Goal: Task Accomplishment & Management: Use online tool/utility

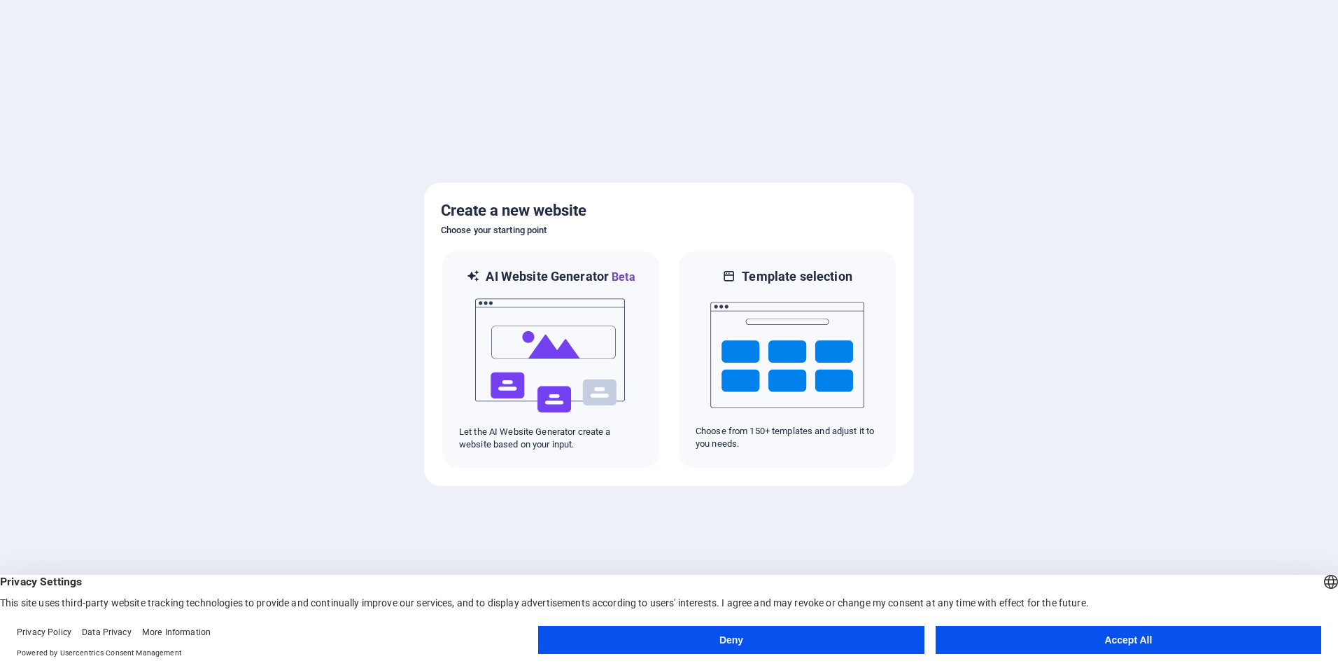
click at [1073, 639] on button "Accept All" at bounding box center [1129, 640] width 386 height 28
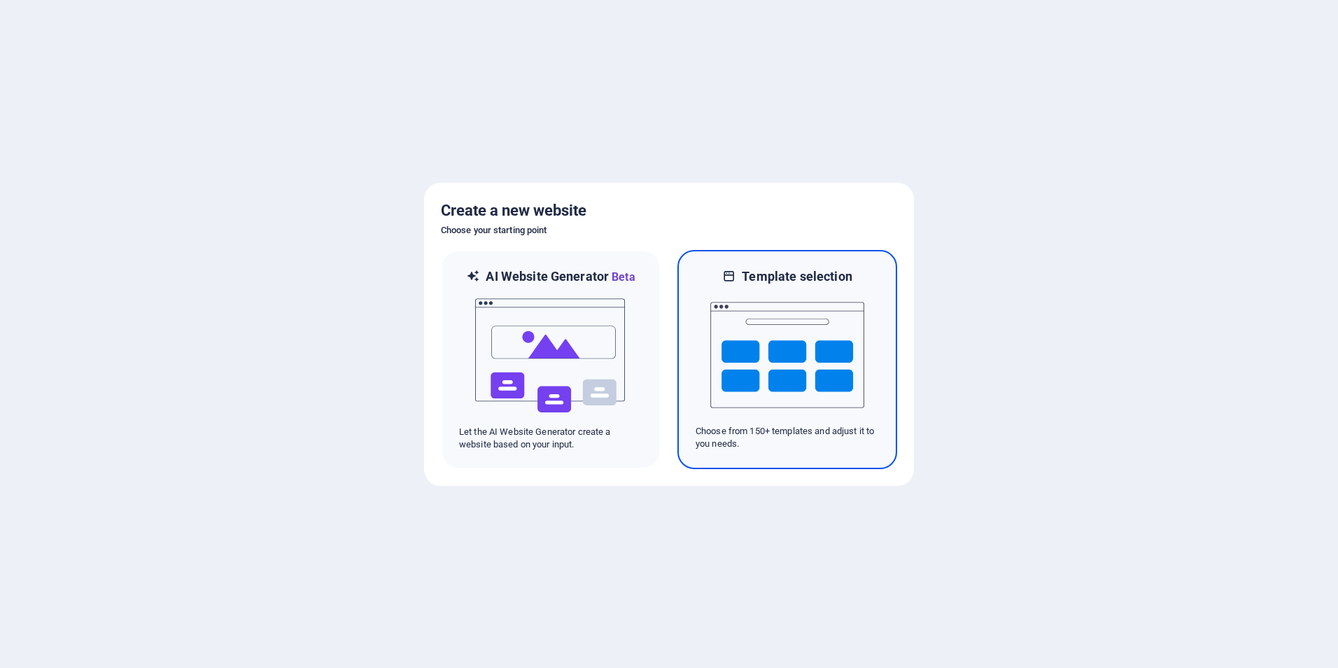
click at [761, 351] on img at bounding box center [787, 355] width 154 height 140
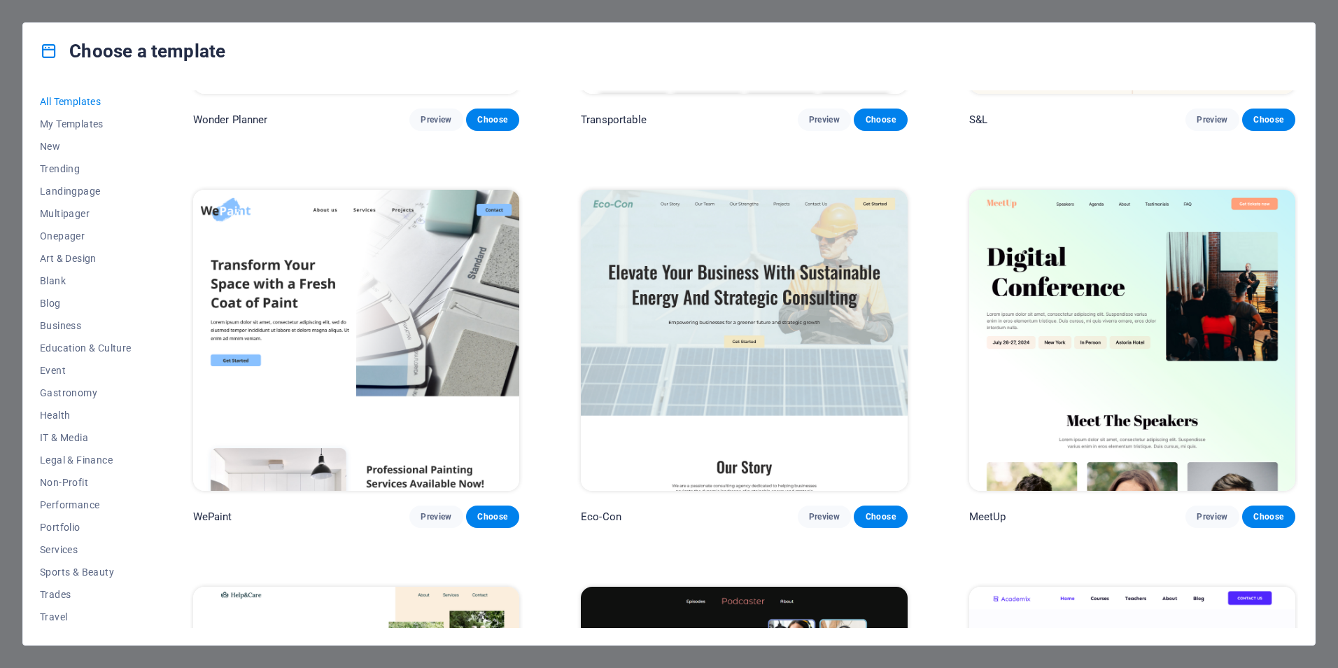
scroll to position [1120, 0]
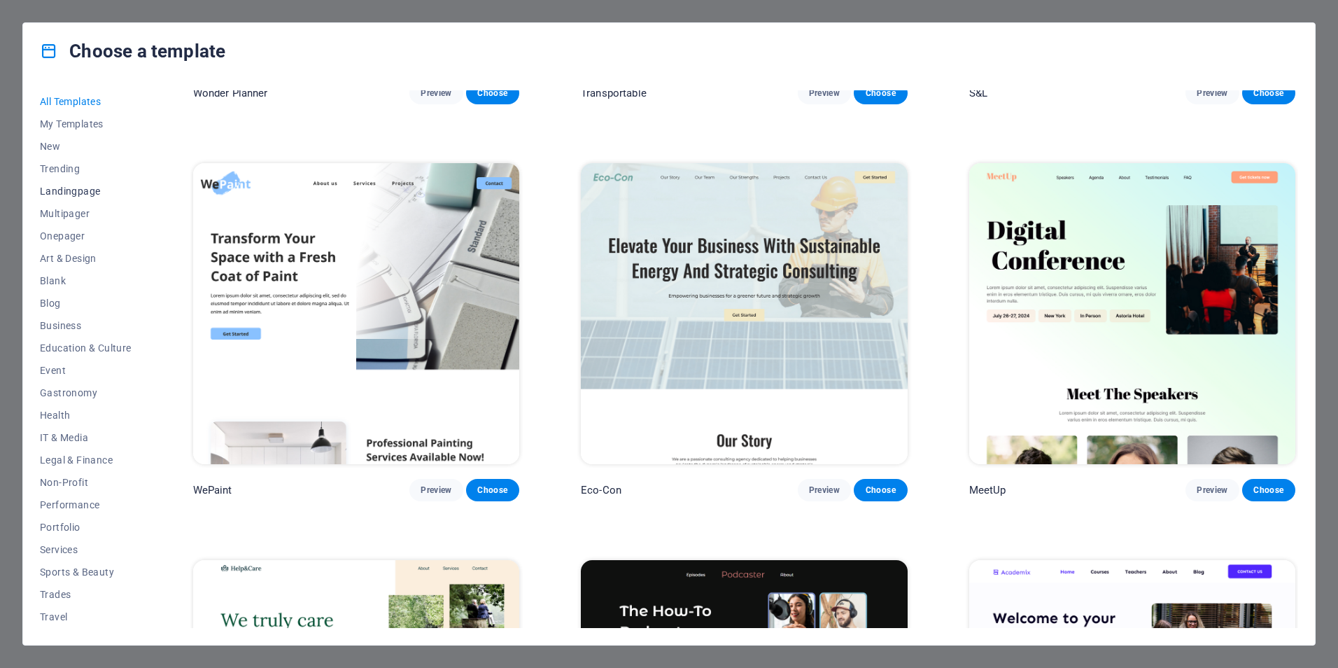
click at [83, 194] on span "Landingpage" at bounding box center [86, 190] width 92 height 11
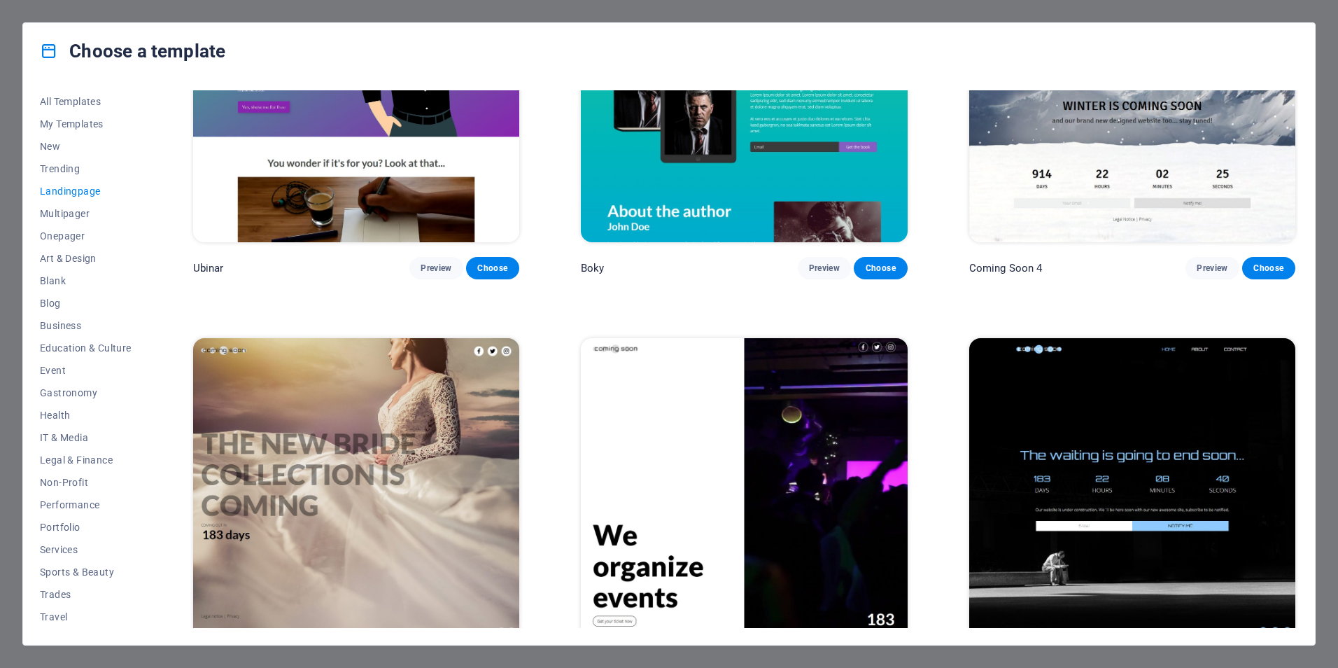
scroll to position [2962, 0]
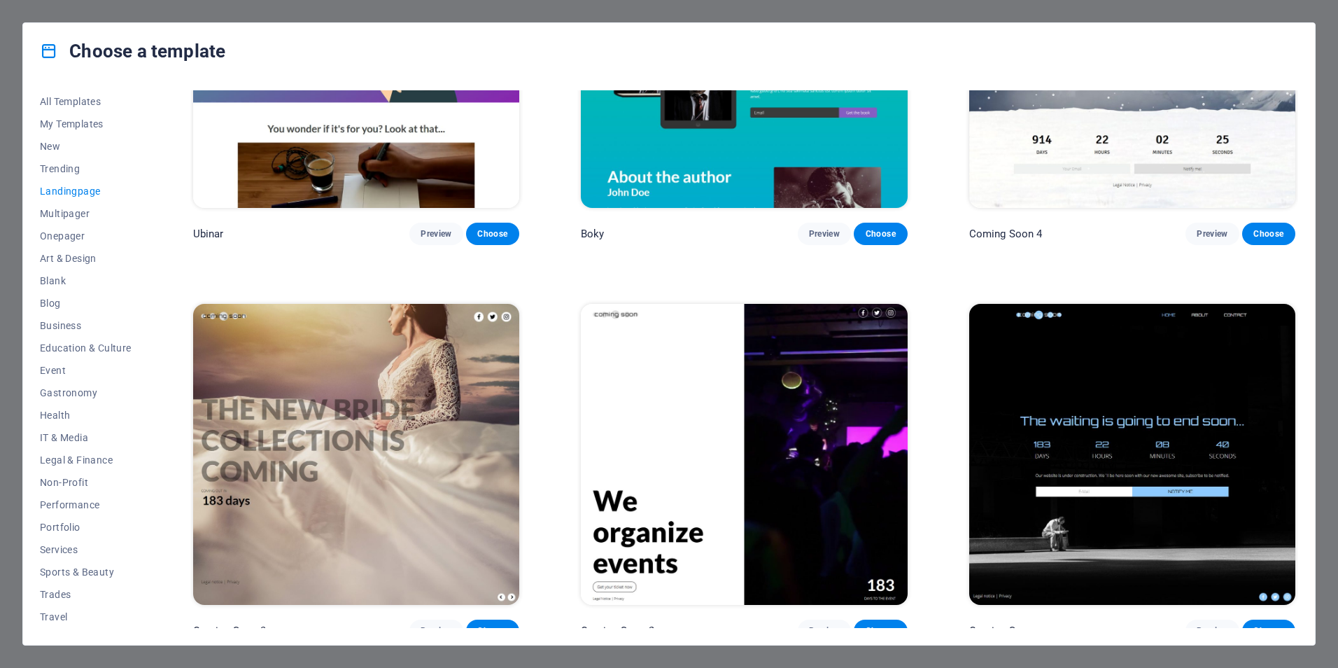
click at [1099, 408] on img at bounding box center [1132, 454] width 326 height 301
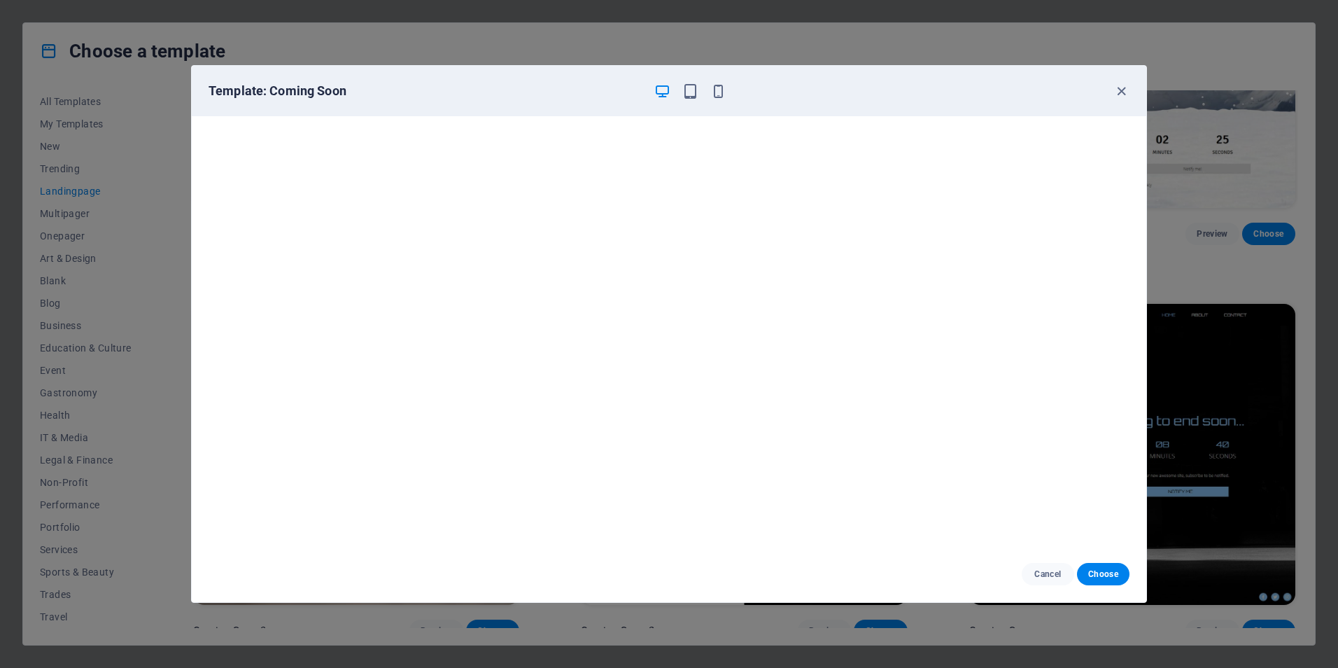
click at [1119, 99] on div "Template: Coming Soon" at bounding box center [669, 91] width 955 height 50
click at [688, 89] on icon "button" at bounding box center [690, 91] width 16 height 16
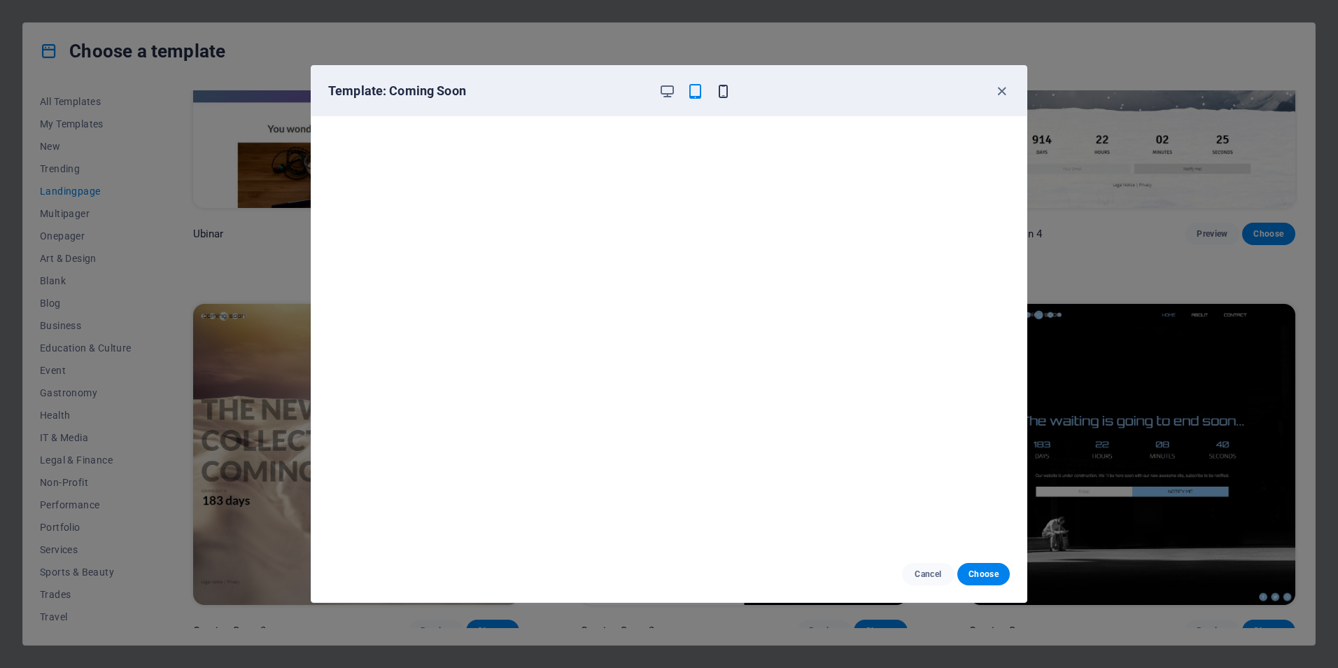
click at [722, 88] on icon "button" at bounding box center [723, 91] width 16 height 16
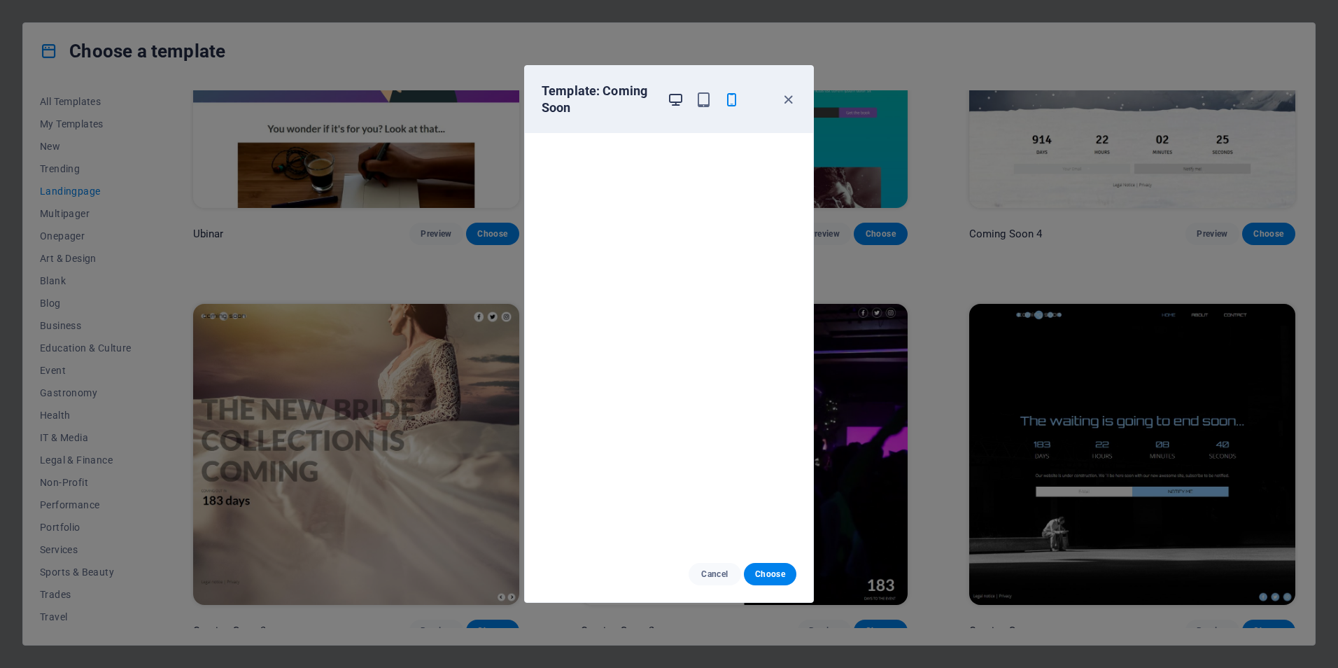
click at [674, 100] on icon "button" at bounding box center [676, 100] width 16 height 16
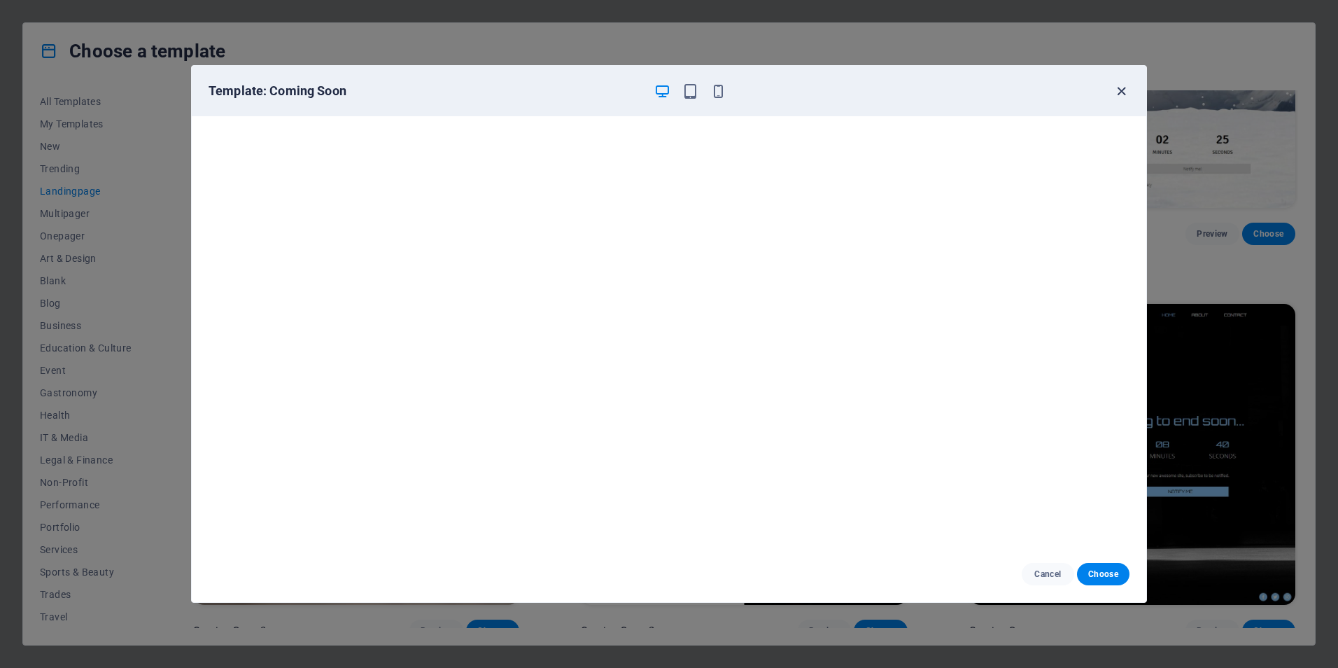
click at [1123, 95] on icon "button" at bounding box center [1121, 91] width 16 height 16
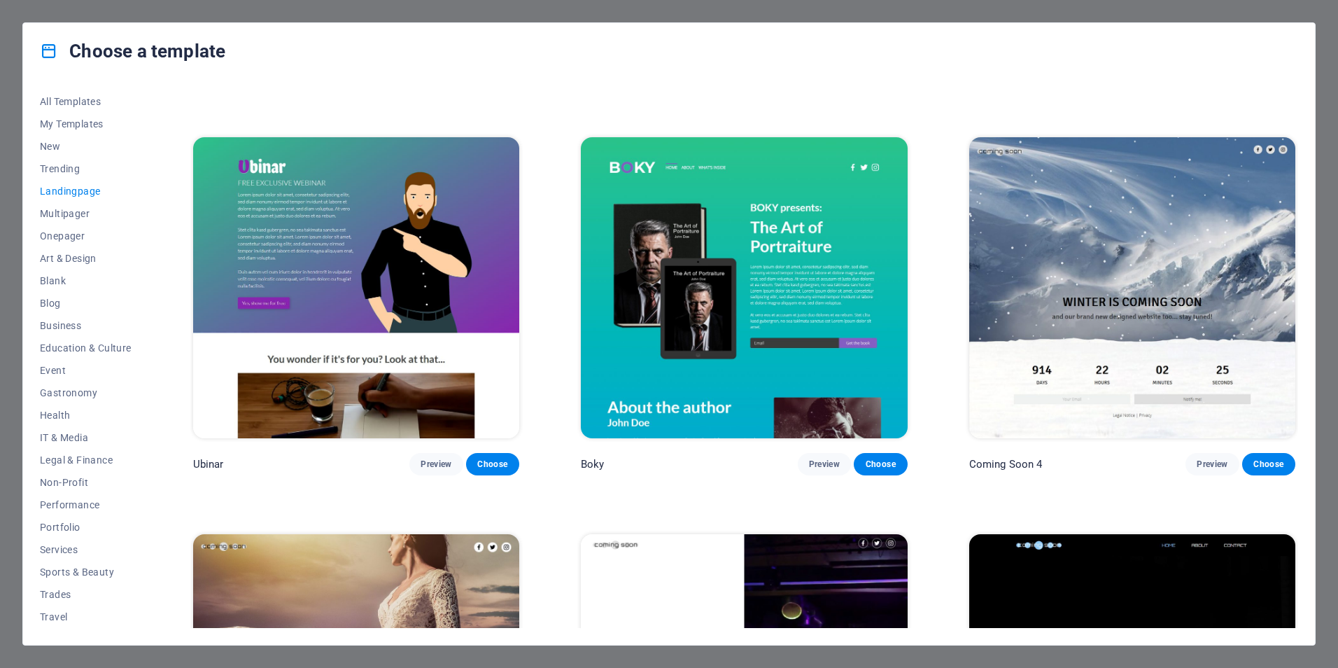
scroll to position [2682, 0]
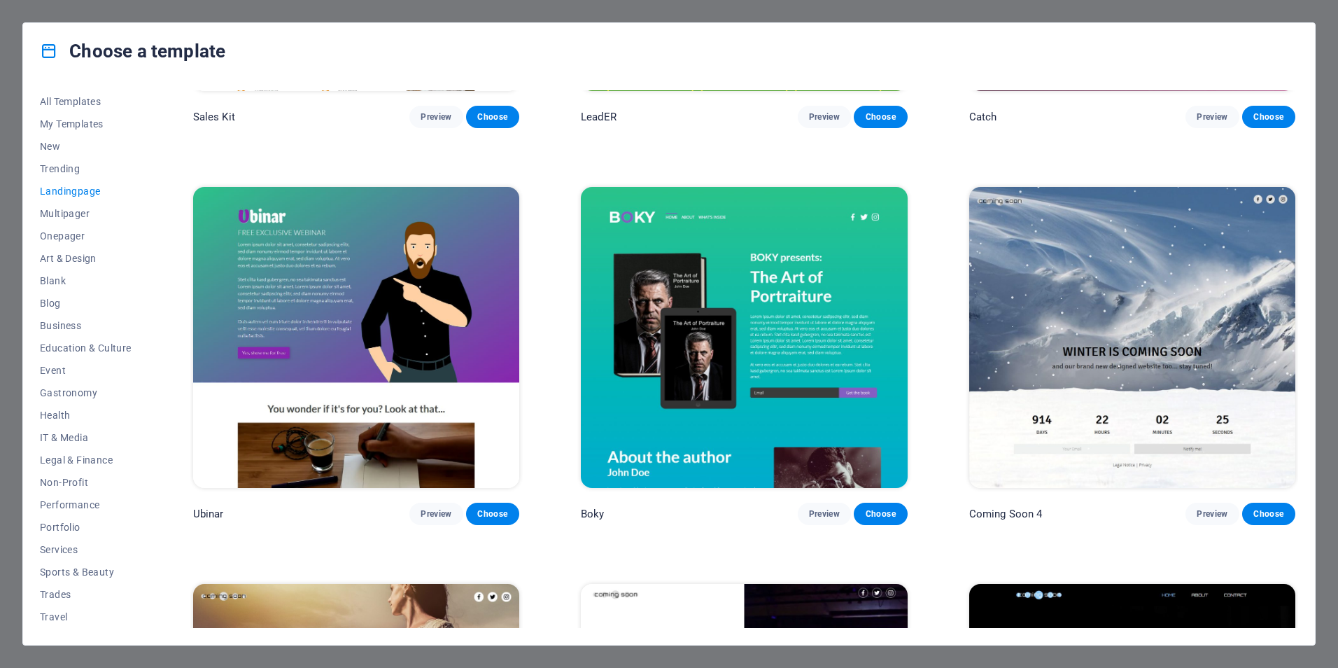
click at [1134, 310] on img at bounding box center [1132, 337] width 326 height 301
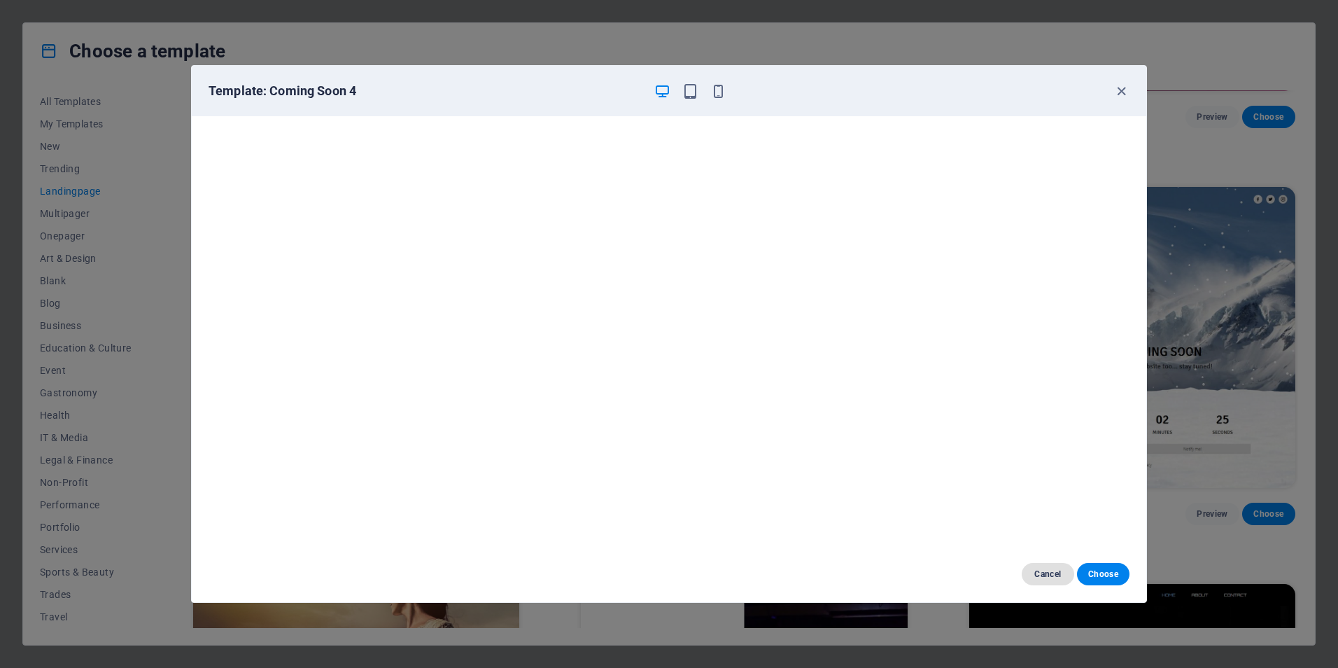
click at [1062, 572] on span "Cancel" at bounding box center [1048, 573] width 30 height 11
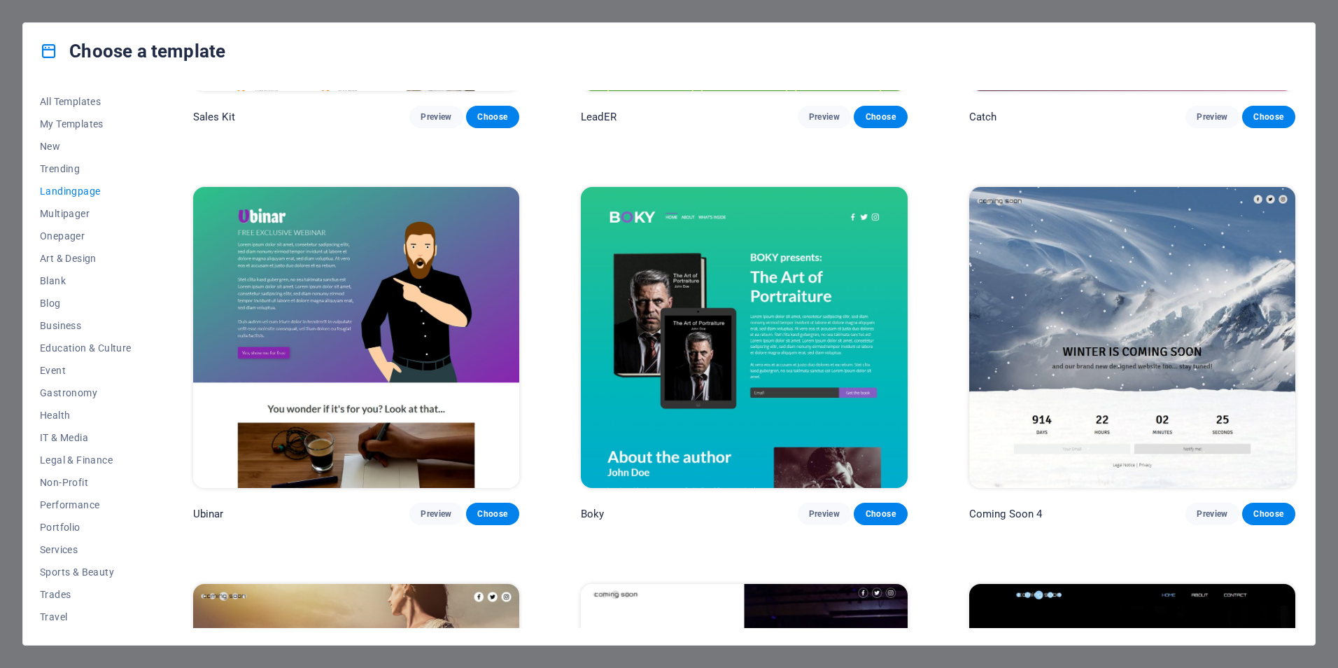
scroll to position [2962, 0]
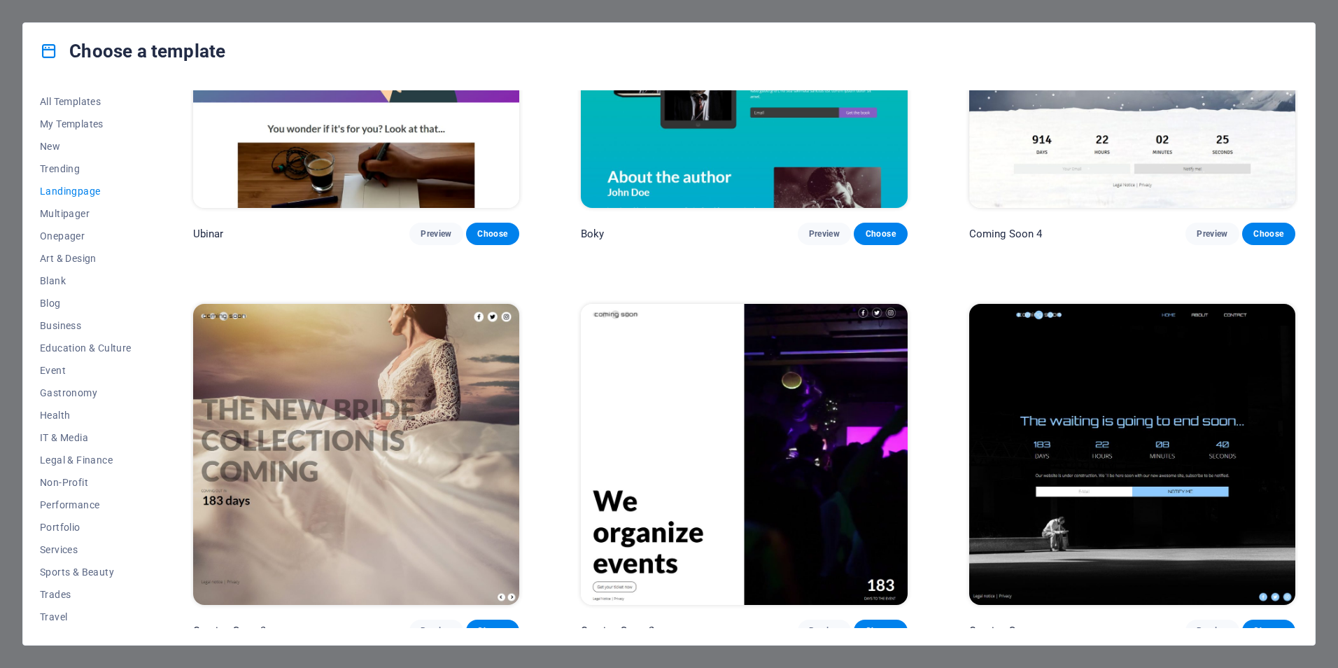
click at [1045, 421] on img at bounding box center [1132, 454] width 326 height 301
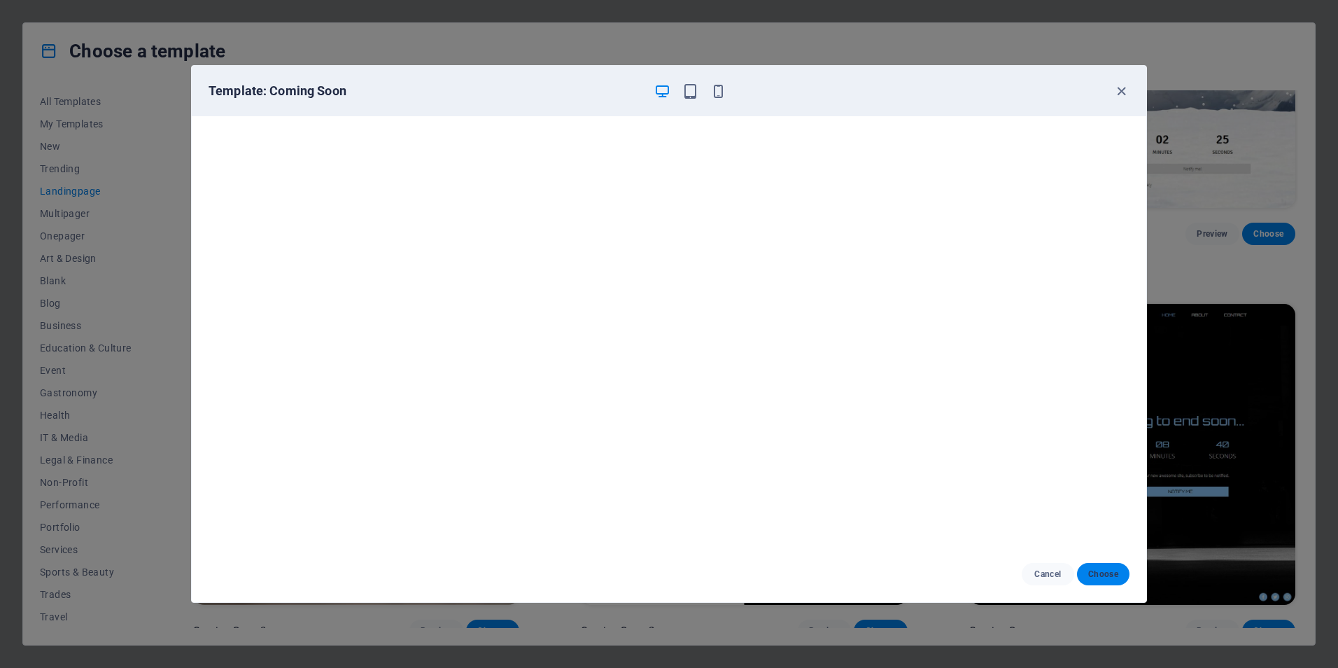
click at [1104, 575] on span "Choose" at bounding box center [1103, 573] width 30 height 11
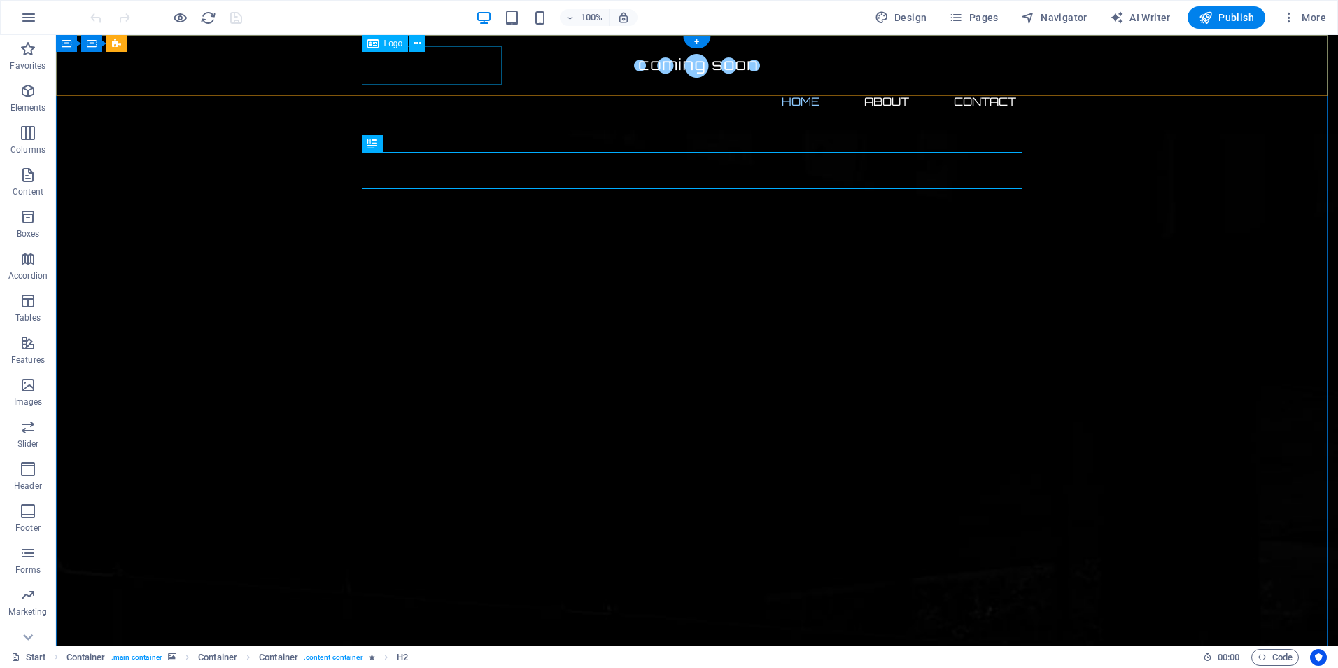
click at [449, 58] on div at bounding box center [697, 65] width 661 height 38
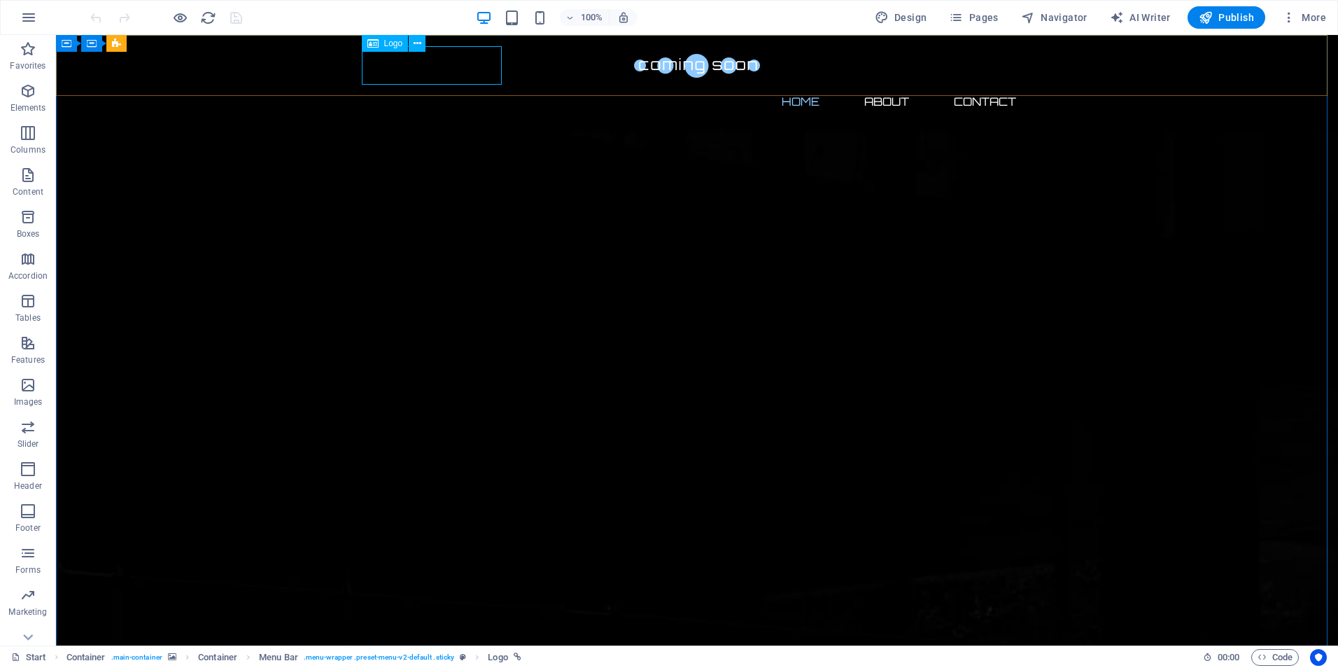
click at [379, 48] on div "Logo" at bounding box center [385, 43] width 47 height 17
click at [417, 45] on icon at bounding box center [418, 43] width 8 height 15
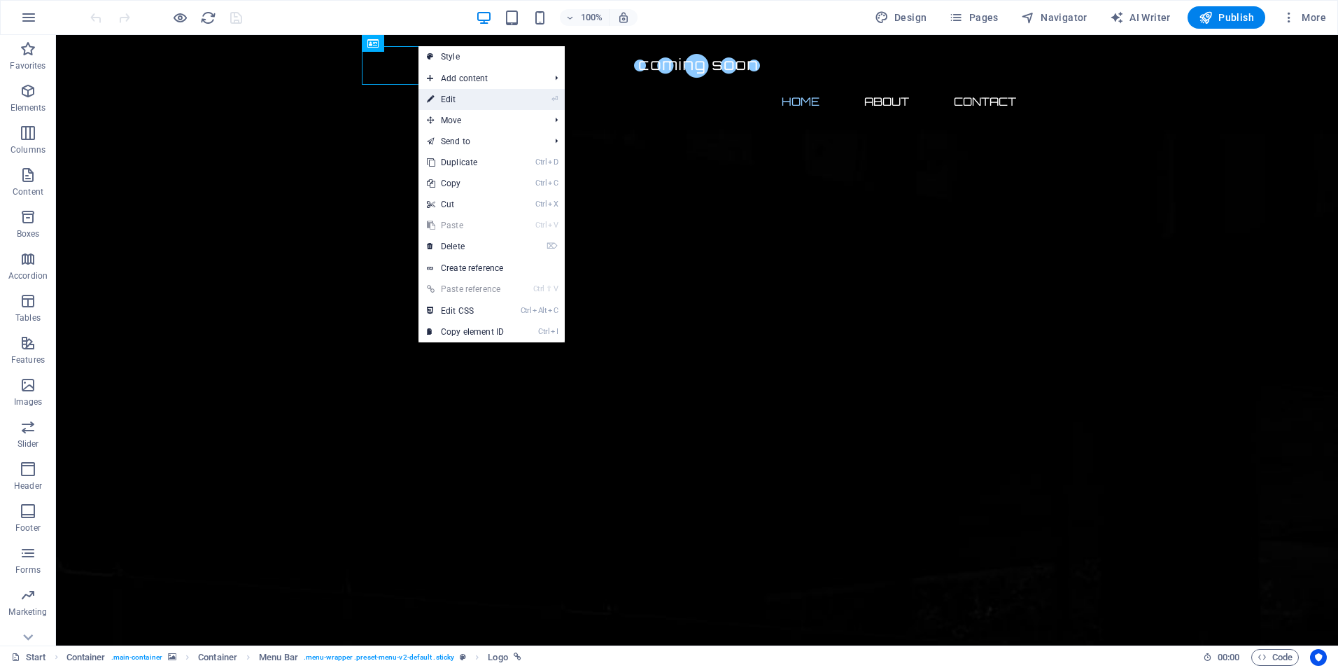
click at [491, 97] on link "⏎ Edit" at bounding box center [465, 99] width 94 height 21
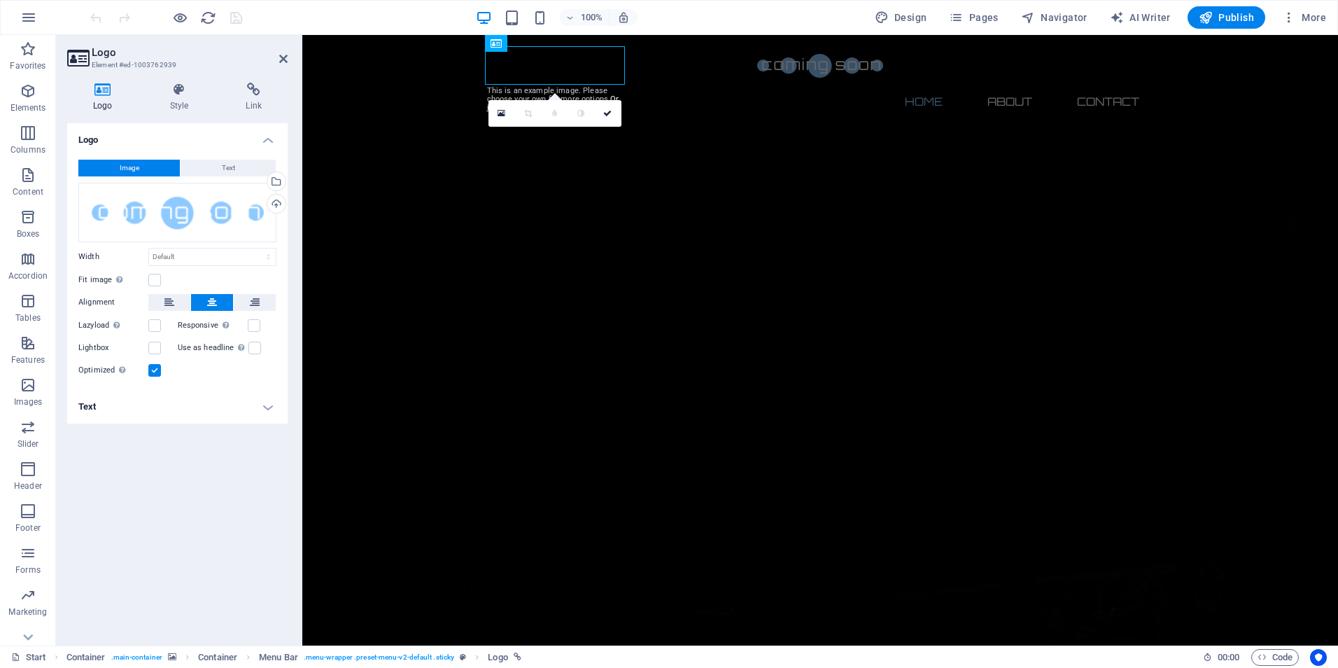
click at [150, 166] on button "Image" at bounding box center [128, 168] width 101 height 17
click at [278, 205] on div "Upload" at bounding box center [275, 205] width 21 height 21
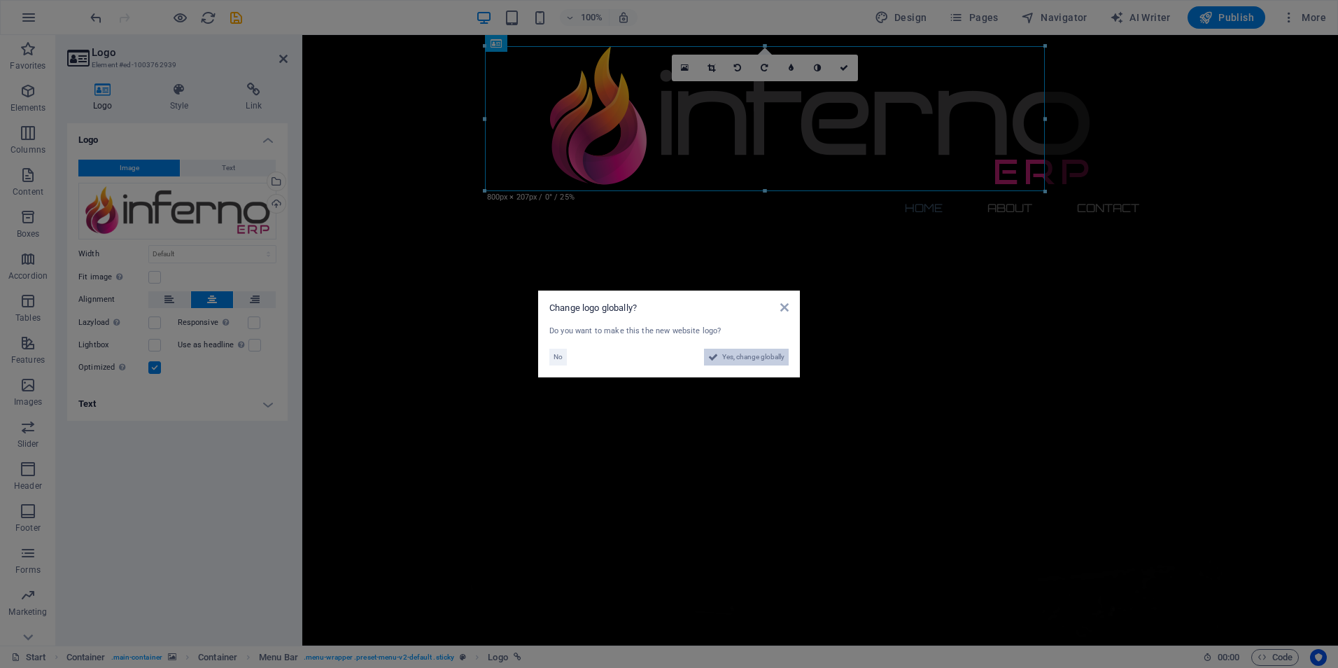
click at [759, 358] on span "Yes, change globally" at bounding box center [753, 357] width 62 height 17
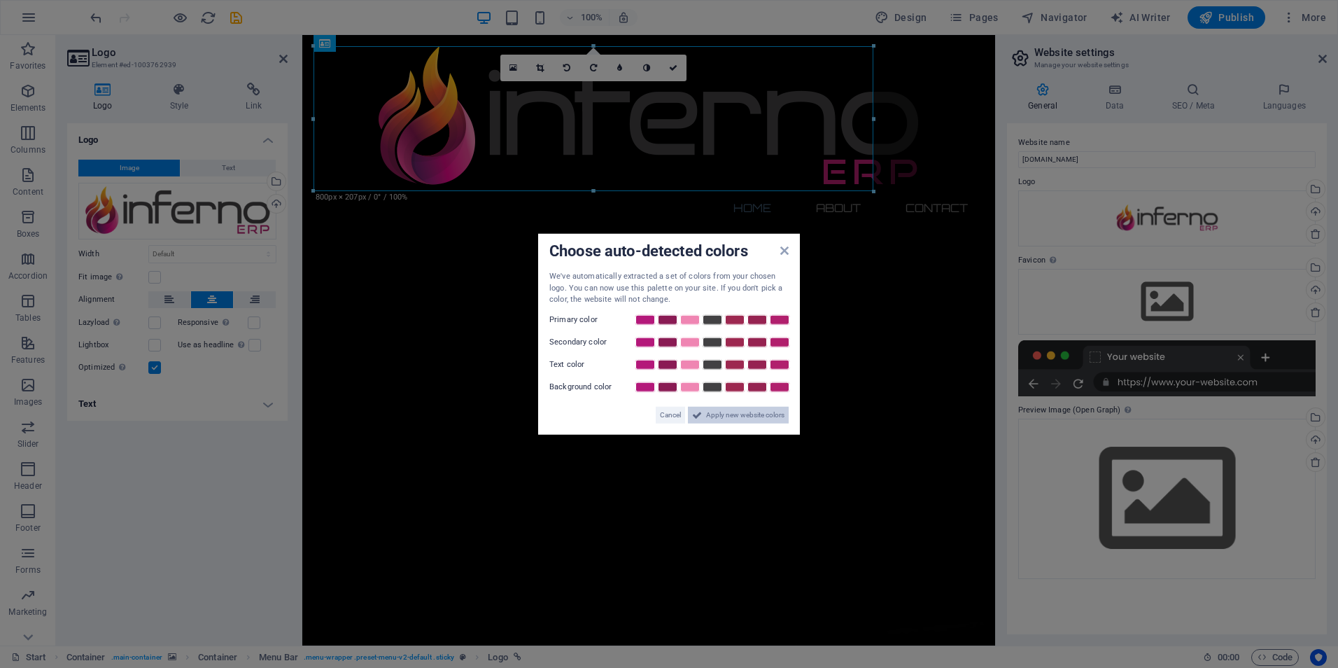
click at [729, 410] on span "Apply new website colors" at bounding box center [745, 414] width 78 height 17
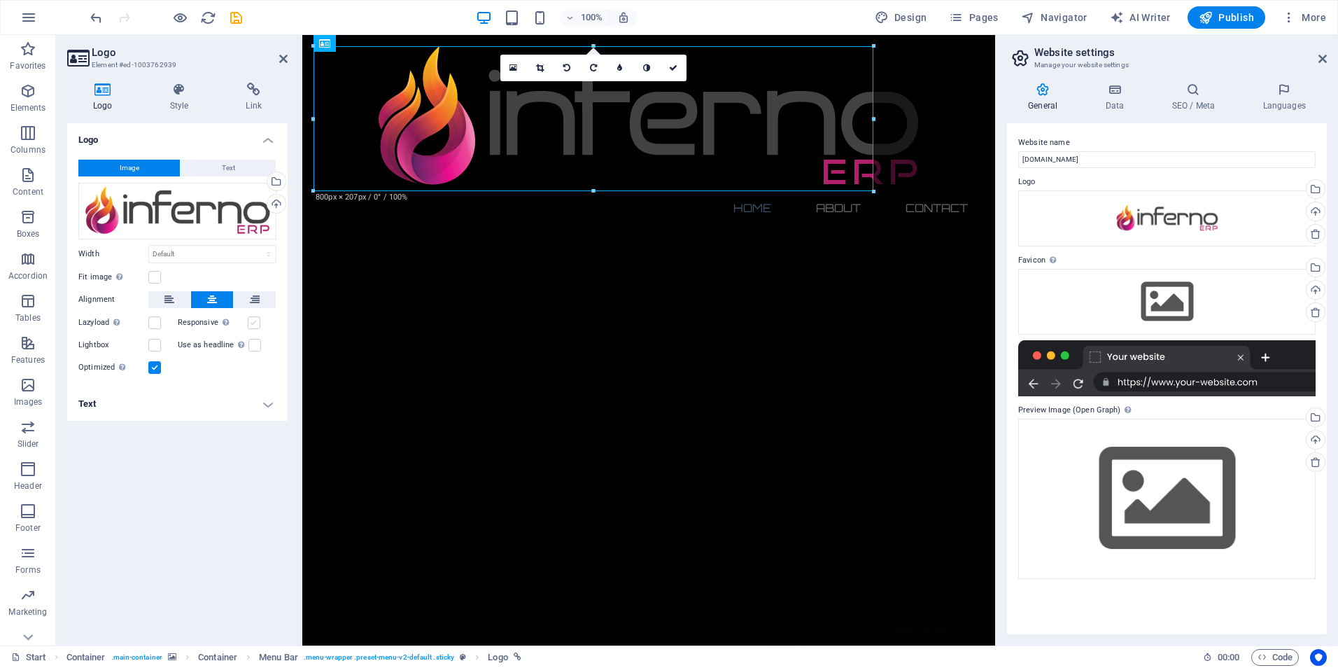
click at [252, 320] on label at bounding box center [254, 322] width 13 height 13
click at [0, 0] on input "Responsive Automatically load retina image and smartphone optimized sizes." at bounding box center [0, 0] width 0 height 0
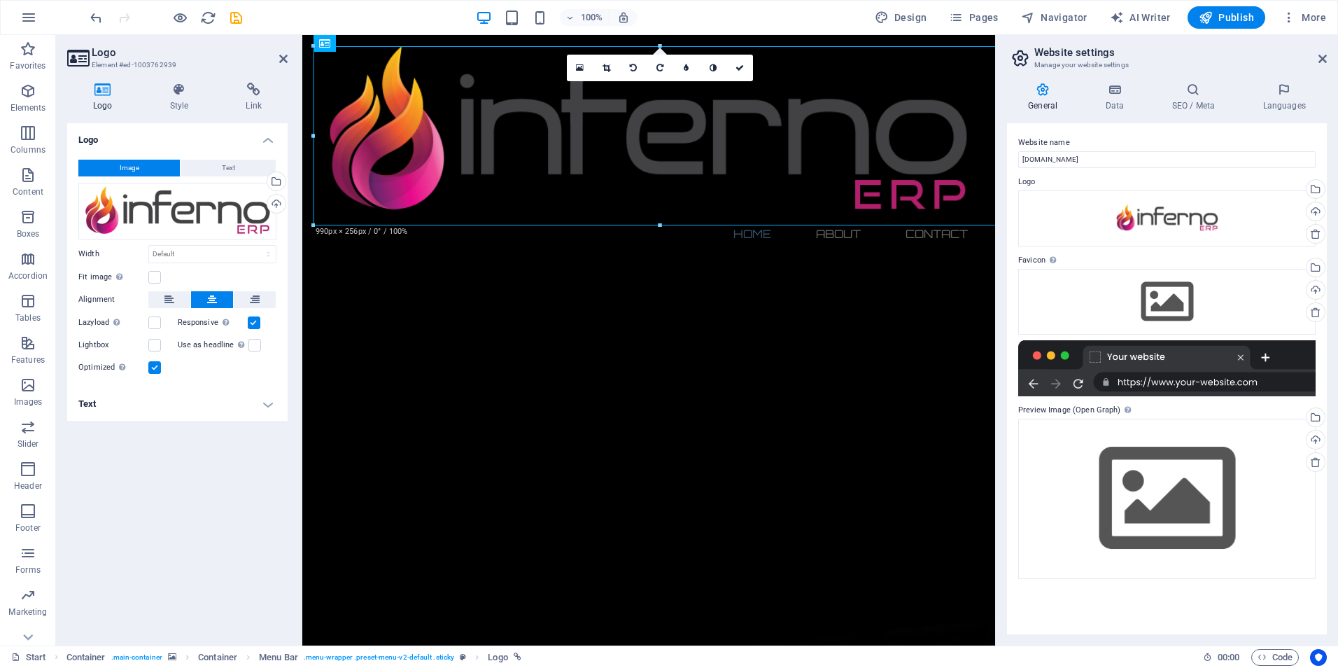
click at [251, 323] on label at bounding box center [254, 322] width 13 height 13
click at [0, 0] on input "Responsive Automatically load retina image and smartphone optimized sizes." at bounding box center [0, 0] width 0 height 0
click at [251, 322] on label at bounding box center [254, 322] width 13 height 13
click at [0, 0] on input "Responsive Automatically load retina image and smartphone optimized sizes." at bounding box center [0, 0] width 0 height 0
click at [159, 318] on label at bounding box center [154, 322] width 13 height 13
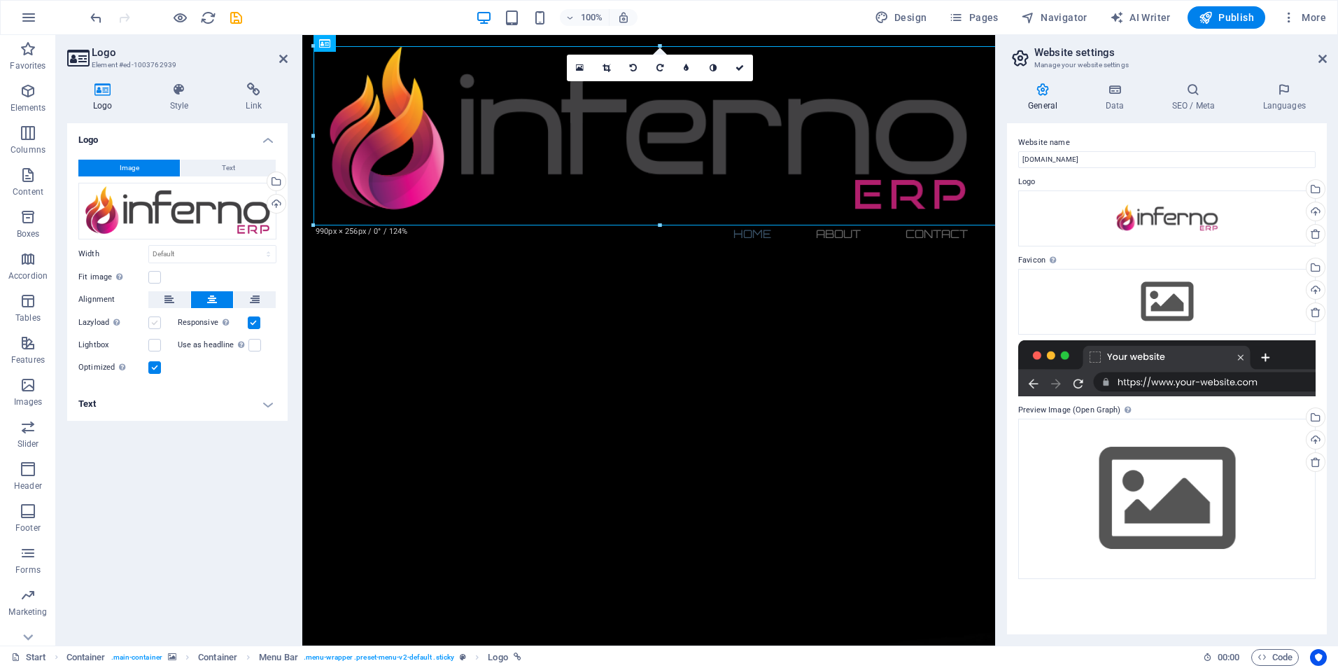
click at [0, 0] on input "Lazyload Loading images after the page loads improves page speed." at bounding box center [0, 0] width 0 height 0
click at [1157, 304] on div "Drag files here, click to choose files or select files from Files or our free s…" at bounding box center [1166, 302] width 297 height 66
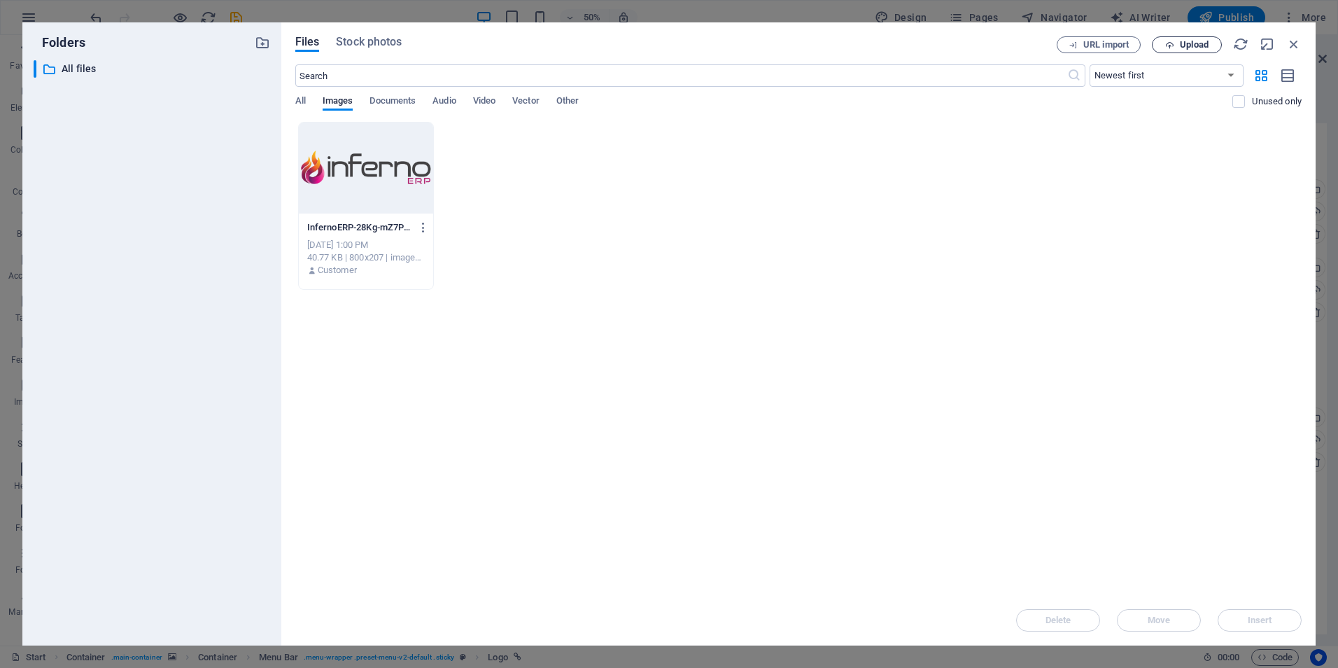
click at [1197, 47] on span "Upload" at bounding box center [1194, 45] width 29 height 8
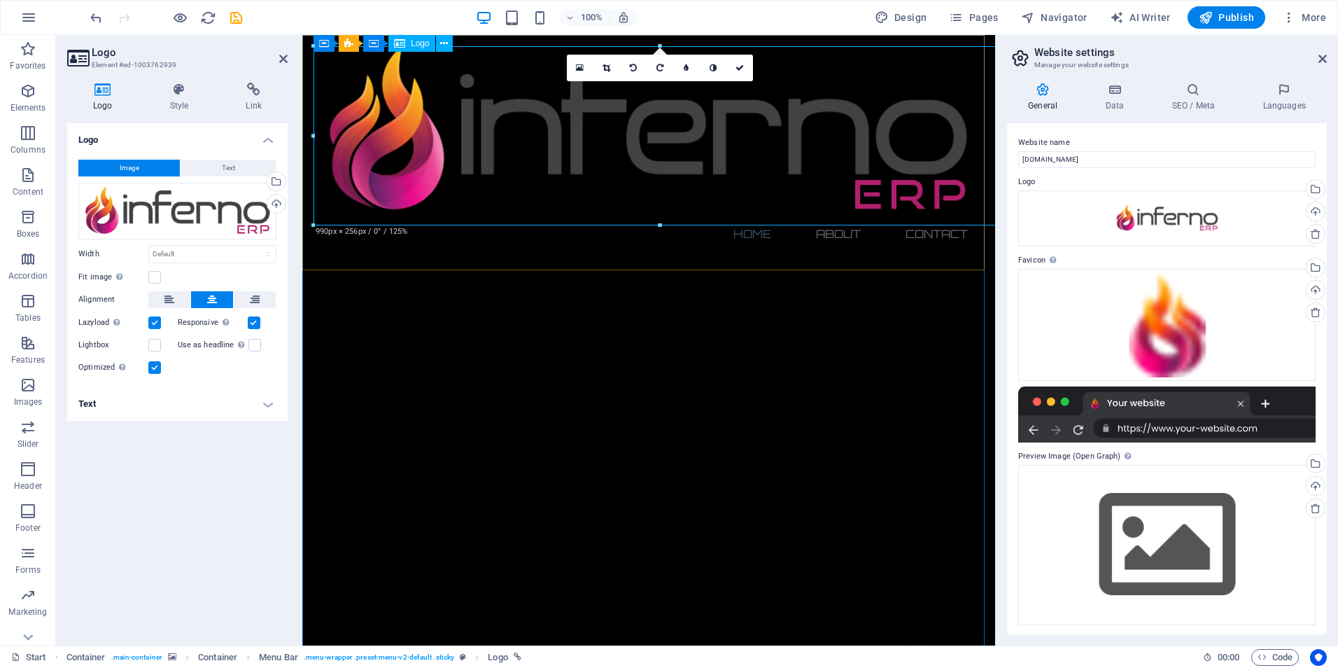
click at [750, 115] on div at bounding box center [648, 131] width 661 height 171
click at [197, 248] on select "Default auto px rem % em vh vw" at bounding box center [212, 254] width 127 height 17
click at [149, 246] on select "Default auto px rem % em vh vw" at bounding box center [212, 254] width 127 height 17
click at [225, 259] on select "Default auto px rem % em vh vw" at bounding box center [212, 254] width 127 height 17
select select "rem"
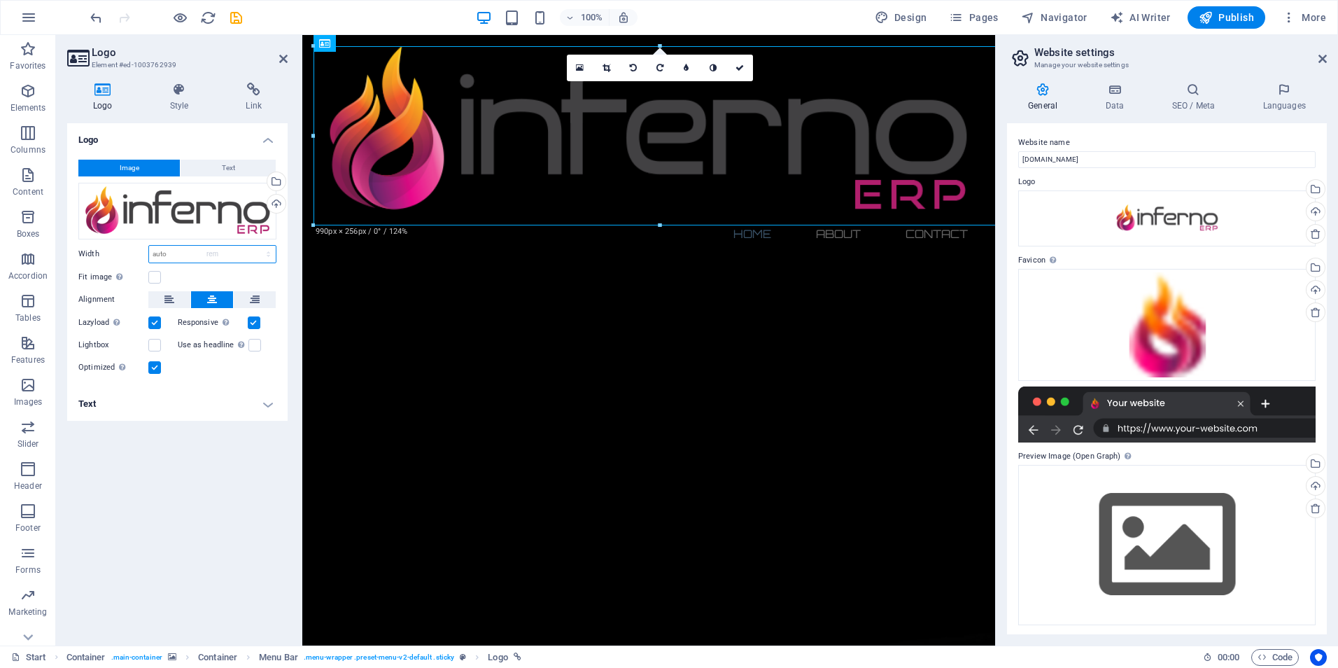
click at [256, 246] on select "Default auto px rem % em vh vw" at bounding box center [212, 254] width 127 height 17
click at [224, 254] on input "61.875" at bounding box center [212, 254] width 127 height 17
drag, startPoint x: 217, startPoint y: 250, endPoint x: 112, endPoint y: 251, distance: 105.0
click at [112, 251] on div "Width 61.875 Default auto px rem % em vh vw" at bounding box center [177, 254] width 198 height 18
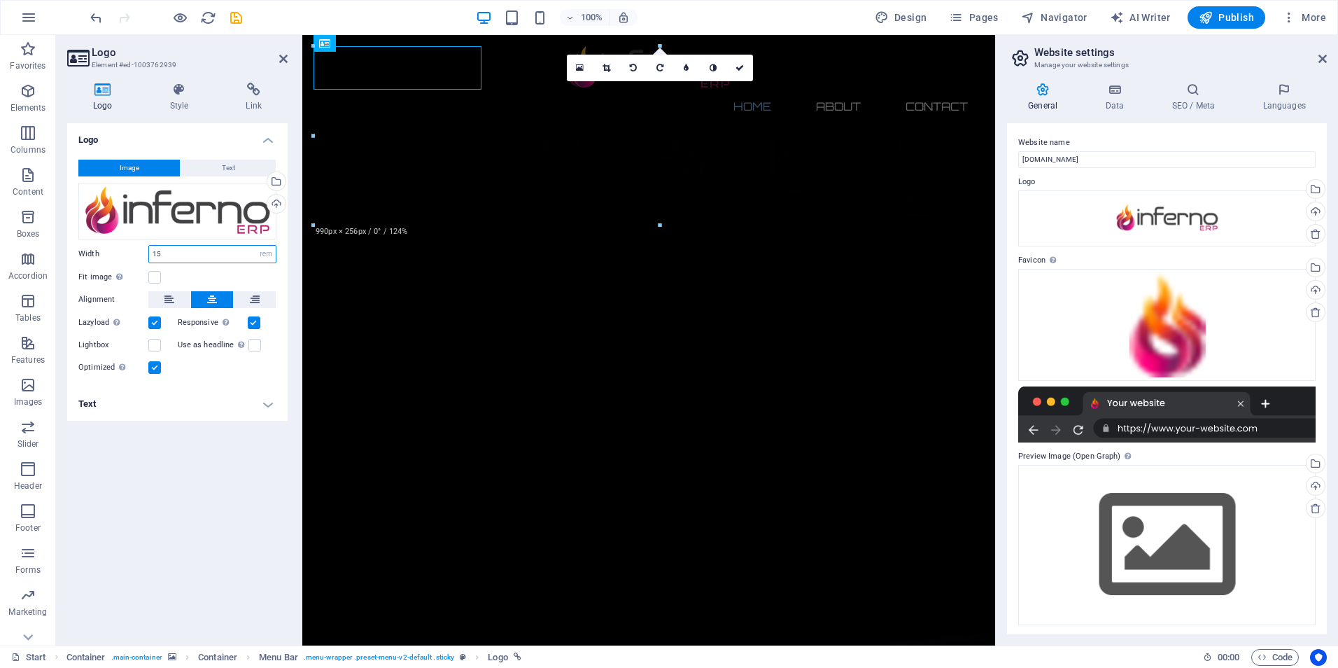
type input "15"
click at [1163, 128] on div "Website name [DOMAIN_NAME] Logo Drag files here, click to choose files or selec…" at bounding box center [1167, 378] width 320 height 511
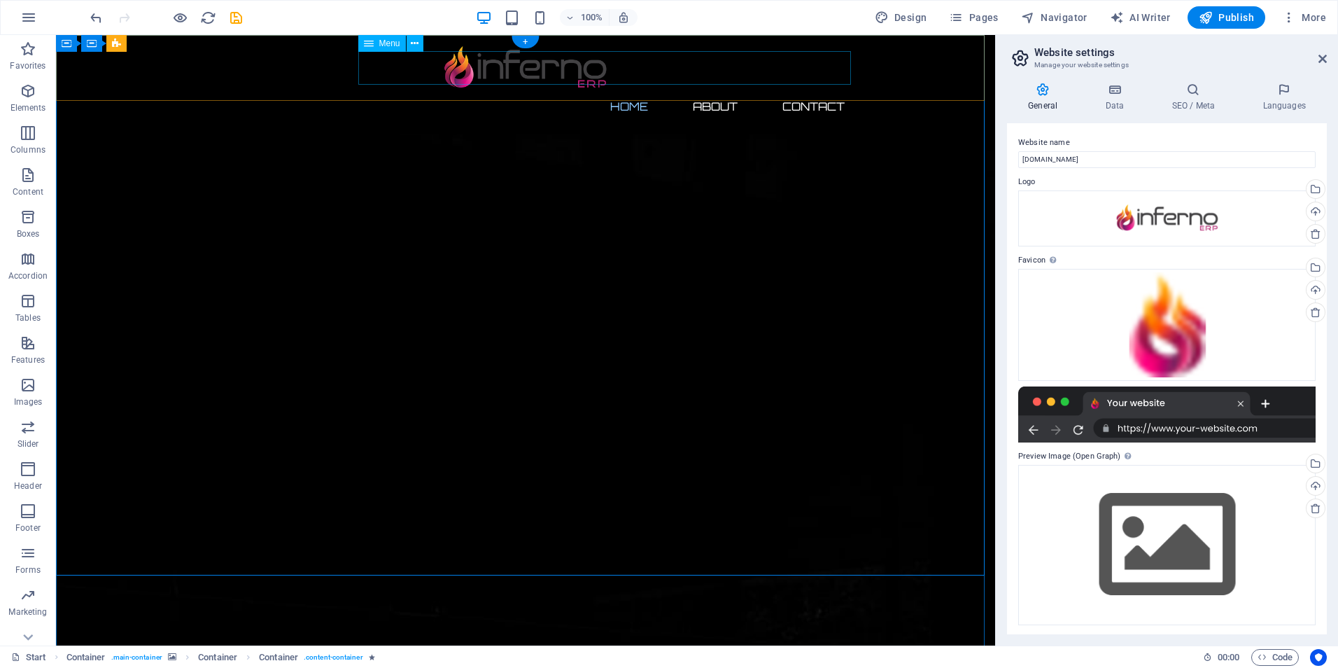
click at [726, 90] on nav "Home About Contact" at bounding box center [525, 107] width 661 height 34
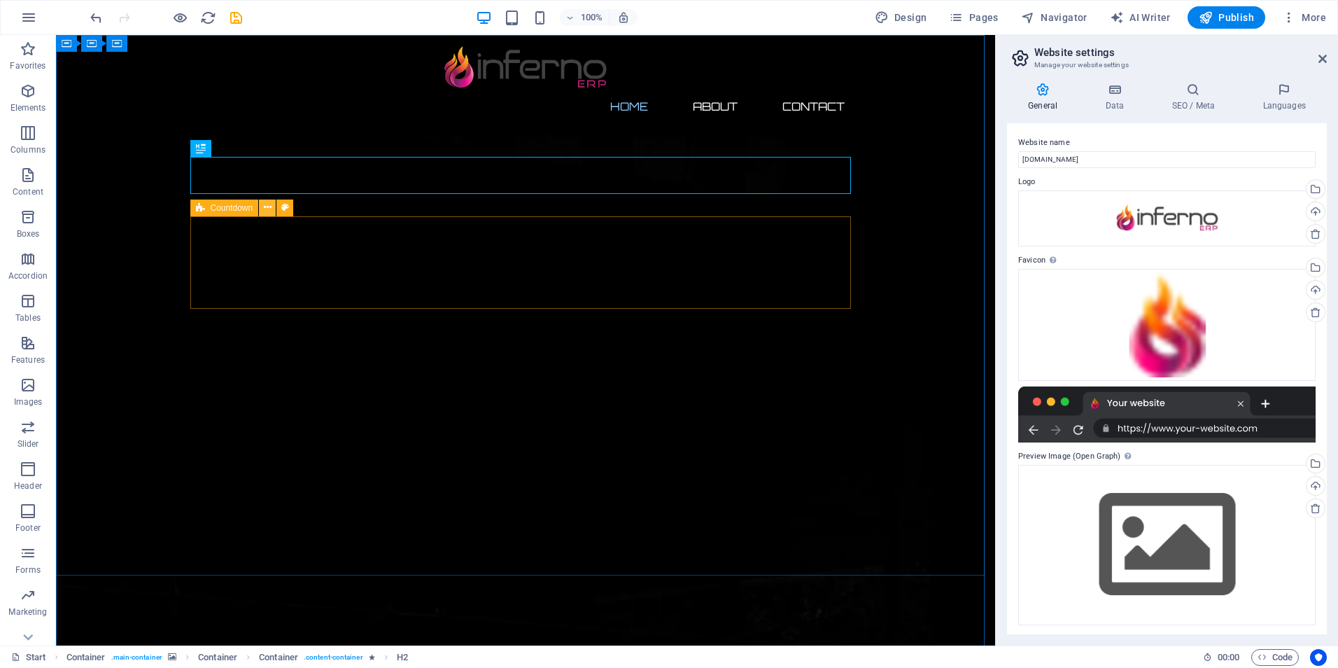
click at [272, 203] on button at bounding box center [267, 207] width 17 height 17
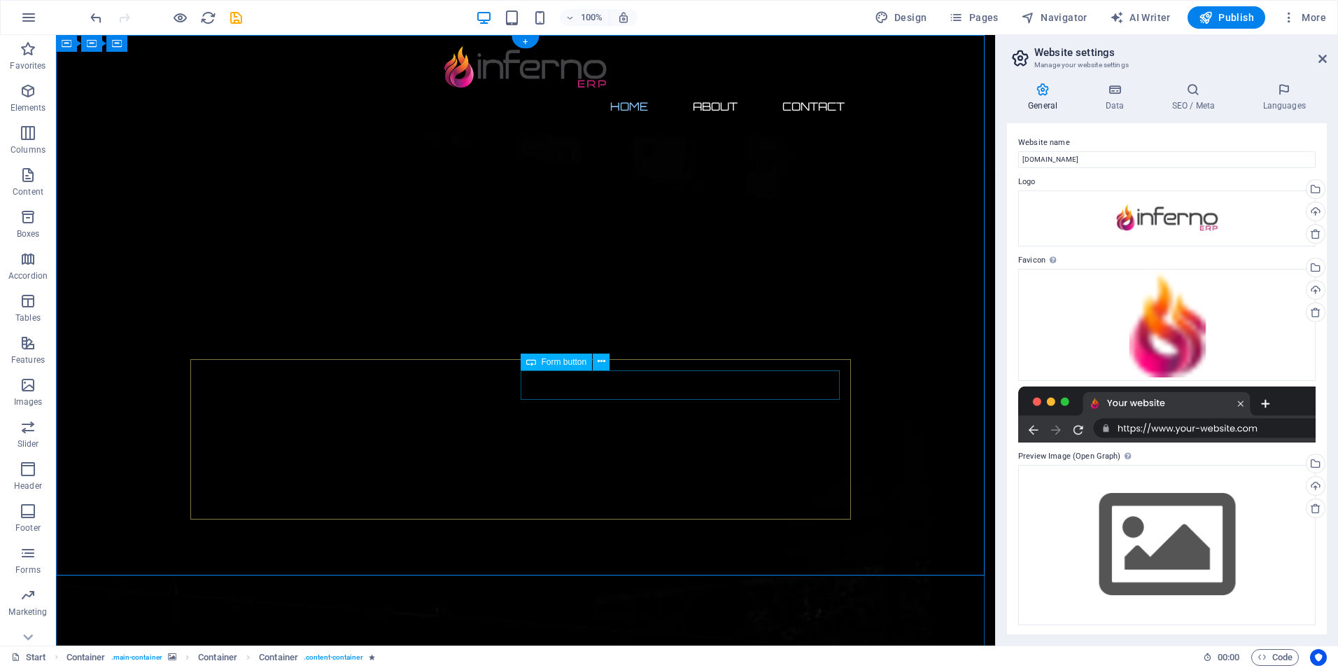
click at [596, 360] on button at bounding box center [601, 361] width 17 height 17
click at [1138, 13] on span "AI Writer" at bounding box center [1140, 17] width 61 height 14
select select "English"
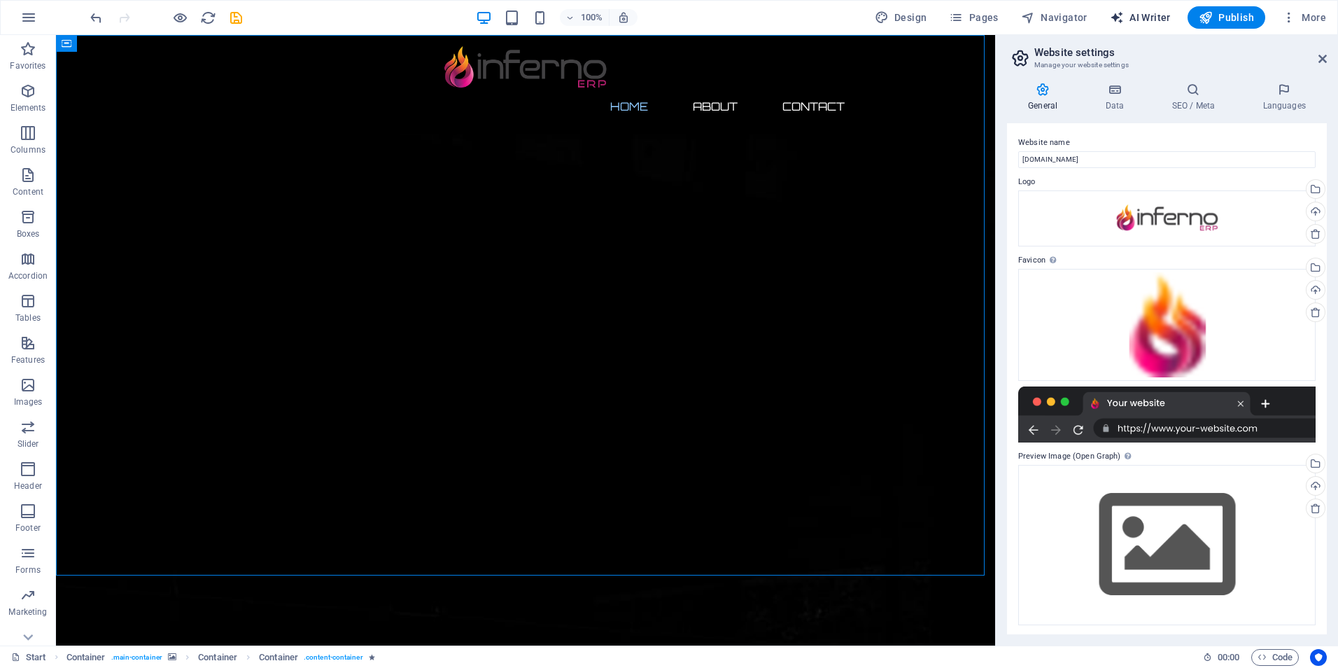
select select "English"
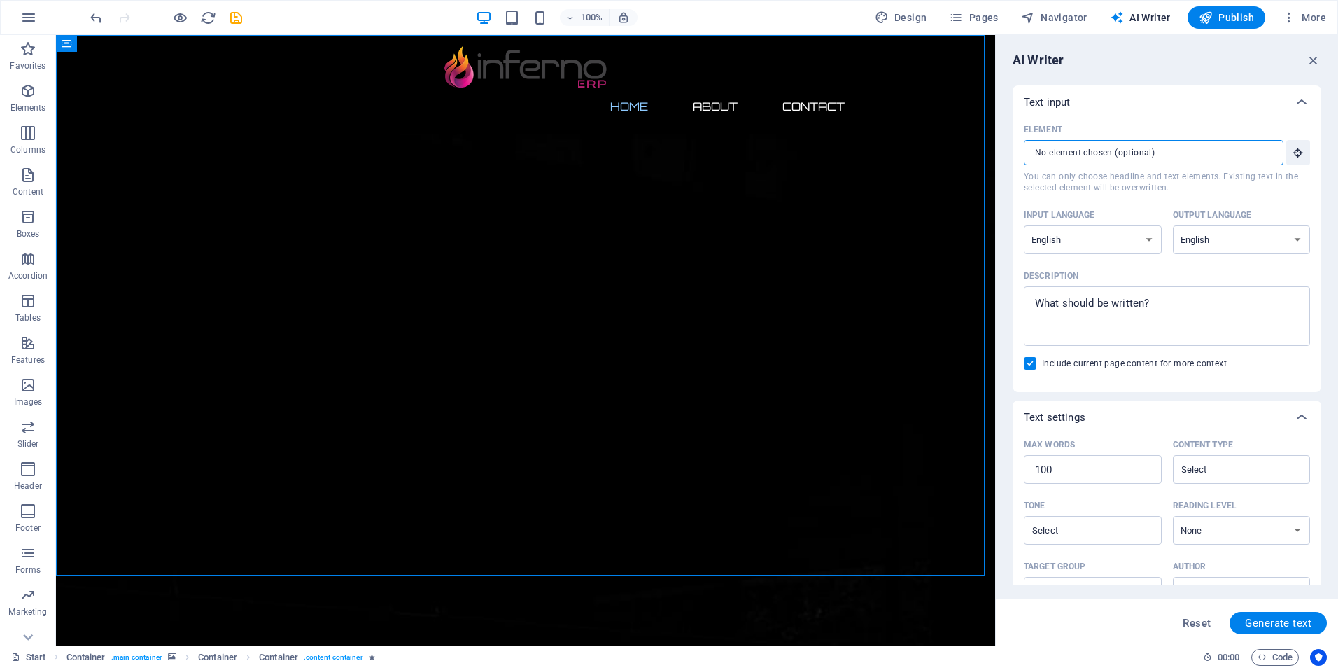
click at [1127, 154] on input "Element ​ You can only choose headline and text elements. Existing text in the …" at bounding box center [1149, 152] width 250 height 25
click at [1292, 155] on icon "button" at bounding box center [1298, 152] width 13 height 13
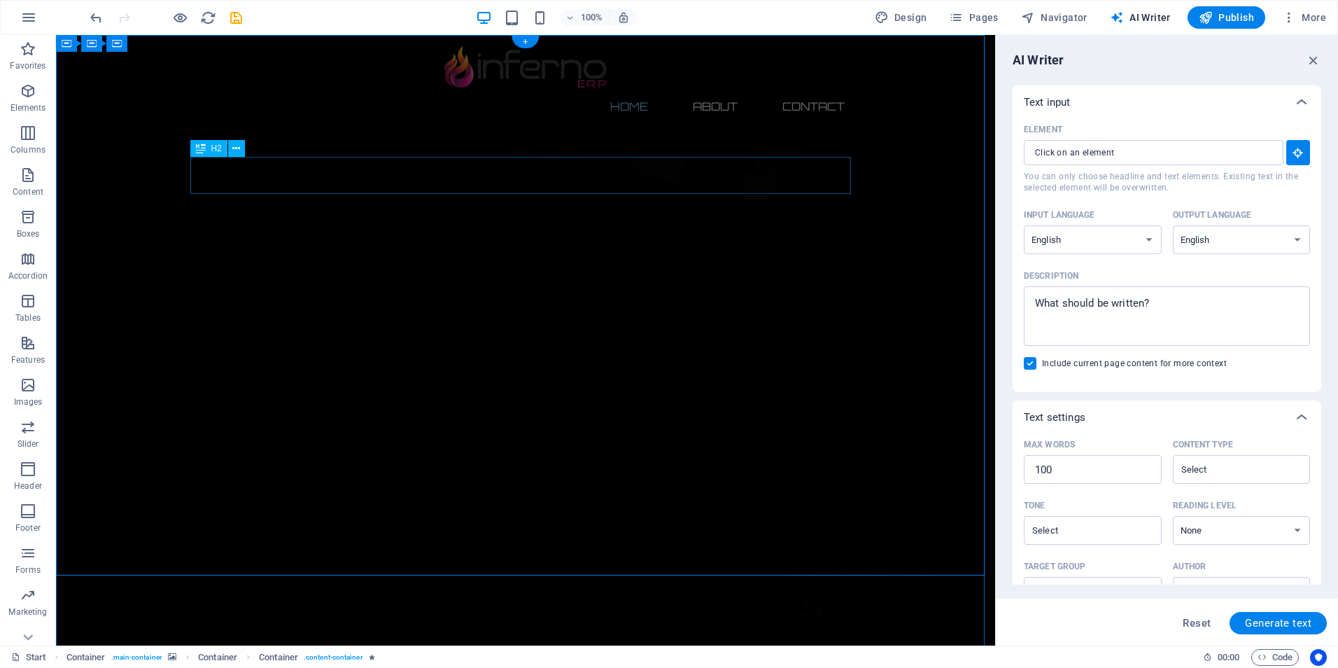
type input "#ed-1003762954"
type textarea "x"
type input "10"
type textarea "x"
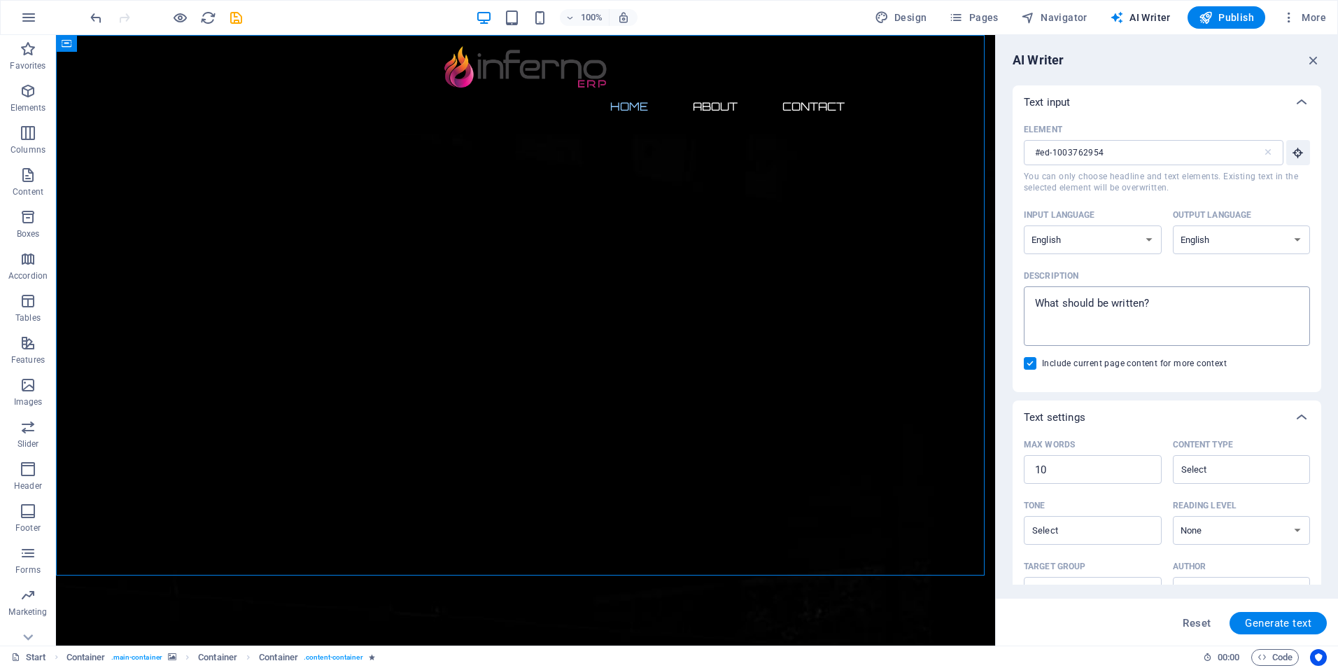
type textarea "x"
click at [1190, 311] on textarea "Description x ​" at bounding box center [1167, 315] width 272 height 45
type textarea "T"
type textarea "x"
type textarea "Th"
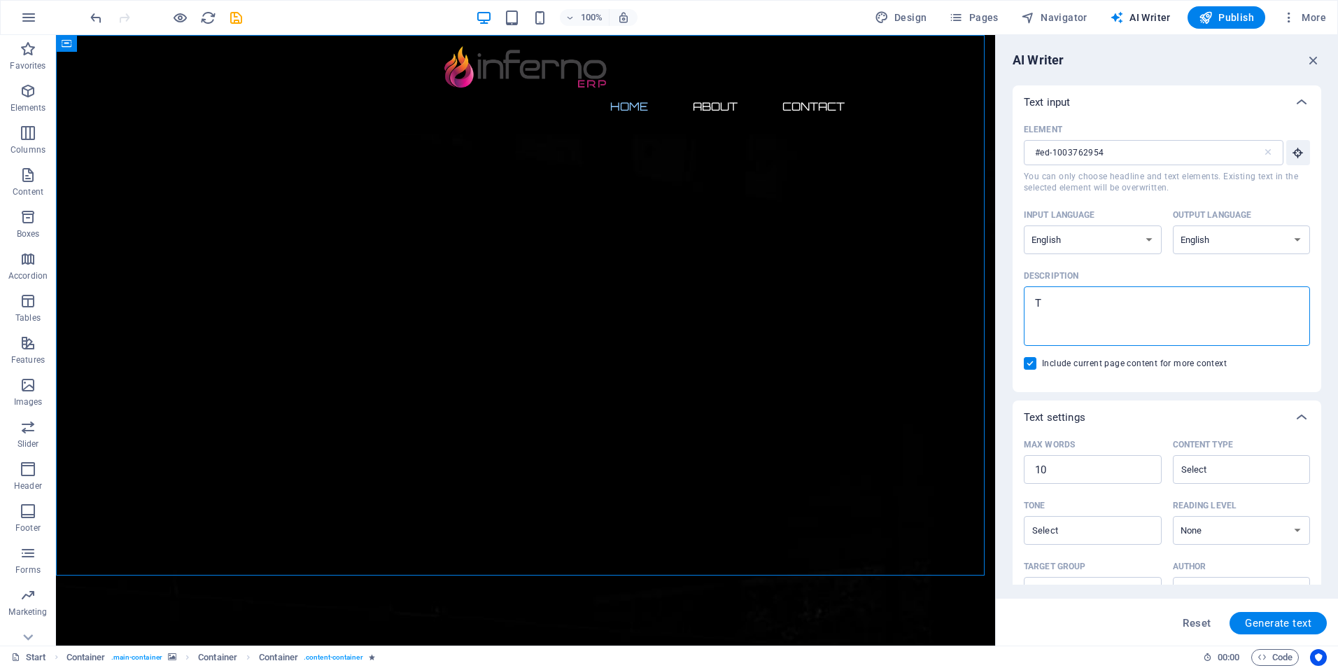
type textarea "x"
type textarea "Thi"
type textarea "x"
type textarea "This"
type textarea "x"
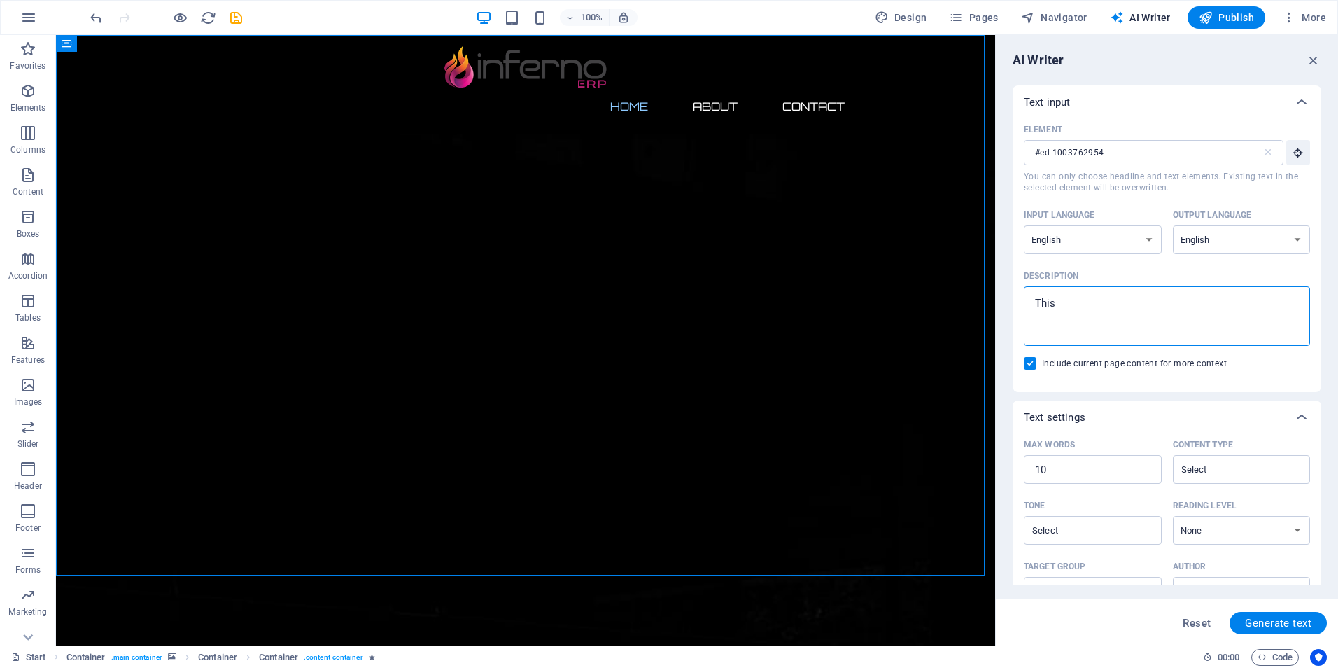
type textarea "This"
type textarea "x"
type textarea "This i"
type textarea "x"
type textarea "This is"
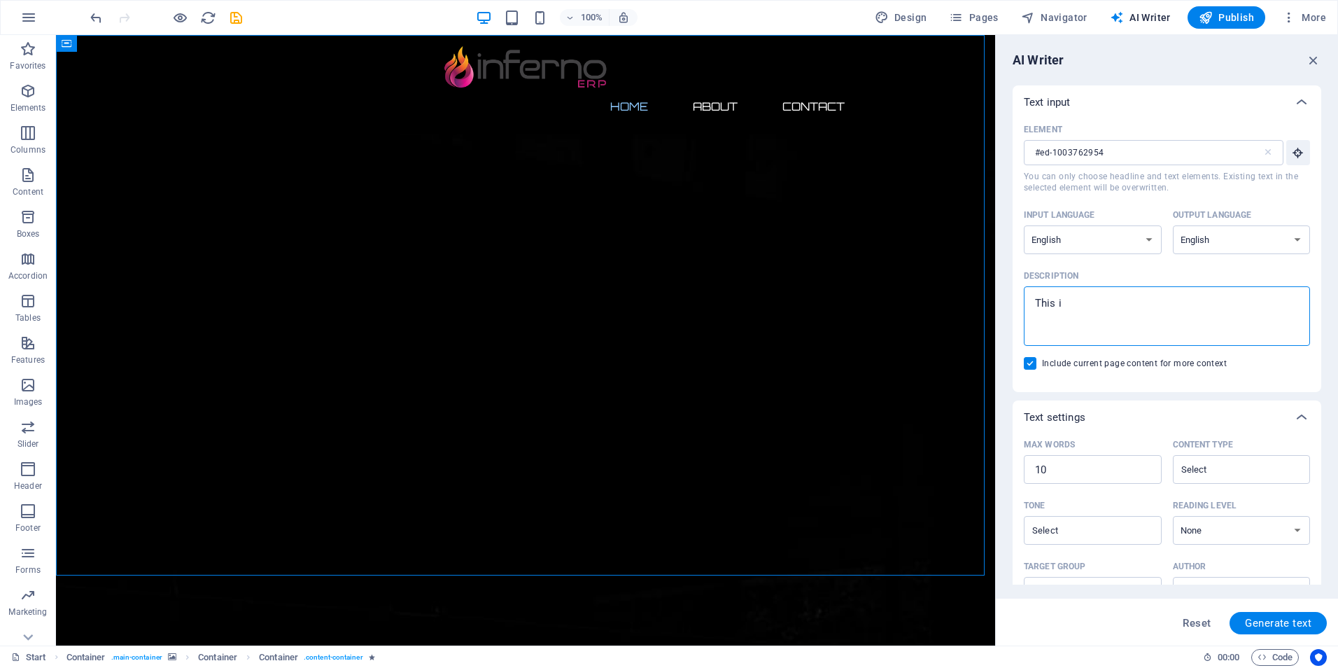
type textarea "x"
type textarea "This is"
type textarea "x"
type textarea "This is t"
type textarea "x"
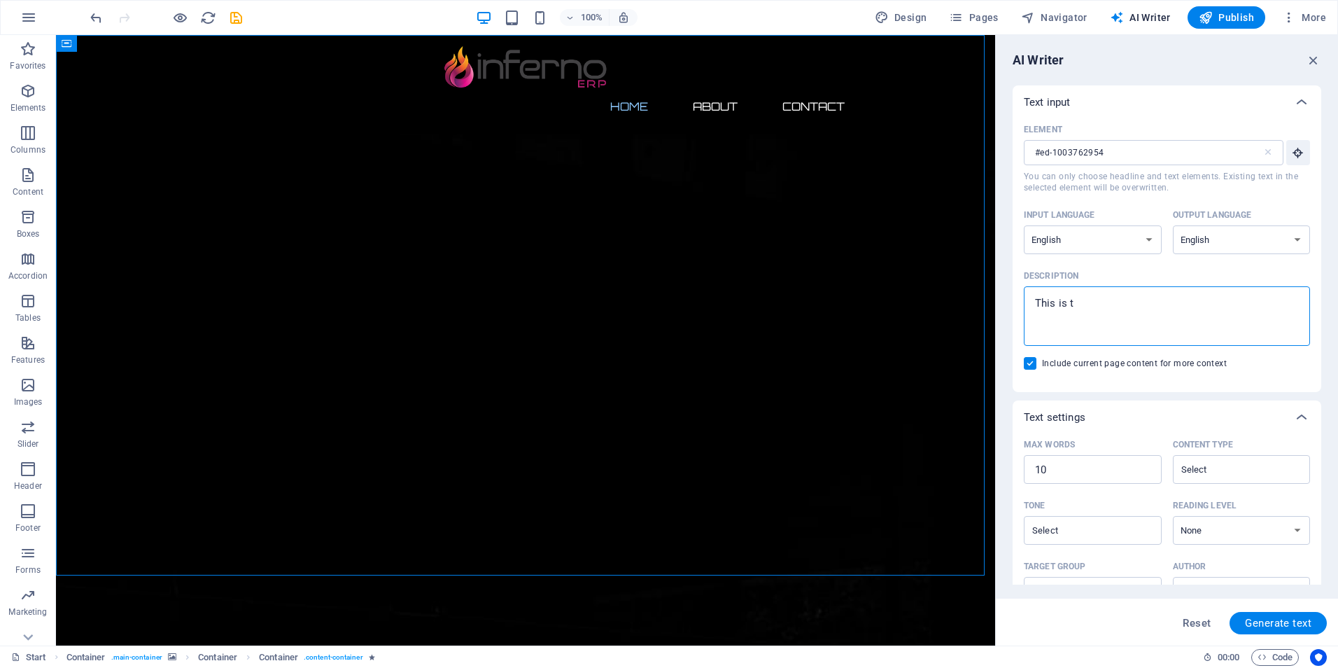
type textarea "This is th"
type textarea "x"
type textarea "This is the"
type textarea "x"
type textarea "This is the"
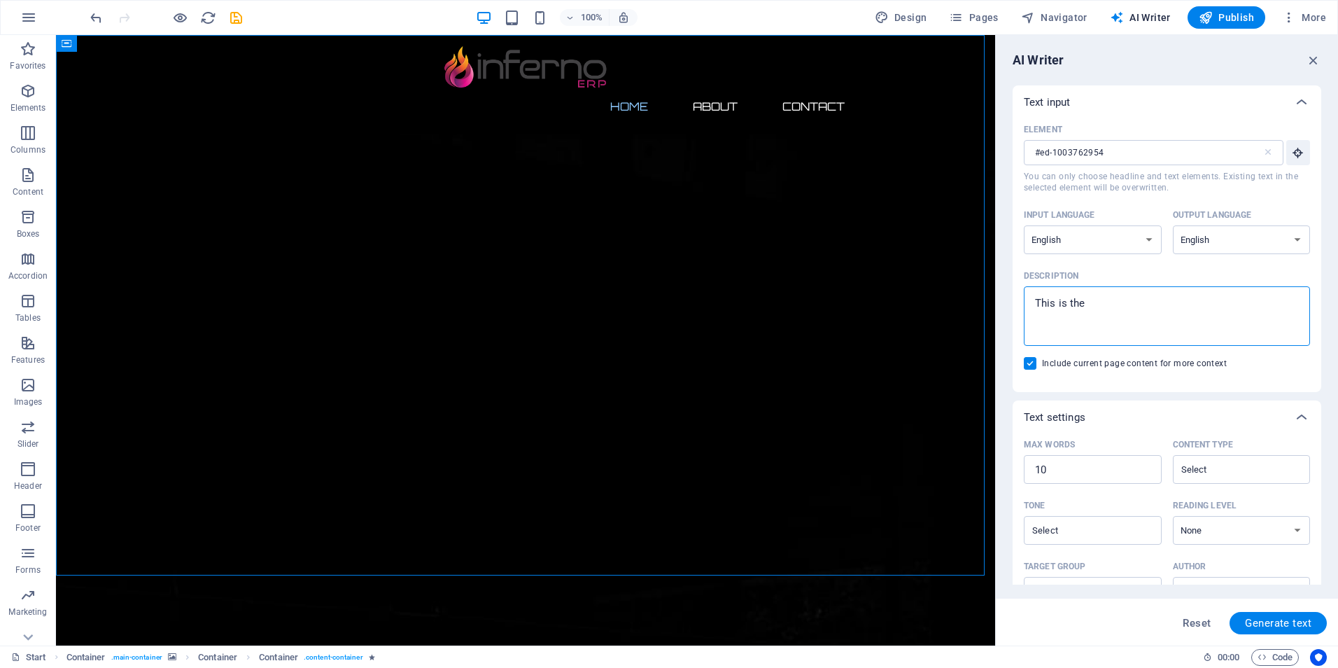
type textarea "x"
type textarea "This is the l"
type textarea "x"
type textarea "This is the ln"
type textarea "x"
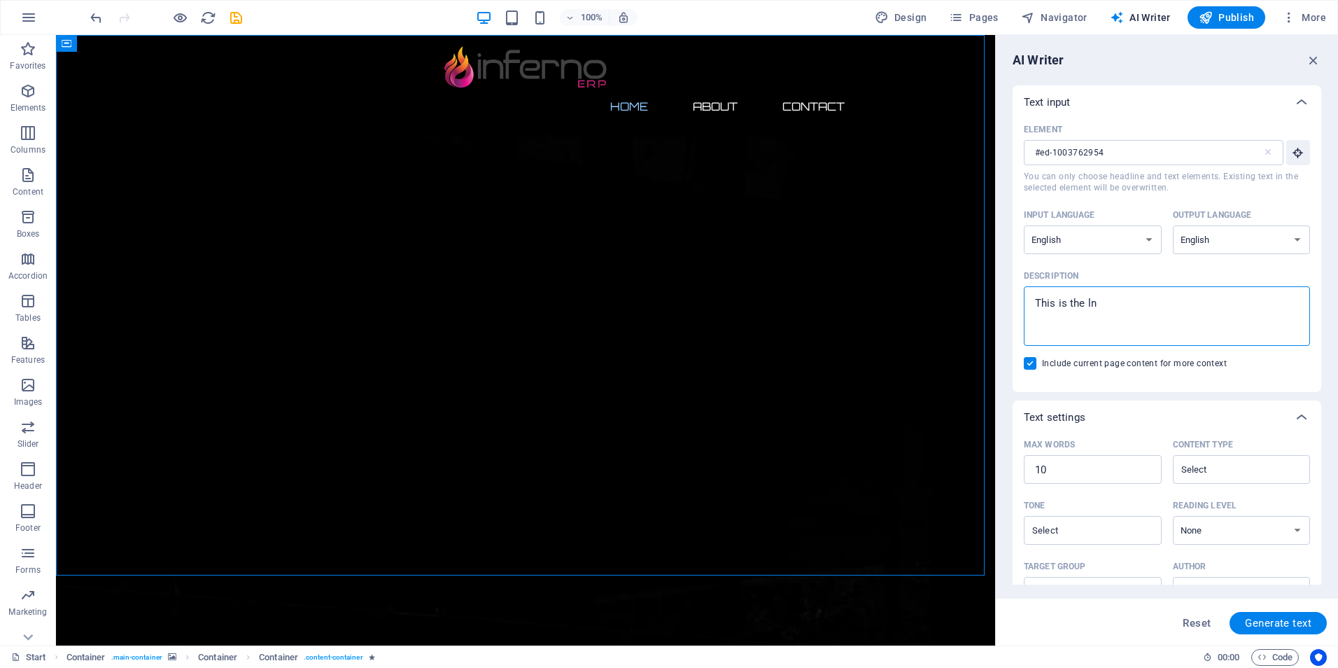
type textarea "This is the lna"
type textarea "x"
type textarea "This is the lnad"
type textarea "x"
type textarea "This is the lnadi"
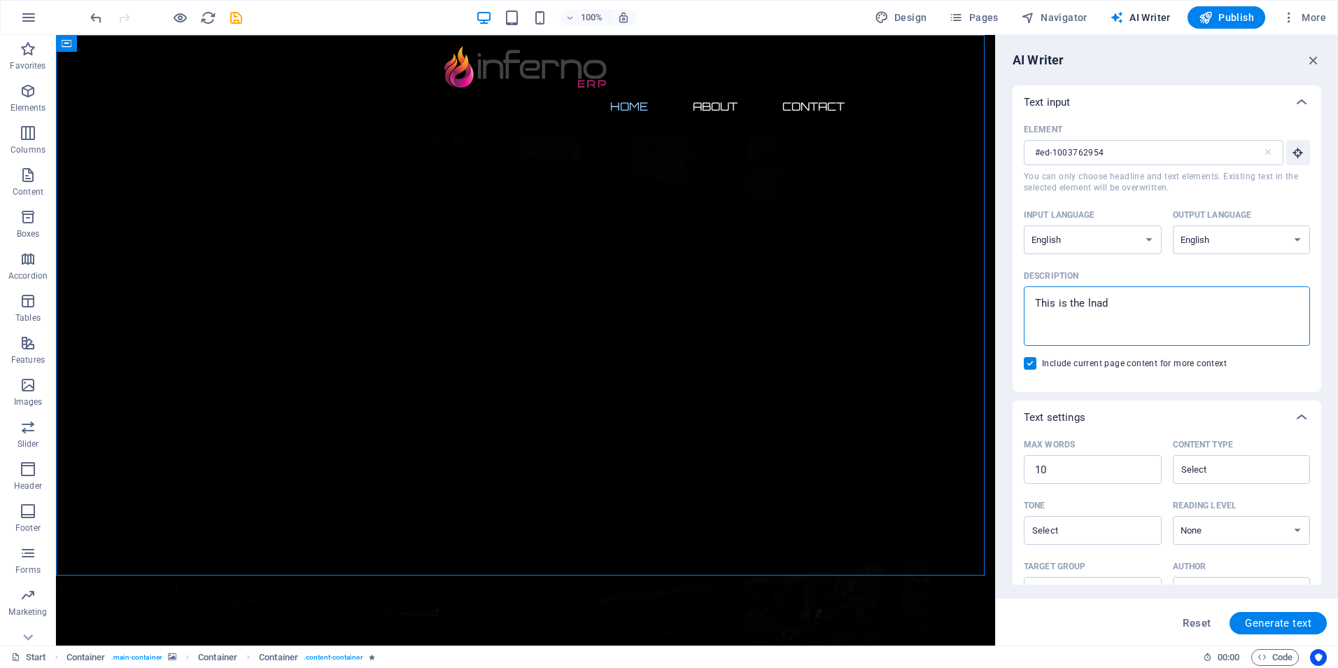
type textarea "x"
type textarea "This is the lnadin"
type textarea "x"
type textarea "This is the lnading"
type textarea "x"
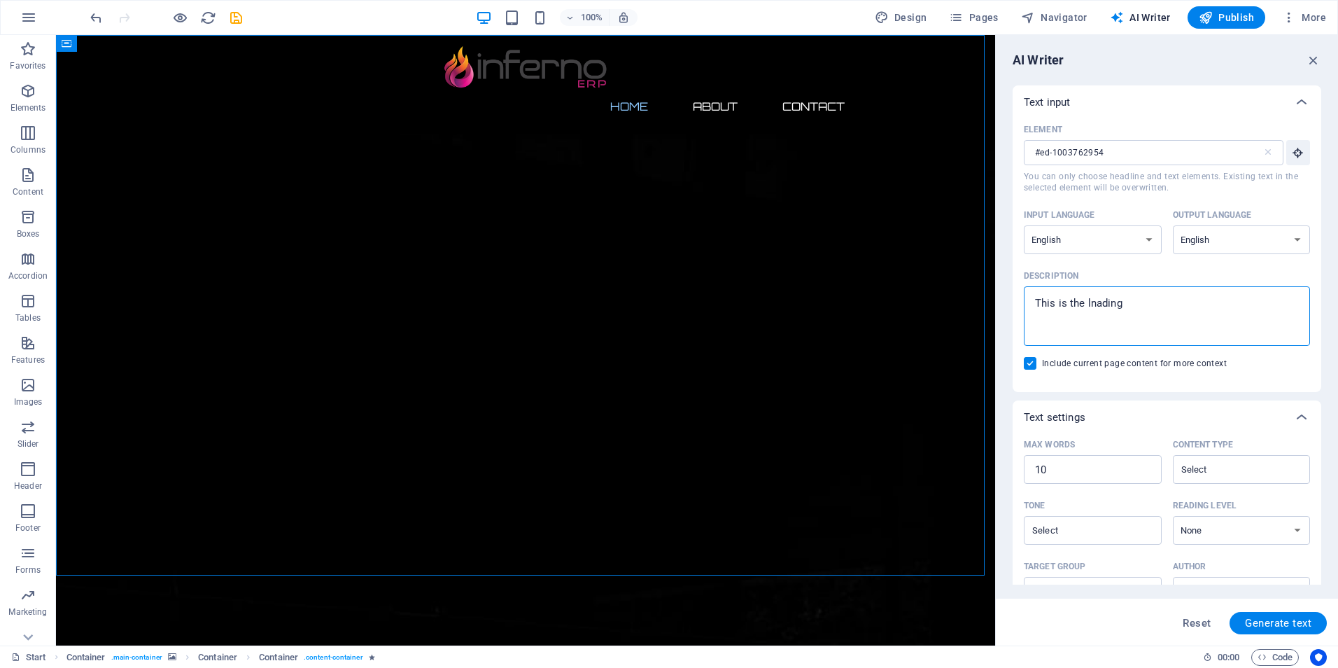
type textarea "This is the lnading"
type textarea "x"
type textarea "This is the lnading p"
type textarea "x"
type textarea "This is the lnading pa"
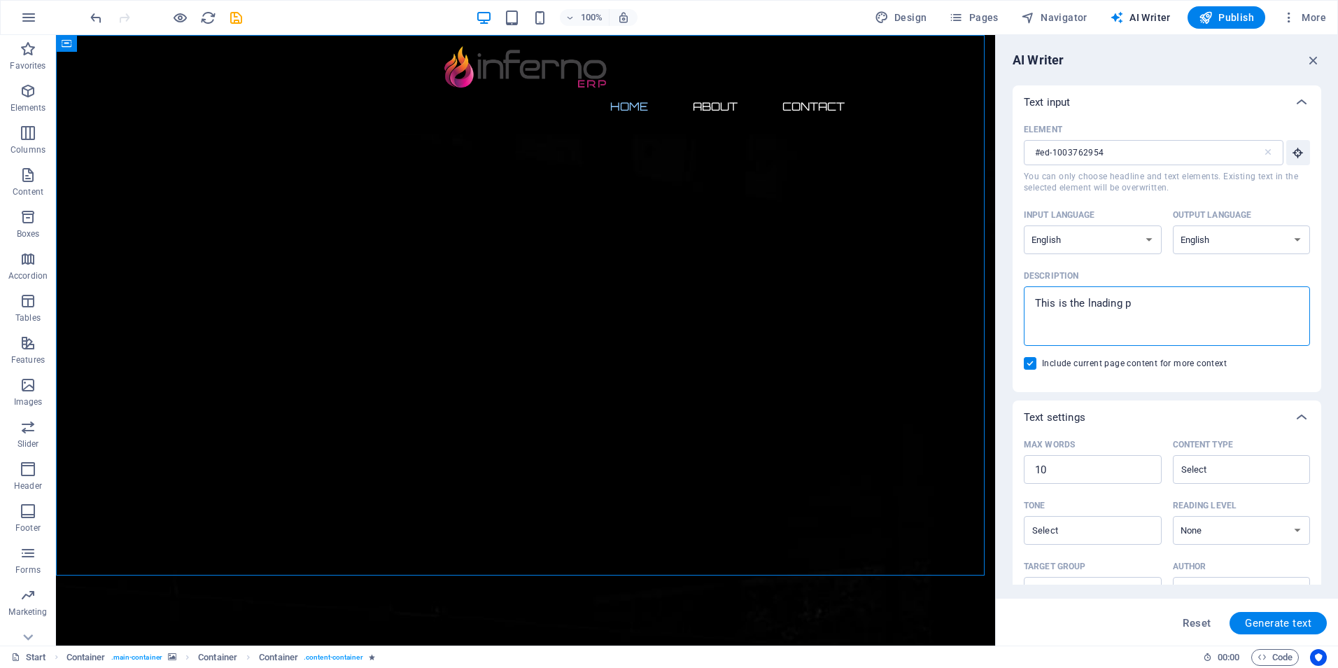
type textarea "x"
type textarea "This is the lnading pag"
type textarea "x"
type textarea "This is the lnading page"
type textarea "x"
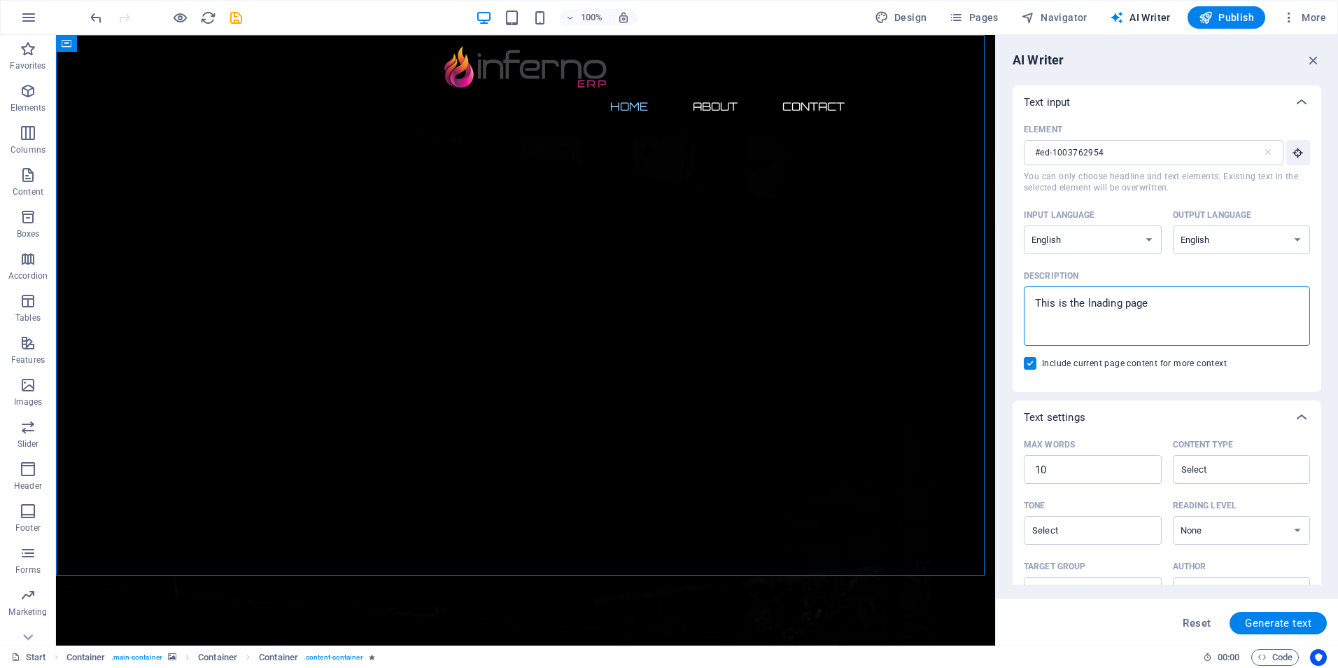
type textarea "This is the lnading page"
type textarea "x"
type textarea "This is the lnading page f"
type textarea "x"
type textarea "This is the lnading page fo"
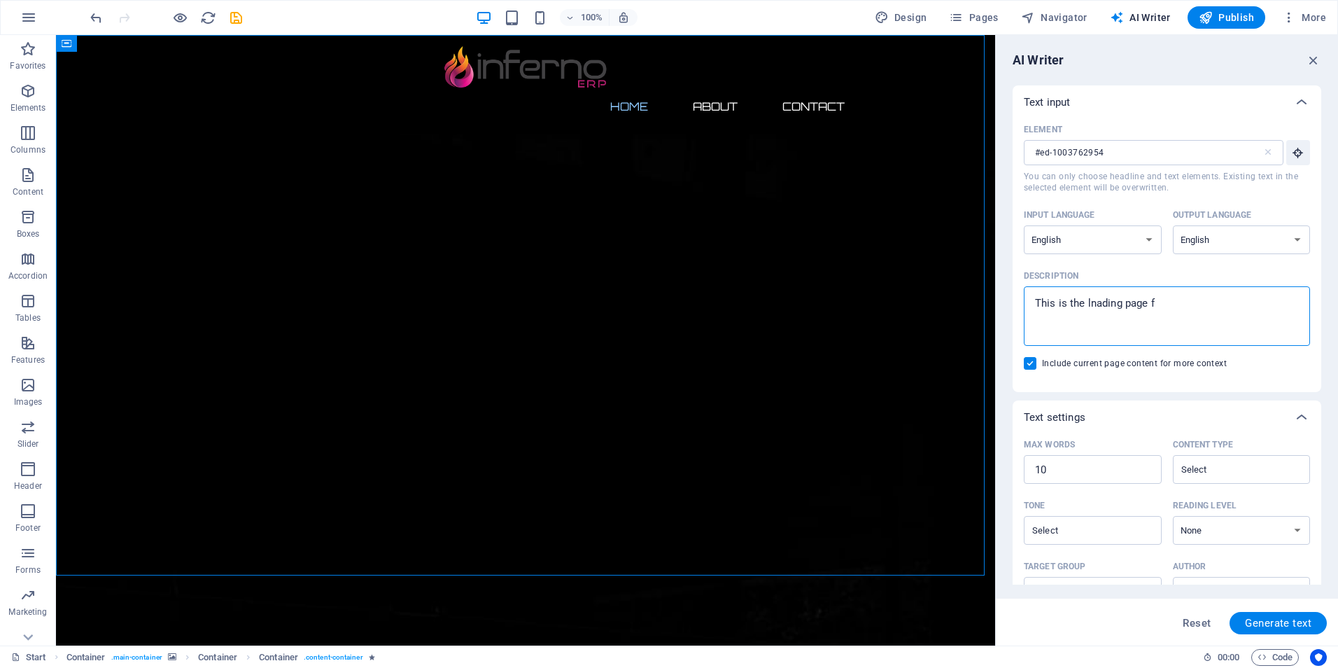
type textarea "x"
type textarea "This is the lnading page for"
type textarea "x"
type textarea "This is the lnading page for"
type textarea "x"
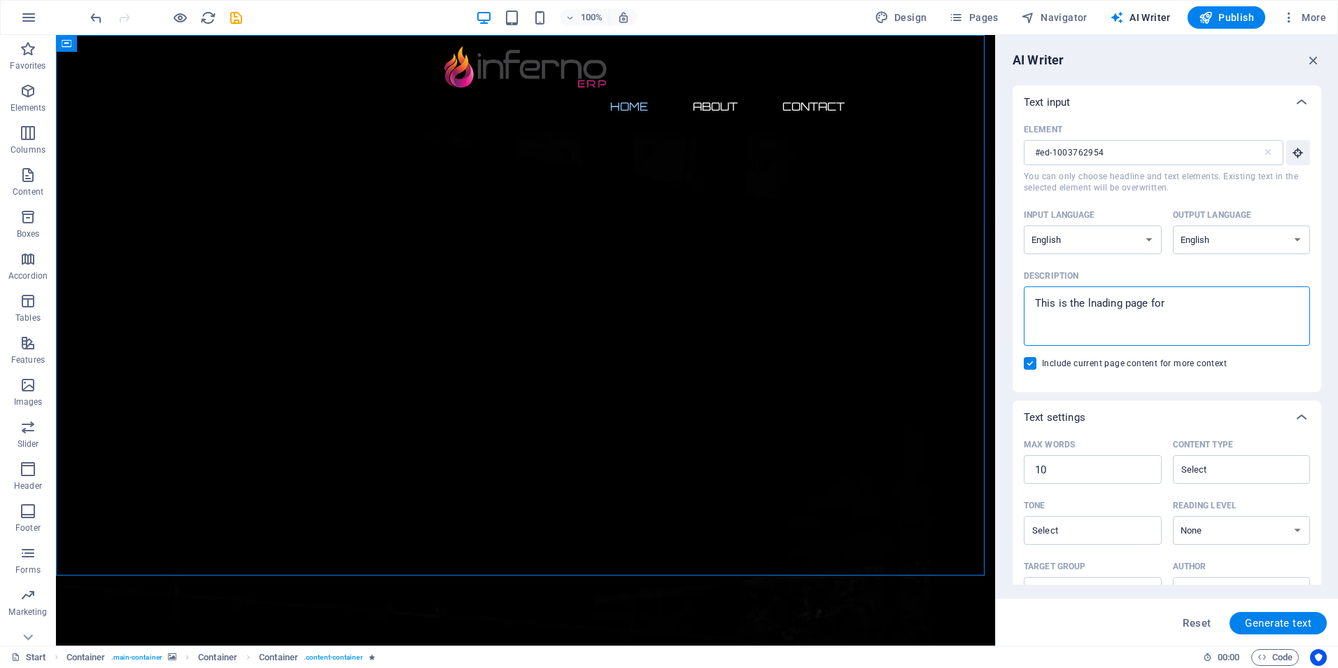
type textarea "This is the lnading page for I"
type textarea "x"
type textarea "This is the lnading page for In"
type textarea "x"
type textarea "This is the lnading page for Inf"
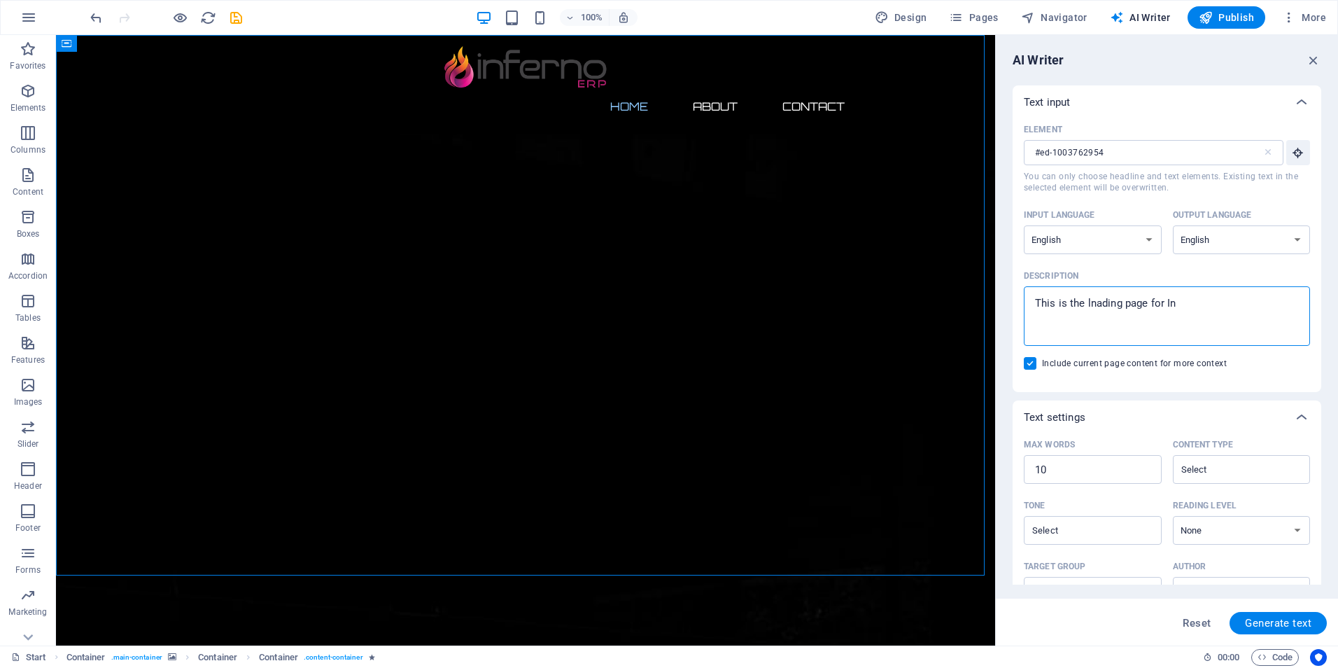
type textarea "x"
type textarea "This is the lnading page for Infe"
type textarea "x"
type textarea "This is the lnading page for Infer"
type textarea "x"
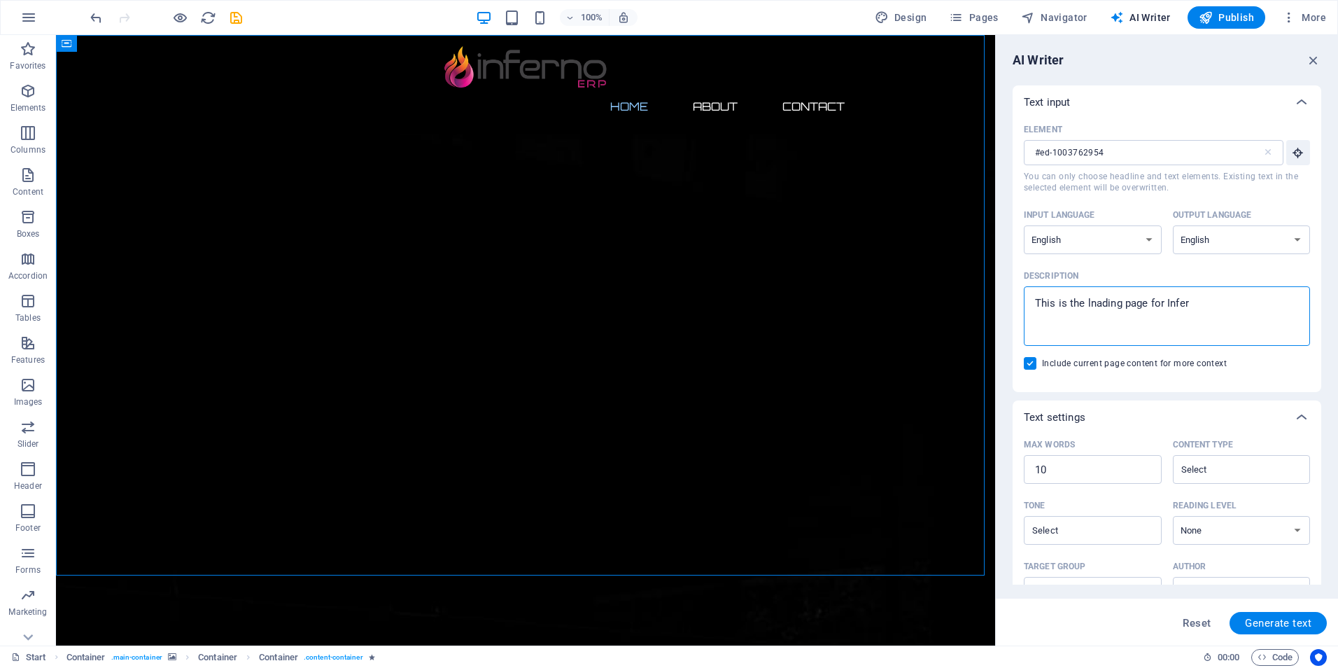
type textarea "This is the lnading page for Infern"
type textarea "x"
type textarea "This is the lnading page for Inferno"
type textarea "x"
type textarea "This is the lnading page for Inferno"
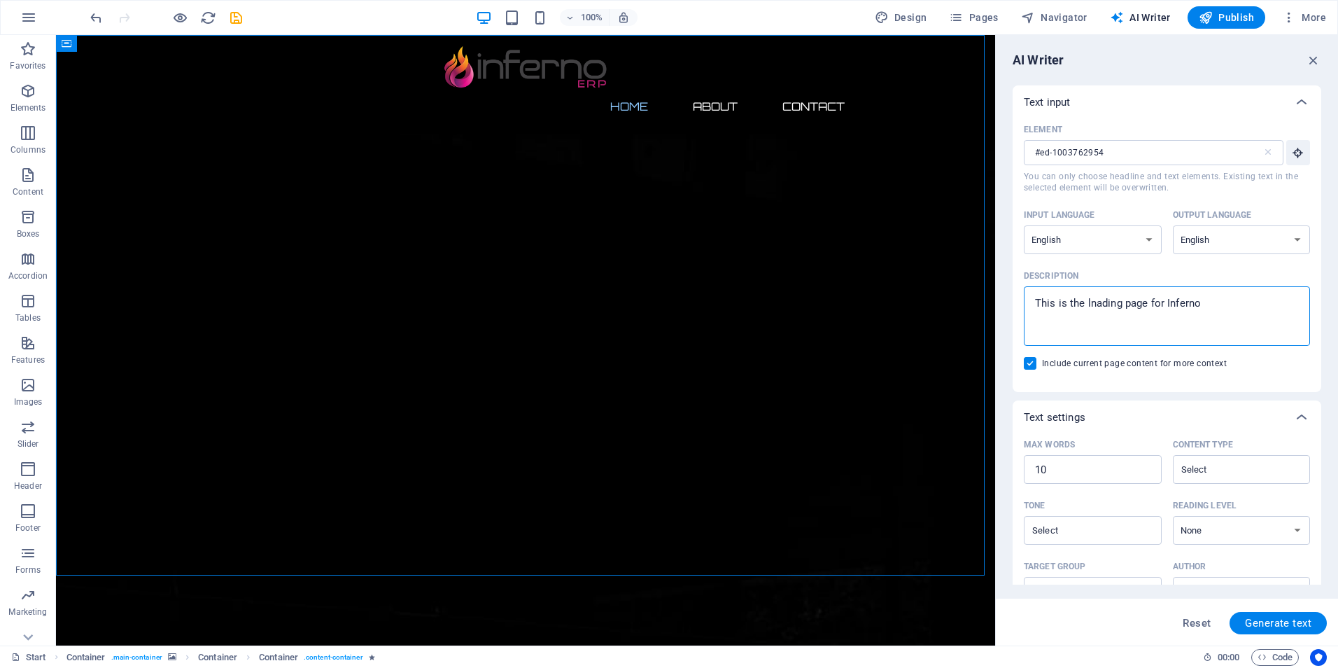
type textarea "x"
type textarea "This is the lnading page for Inferno E"
type textarea "x"
type textarea "This is the lnading page for Inferno ER"
type textarea "x"
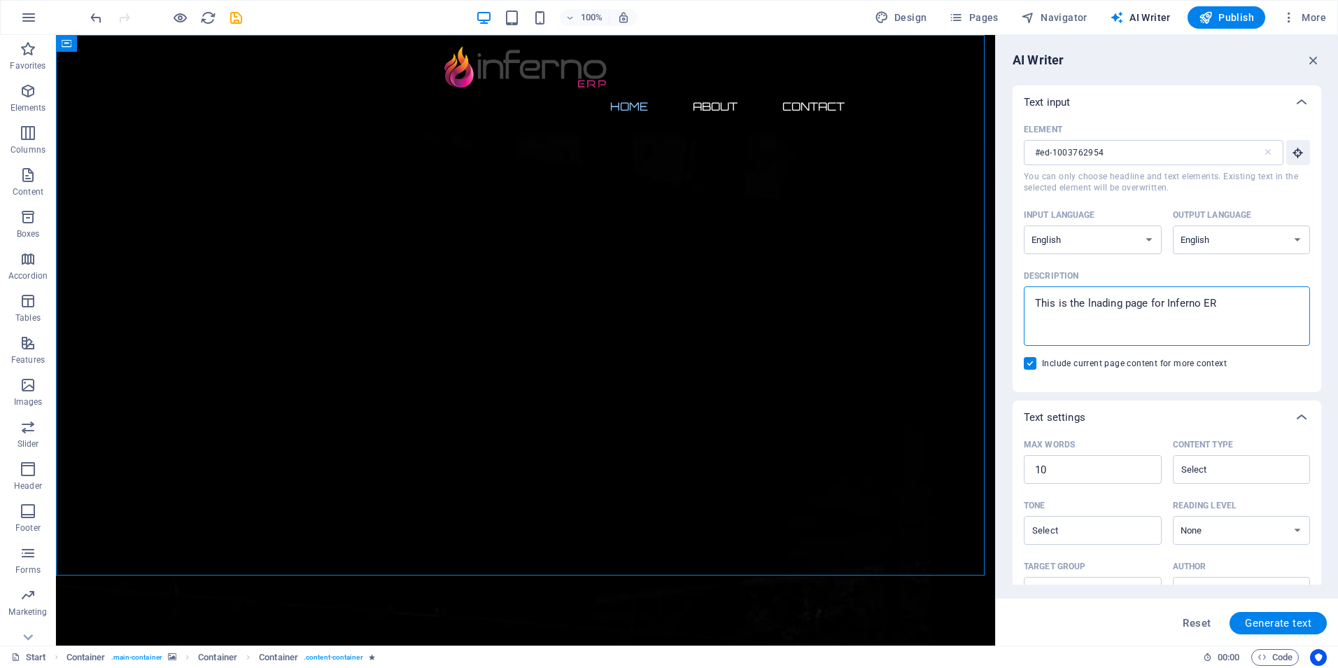
type textarea "This is the lnading page for Inferno ERP"
type textarea "x"
type textarea "This is the lnading page for Inferno ERP"
type textarea "x"
type textarea "This is the lading page for Inferno ERP"
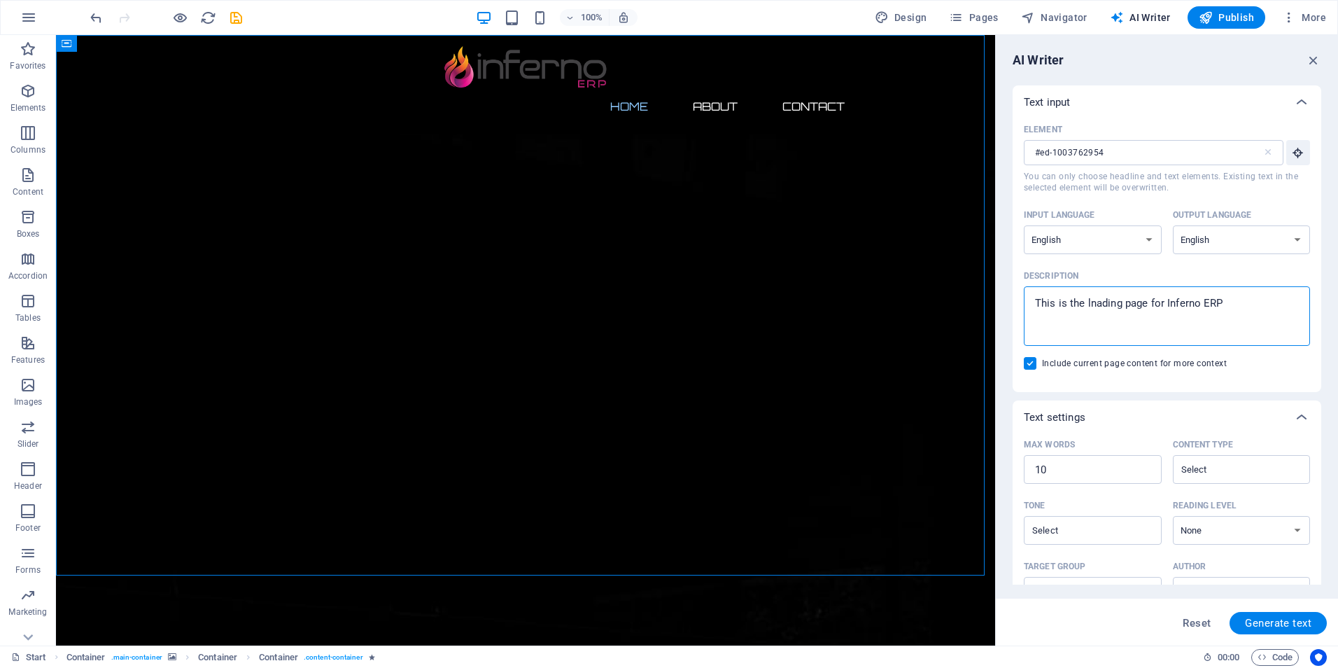
type textarea "x"
type textarea "This is the landing page for Inferno ERP"
type textarea "x"
type textarea "This is the landing page for Inferno ERP w"
type textarea "x"
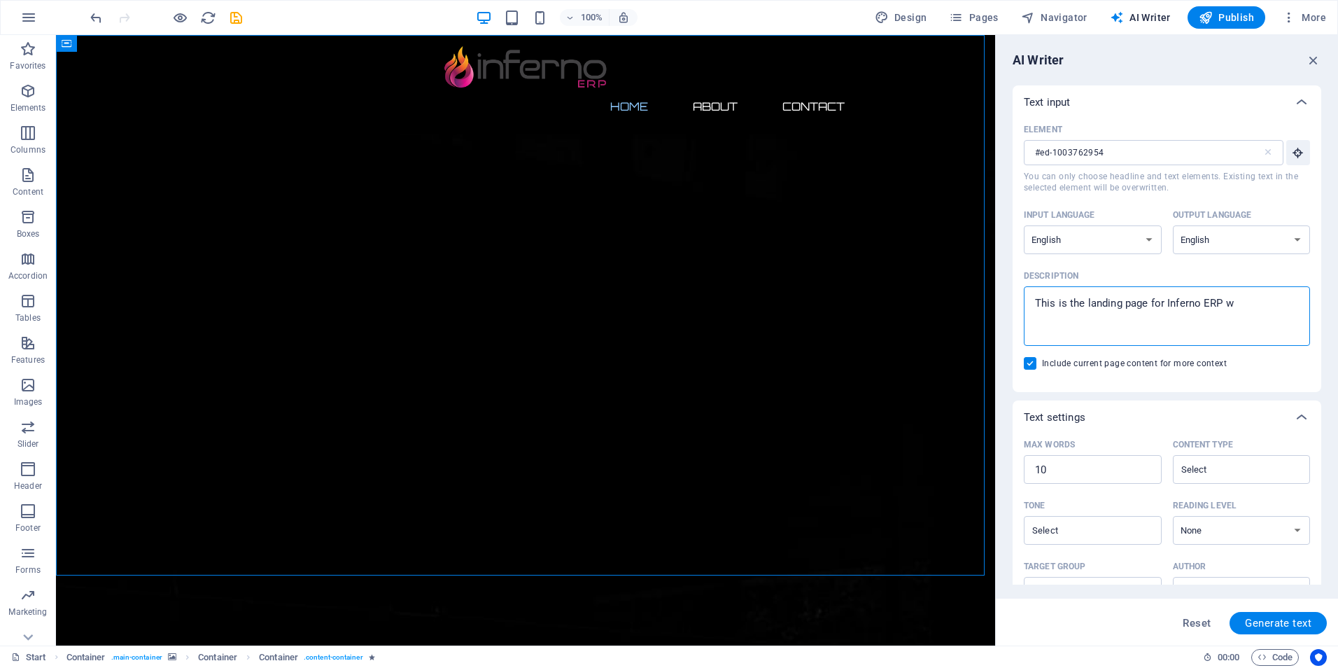
type textarea "This is the landing page for Inferno ERP wh"
type textarea "x"
type textarea "This is the landing page for Inferno ERP whi"
type textarea "x"
type textarea "This is the landing page for Inferno ERP whic"
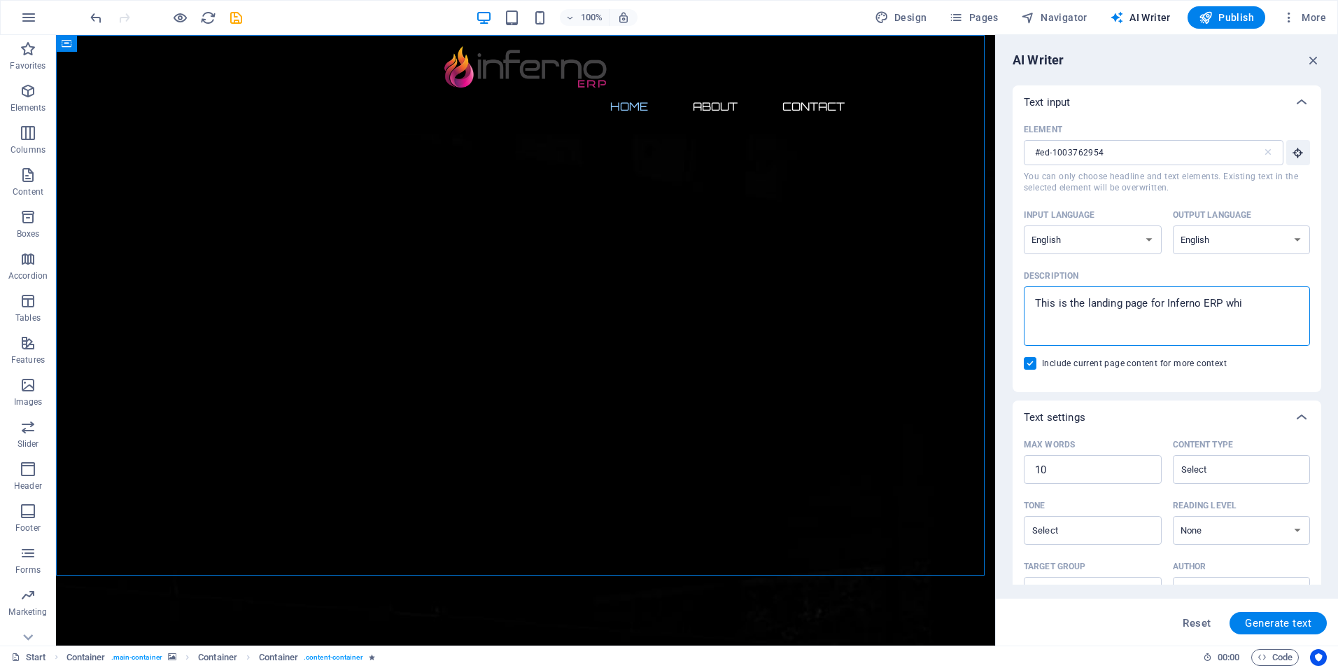
type textarea "x"
type textarea "This is the landing page for Inferno ERP which"
type textarea "x"
type textarea "This is the landing page for Inferno ERP which"
type textarea "x"
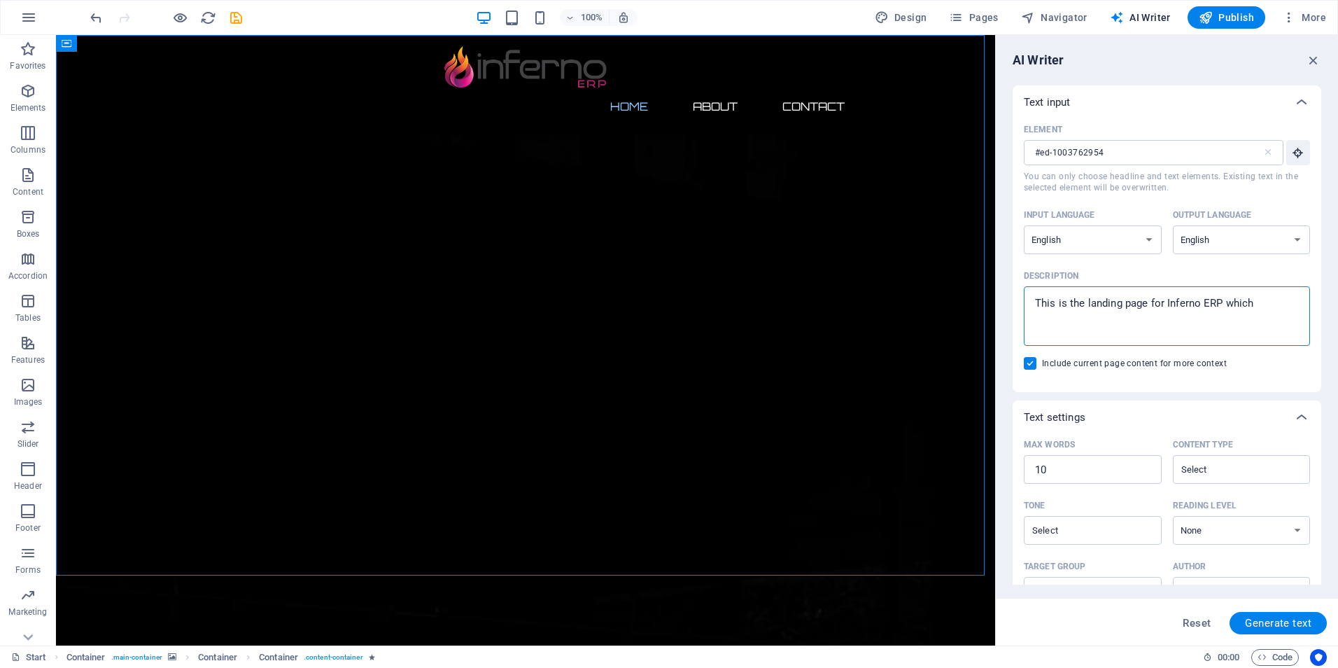
type textarea "This is the landing page for Inferno ERP which t"
type textarea "x"
type textarea "This is the landing page for Inferno ERP which th"
type textarea "x"
type textarea "This is the landing page for Inferno ERP which the"
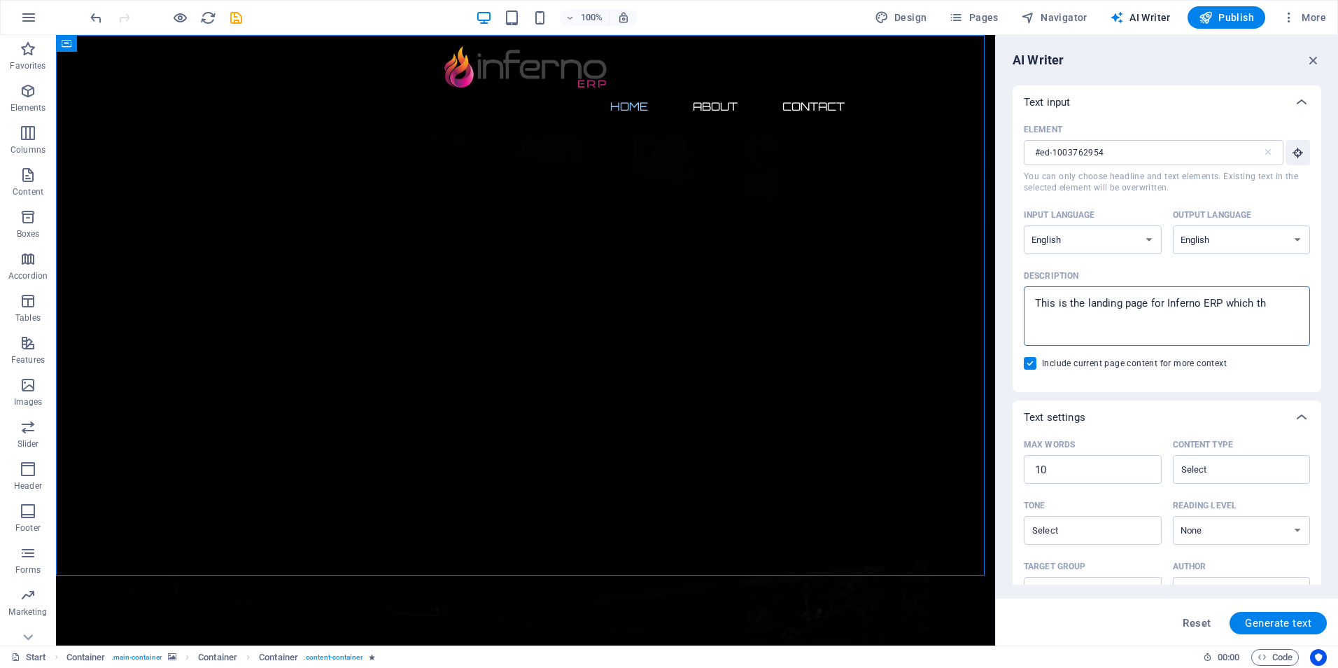
type textarea "x"
type textarea "This is the landing page for Inferno ERP which the"
type textarea "x"
type textarea "This is the landing page for Inferno ERP which the W"
type textarea "x"
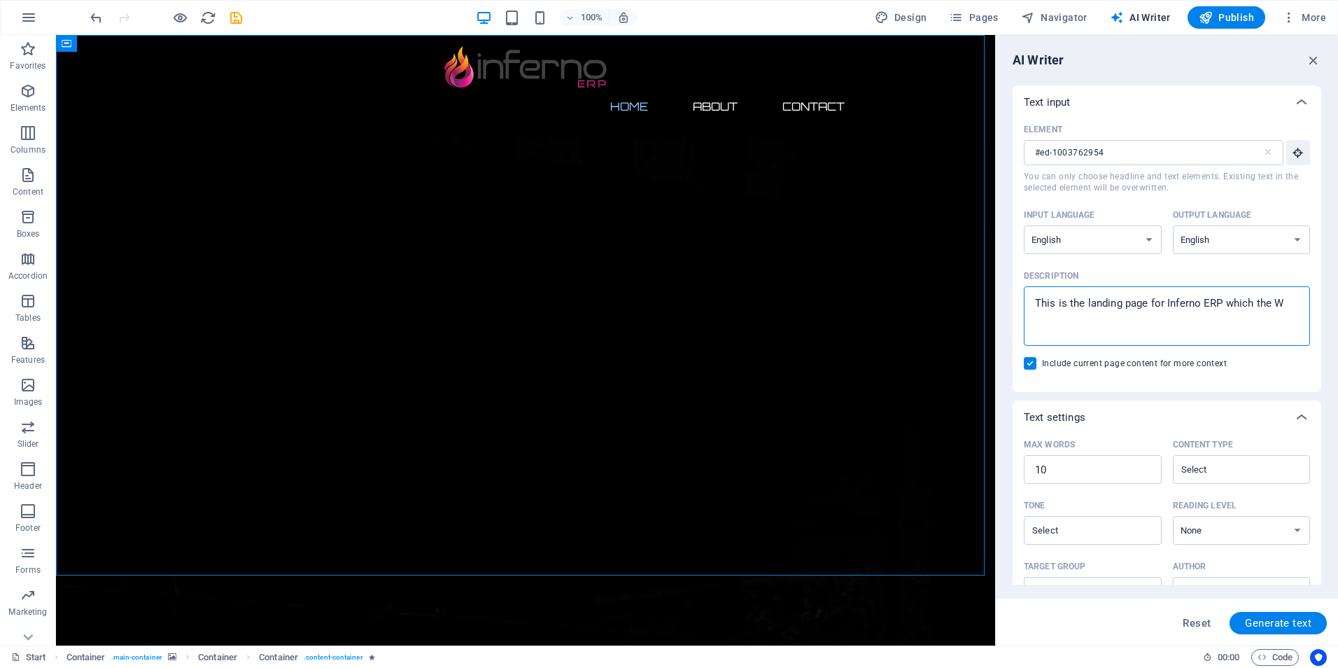
type textarea "This is the landing page for Inferno ERP which the Wo"
type textarea "x"
type textarea "This is the landing page for Inferno ERP which the Wor"
type textarea "x"
type textarea "This is the landing page for Inferno ERP which the Worl"
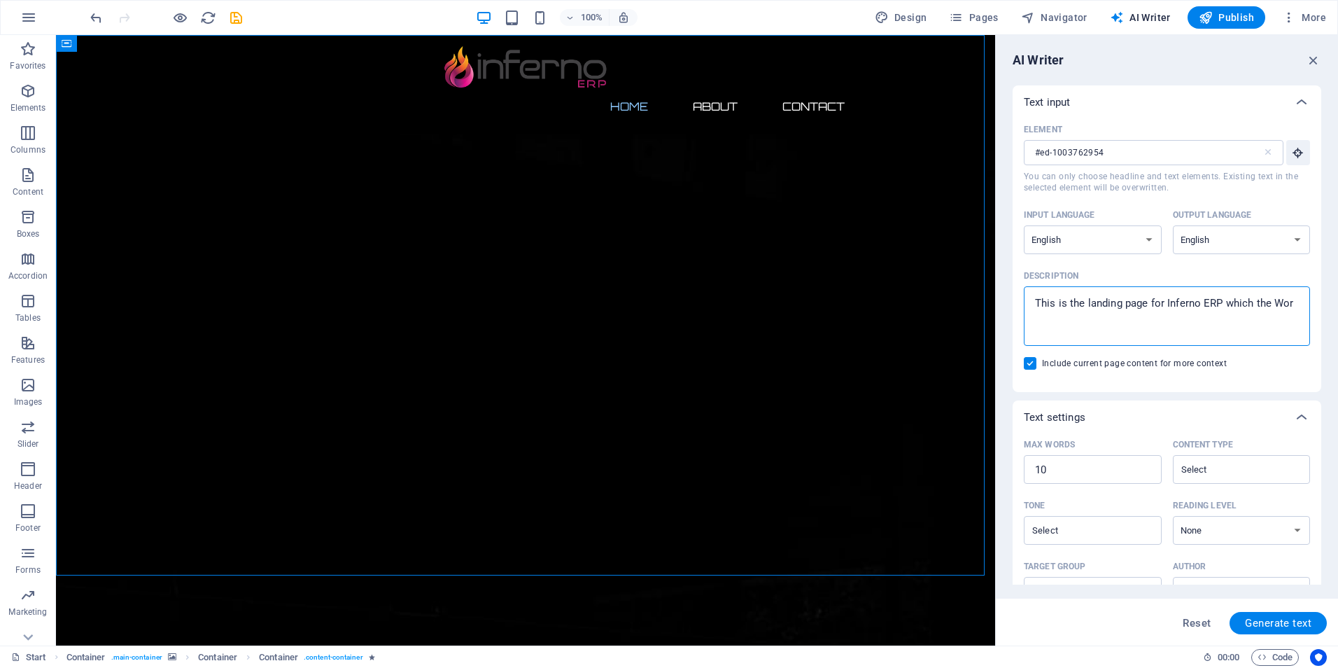
type textarea "x"
type textarea "This is the landing page for Inferno ERP which the World"
type textarea "x"
type textarea "This is the landing page for Inferno ERP which the World"
type textarea "x"
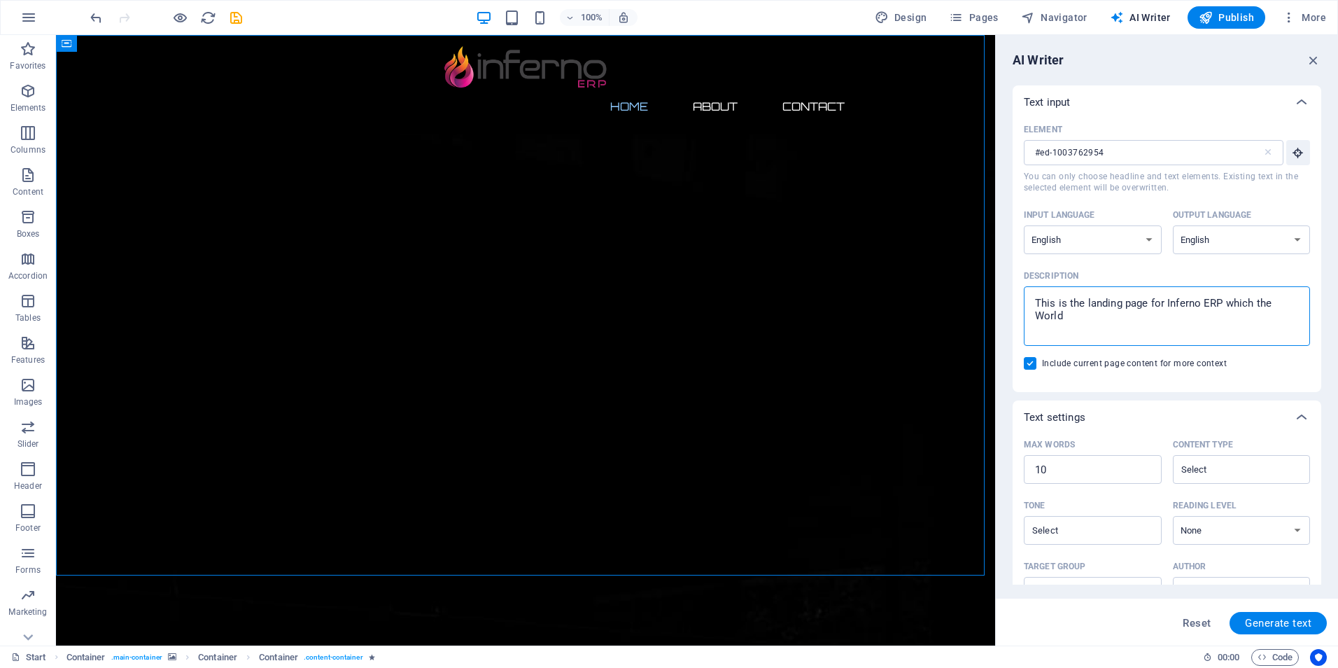
type textarea "This is the landing page for Inferno ERP which the World 1"
type textarea "x"
type textarea "This is the landing page for Inferno ERP which the World 1s"
type textarea "x"
type textarea "This is the landing page for Inferno ERP which the World 1st"
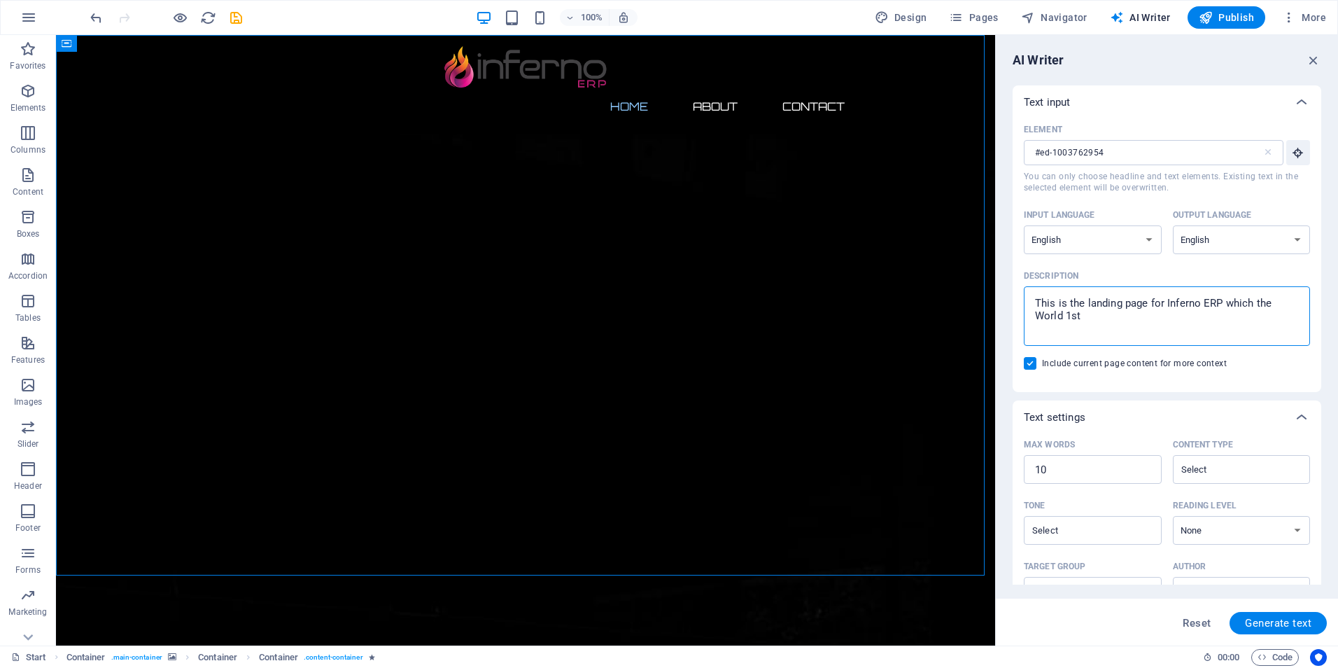
type textarea "x"
type textarea "This is the landing page for Inferno ERP which the World 1st"
type textarea "x"
type textarea "This is the landing page for Inferno ERP which the World 1st A"
type textarea "x"
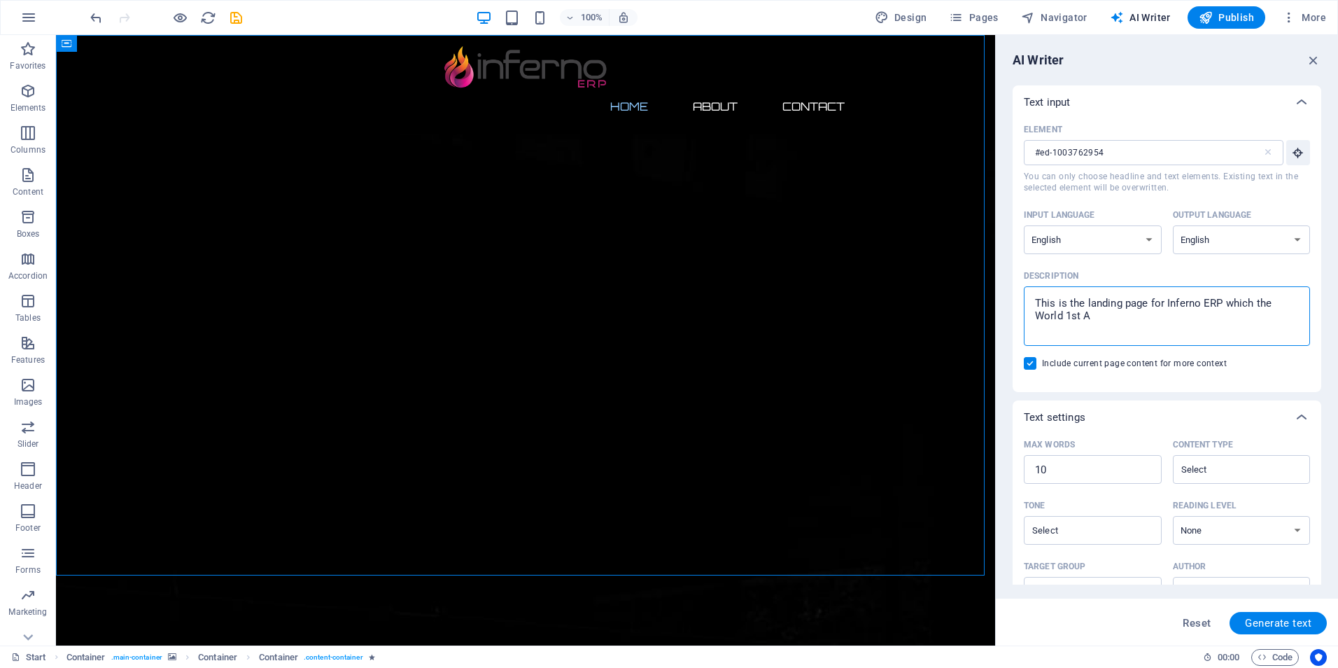
type textarea "This is the landing page for Inferno ERP which the World 1st Ai"
type textarea "x"
type textarea "This is the landing page for Inferno ERP which the World 1st Ai"
type textarea "x"
type textarea "This is the landing page for Inferno ERP which the World 1st Ai"
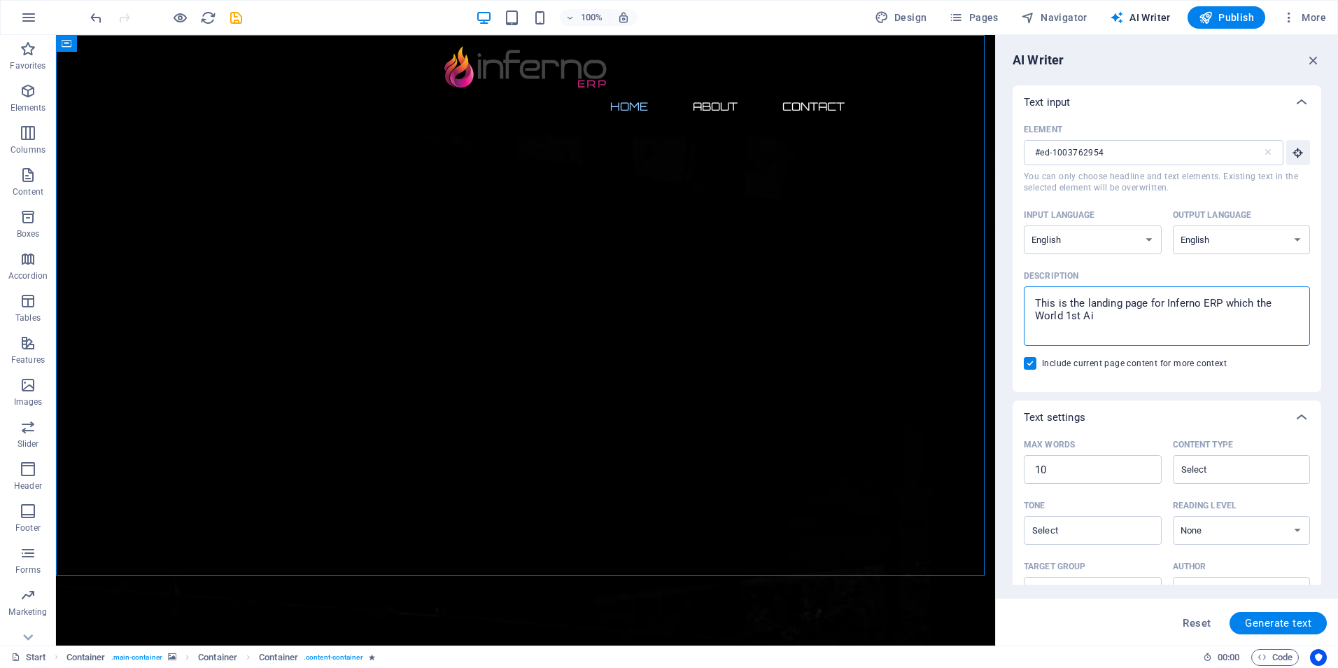
type textarea "x"
type textarea "This is the landing page for Inferno ERP which the World 1st A"
type textarea "x"
type textarea "This is the landing page for Inferno ERP which the World 1st AI"
type textarea "x"
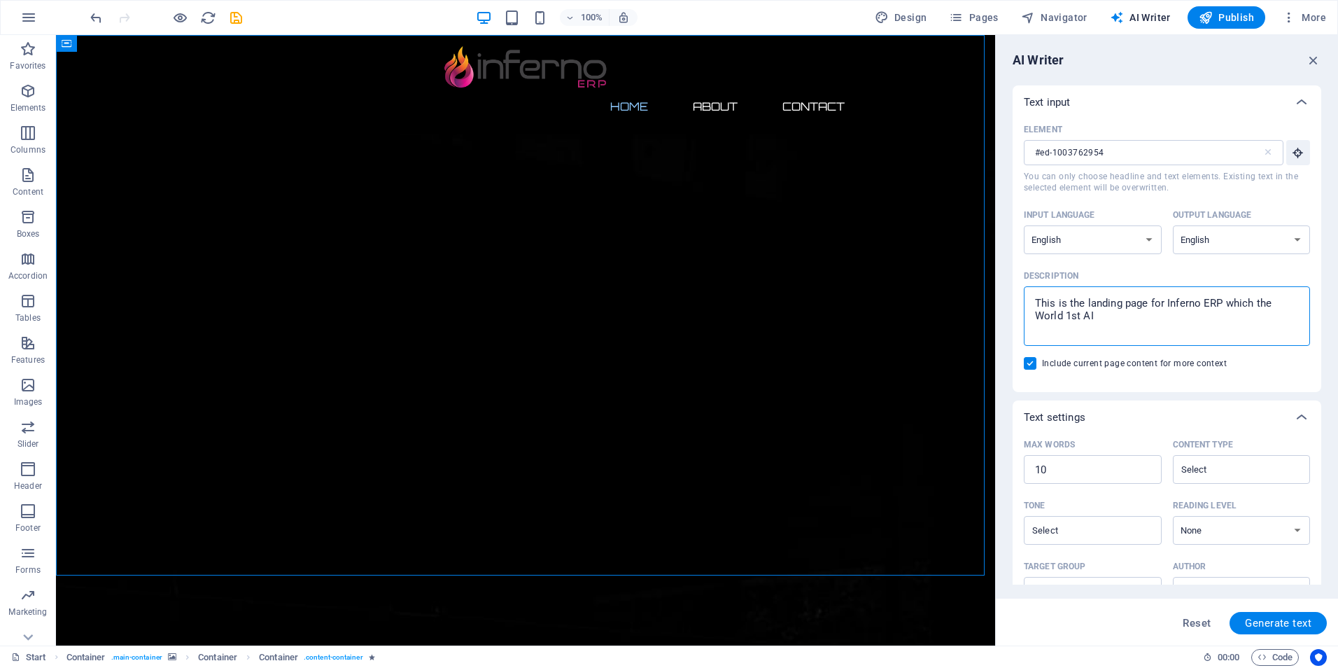
type textarea "This is the landing page for Inferno ERP which the World 1st AI"
type textarea "x"
type textarea "This is the landing page for Inferno ERP which the World 1st AI E"
type textarea "x"
type textarea "This is the landing page for Inferno ERP which the World 1st AI ER"
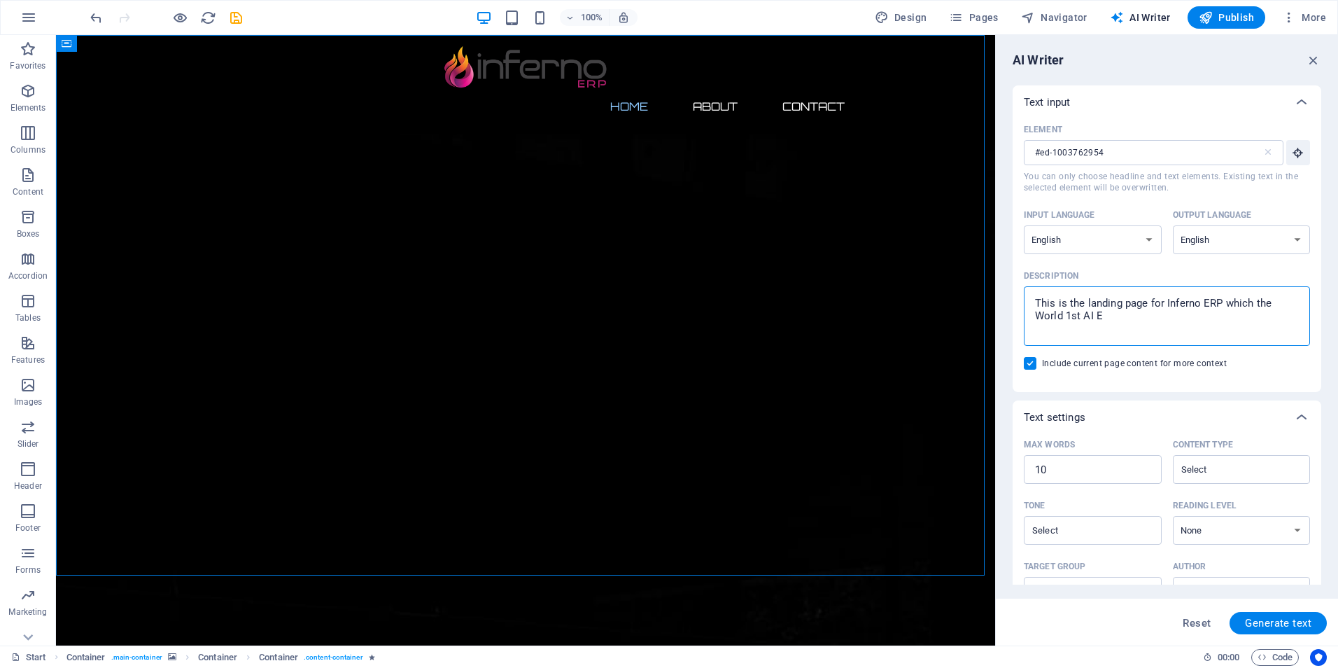
type textarea "x"
type textarea "This is the landing page for Inferno ERP which the World 1st AI ERP"
type textarea "x"
type textarea "This is the landing page for Inferno ERP which the World 1st AI ERP"
type textarea "x"
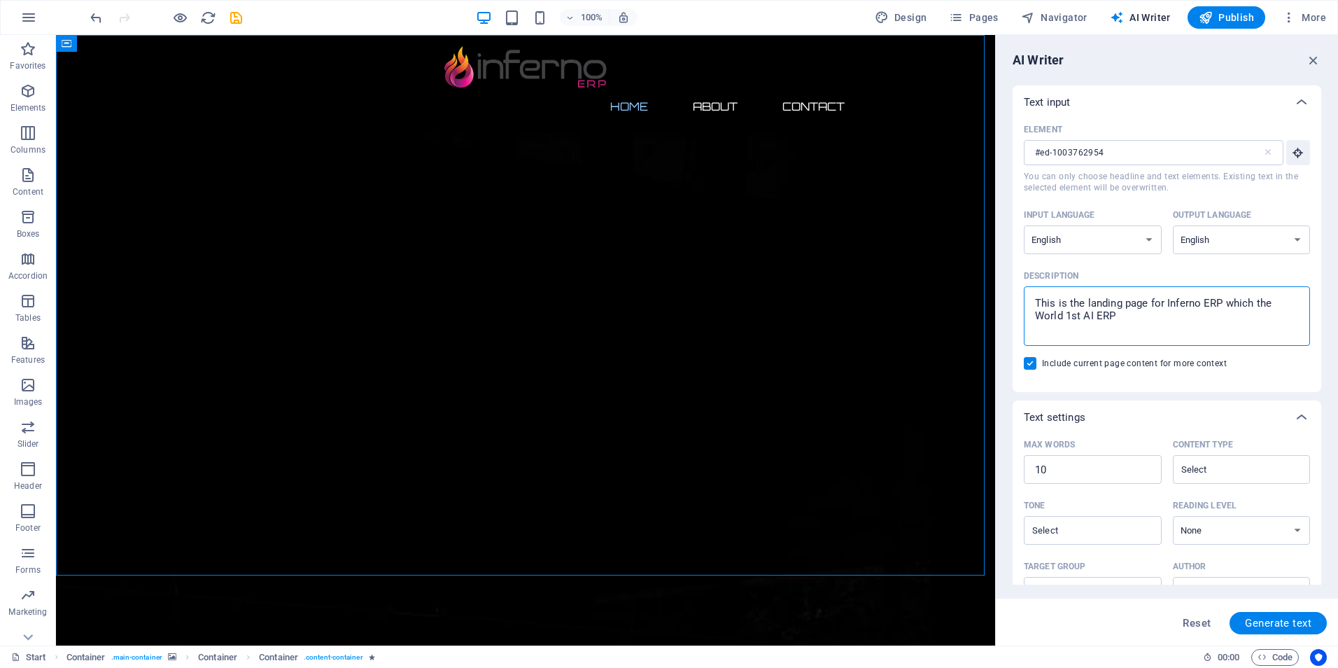
type textarea "This is the landing page for Inferno ERP which the World 1st AI ERP ,"
type textarea "x"
type textarea "This is the landing page for Inferno ERP which the World 1st AI ERP ,"
type textarea "x"
type textarea "This is the landing page for Inferno ERP which the World 1st AI ERP ,"
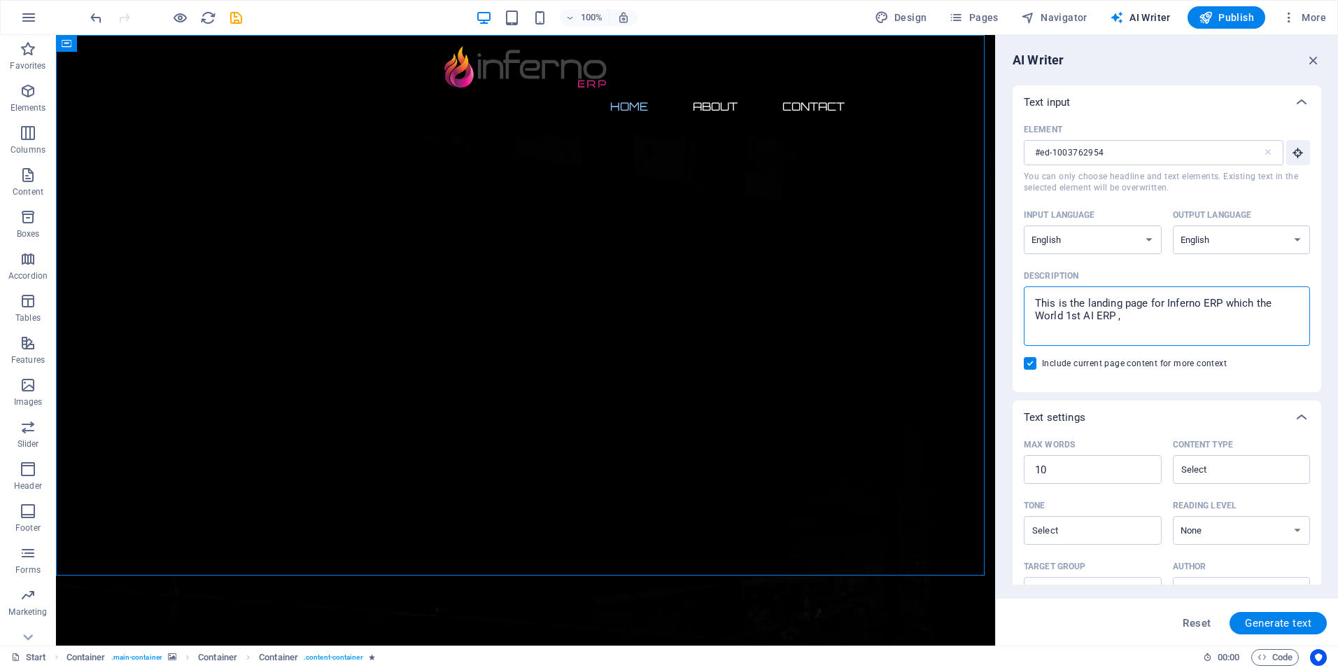
type textarea "x"
type textarea "This is the landing page for Inferno ERP which the World 1st AI ERP"
type textarea "x"
type textarea "This is the landing page for Inferno ERP which the World 1st AI ERP ,"
type textarea "x"
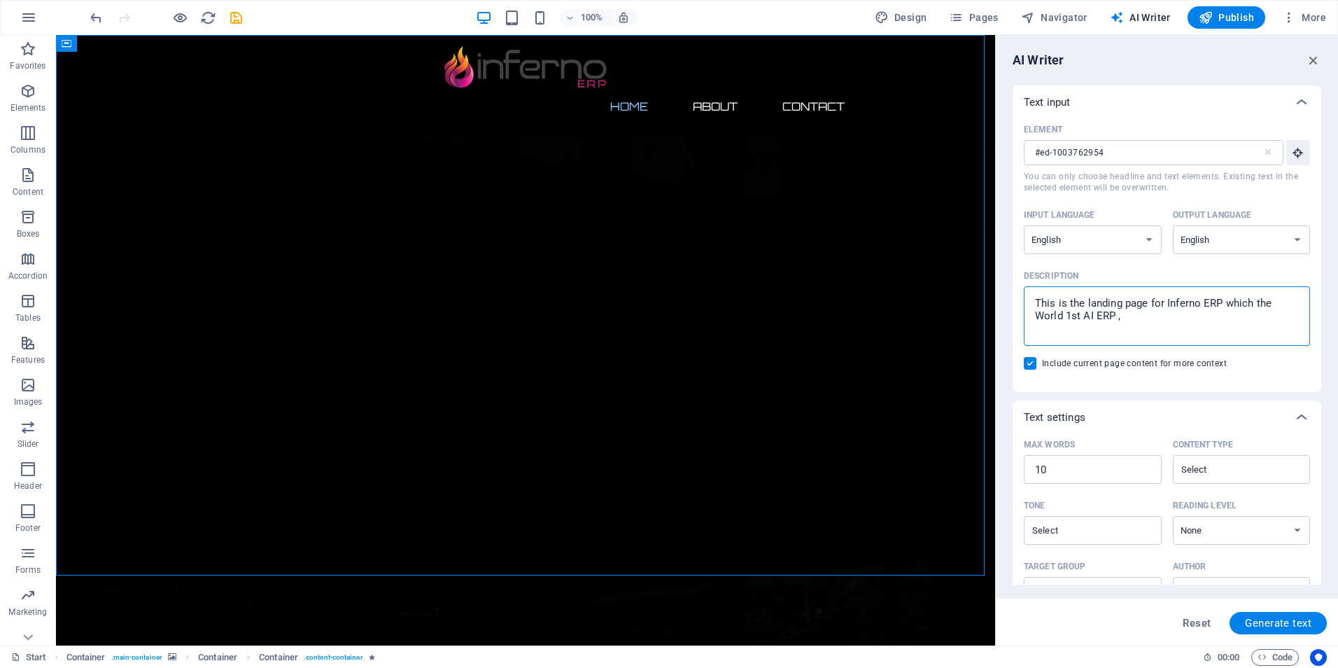
type textarea "This is the landing page for Inferno ERP which the World 1st AI ERP ,"
type textarea "x"
type textarea "This is the landing page for Inferno ERP which the World 1st AI ERP , s"
type textarea "x"
type textarea "This is the landing page for Inferno ERP which the World 1st AI ERP , so"
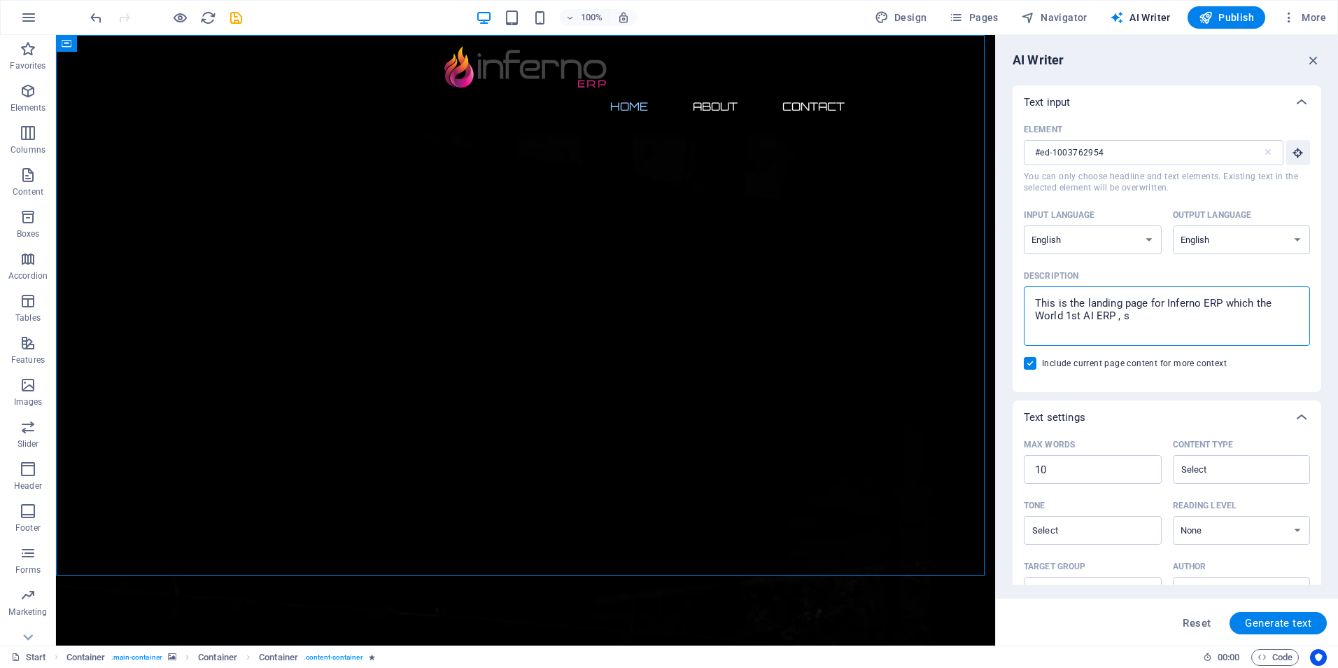
type textarea "x"
type textarea "This is the landing page for Inferno ERP which the World 1st AI ERP , so"
type textarea "x"
type textarea "This is the landing page for Inferno ERP which the World 1st AI ERP , so w"
type textarea "x"
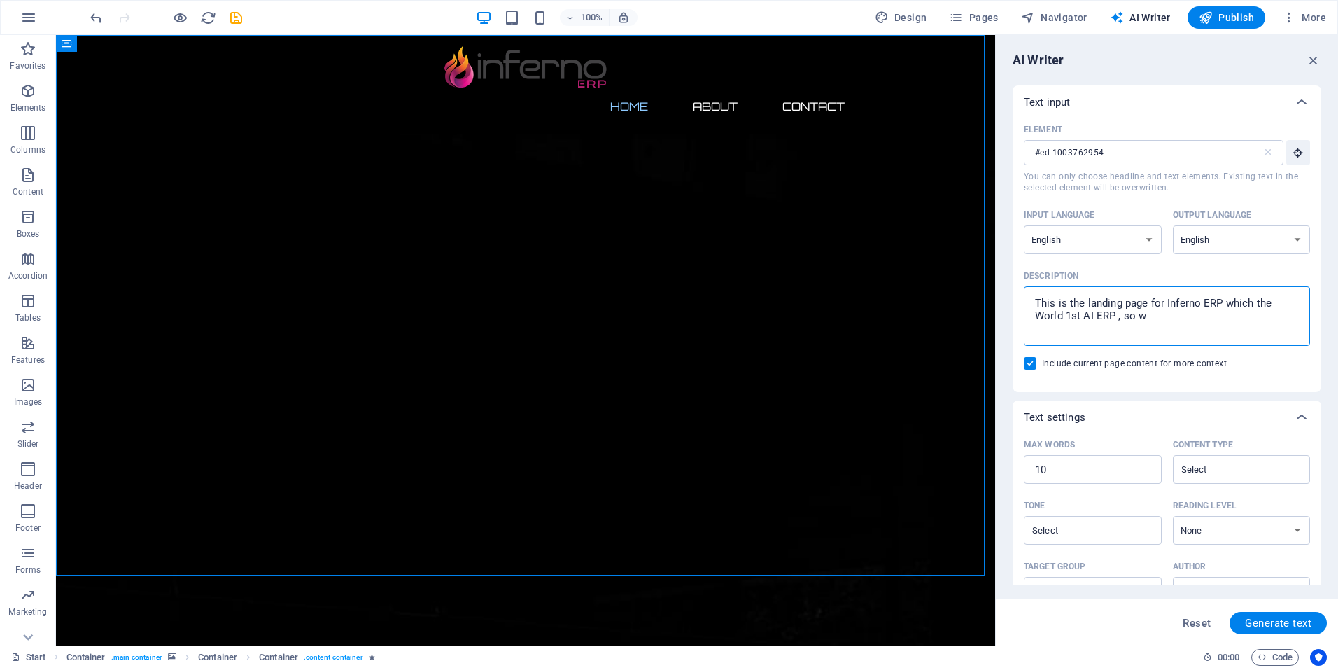
type textarea "This is the landing page for Inferno ERP which the World 1st AI ERP , so we"
type textarea "x"
type textarea "This is the landing page for Inferno ERP which the World 1st AI ERP , so we"
type textarea "x"
type textarea "This is the landing page for Inferno ERP which the World 1st AI ERP , so we n"
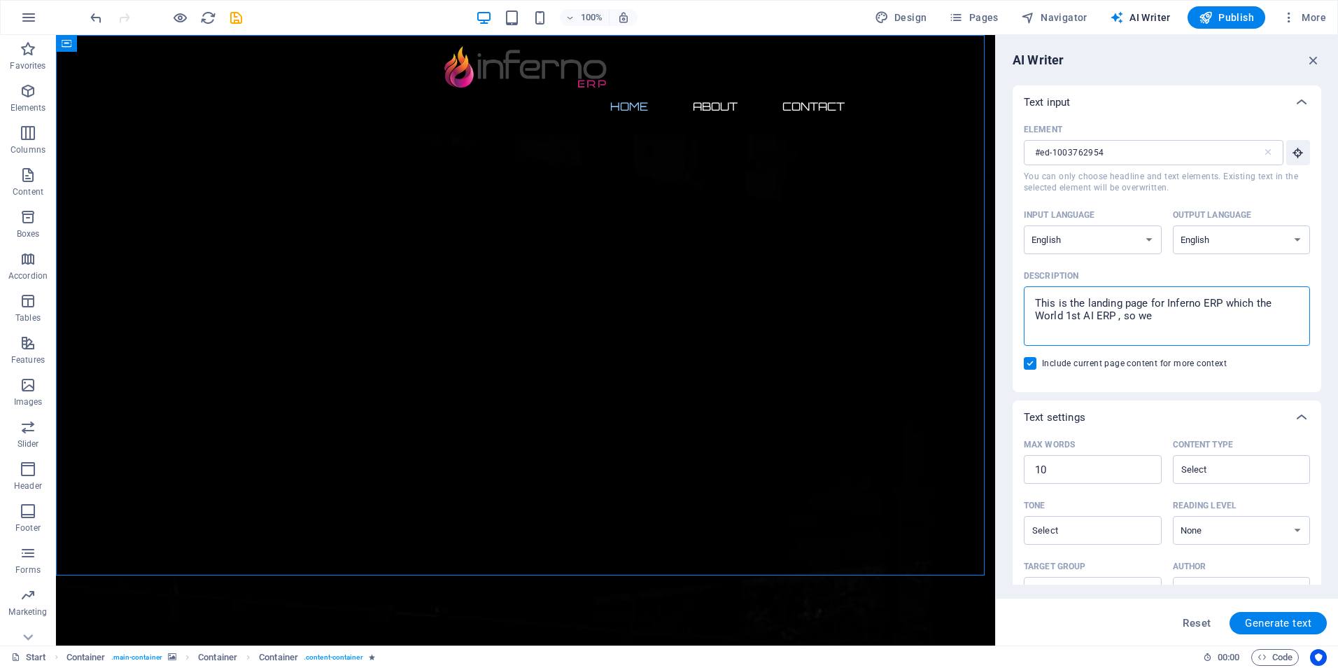
type textarea "x"
type textarea "This is the landing page for Inferno ERP which the World 1st AI ERP , so we ne"
type textarea "x"
type textarea "This is the landing page for Inferno ERP which the World 1st AI ERP , so we nee"
type textarea "x"
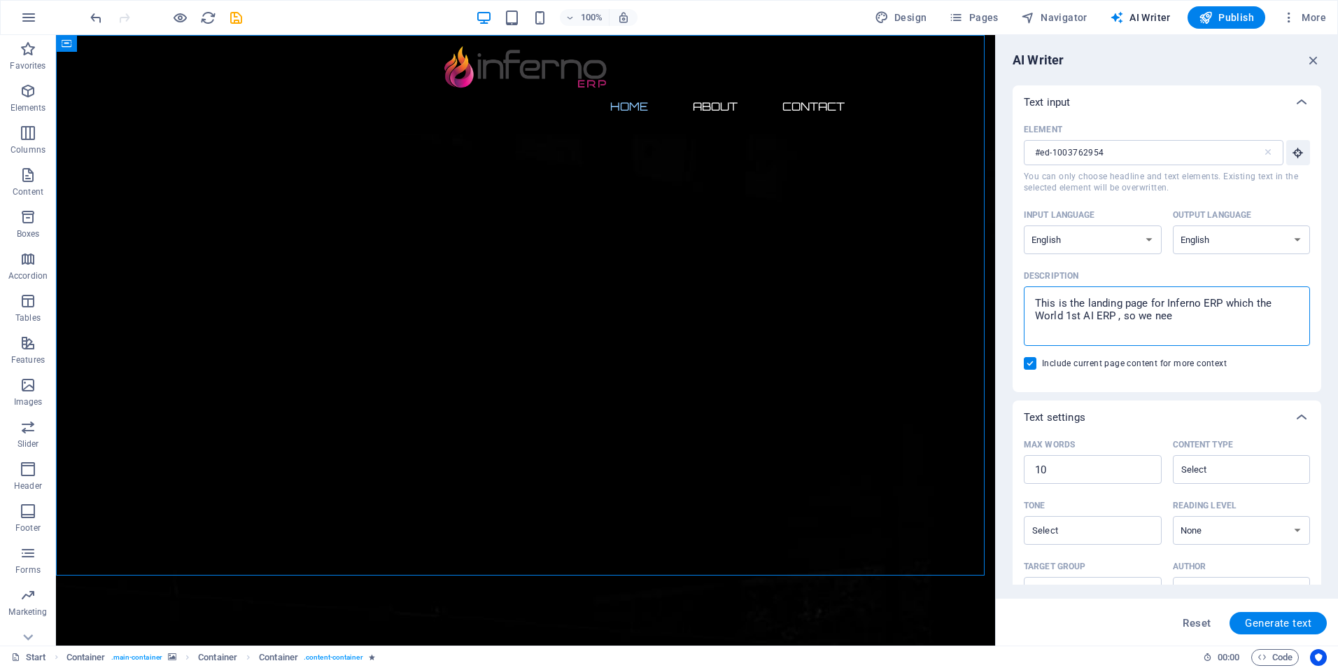
type textarea "This is the landing page for Inferno ERP which the World 1st AI ERP , so we need"
type textarea "x"
type textarea "This is the landing page for Inferno ERP which the World 1st AI ERP , so we need"
type textarea "x"
type textarea "This is the landing page for Inferno ERP which the World 1st AI ERP , so we nee…"
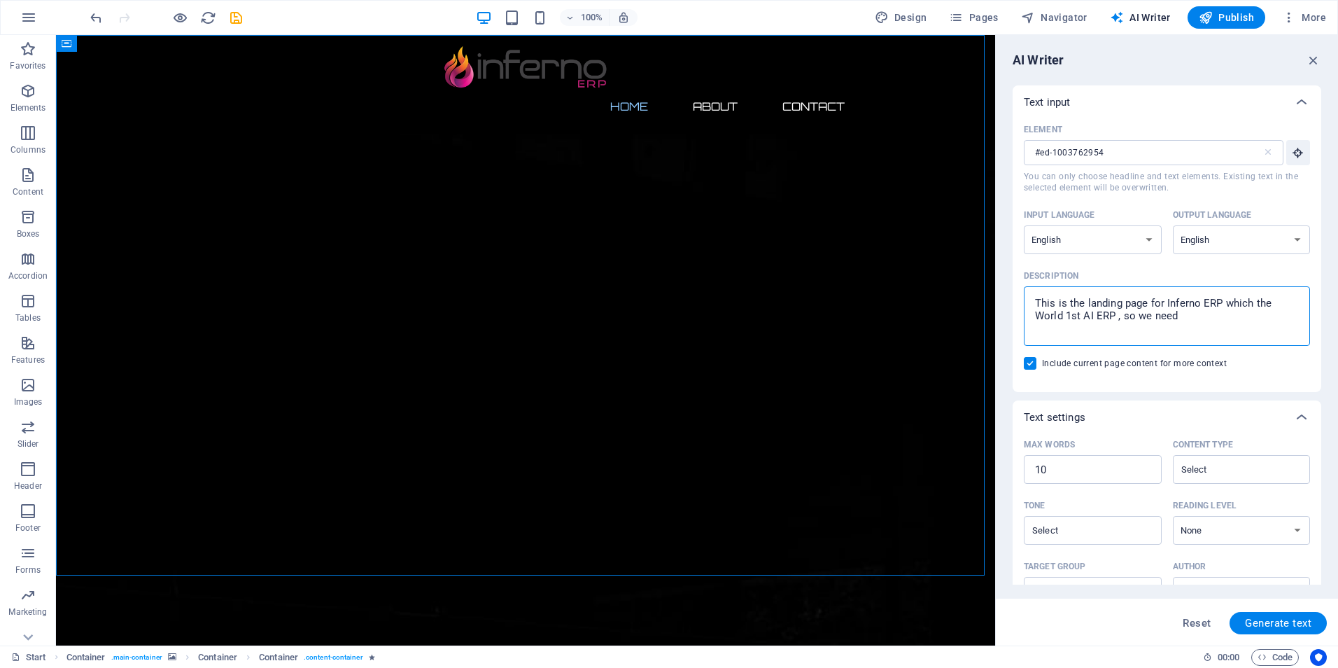
type textarea "x"
type textarea "This is the landing page for Inferno ERP which the World 1st AI ERP , so we nee…"
type textarea "x"
type textarea "This is the landing page for Inferno ERP which the World 1st AI ERP , so we nee…"
type textarea "x"
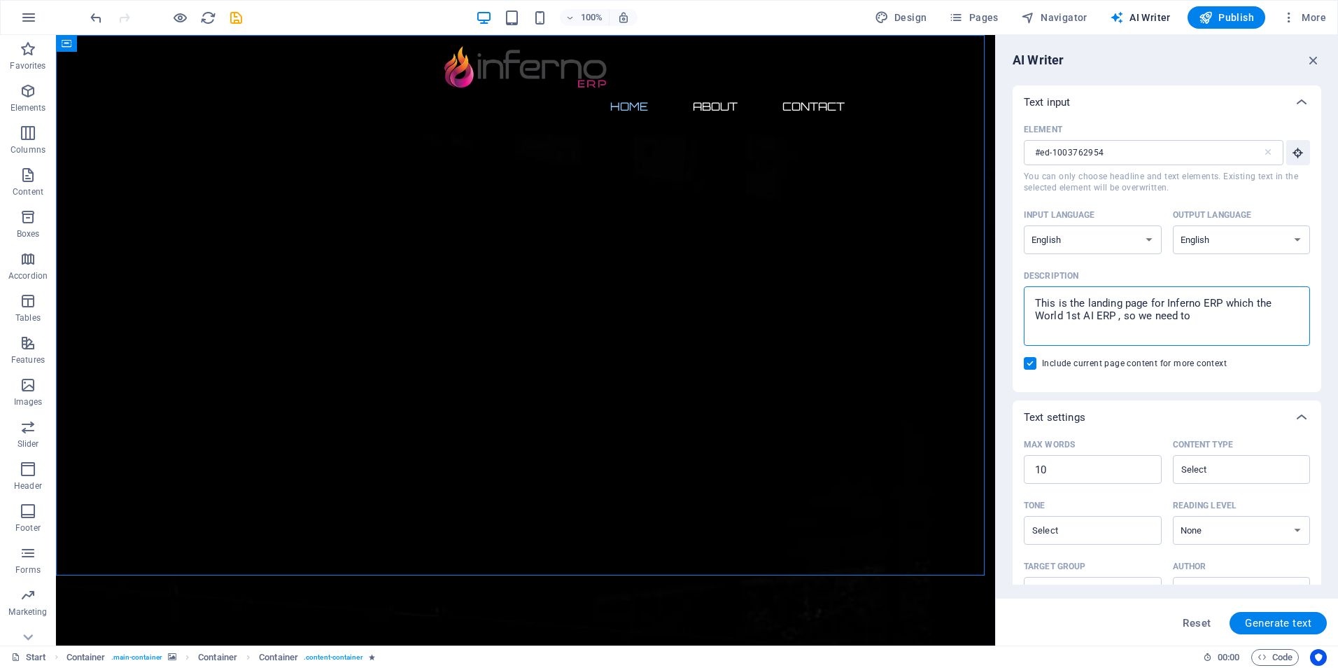
type textarea "This is the landing page for Inferno ERP which the World 1st AI ERP , so we nee…"
type textarea "x"
type textarea "This is the landing page for Inferno ERP which the World 1st AI ERP , so we nee…"
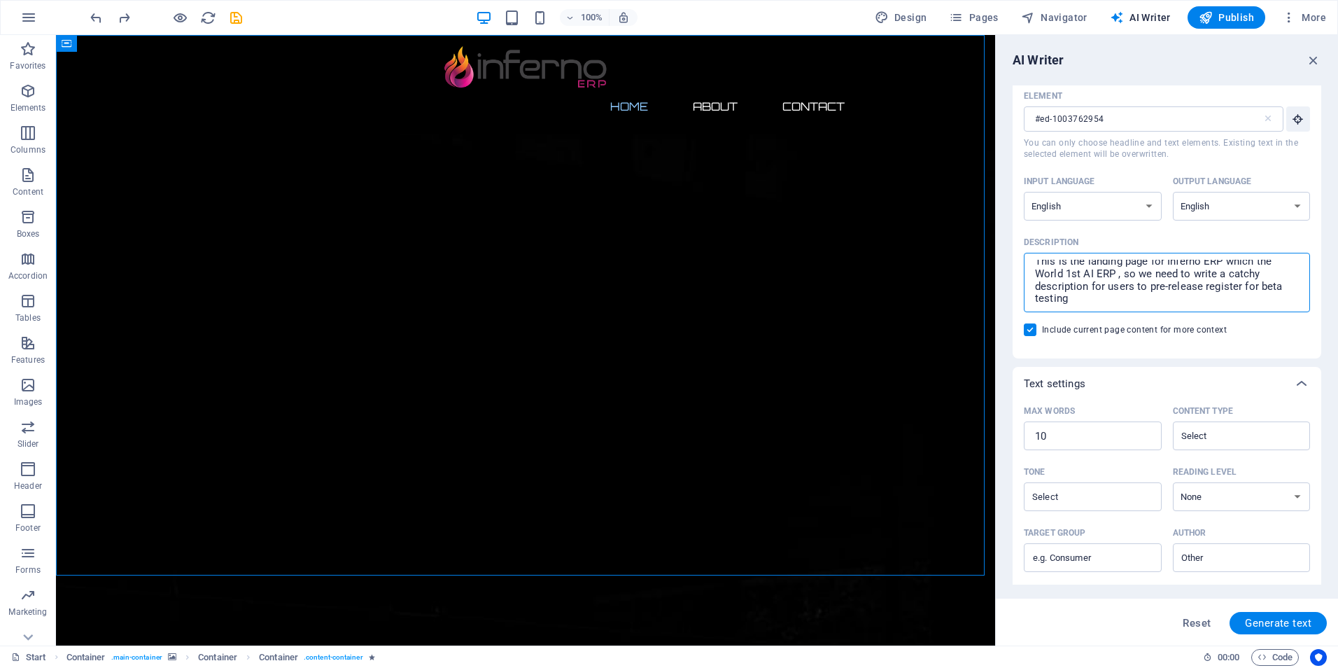
scroll to position [140, 0]
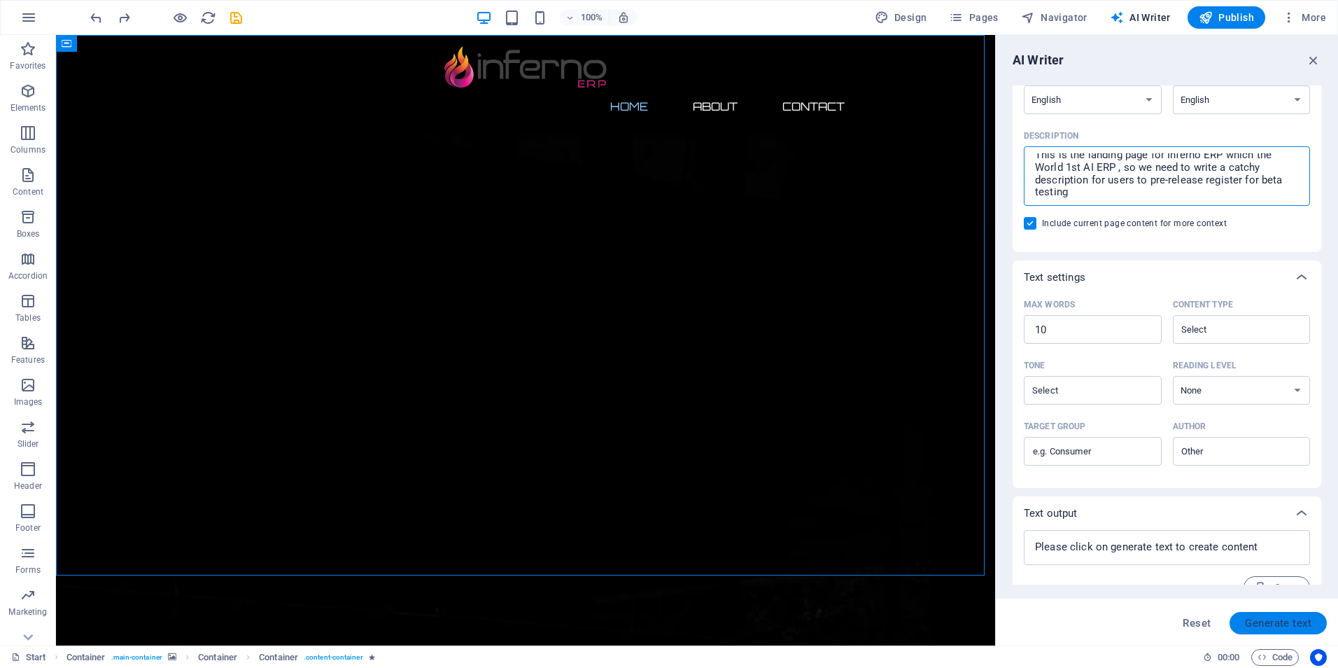
click at [1278, 619] on span "Generate text" at bounding box center [1278, 622] width 66 height 11
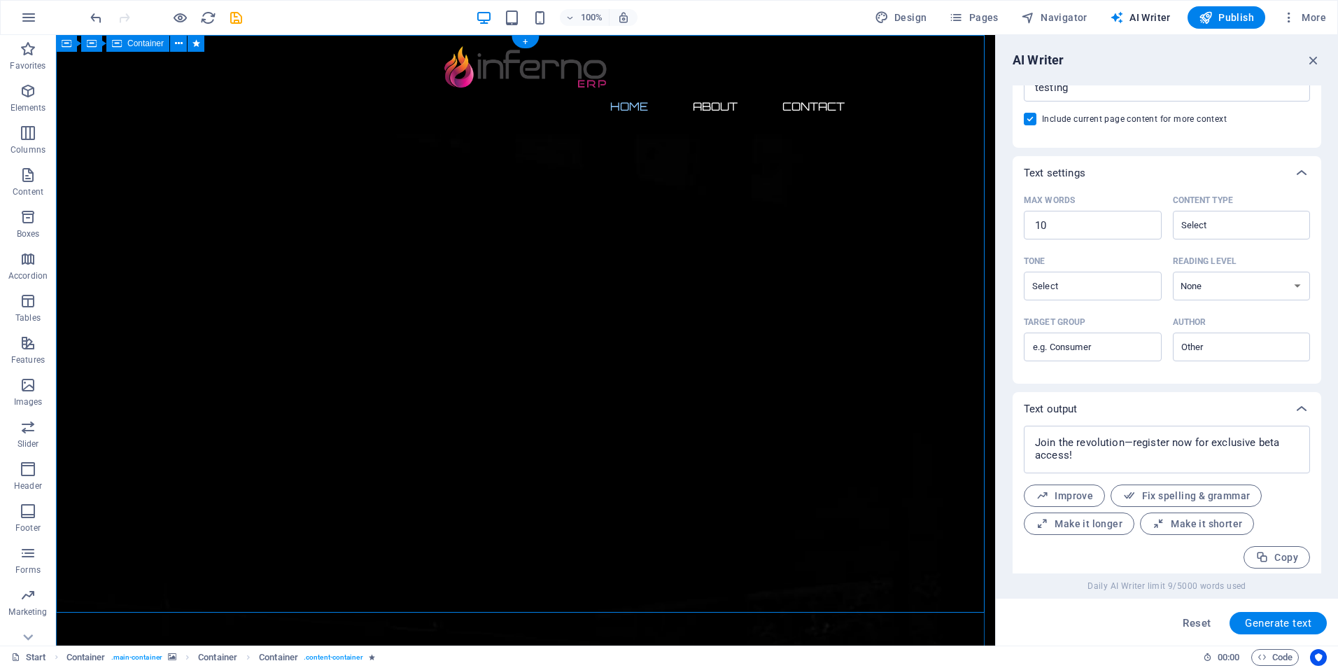
scroll to position [251, 0]
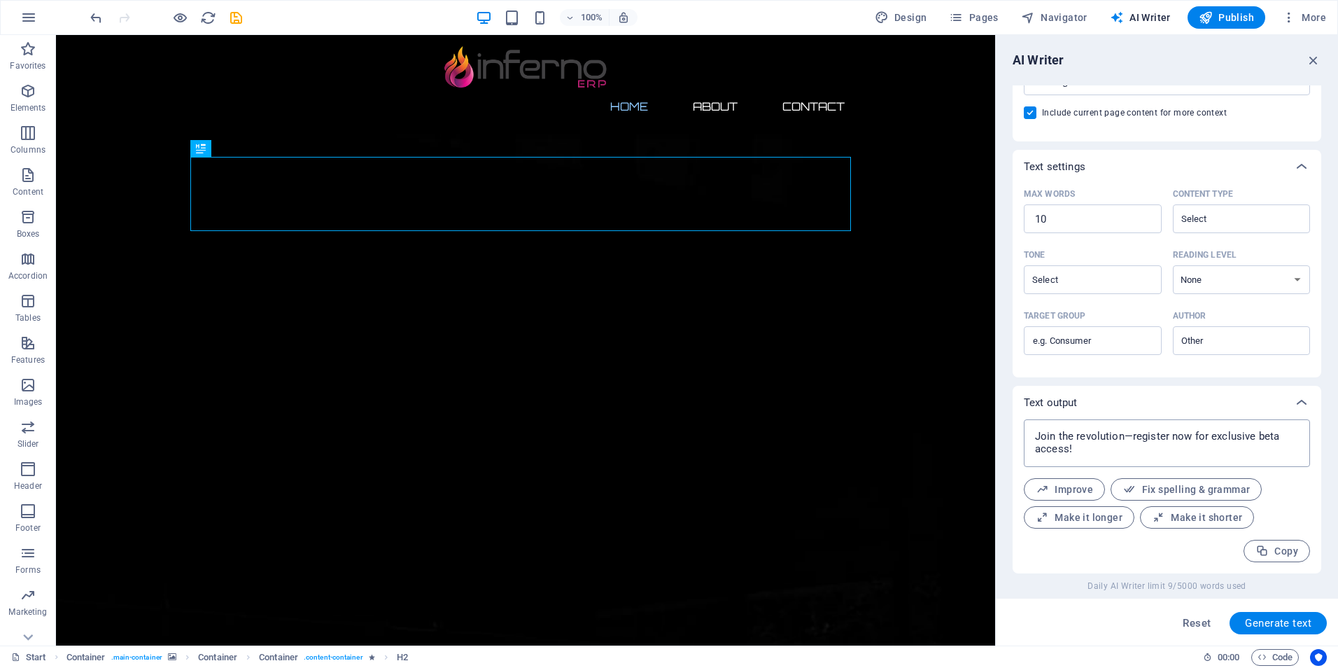
click at [1134, 437] on textarea "Join the revolution—register now for exclusive beta access!" at bounding box center [1167, 443] width 272 height 34
click at [1087, 487] on span "Improve" at bounding box center [1064, 489] width 57 height 13
click at [1171, 518] on span "Make it shorter" at bounding box center [1197, 517] width 90 height 13
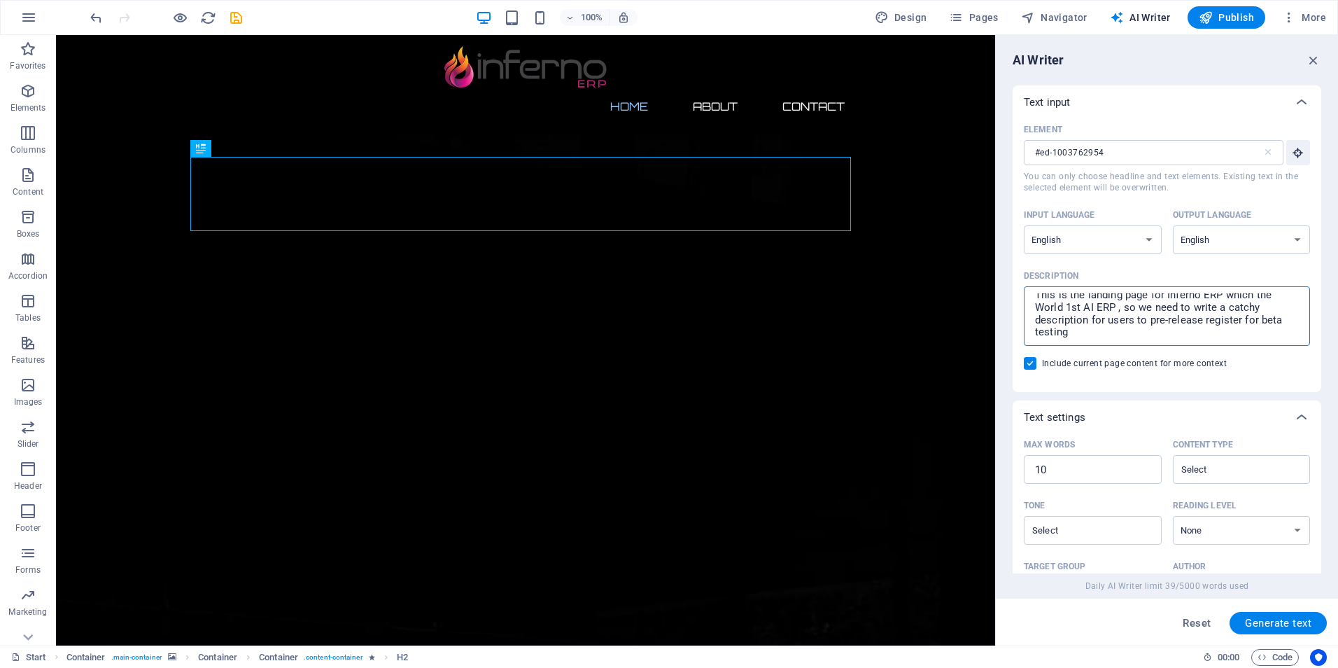
scroll to position [0, 0]
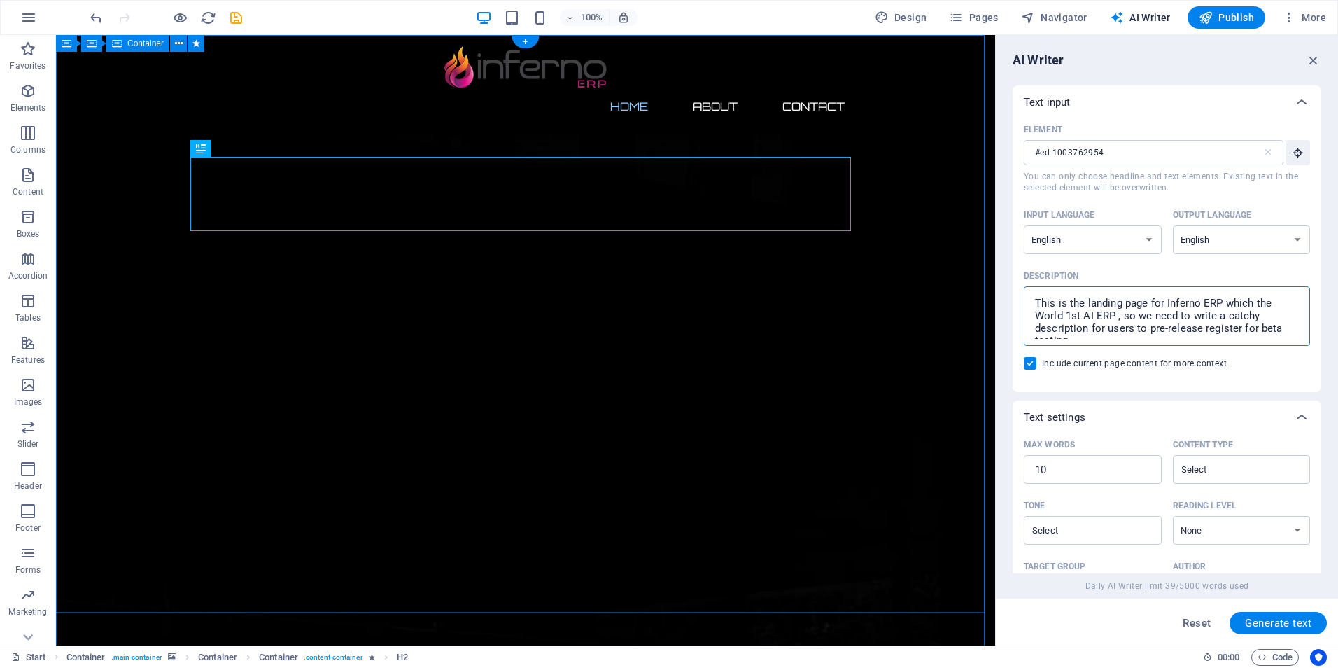
drag, startPoint x: 1163, startPoint y: 365, endPoint x: 962, endPoint y: 267, distance: 224.1
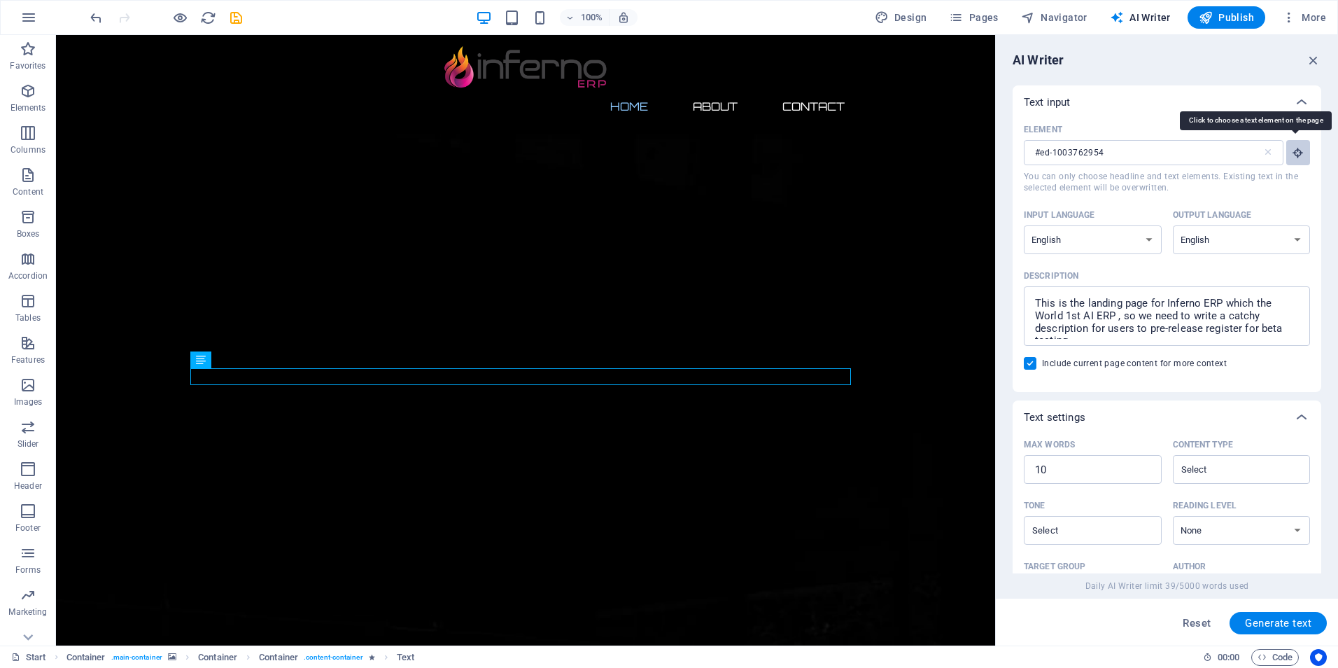
click at [1302, 156] on button "Element #ed-1003762954 ​ You can only choose headline and text elements. Existi…" at bounding box center [1298, 152] width 24 height 25
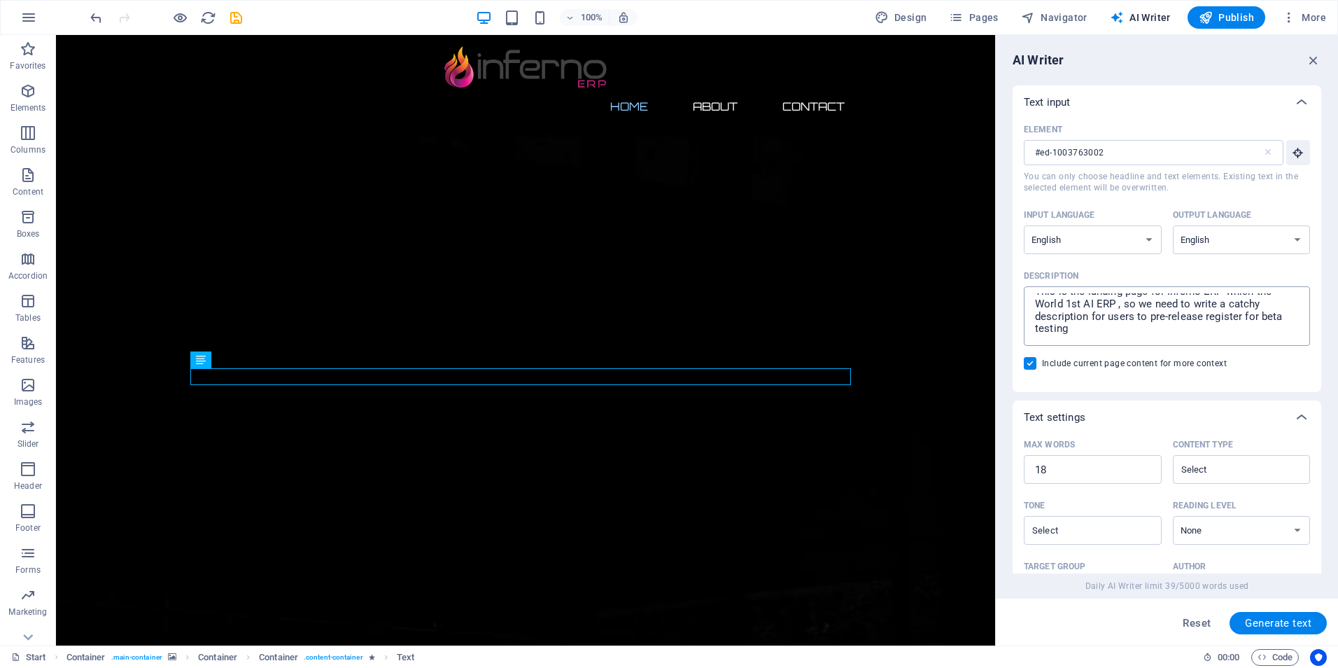
scroll to position [13, 0]
click at [1109, 328] on textarea "This is the landing page for Inferno ERP which the World 1st AI ERP , so we nee…" at bounding box center [1167, 315] width 272 height 45
click at [1117, 333] on textarea "This is the landing page for Inferno ERP which the World 1st AI ERP , so we nee…" at bounding box center [1167, 315] width 272 height 45
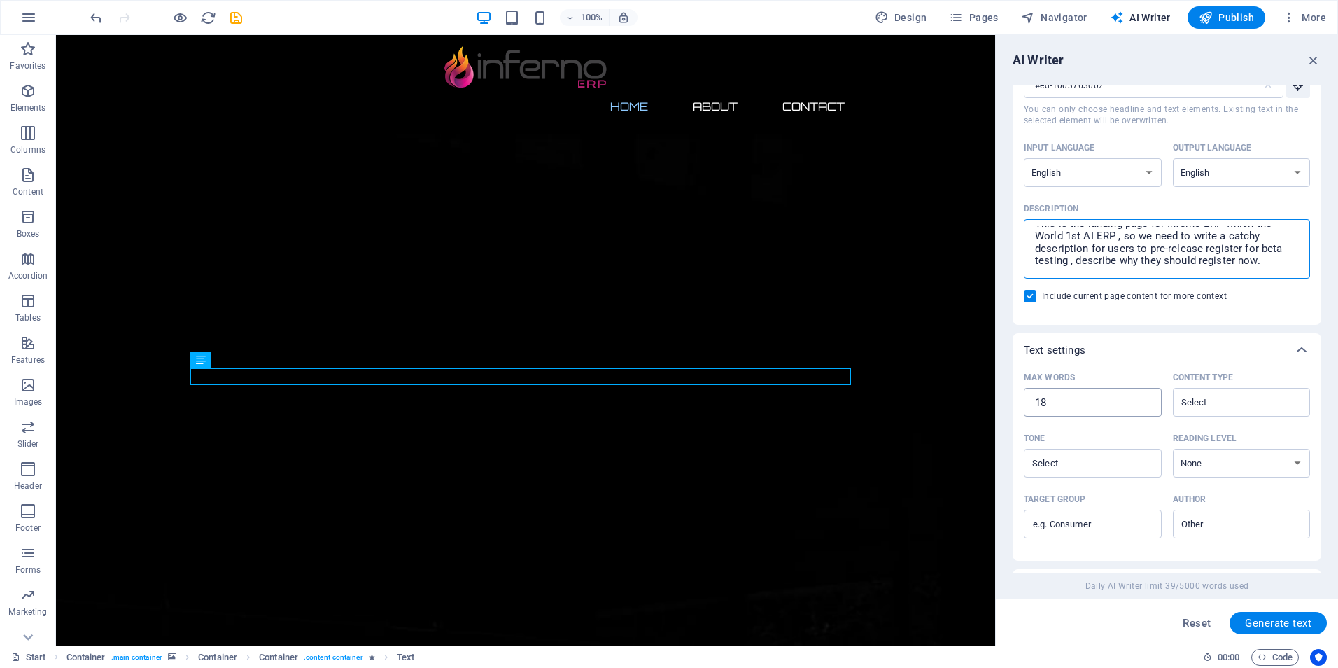
scroll to position [70, 0]
click at [1285, 630] on button "Generate text" at bounding box center [1278, 623] width 97 height 22
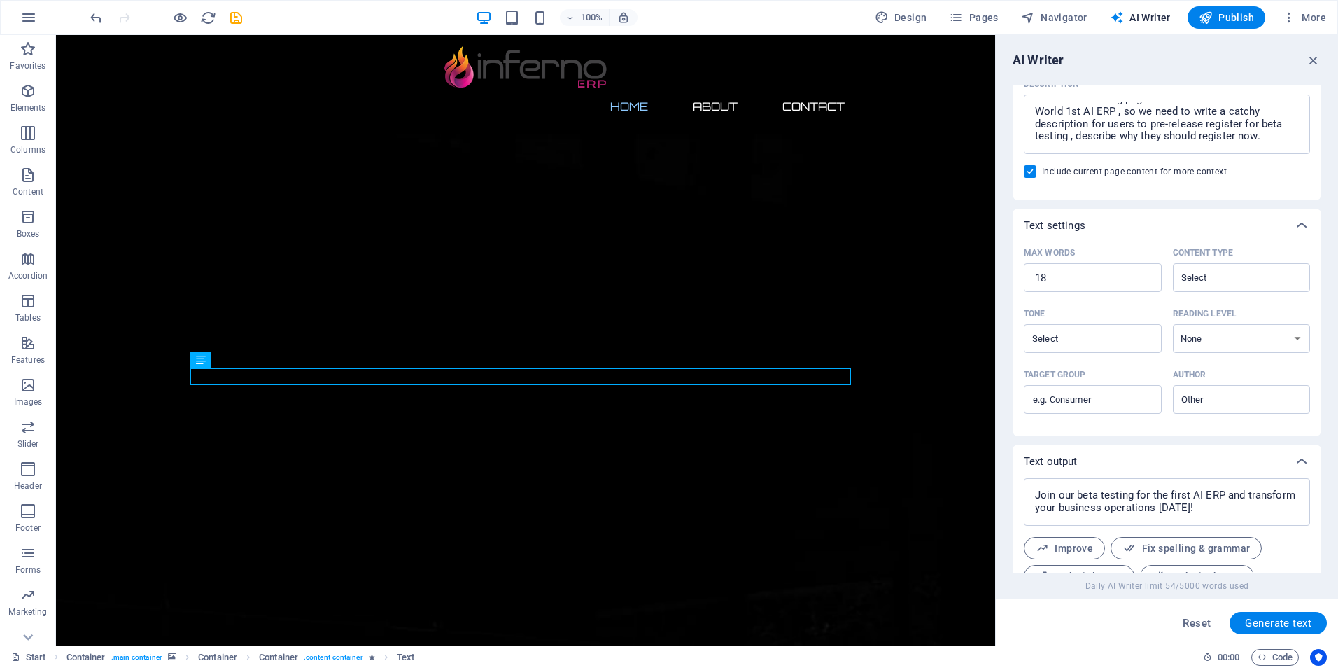
scroll to position [0, 0]
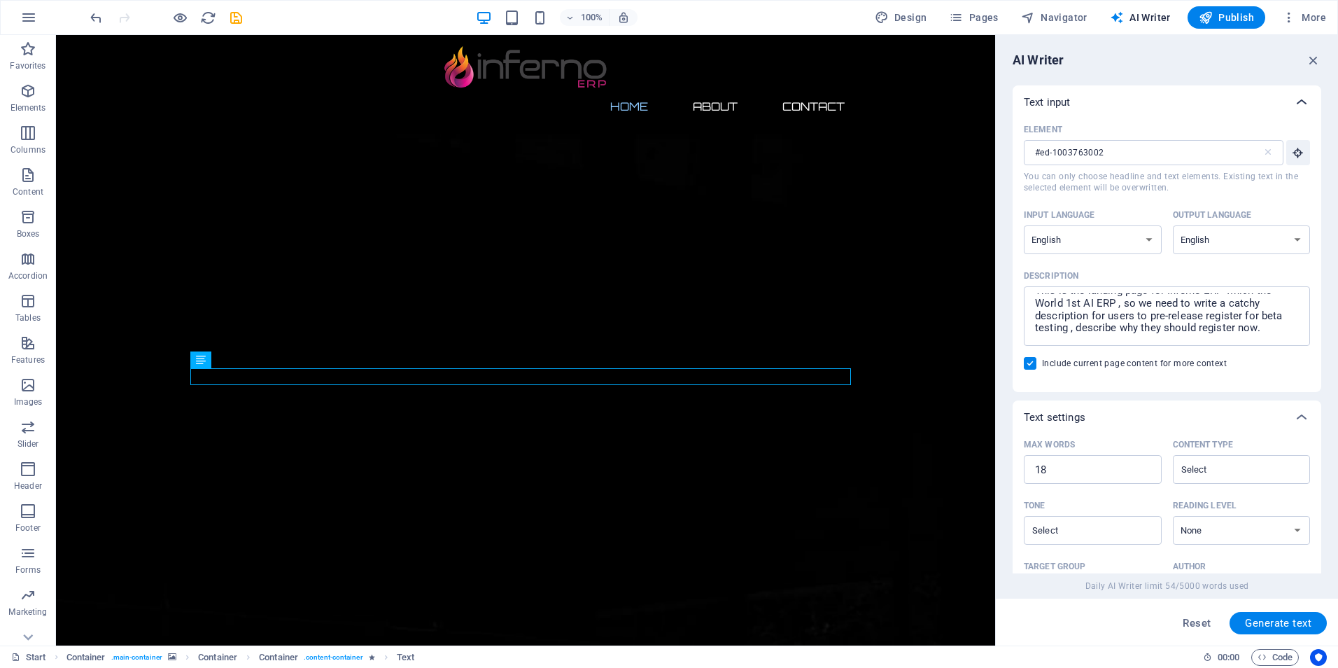
click at [1302, 101] on icon at bounding box center [1301, 102] width 17 height 17
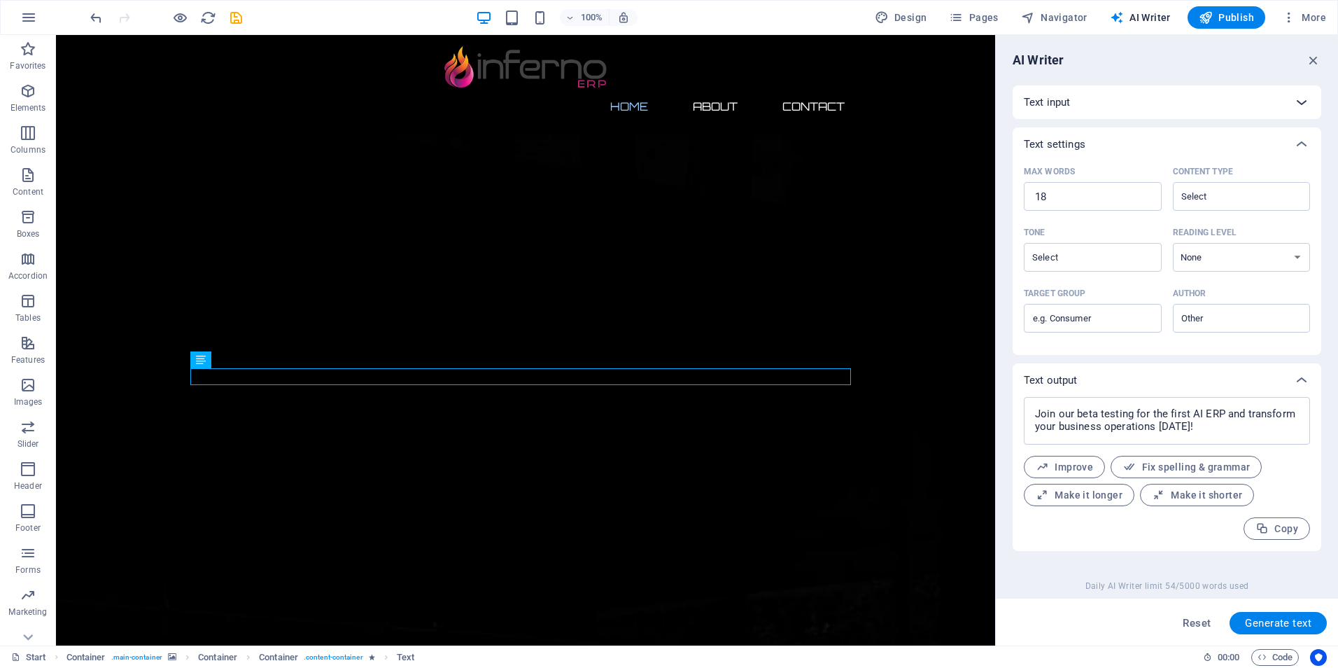
click at [1302, 101] on icon at bounding box center [1301, 102] width 17 height 17
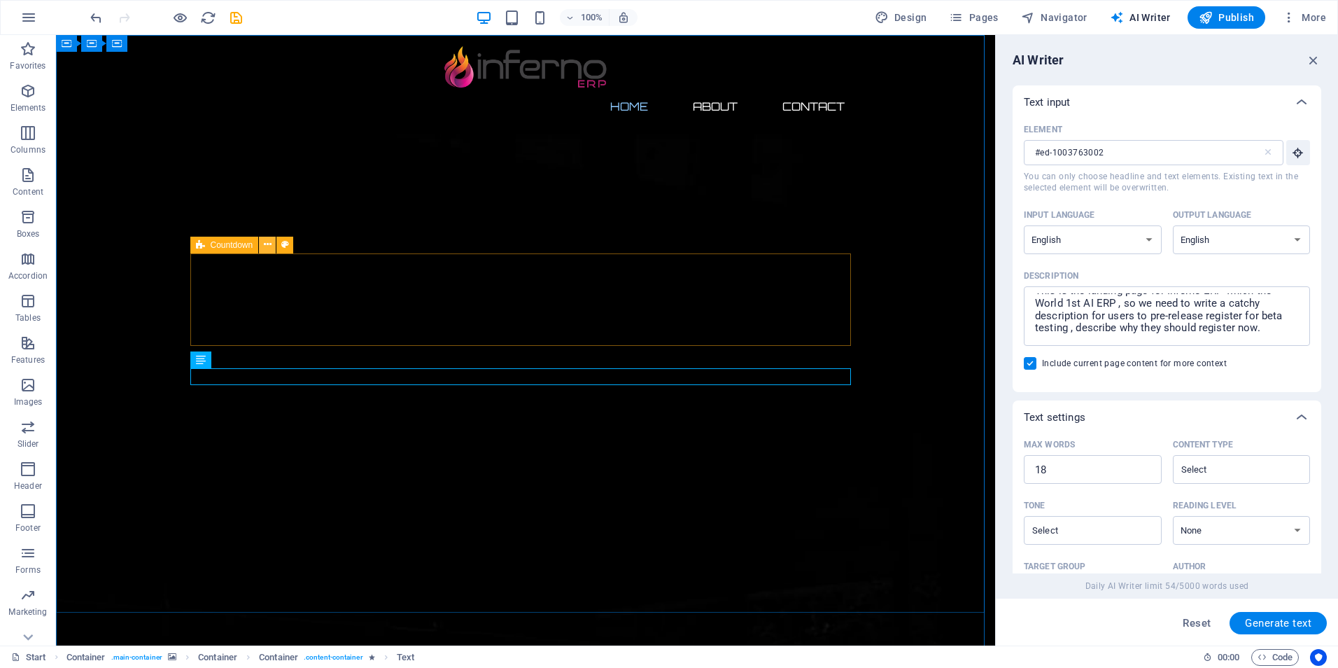
click at [271, 244] on icon at bounding box center [268, 244] width 8 height 15
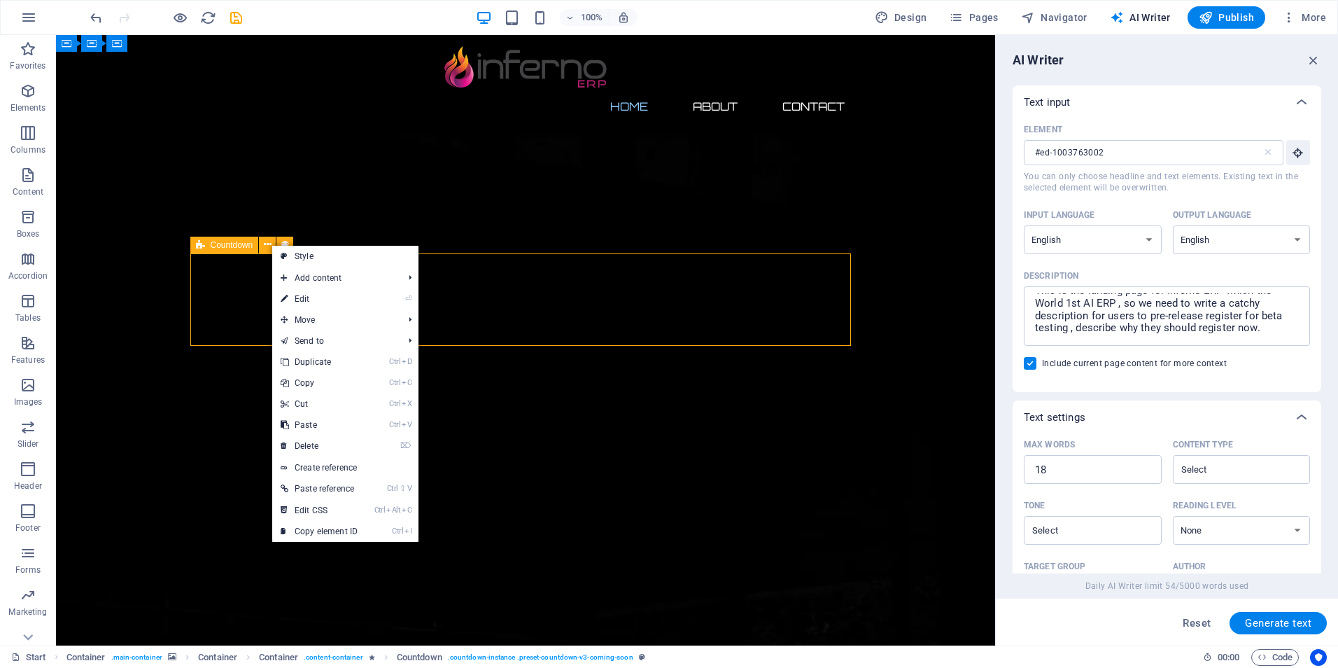
click at [244, 244] on span "Countdown" at bounding box center [232, 245] width 43 height 8
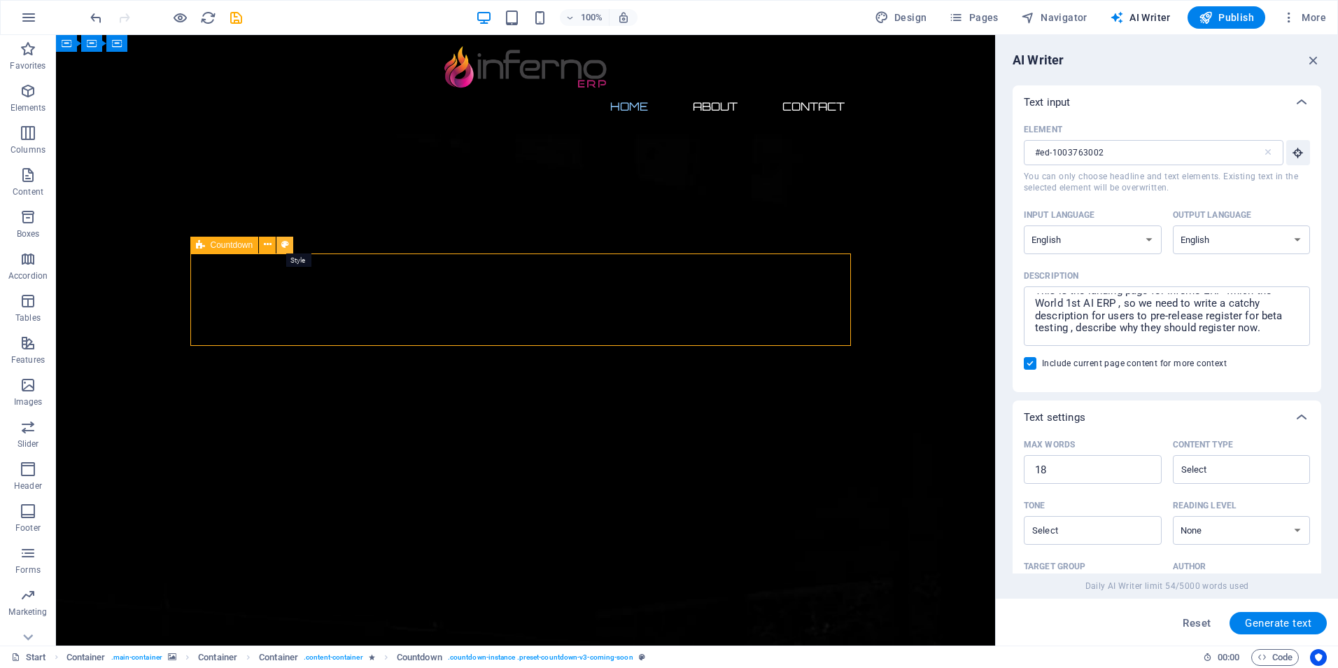
click at [288, 244] on icon at bounding box center [285, 244] width 8 height 15
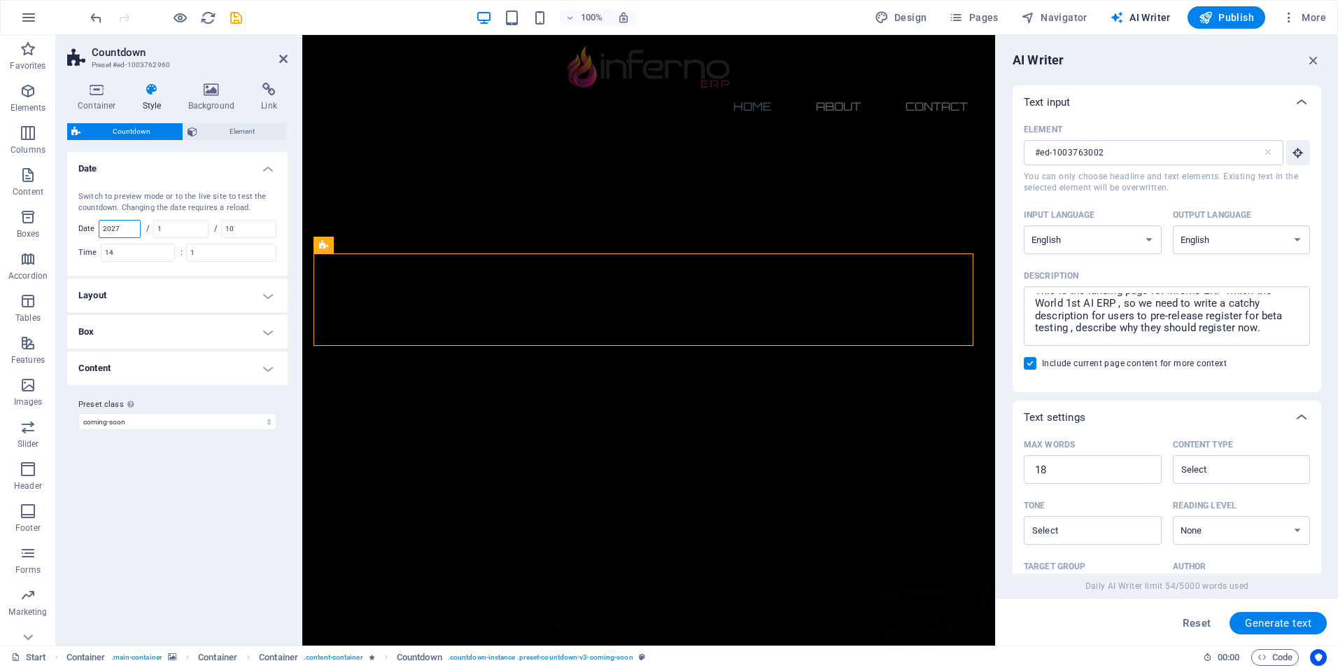
click at [134, 229] on input "2027" at bounding box center [119, 228] width 41 height 17
click at [195, 229] on input "1" at bounding box center [181, 228] width 54 height 17
click at [197, 225] on input "1" at bounding box center [181, 228] width 54 height 17
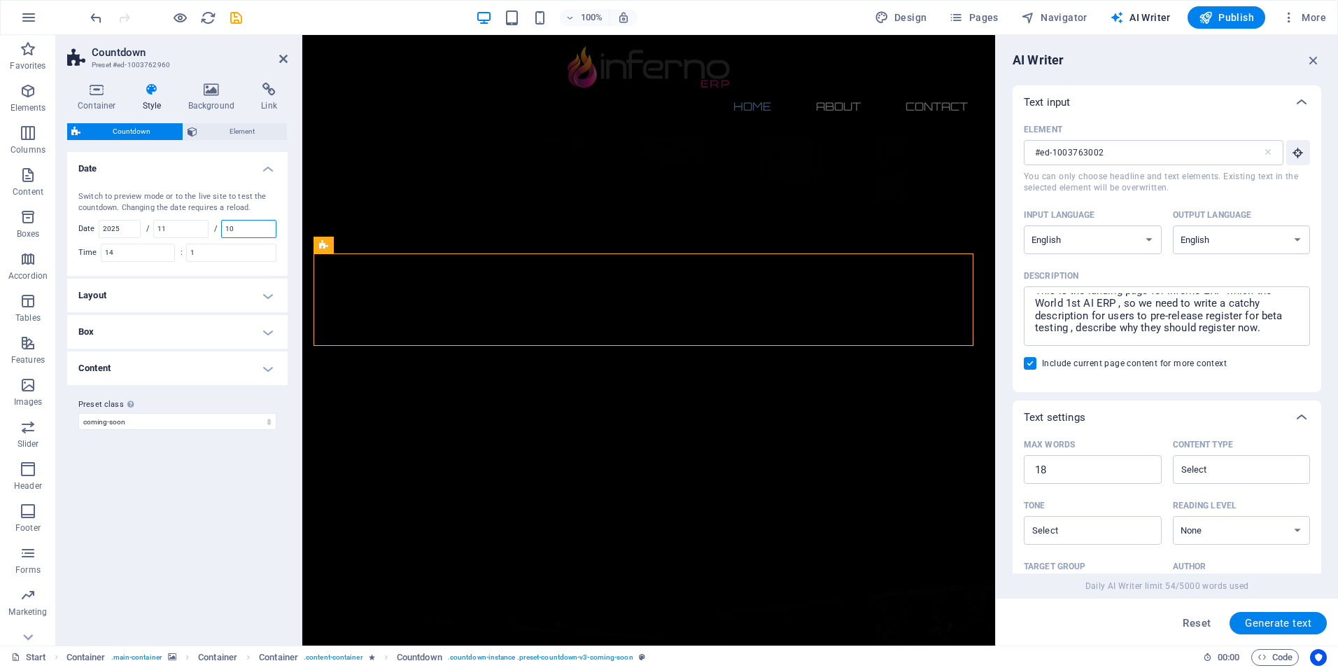
click at [259, 235] on input "10" at bounding box center [249, 228] width 54 height 17
click at [259, 234] on input "10" at bounding box center [249, 228] width 54 height 17
click at [150, 258] on input "14" at bounding box center [137, 252] width 73 height 17
click at [213, 249] on input "1" at bounding box center [231, 252] width 89 height 17
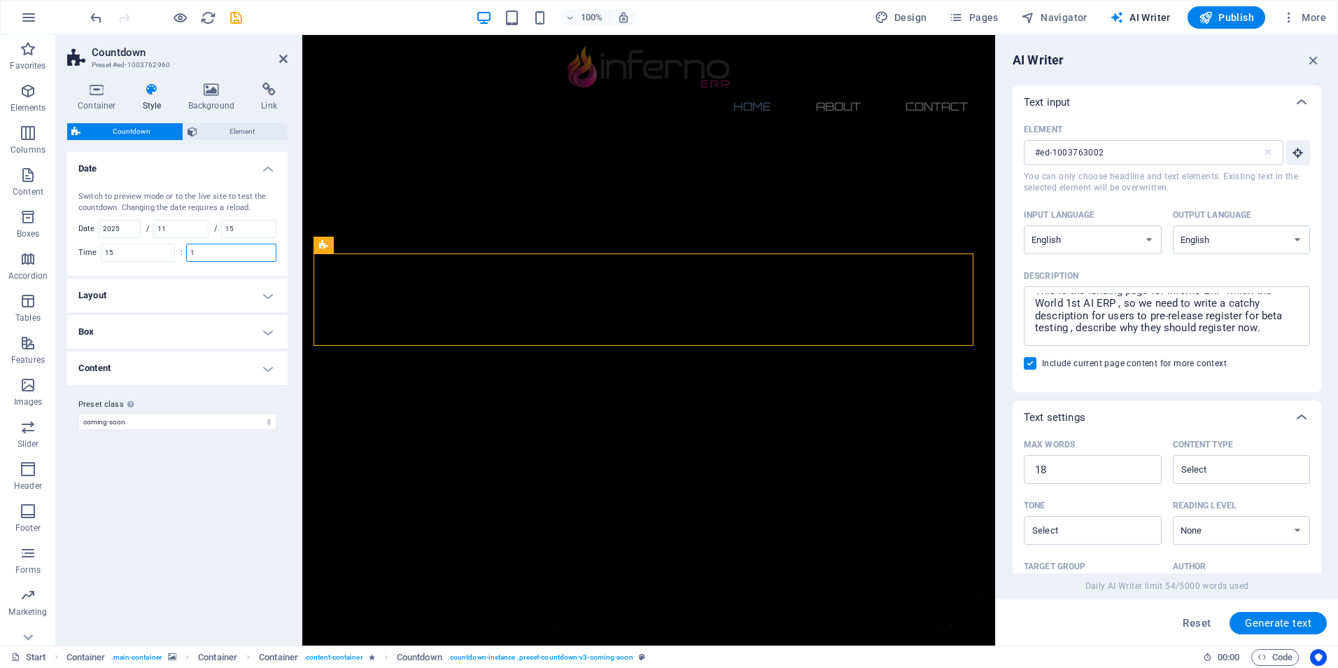
click at [213, 249] on input "1" at bounding box center [231, 252] width 89 height 17
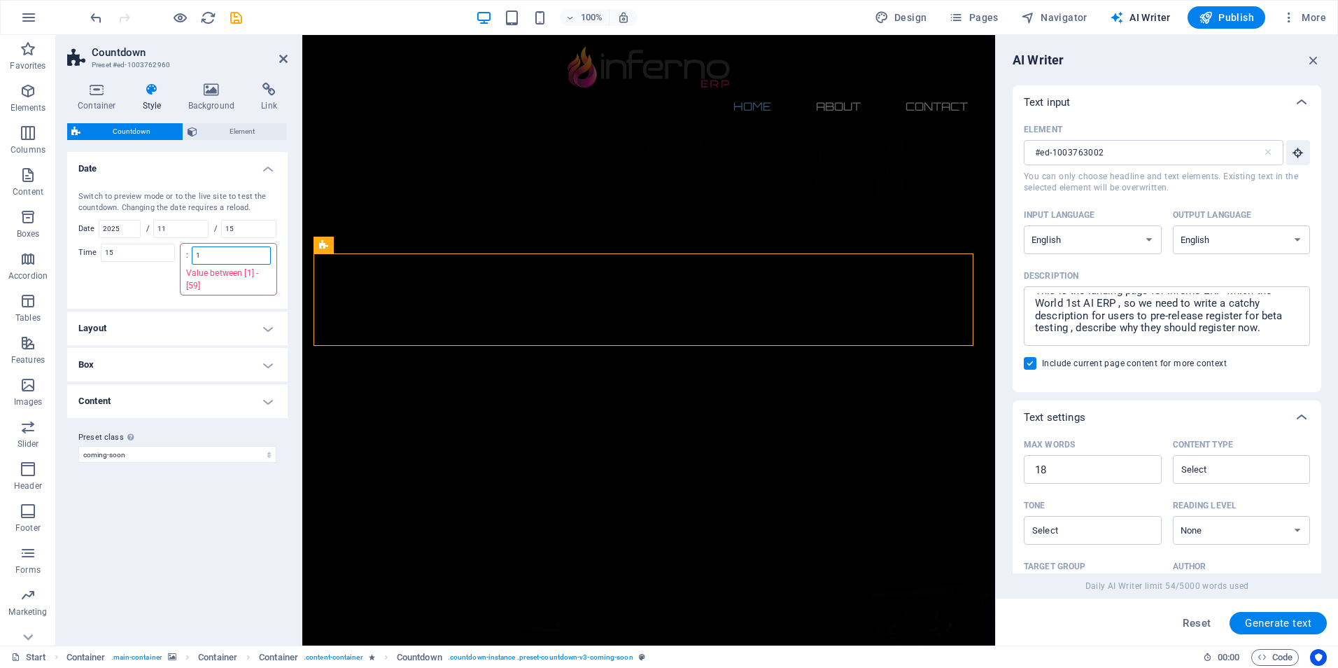
click at [213, 249] on input "1" at bounding box center [231, 255] width 78 height 17
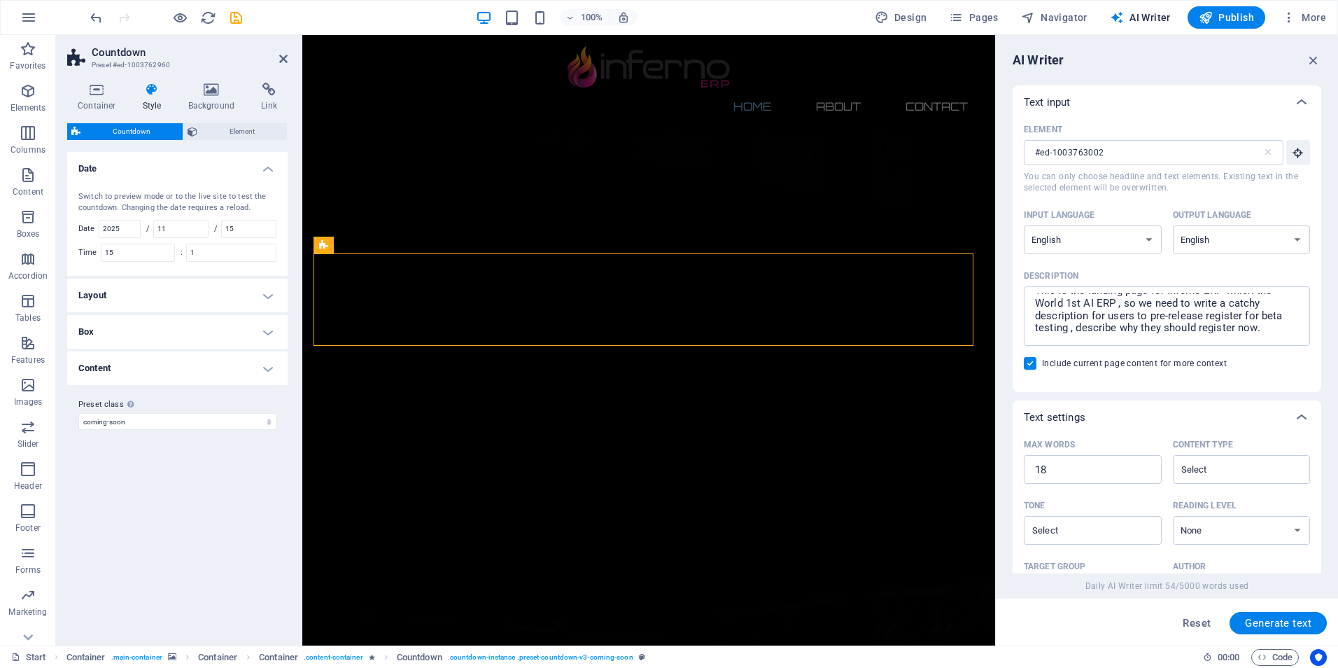
click at [158, 286] on h4 "Layout" at bounding box center [177, 296] width 220 height 34
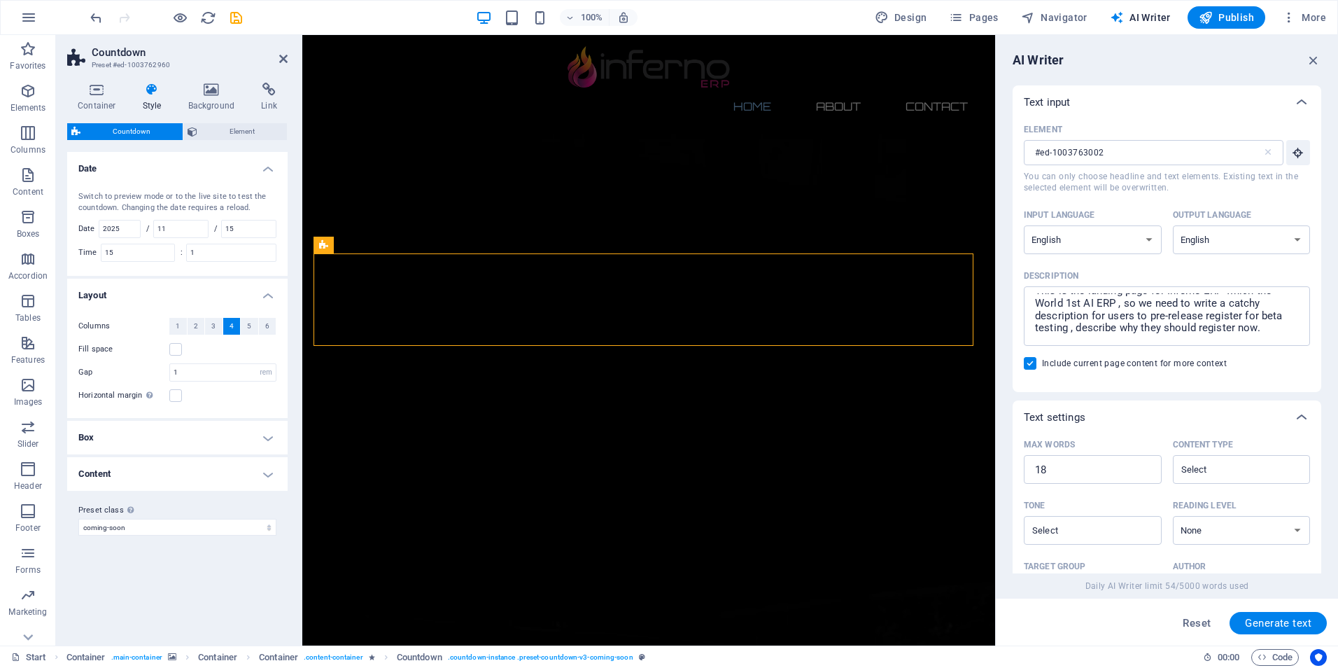
click at [206, 281] on h4 "Layout" at bounding box center [177, 291] width 220 height 25
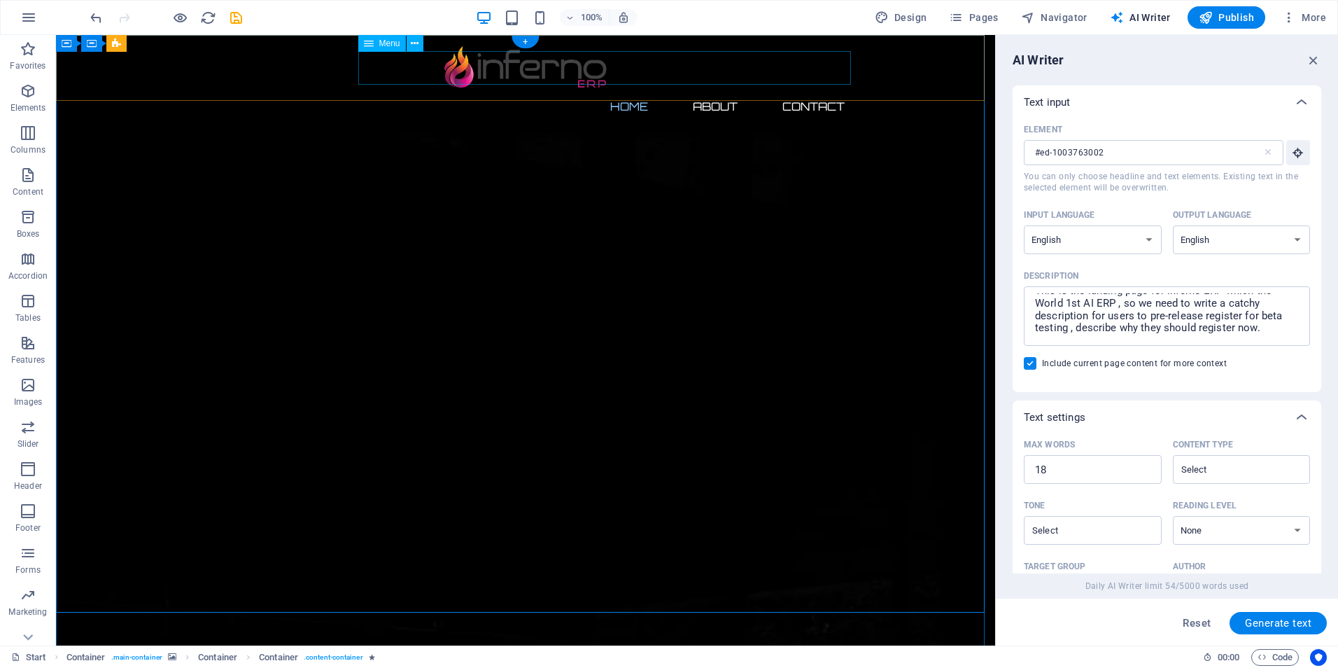
click at [717, 90] on nav "Home About Contact" at bounding box center [525, 107] width 661 height 34
click at [415, 43] on icon at bounding box center [415, 43] width 8 height 15
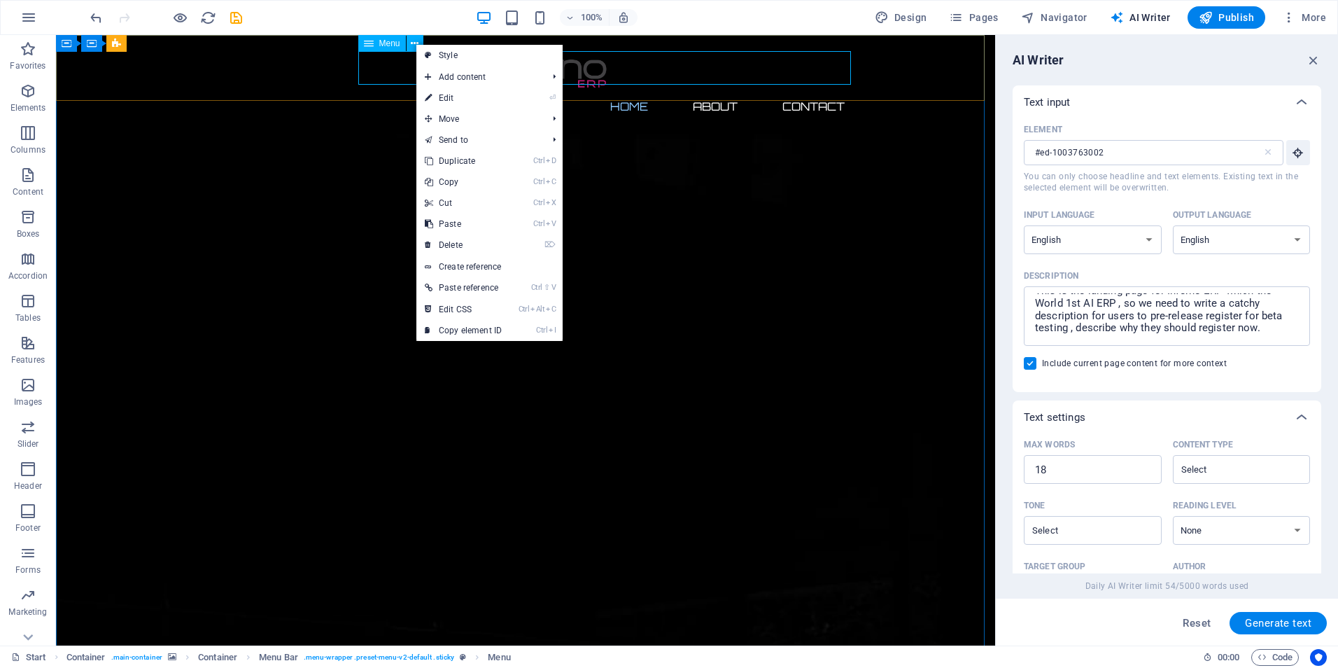
click at [395, 43] on span "Menu" at bounding box center [389, 43] width 21 height 8
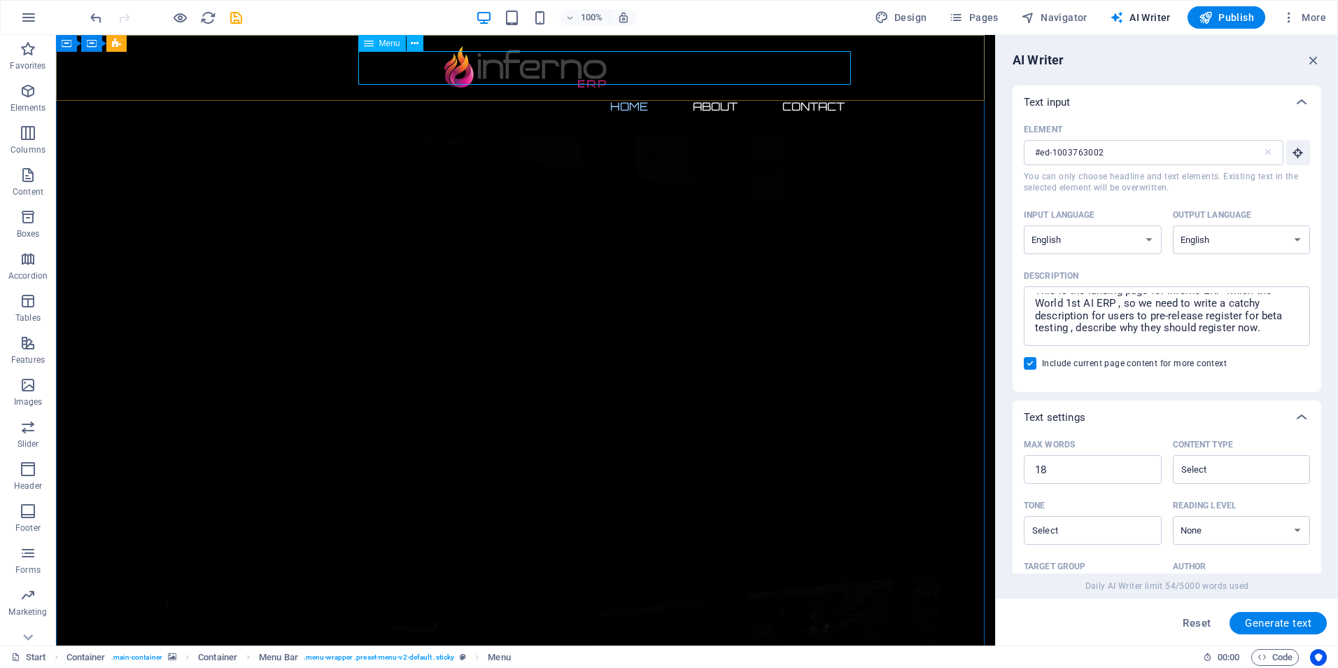
click at [374, 45] on div "Menu" at bounding box center [382, 43] width 48 height 17
click at [368, 45] on icon at bounding box center [369, 43] width 10 height 17
click at [411, 41] on icon at bounding box center [415, 43] width 8 height 15
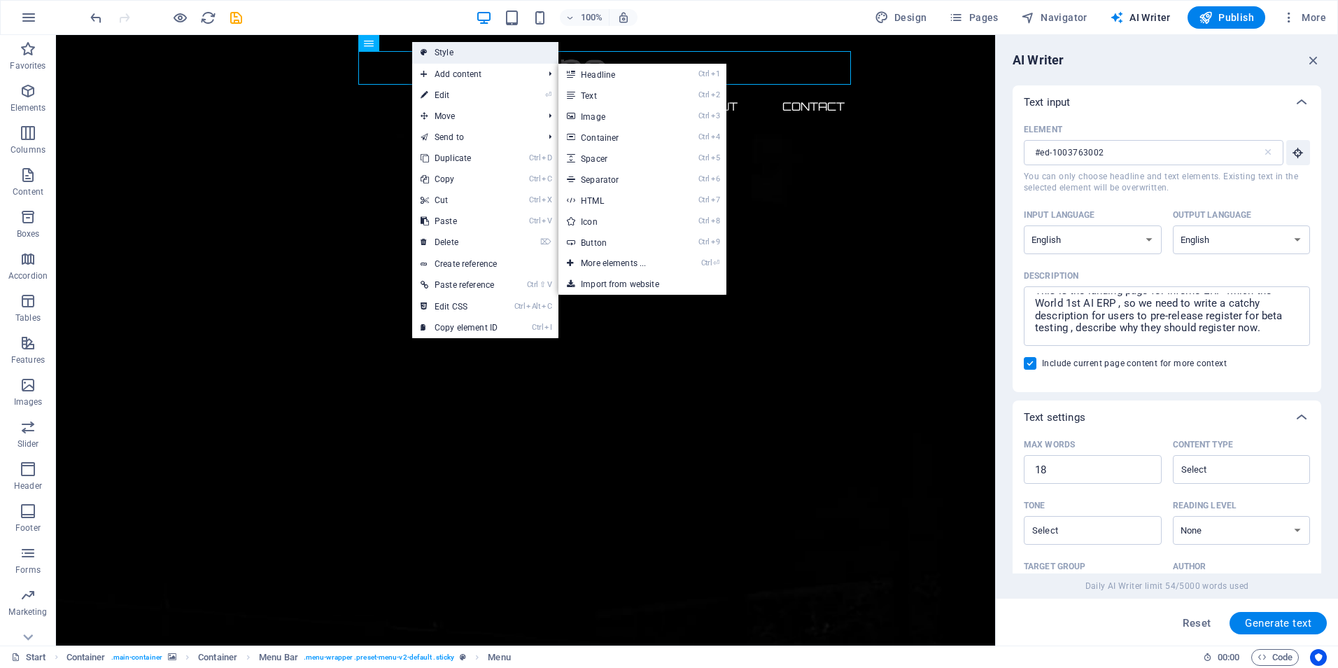
click at [480, 59] on link "Style" at bounding box center [485, 52] width 146 height 21
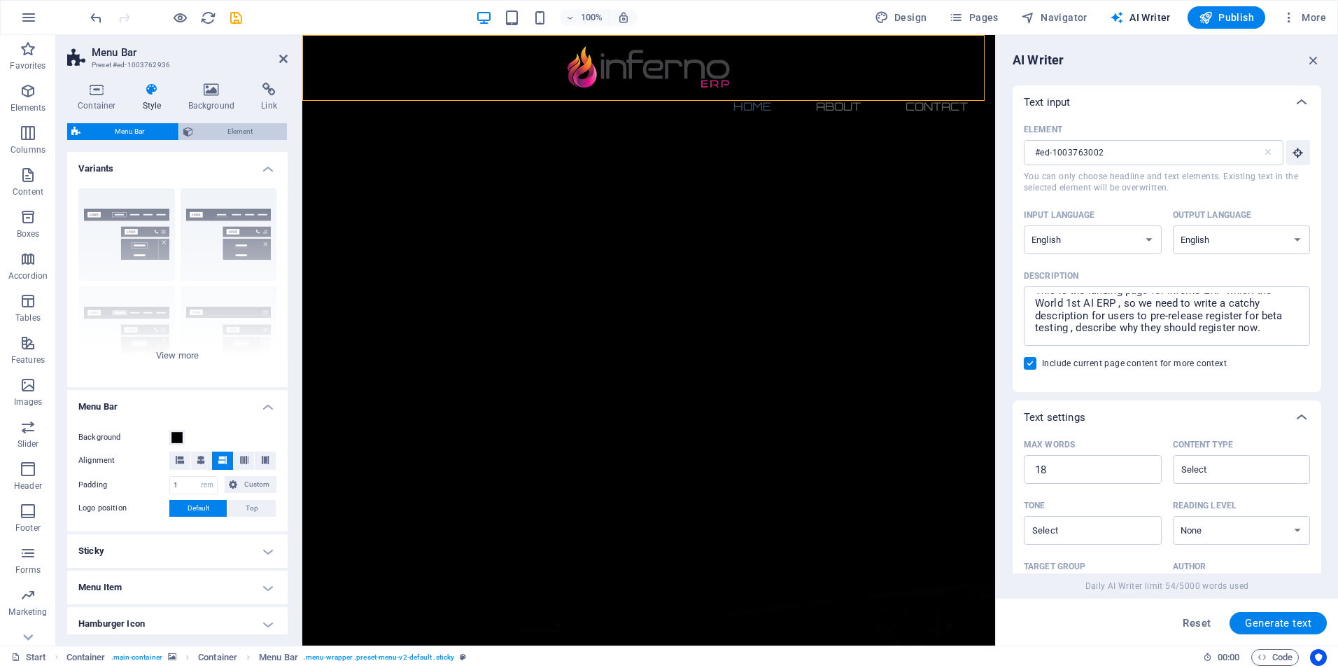
click at [232, 129] on span "Element" at bounding box center [239, 131] width 85 height 17
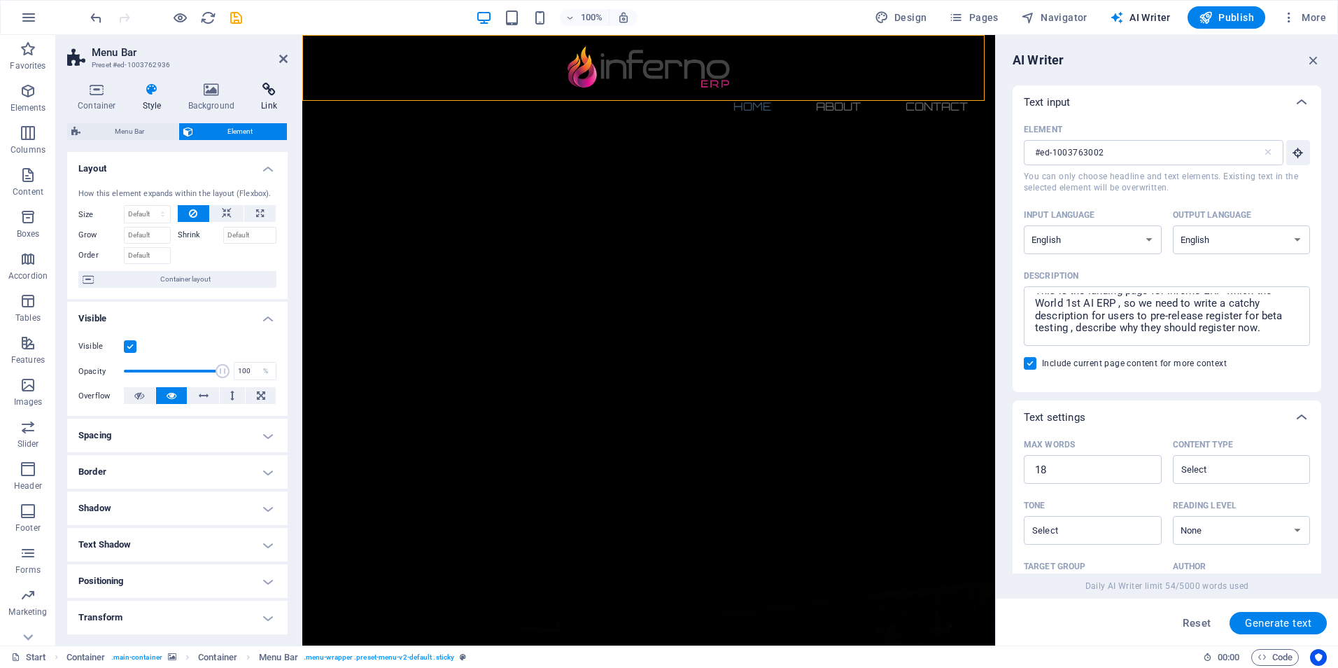
click at [272, 91] on icon at bounding box center [269, 90] width 37 height 14
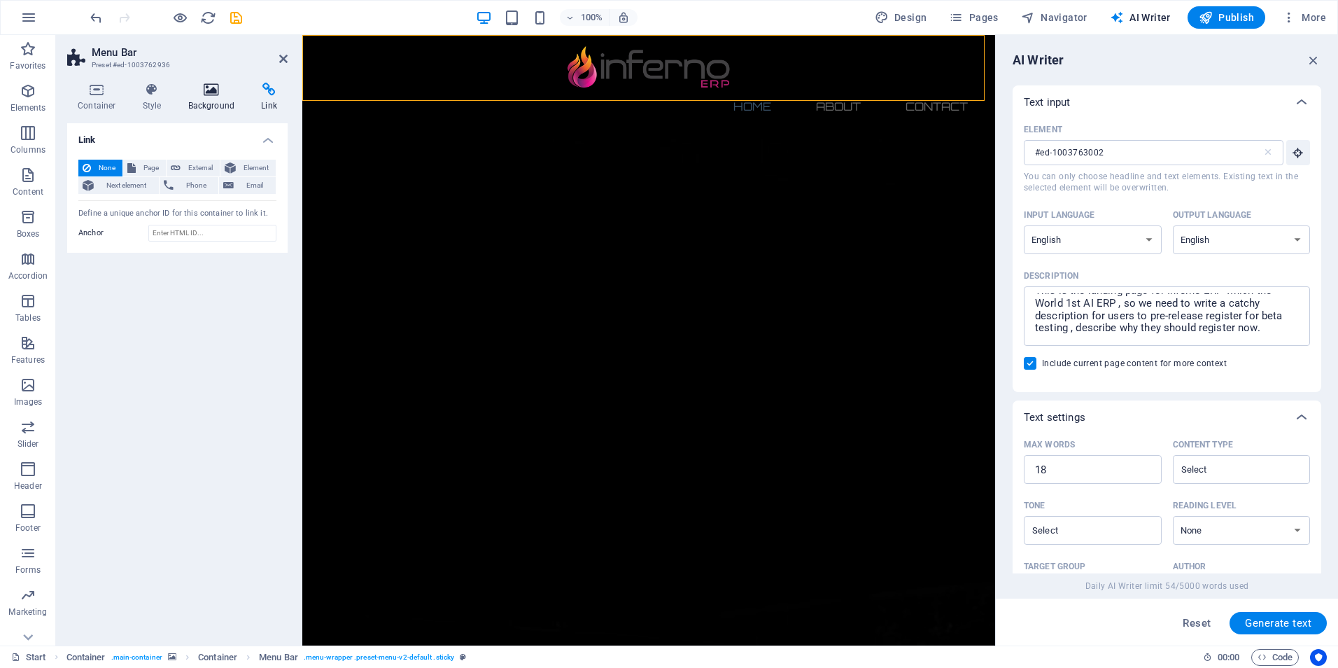
click at [210, 101] on h4 "Background" at bounding box center [214, 97] width 73 height 29
click at [165, 95] on icon at bounding box center [152, 90] width 40 height 14
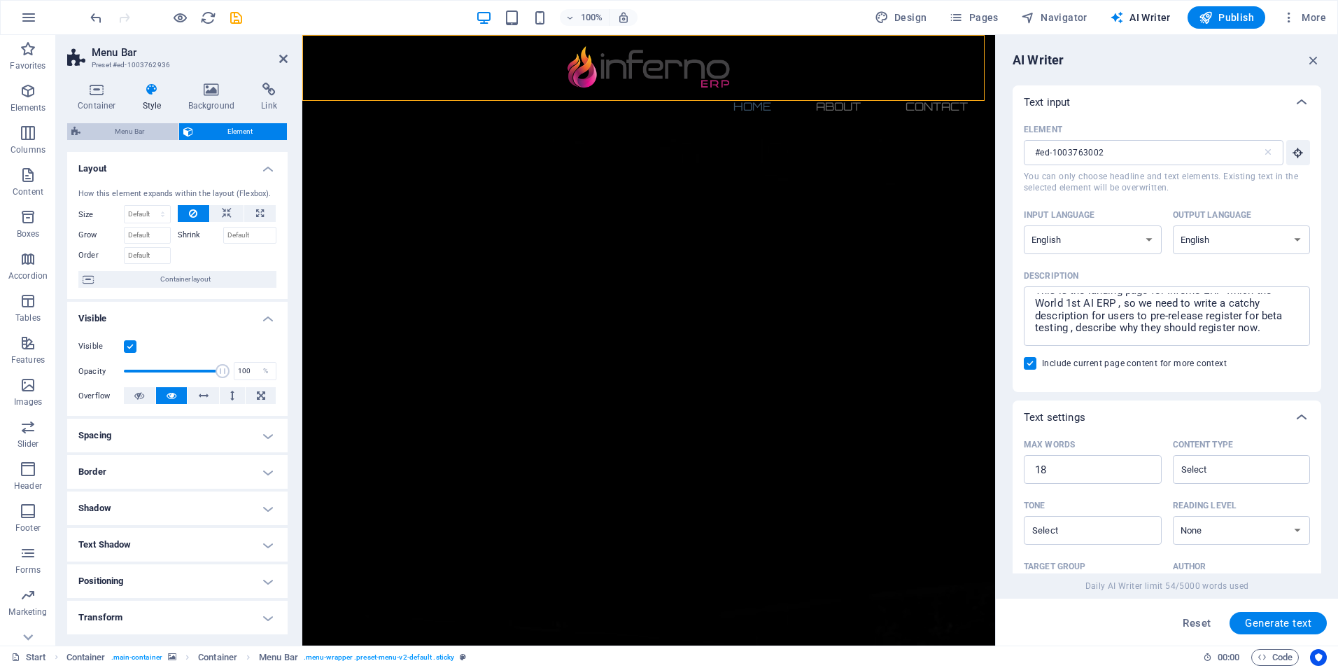
click at [123, 129] on span "Menu Bar" at bounding box center [130, 131] width 90 height 17
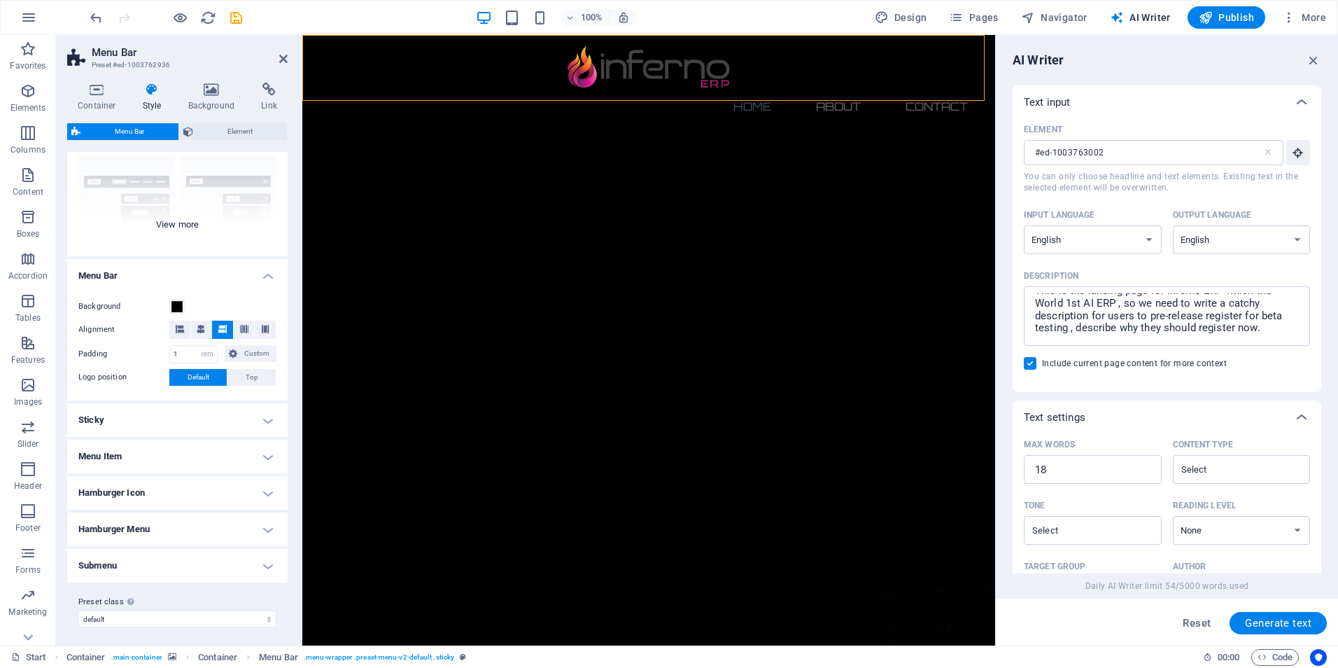
scroll to position [135, 0]
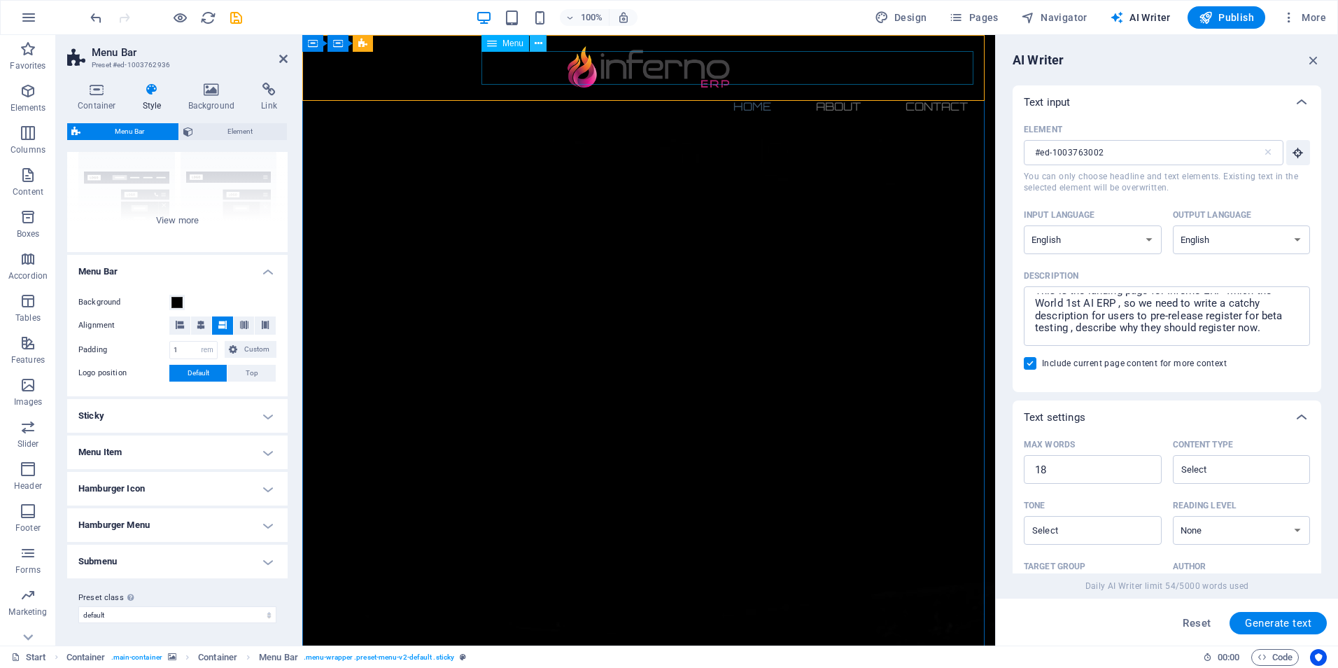
click at [535, 45] on icon at bounding box center [539, 43] width 8 height 15
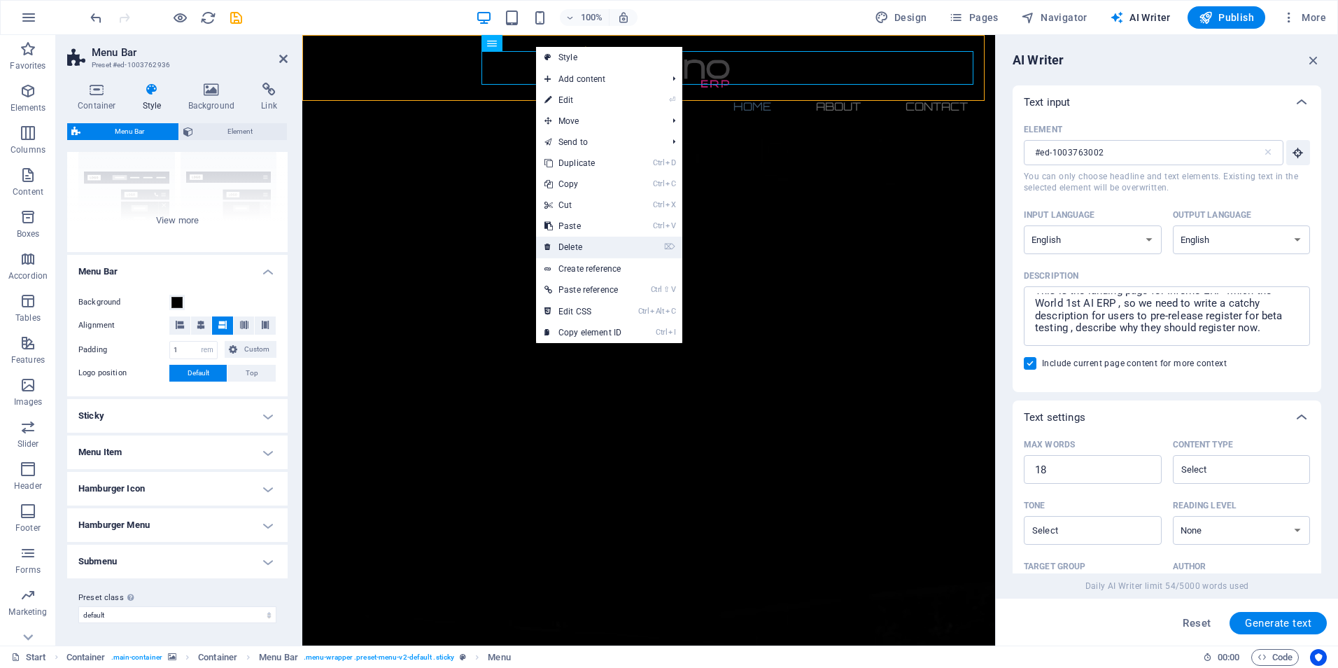
click at [580, 245] on link "⌦ Delete" at bounding box center [583, 247] width 94 height 21
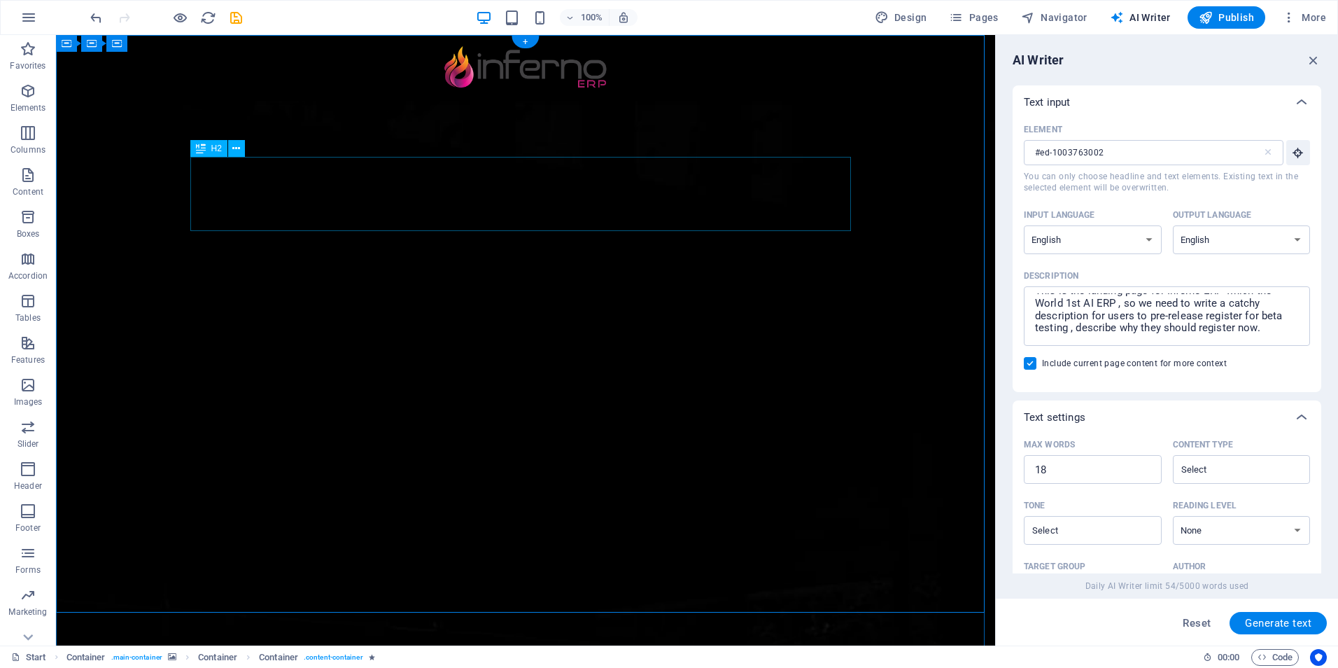
click at [323, 66] on div at bounding box center [525, 67] width 661 height 43
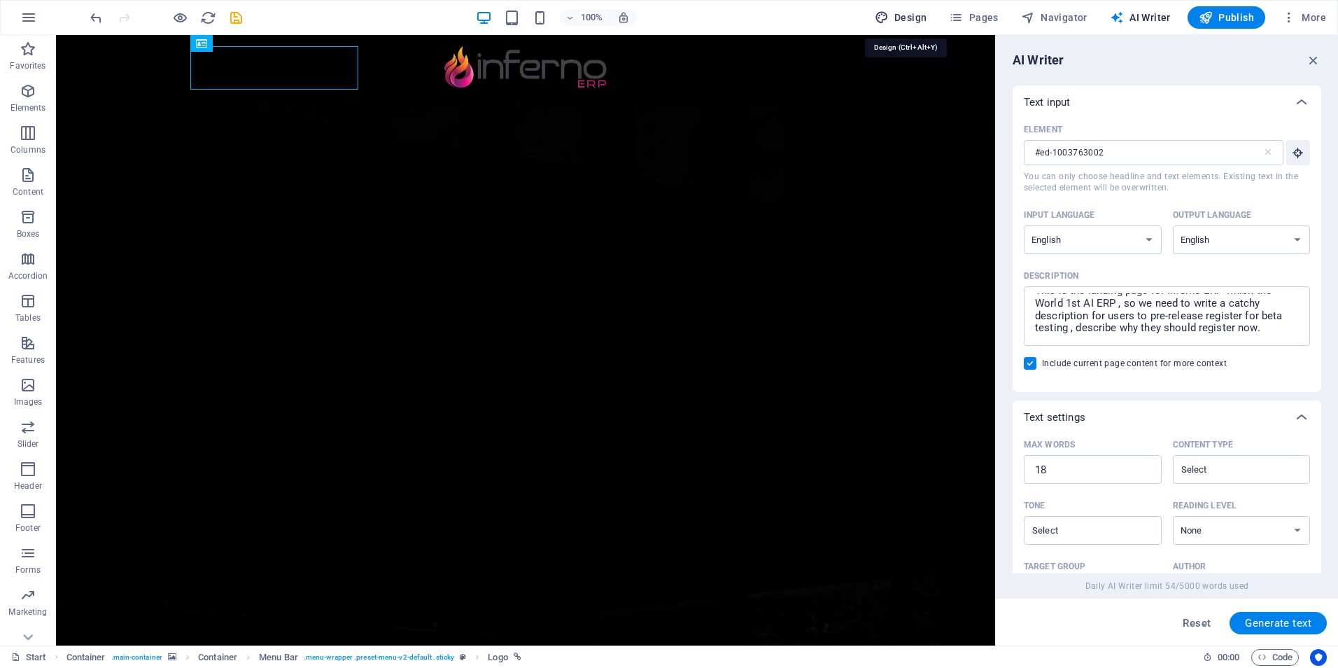
click at [911, 16] on span "Design" at bounding box center [901, 17] width 52 height 14
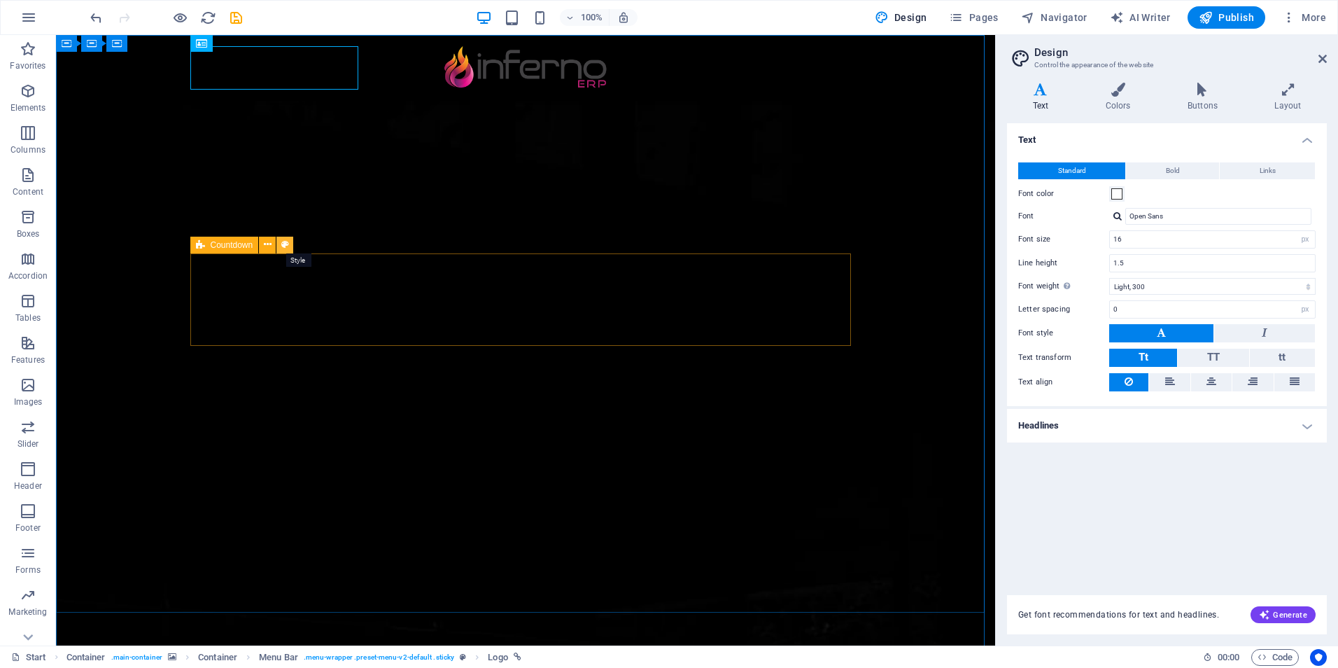
click at [287, 245] on icon at bounding box center [285, 244] width 8 height 15
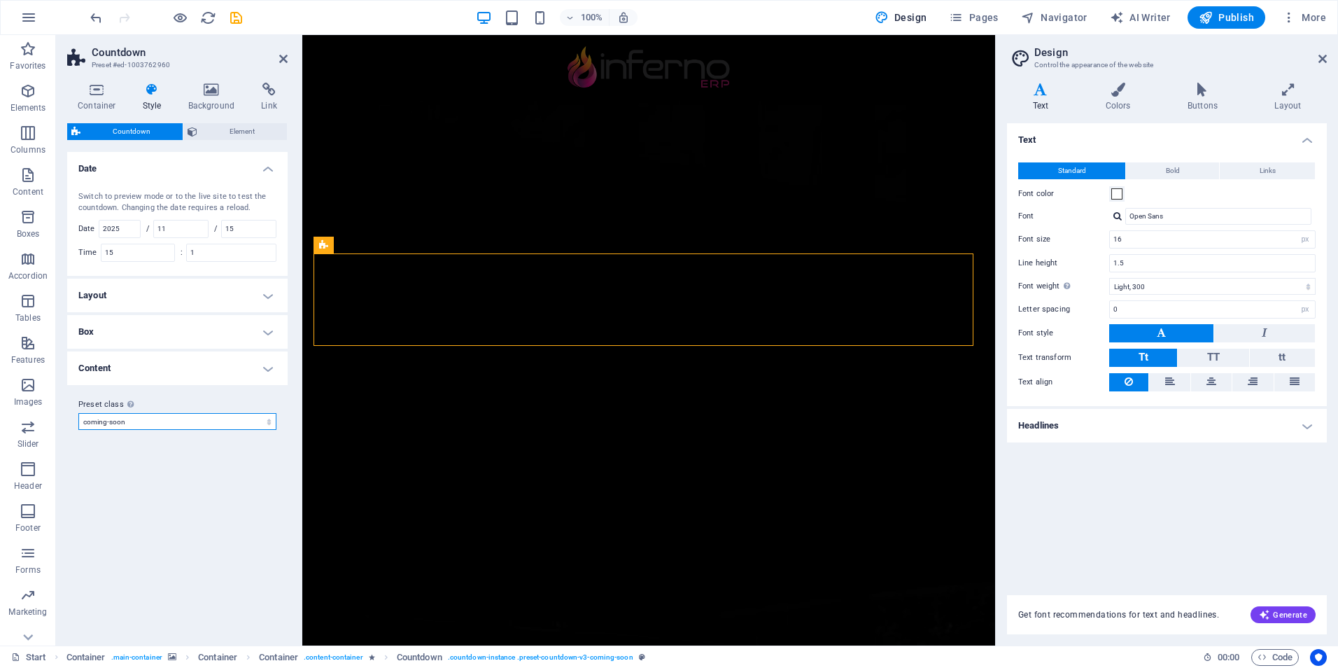
click at [163, 418] on select "coming-soon Add preset class" at bounding box center [177, 421] width 198 height 17
click at [157, 424] on select "coming-soon Add preset class" at bounding box center [177, 421] width 198 height 17
click at [157, 367] on h4 "Content" at bounding box center [177, 368] width 220 height 34
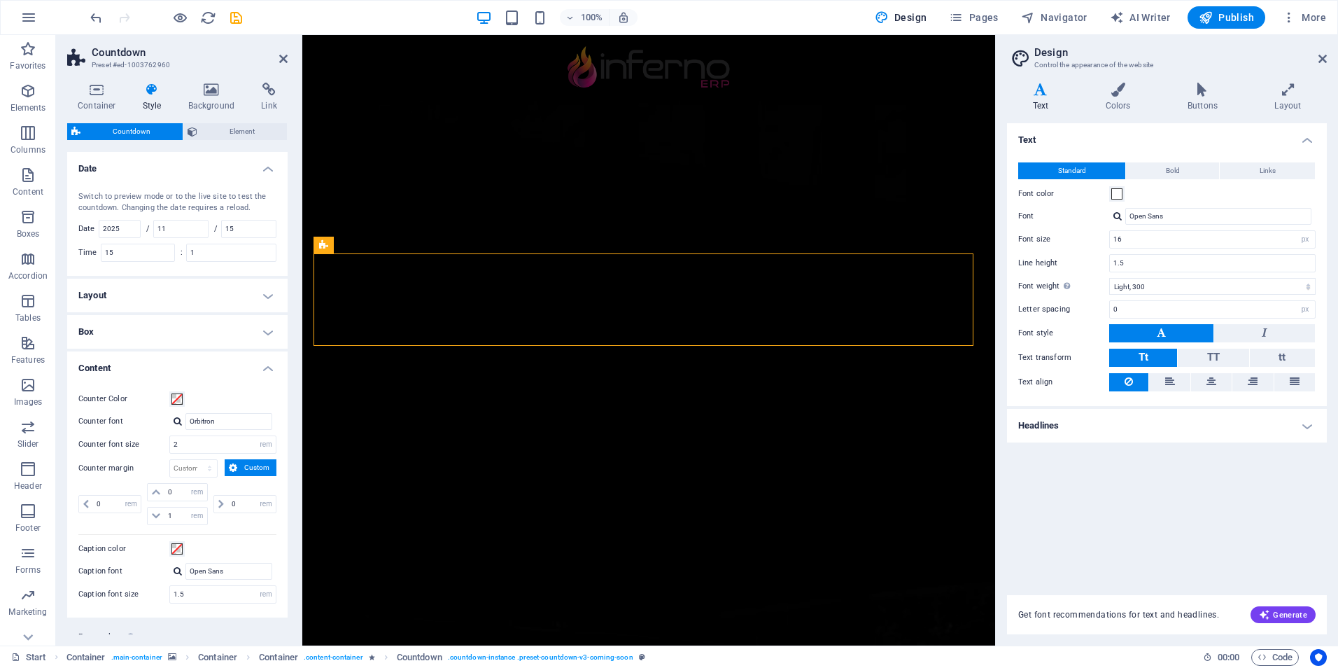
click at [169, 359] on h4 "Content" at bounding box center [177, 363] width 220 height 25
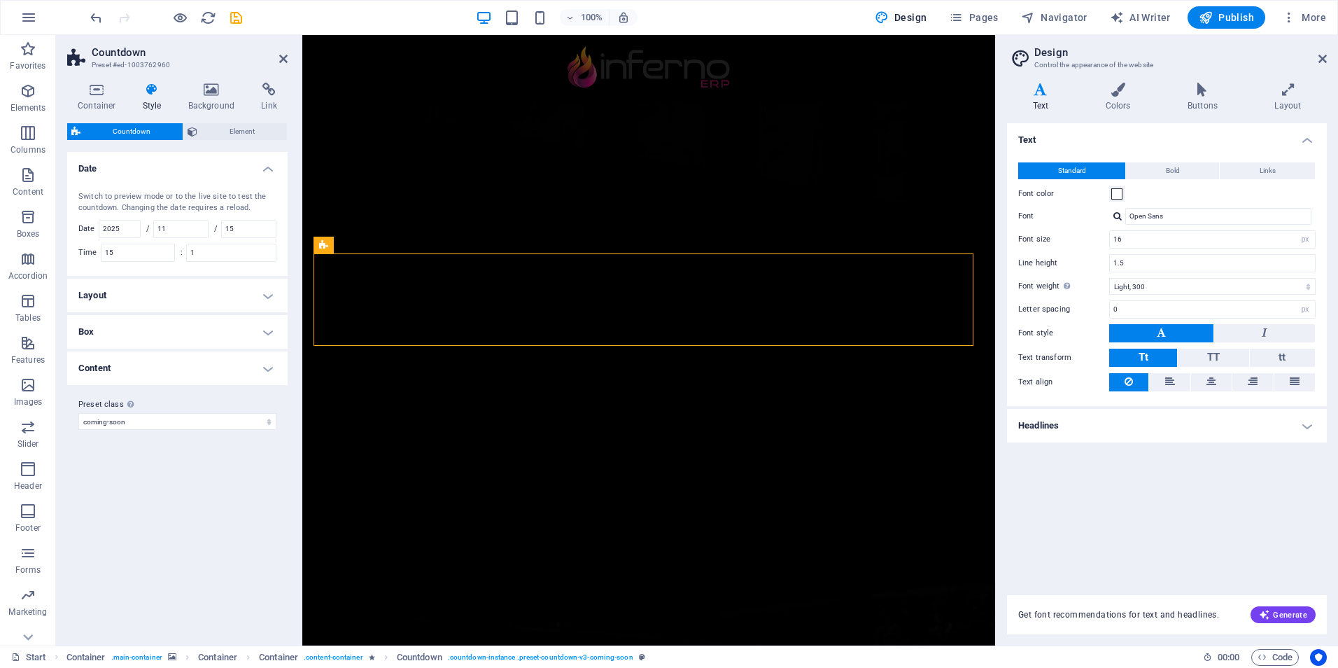
click at [216, 13] on div at bounding box center [165, 17] width 157 height 22
click at [231, 15] on icon "save" at bounding box center [236, 18] width 16 height 16
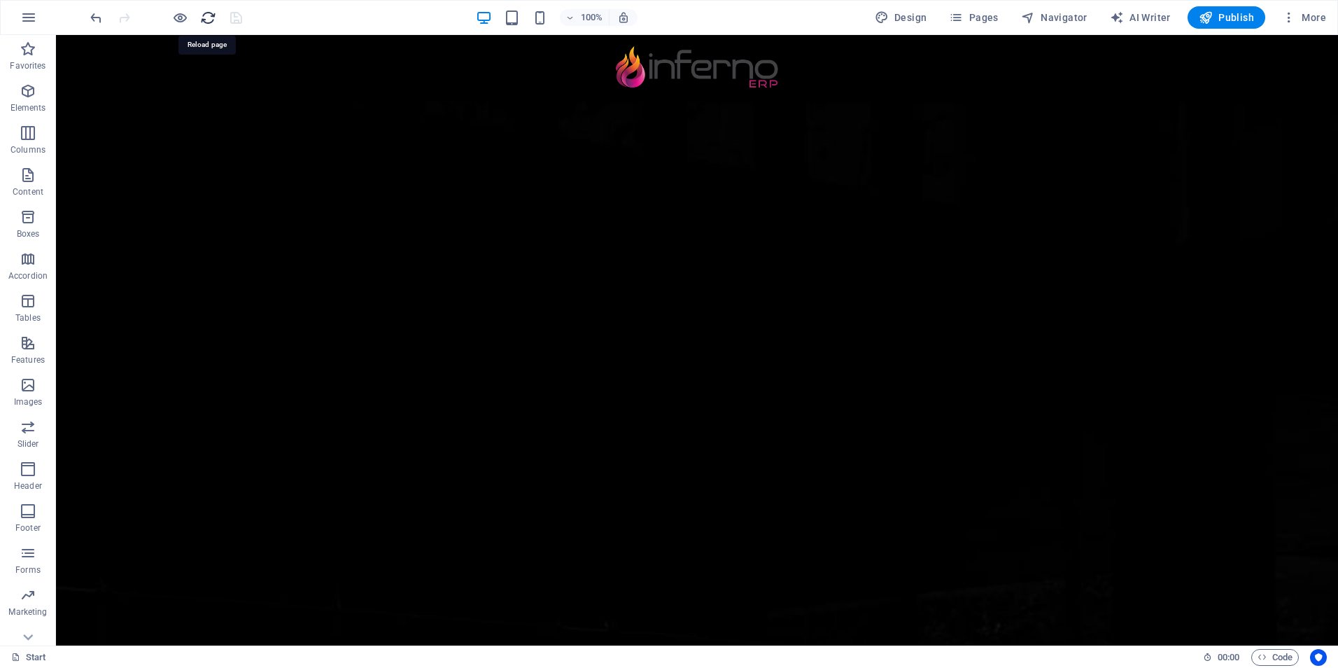
click at [206, 17] on icon "reload" at bounding box center [208, 18] width 16 height 16
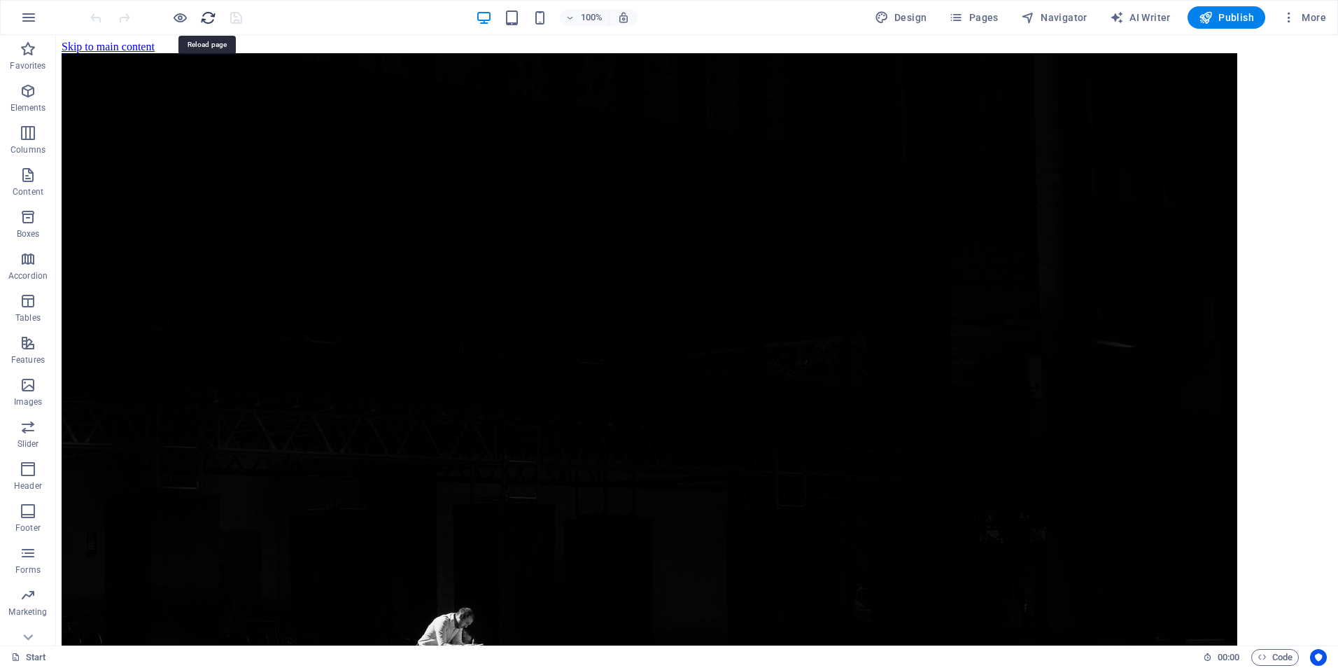
scroll to position [0, 0]
click at [208, 16] on icon "reload" at bounding box center [208, 18] width 16 height 16
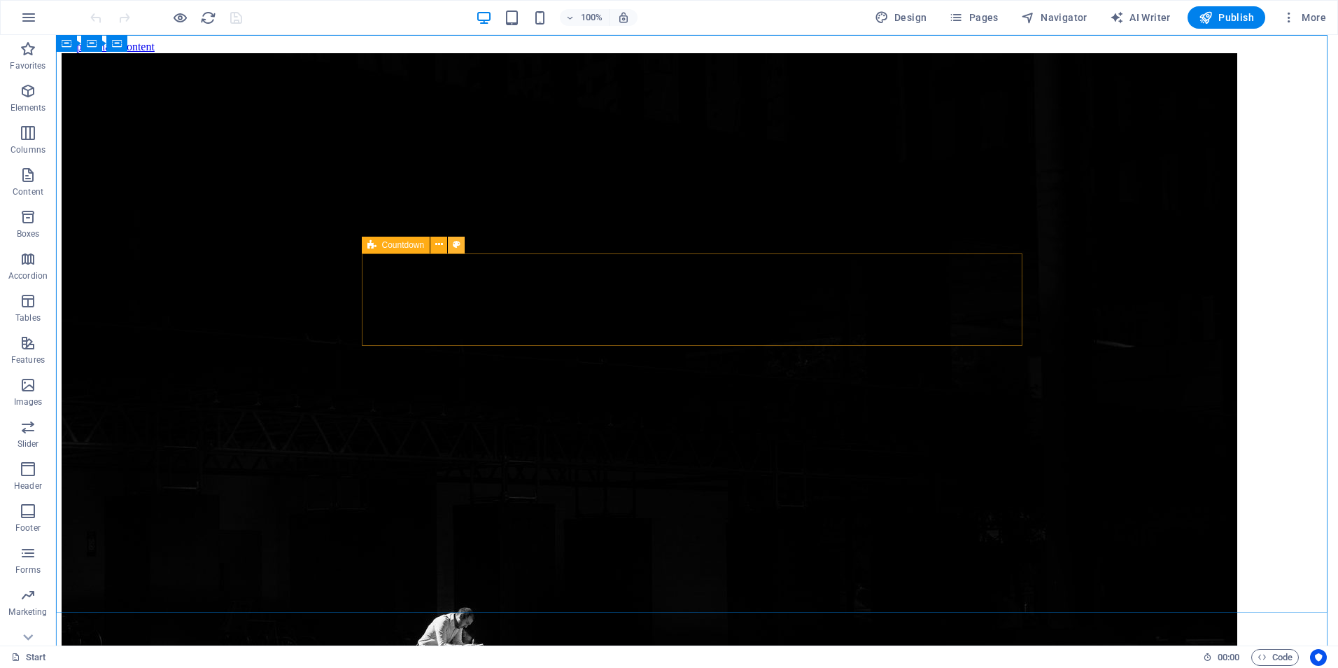
click at [453, 244] on icon at bounding box center [457, 244] width 8 height 15
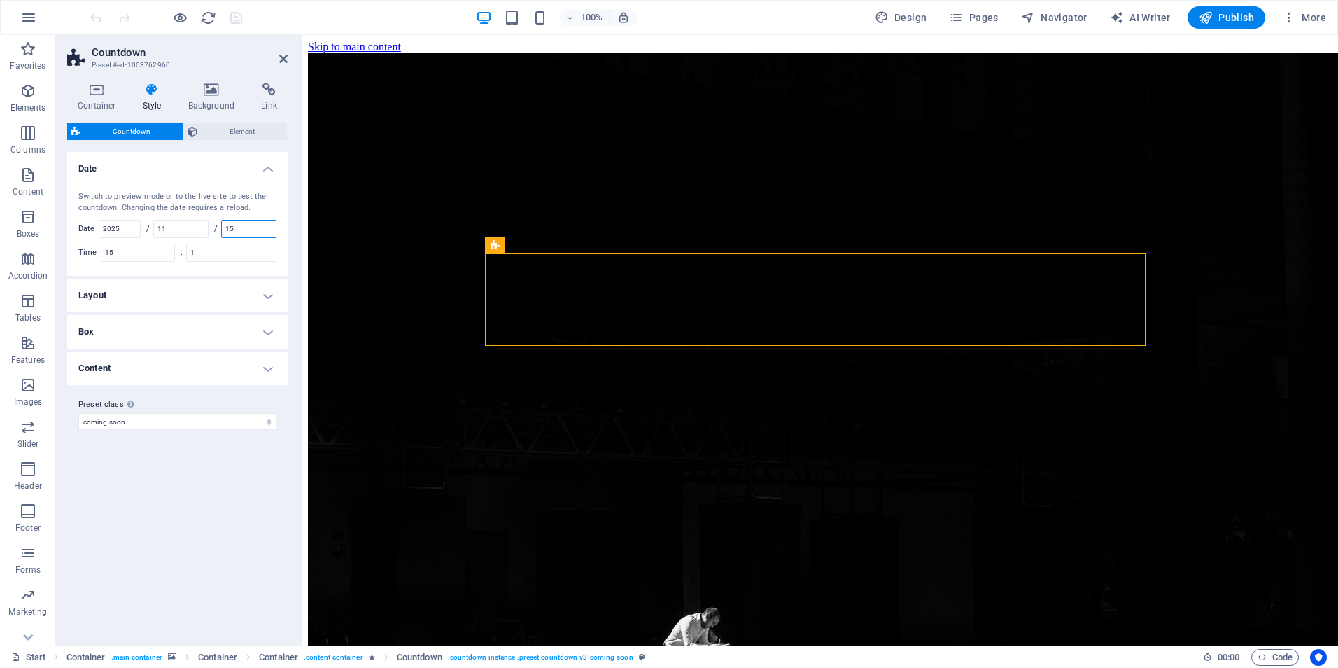
click at [233, 227] on input "15" at bounding box center [249, 228] width 54 height 17
click at [186, 223] on input "11" at bounding box center [181, 228] width 54 height 17
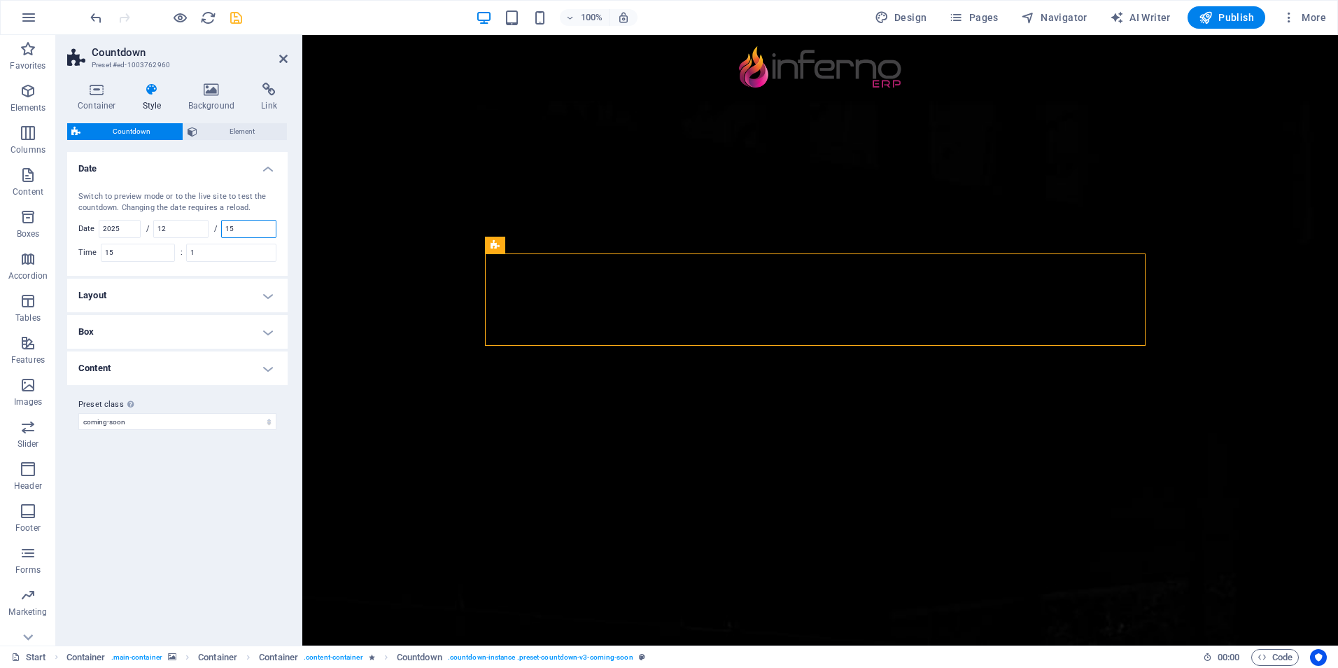
click at [242, 229] on input "15" at bounding box center [249, 228] width 54 height 17
click at [197, 227] on input "12" at bounding box center [181, 228] width 54 height 17
click at [241, 228] on input "15" at bounding box center [249, 228] width 54 height 17
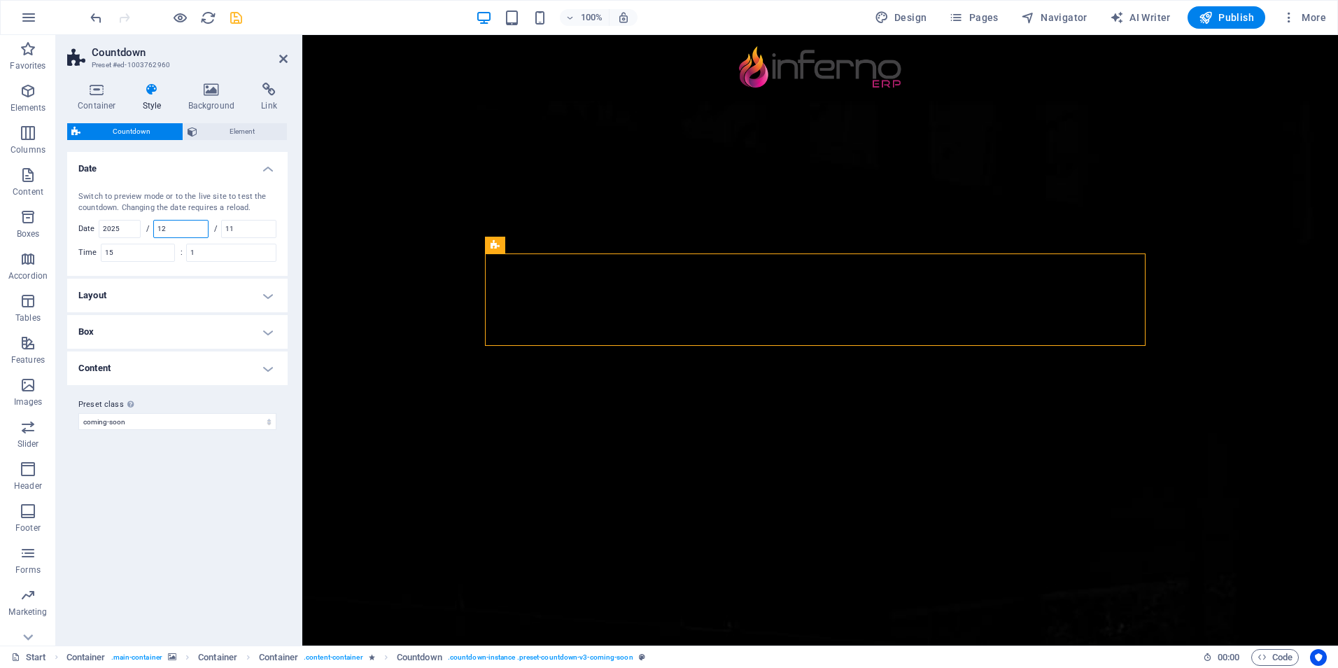
click at [192, 222] on input "12" at bounding box center [181, 228] width 54 height 17
click at [281, 190] on div "Switch to preview mode or to the live site to test the countdown. Changing the …" at bounding box center [177, 226] width 226 height 99
click at [185, 230] on input "12" at bounding box center [181, 228] width 54 height 17
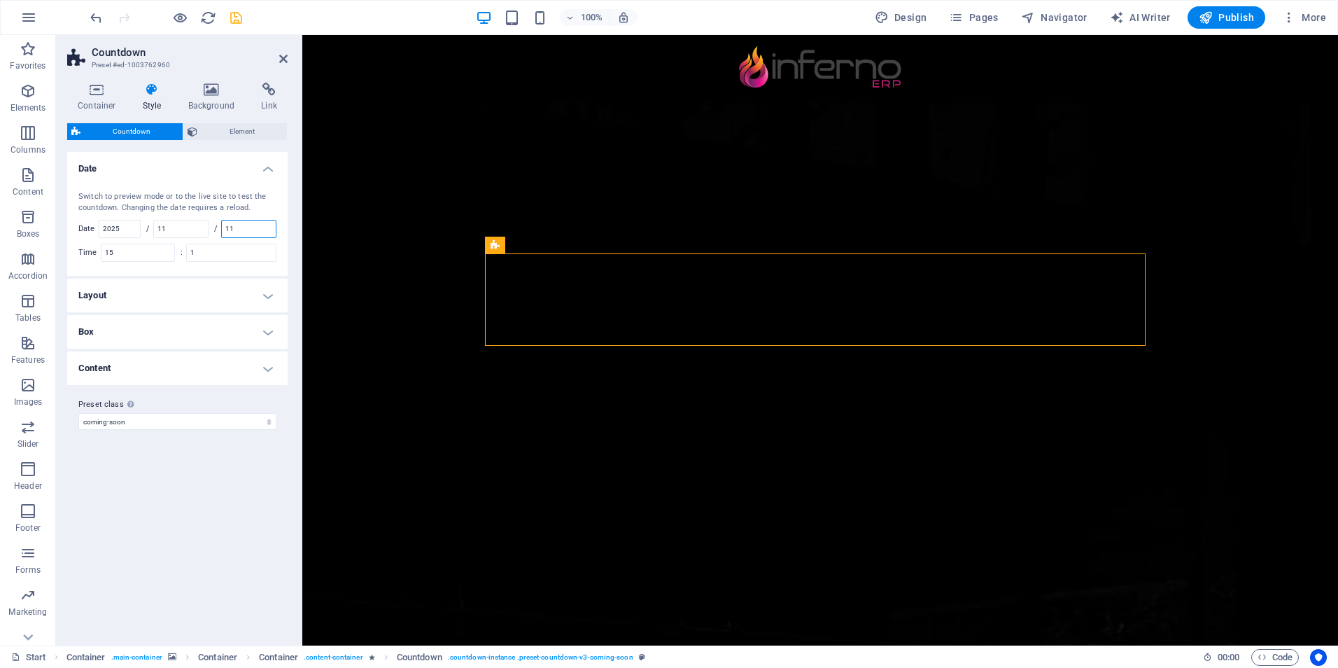
click at [233, 224] on input "11" at bounding box center [249, 228] width 54 height 17
click at [251, 206] on div "Switch to preview mode or to the live site to test the countdown. Changing the …" at bounding box center [177, 202] width 198 height 23
click at [235, 14] on icon "save" at bounding box center [236, 18] width 16 height 16
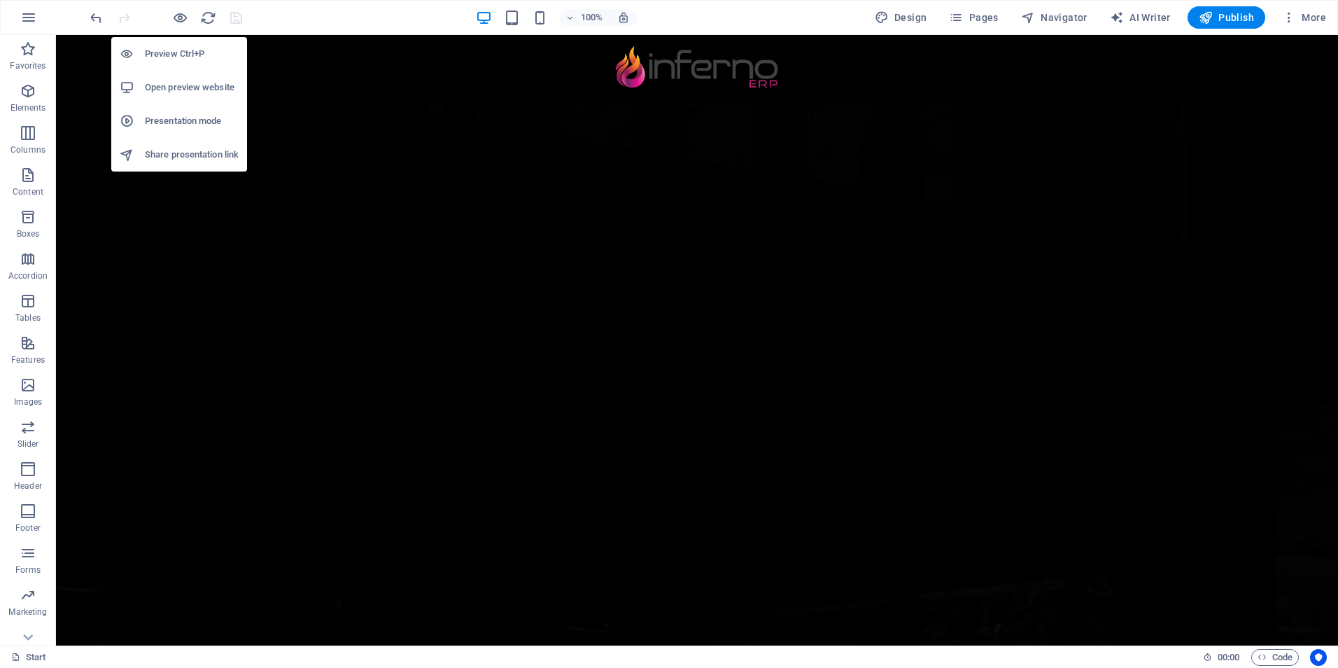
click at [178, 84] on h6 "Open preview website" at bounding box center [192, 87] width 94 height 17
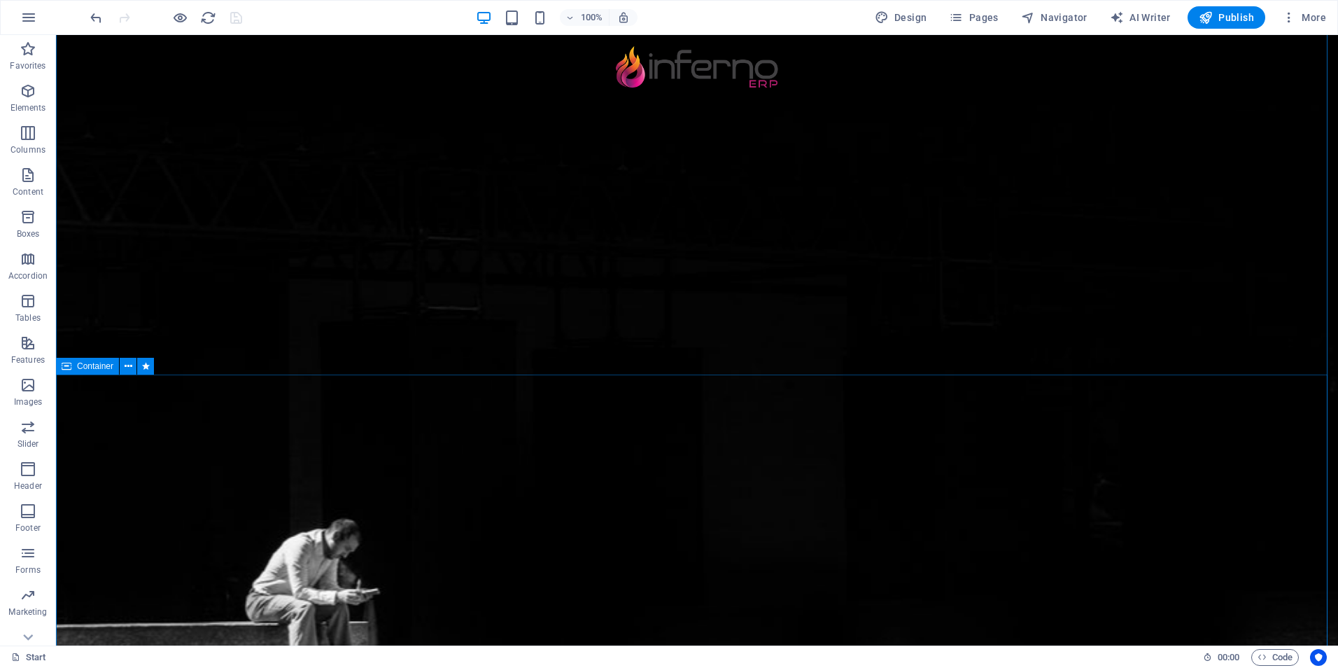
scroll to position [490, 0]
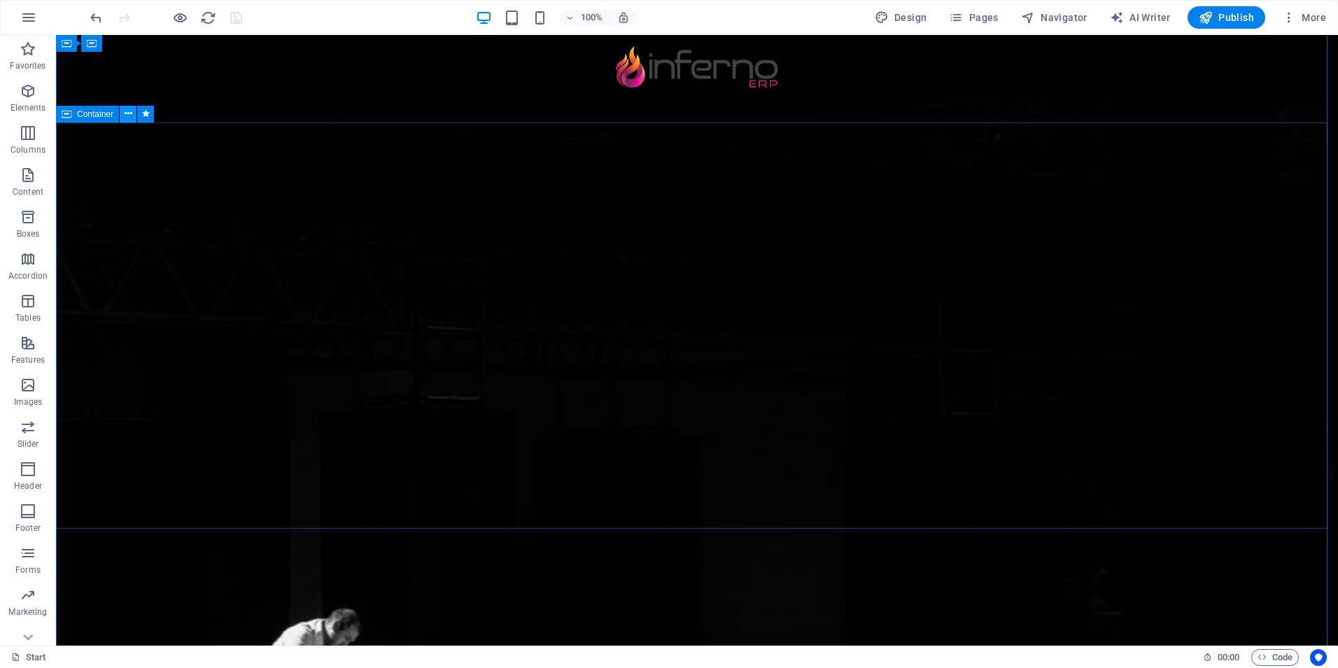
click at [129, 115] on icon at bounding box center [129, 113] width 8 height 15
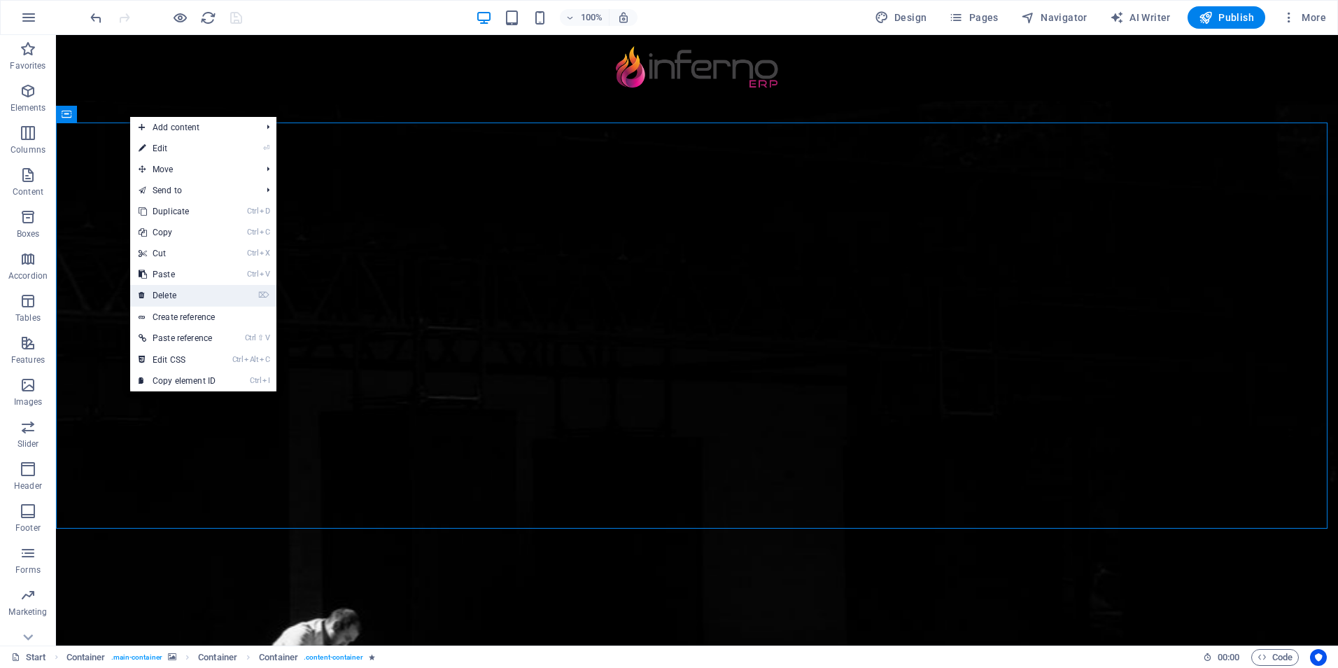
click at [190, 295] on link "⌦ Delete" at bounding box center [177, 295] width 94 height 21
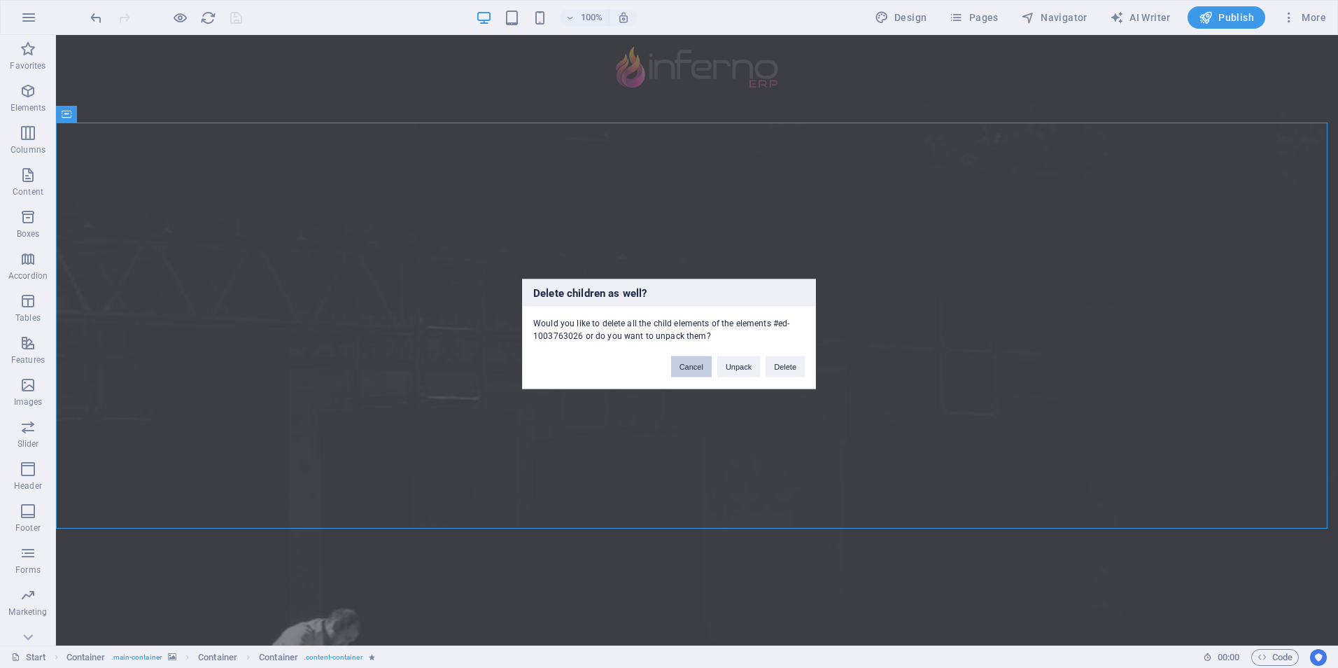
click at [696, 365] on button "Cancel" at bounding box center [691, 366] width 41 height 21
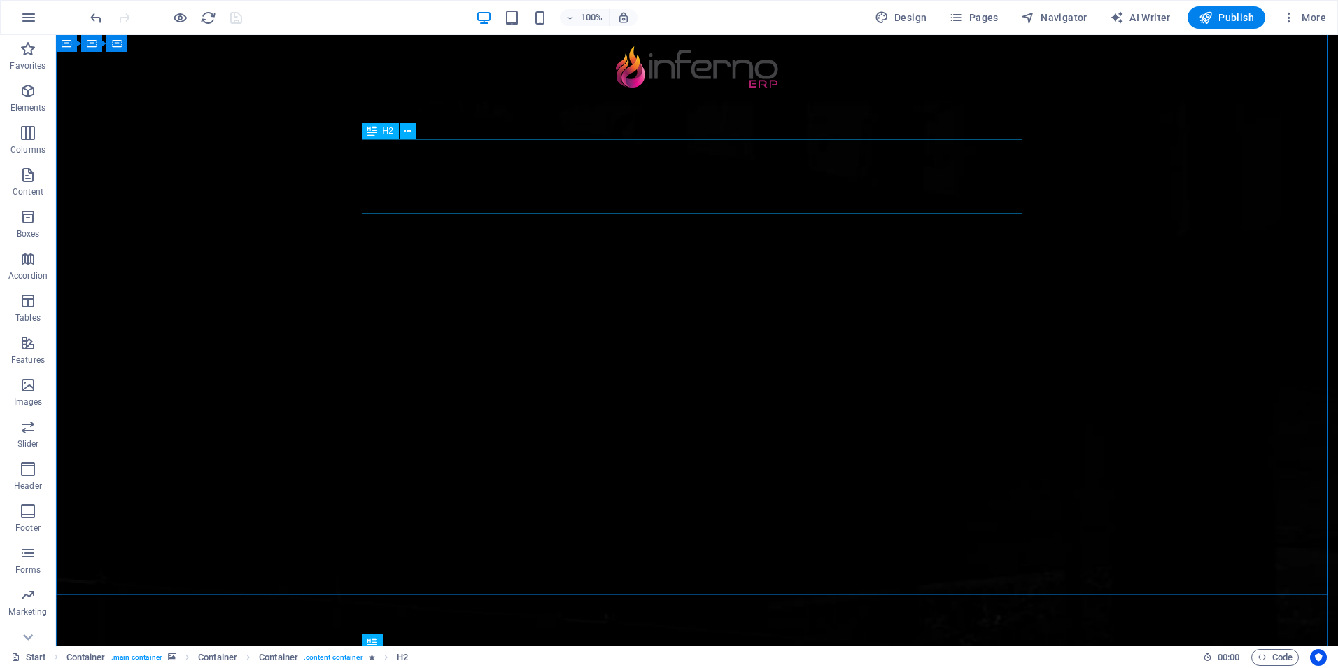
scroll to position [0, 0]
click at [101, 22] on icon "undo" at bounding box center [96, 18] width 16 height 16
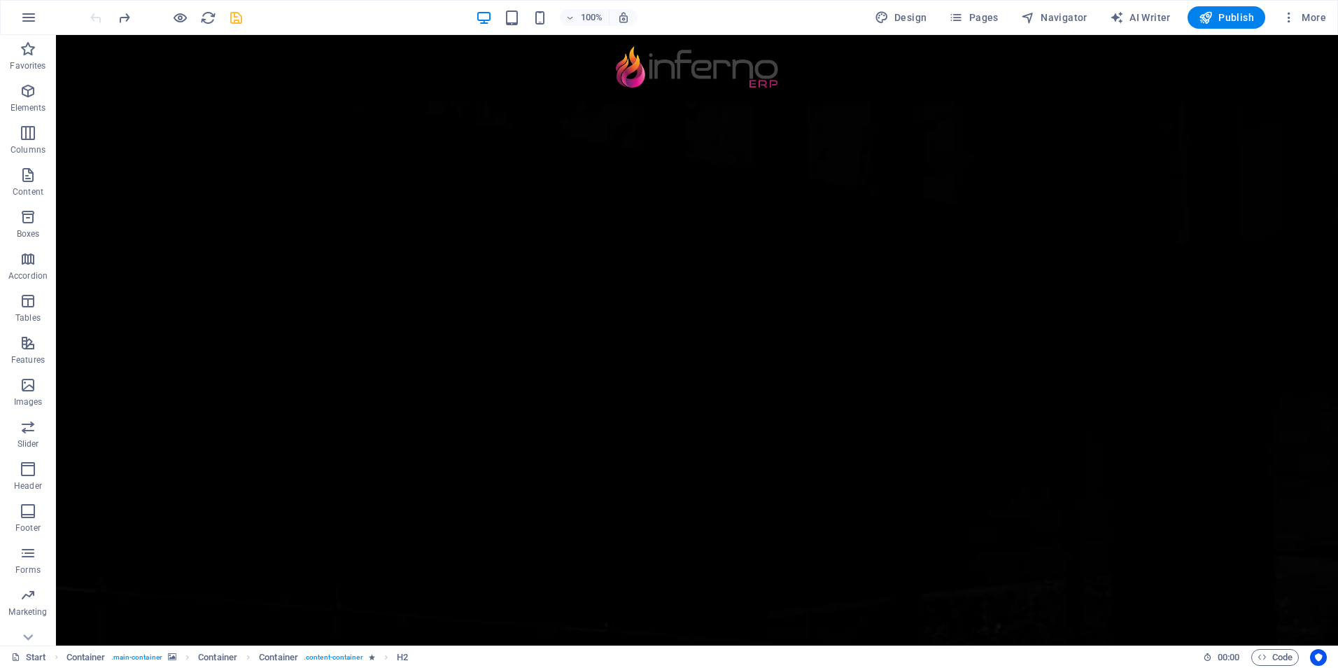
click at [101, 22] on div at bounding box center [165, 17] width 157 height 22
click at [139, 15] on div at bounding box center [165, 17] width 157 height 22
click at [137, 15] on div at bounding box center [165, 17] width 157 height 22
drag, startPoint x: 137, startPoint y: 15, endPoint x: 117, endPoint y: 18, distance: 20.5
click at [117, 18] on icon "redo" at bounding box center [124, 18] width 16 height 16
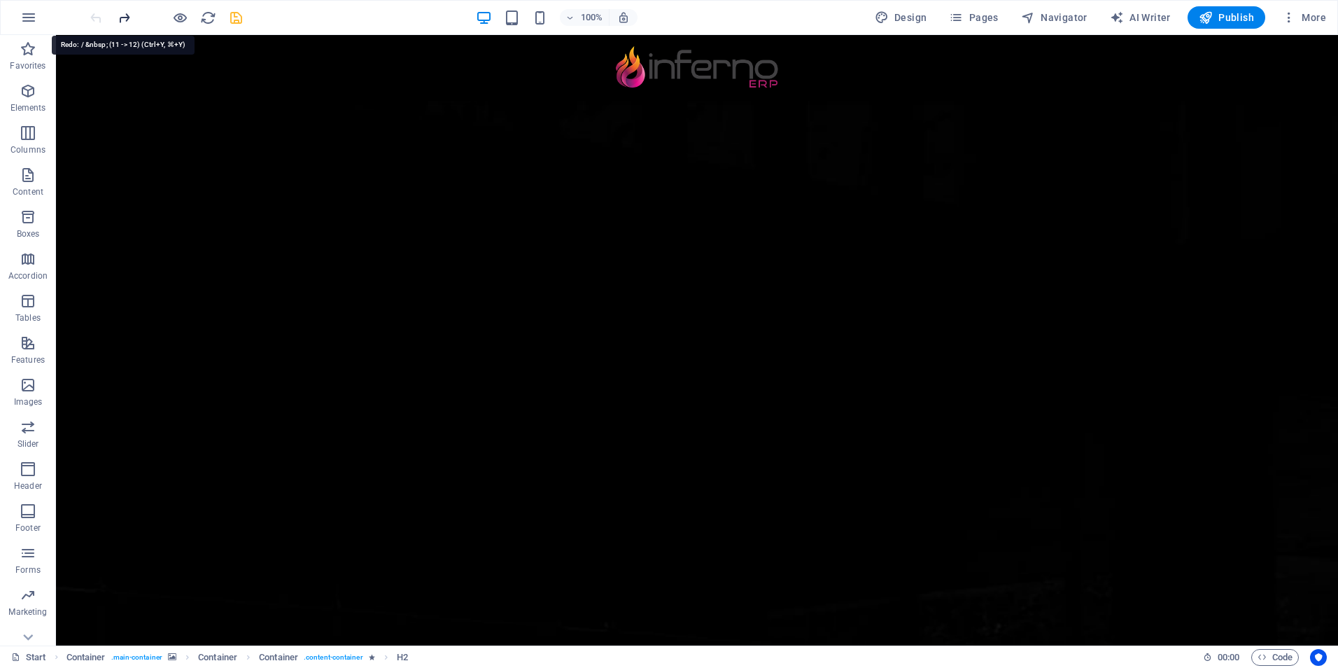
click at [117, 18] on icon "redo" at bounding box center [124, 18] width 16 height 16
click at [118, 18] on icon "redo" at bounding box center [124, 18] width 16 height 16
click at [118, 18] on div at bounding box center [165, 17] width 157 height 22
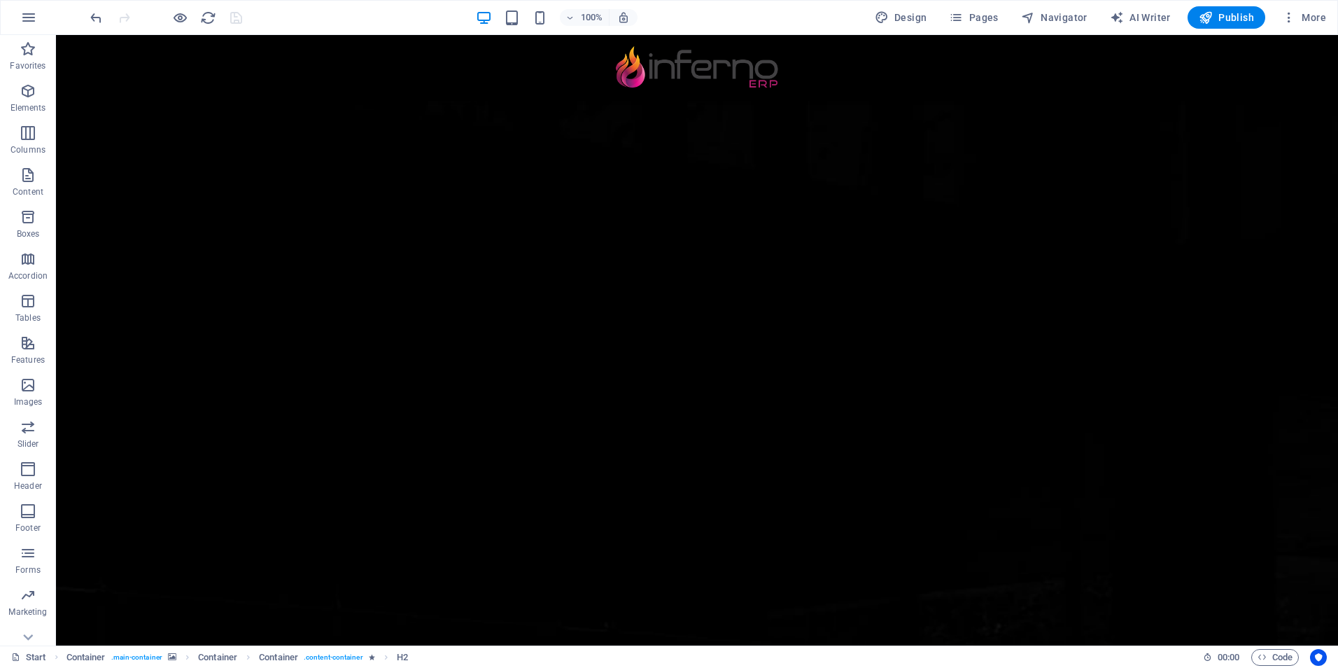
click at [118, 18] on div at bounding box center [165, 17] width 157 height 22
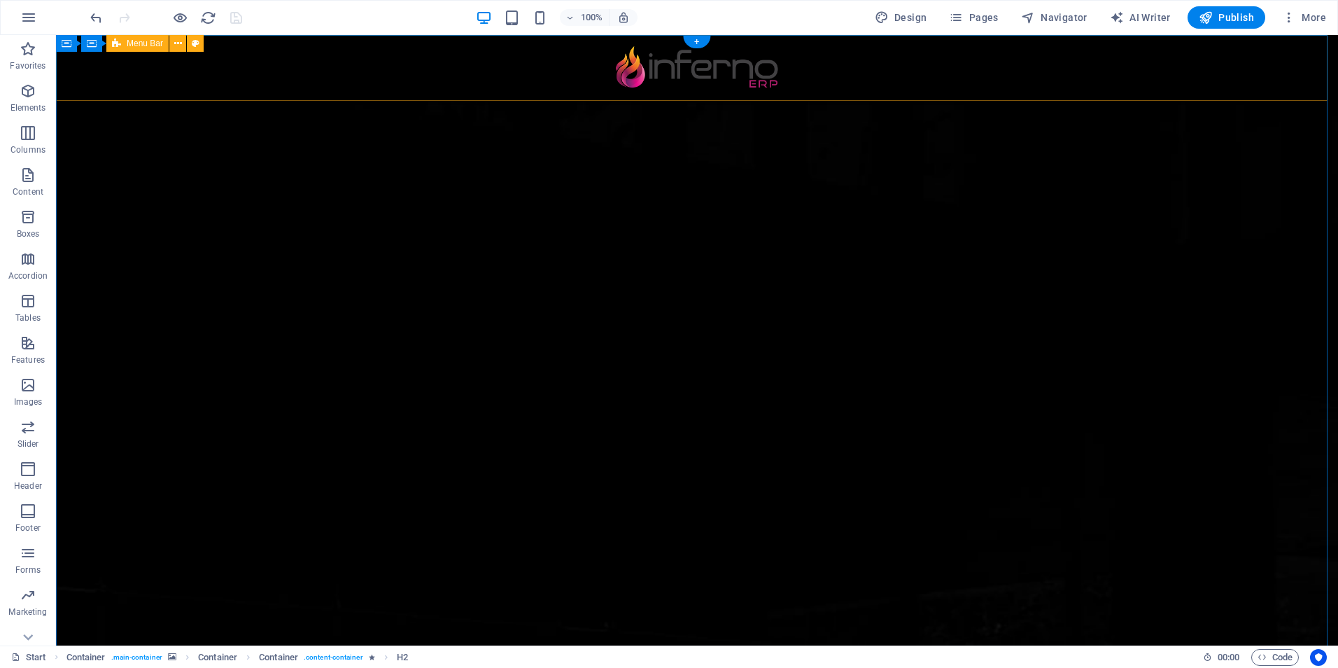
click at [946, 63] on div "Menu" at bounding box center [697, 68] width 1282 height 66
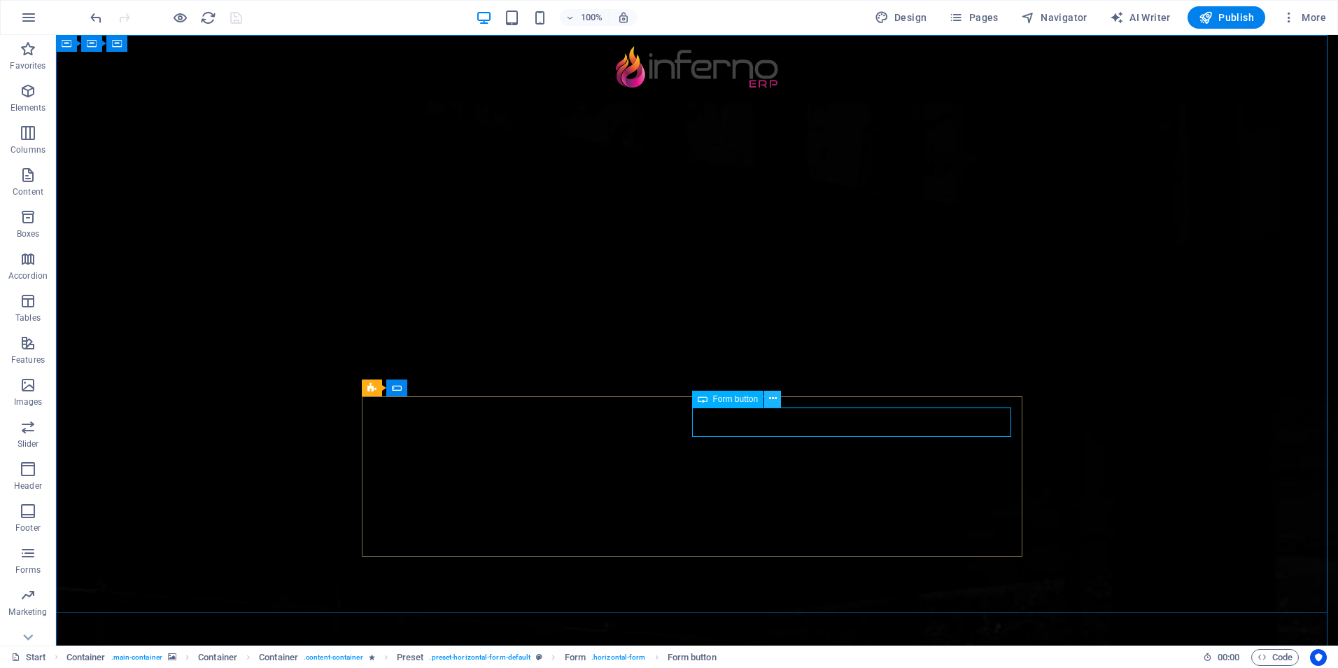
click at [779, 393] on button at bounding box center [772, 398] width 17 height 17
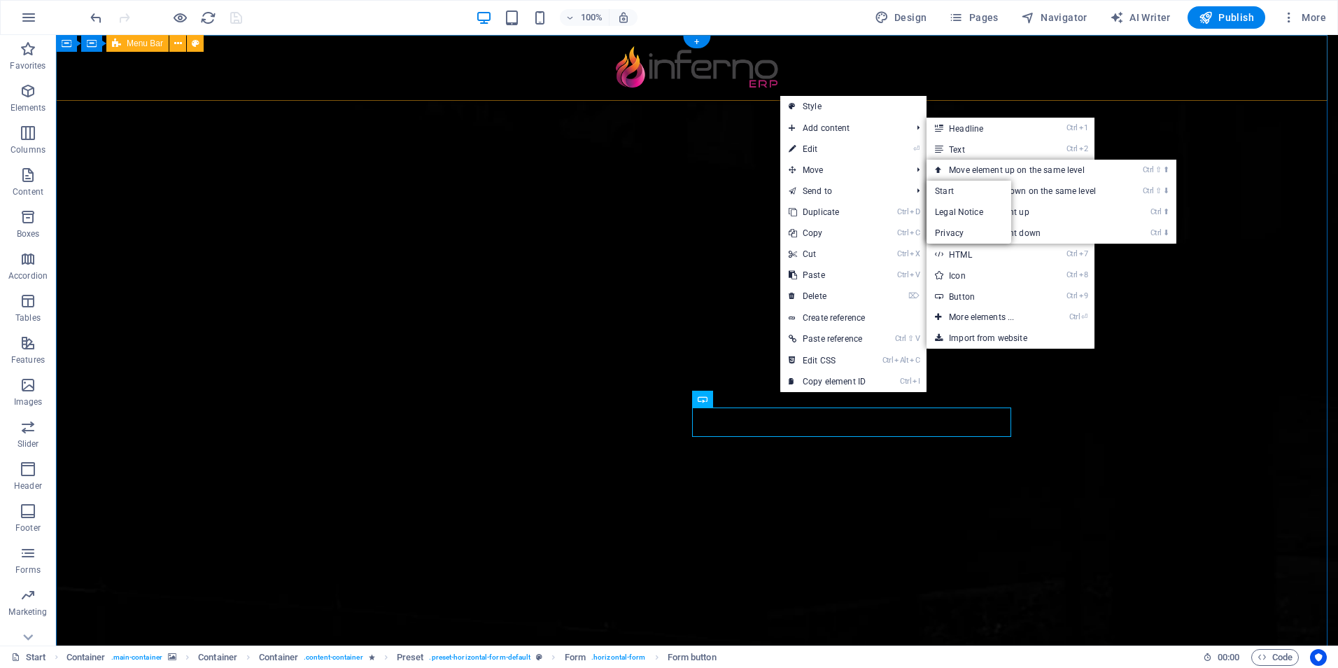
click at [820, 94] on div "Menu" at bounding box center [697, 68] width 1282 height 66
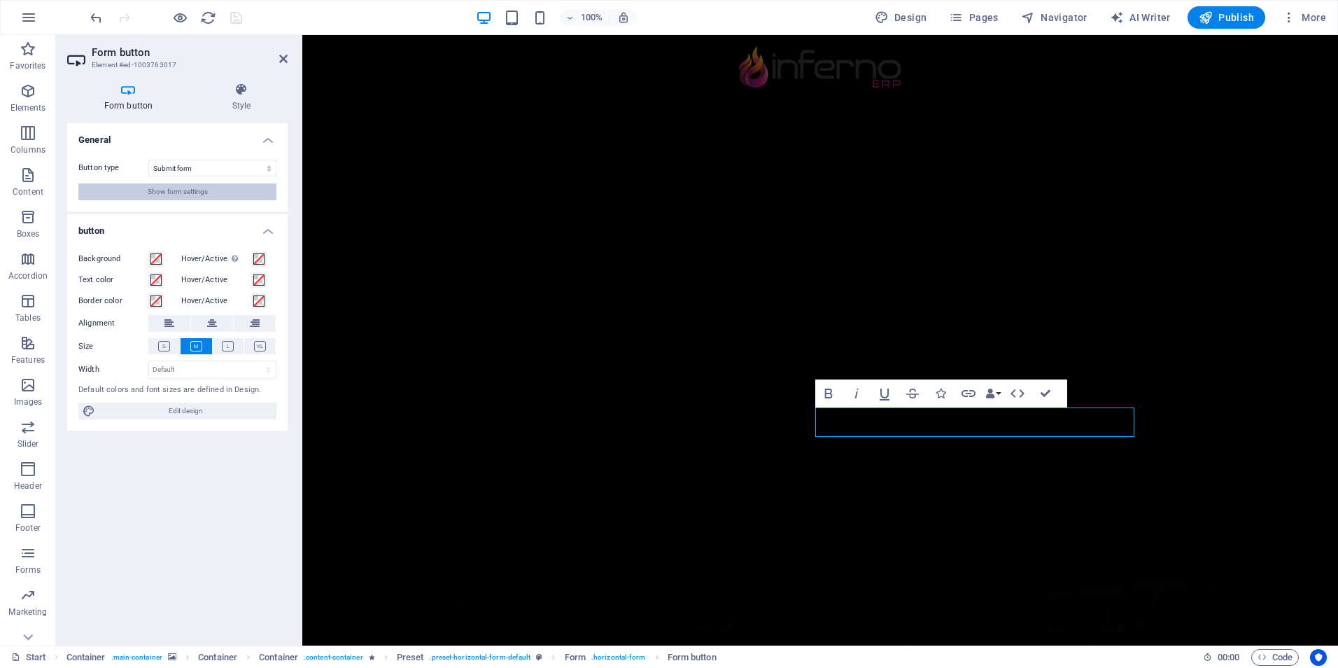
click at [195, 188] on span "Show form settings" at bounding box center [178, 191] width 60 height 17
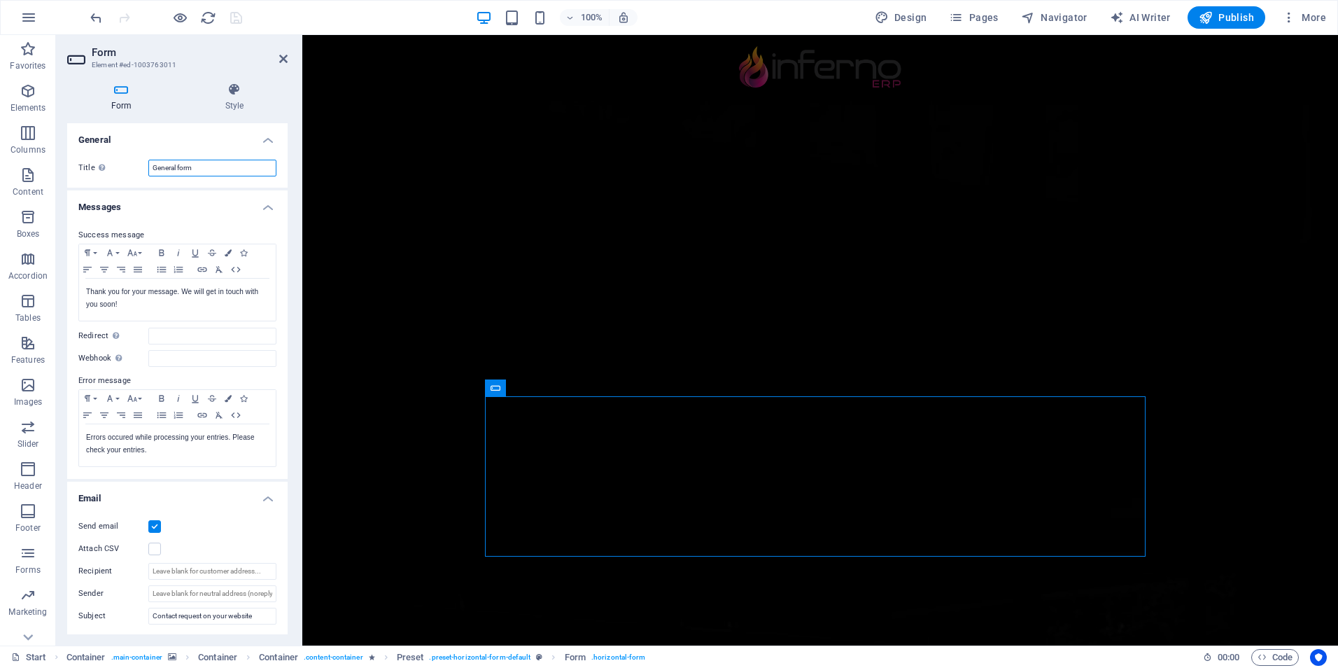
click at [212, 167] on input "General form" at bounding box center [212, 168] width 128 height 17
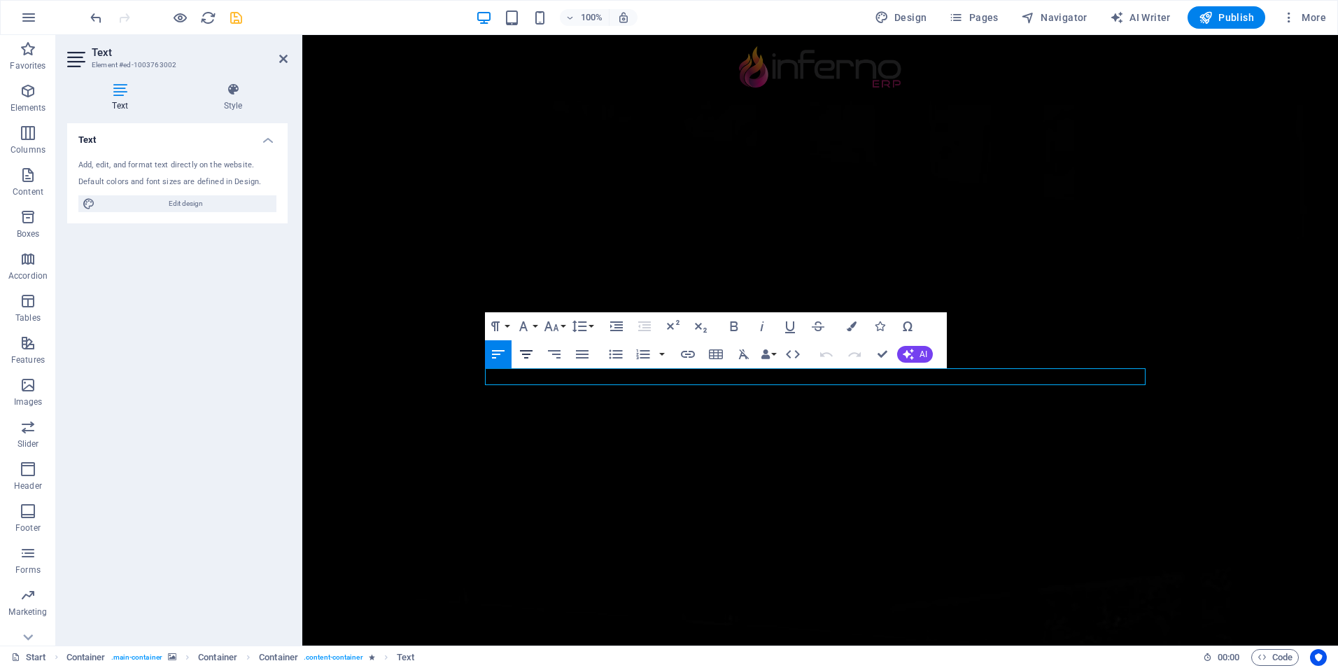
click at [531, 351] on icon "button" at bounding box center [526, 354] width 17 height 17
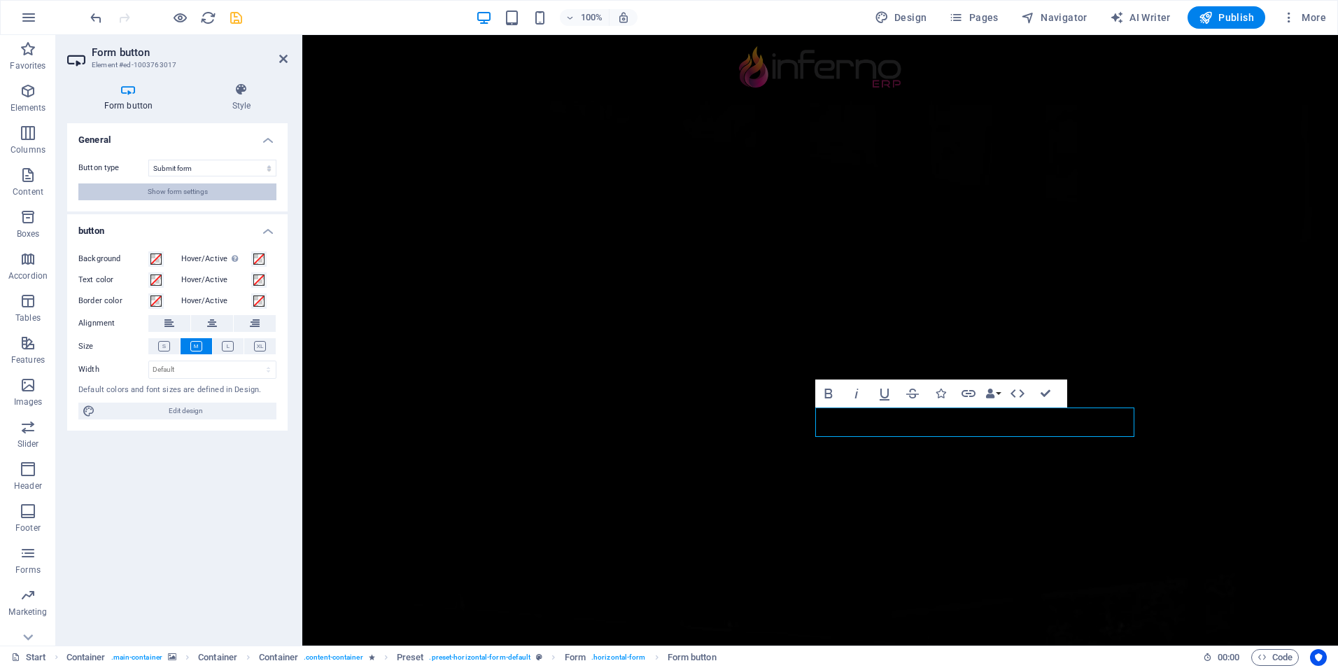
click at [193, 190] on span "Show form settings" at bounding box center [178, 191] width 60 height 17
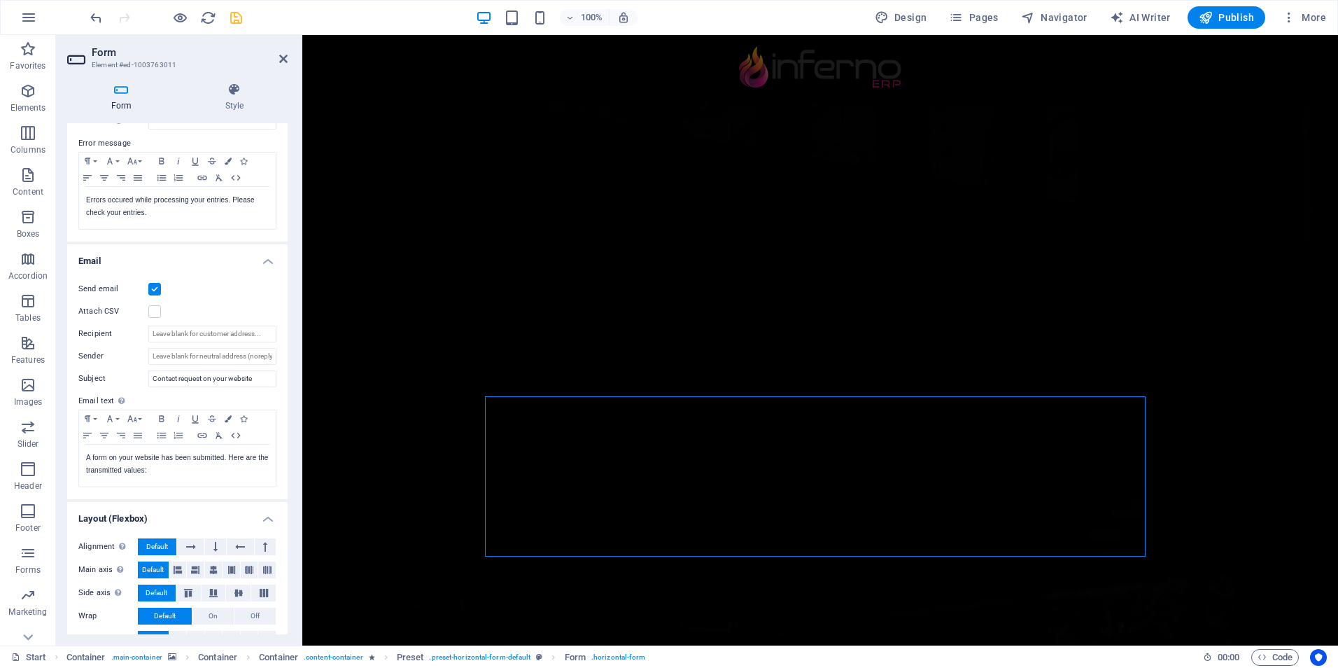
scroll to position [262, 0]
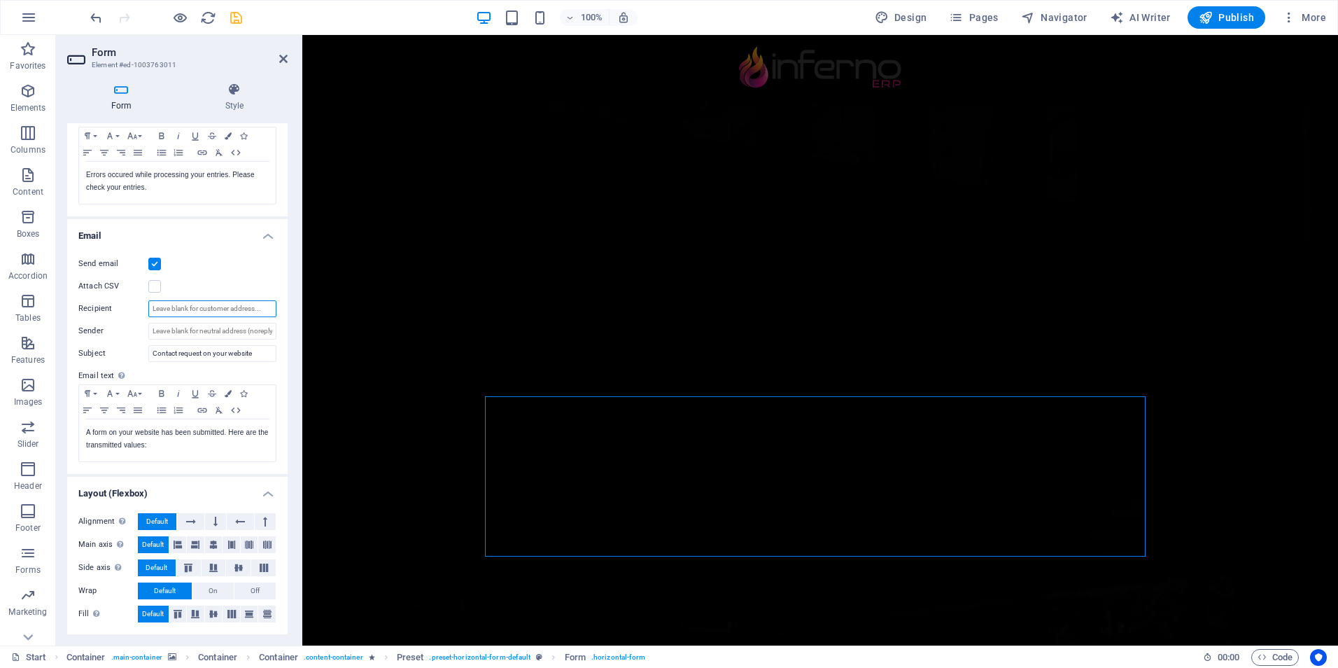
click at [183, 308] on input "Recipient" at bounding box center [212, 308] width 128 height 17
click at [178, 353] on input "Contact request on your website" at bounding box center [212, 353] width 128 height 17
click at [248, 349] on input "Contact request on your website" at bounding box center [212, 353] width 128 height 17
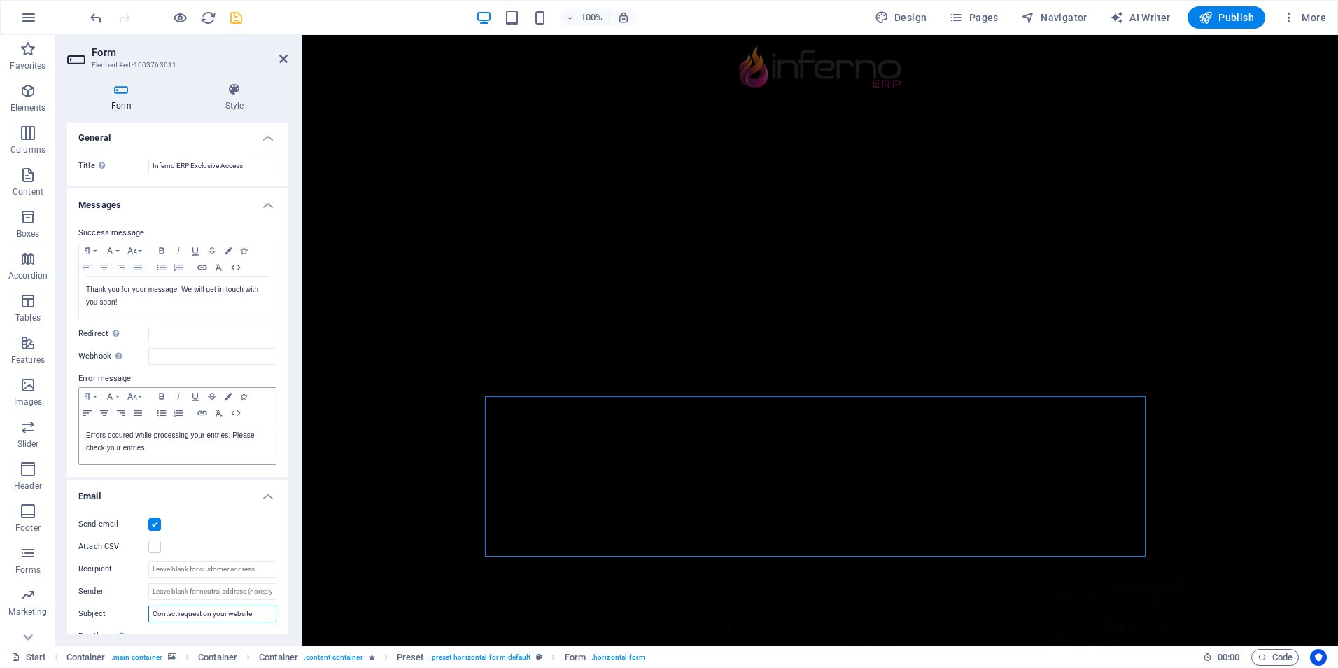
scroll to position [0, 0]
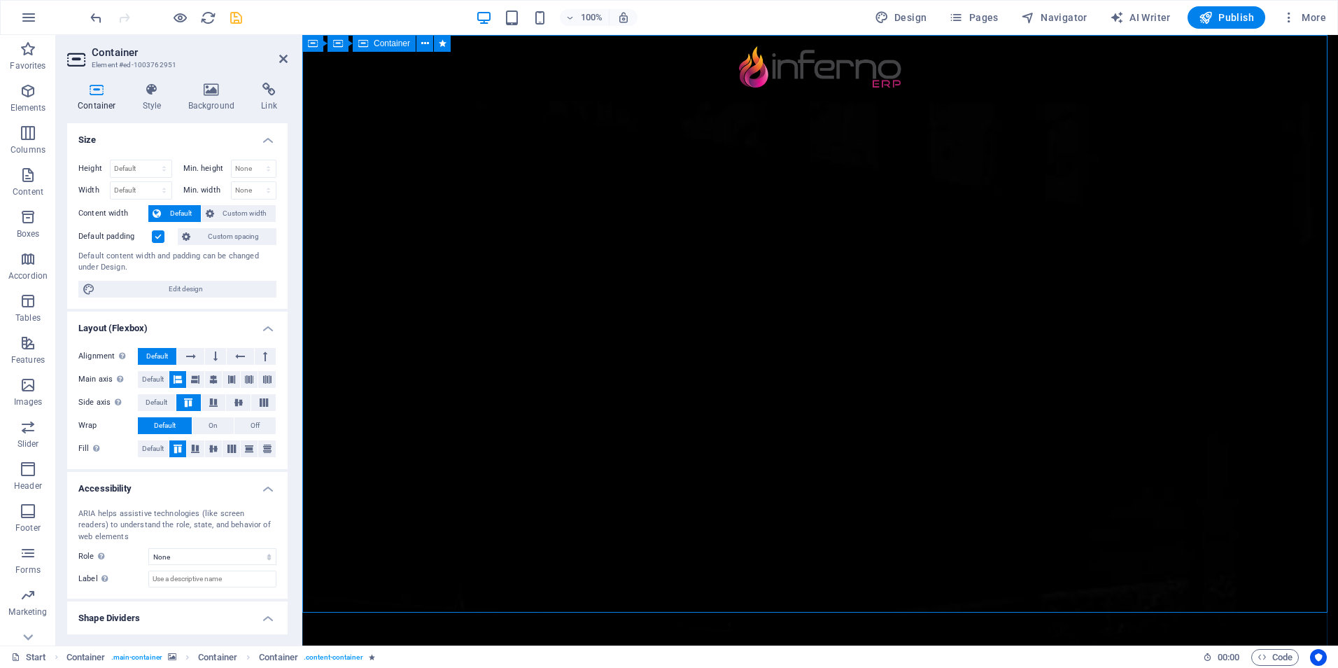
click at [906, 10] on button "Design" at bounding box center [901, 17] width 64 height 22
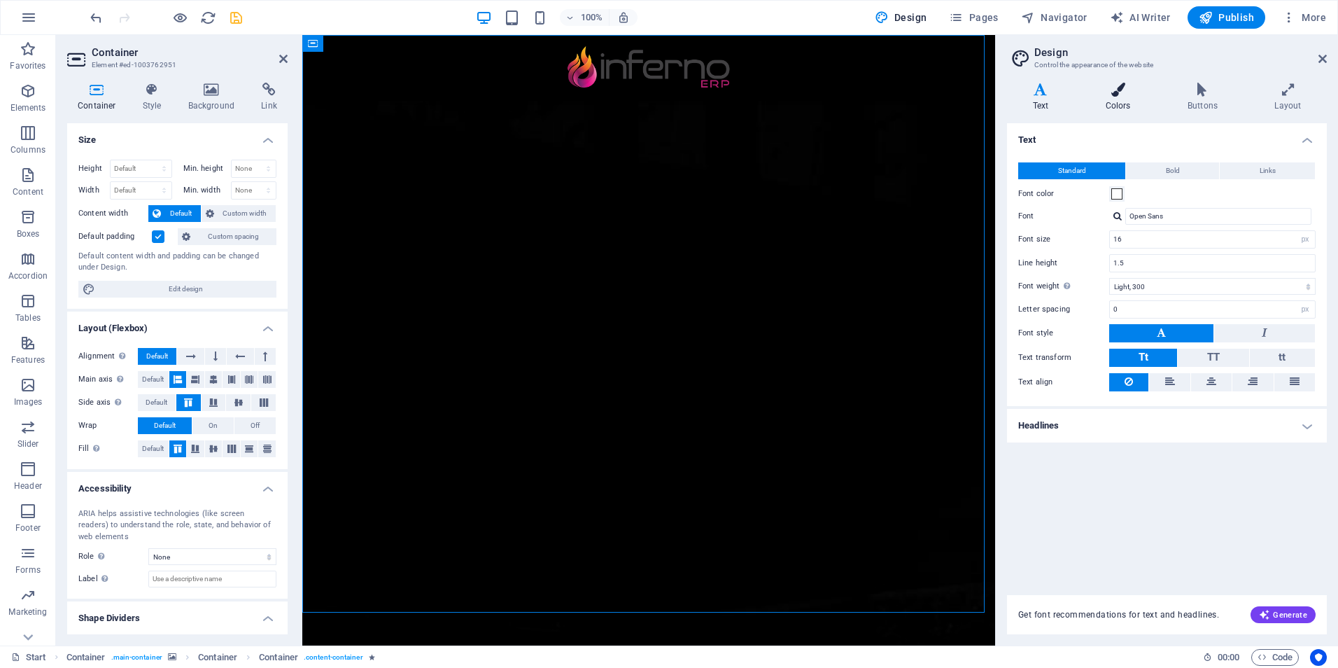
click at [1132, 93] on icon at bounding box center [1118, 90] width 76 height 14
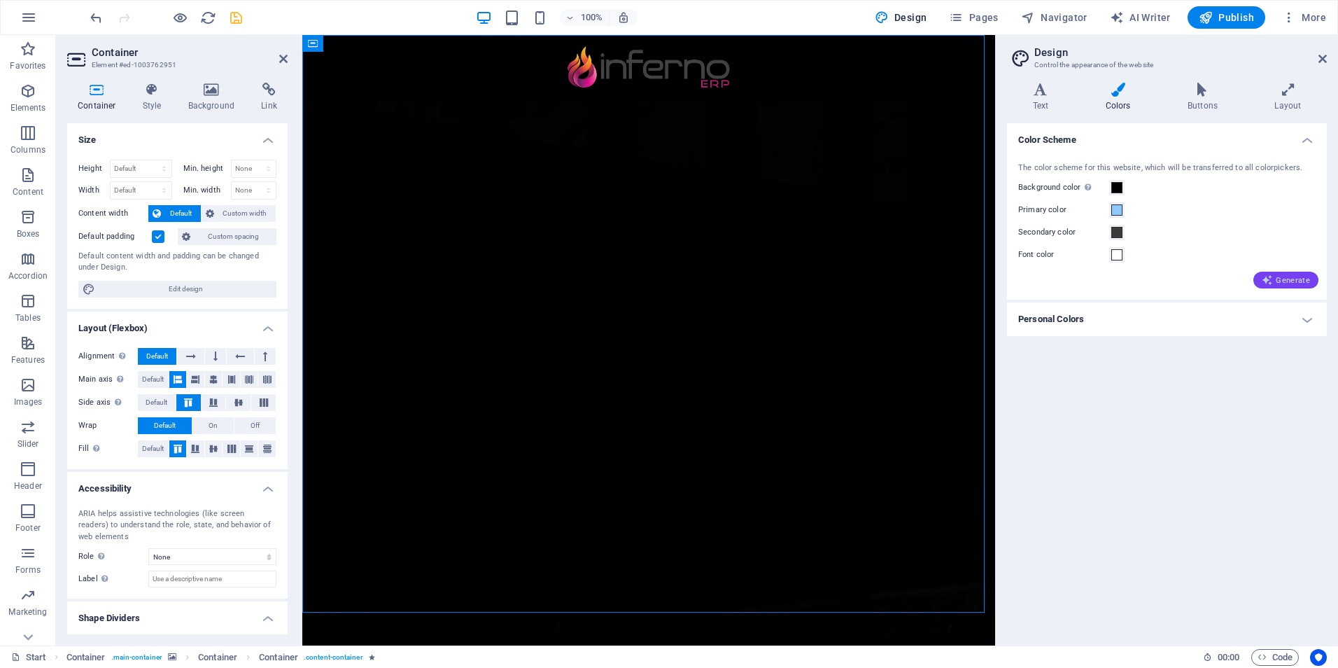
click at [1288, 279] on span "Generate" at bounding box center [1286, 279] width 48 height 11
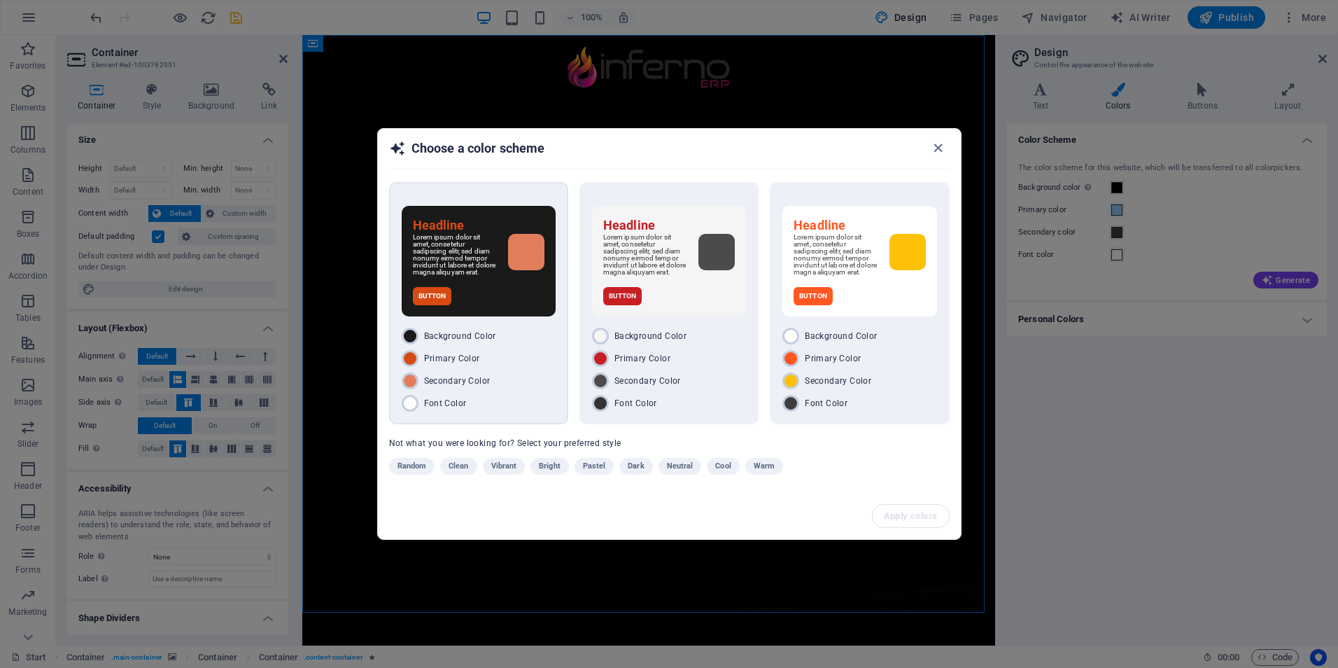
click at [502, 305] on div "Button" at bounding box center [479, 296] width 132 height 18
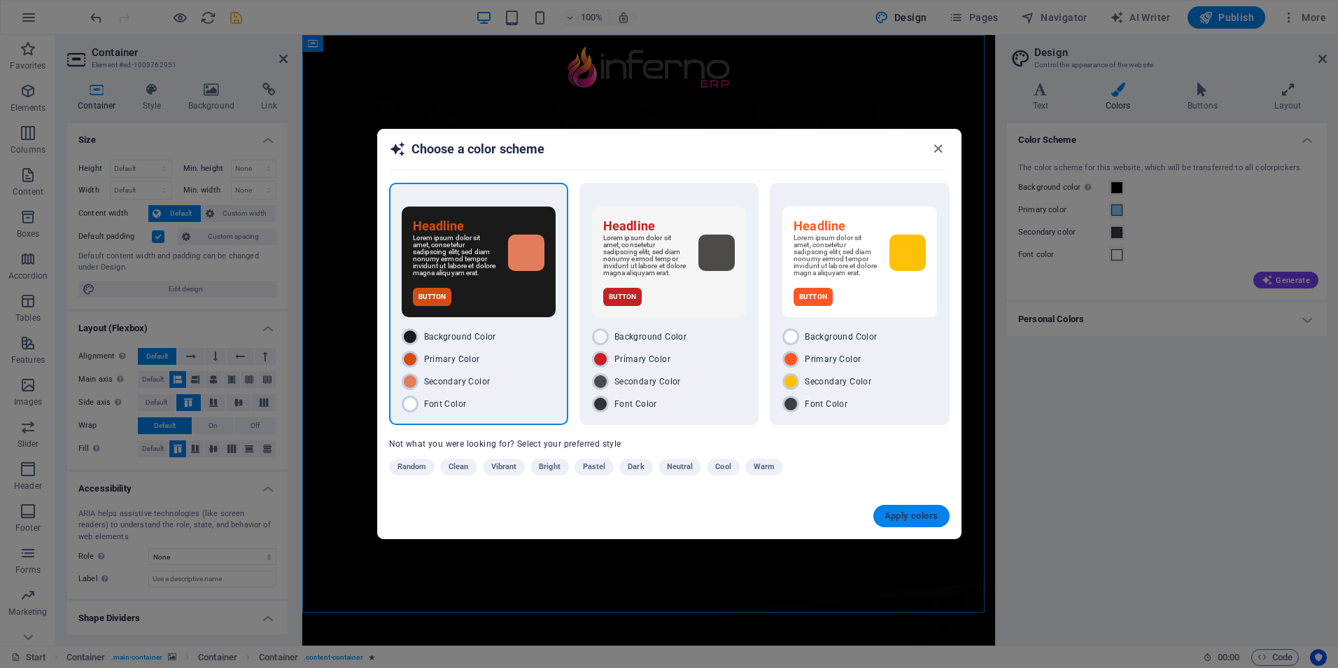
click at [916, 512] on button "Apply colors" at bounding box center [911, 516] width 76 height 22
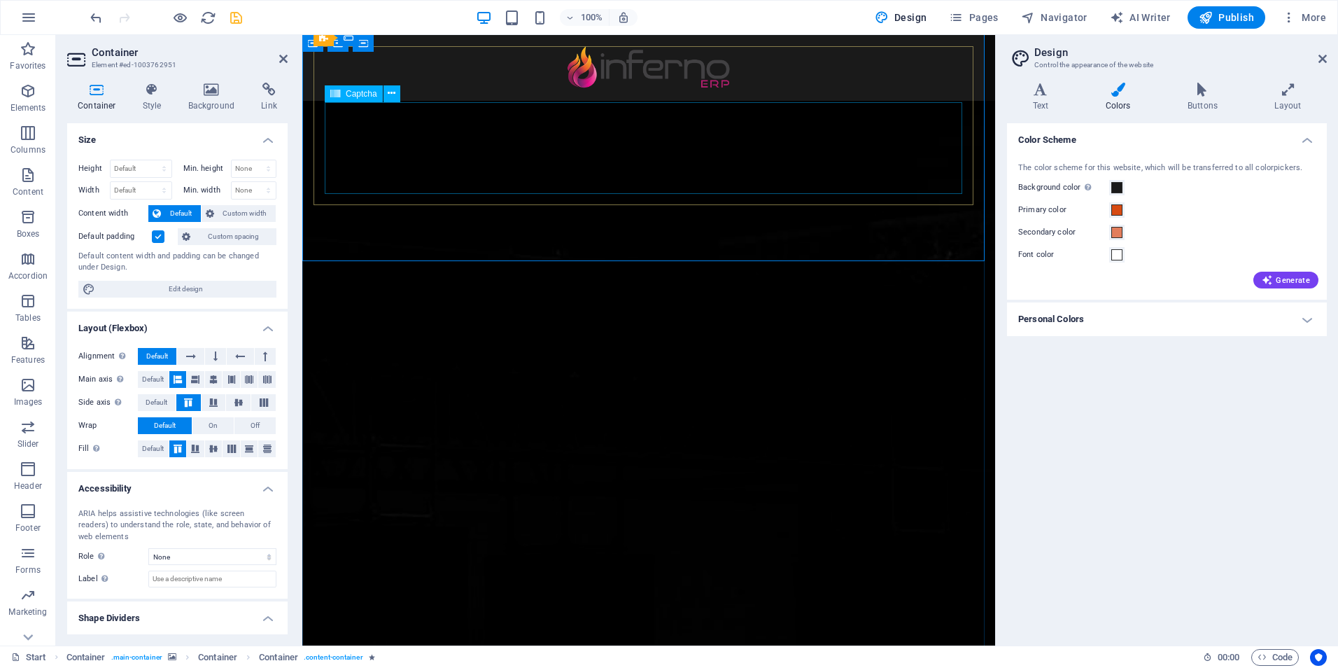
scroll to position [490, 0]
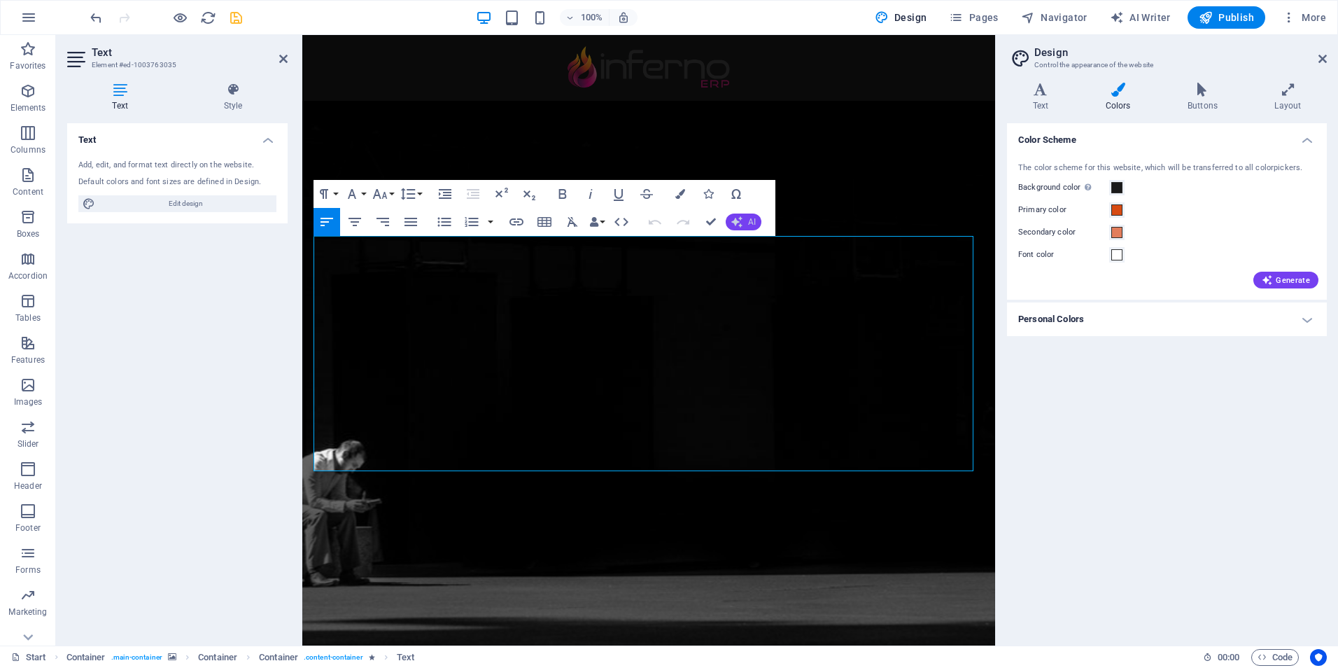
click at [747, 220] on button "AI" at bounding box center [744, 221] width 36 height 17
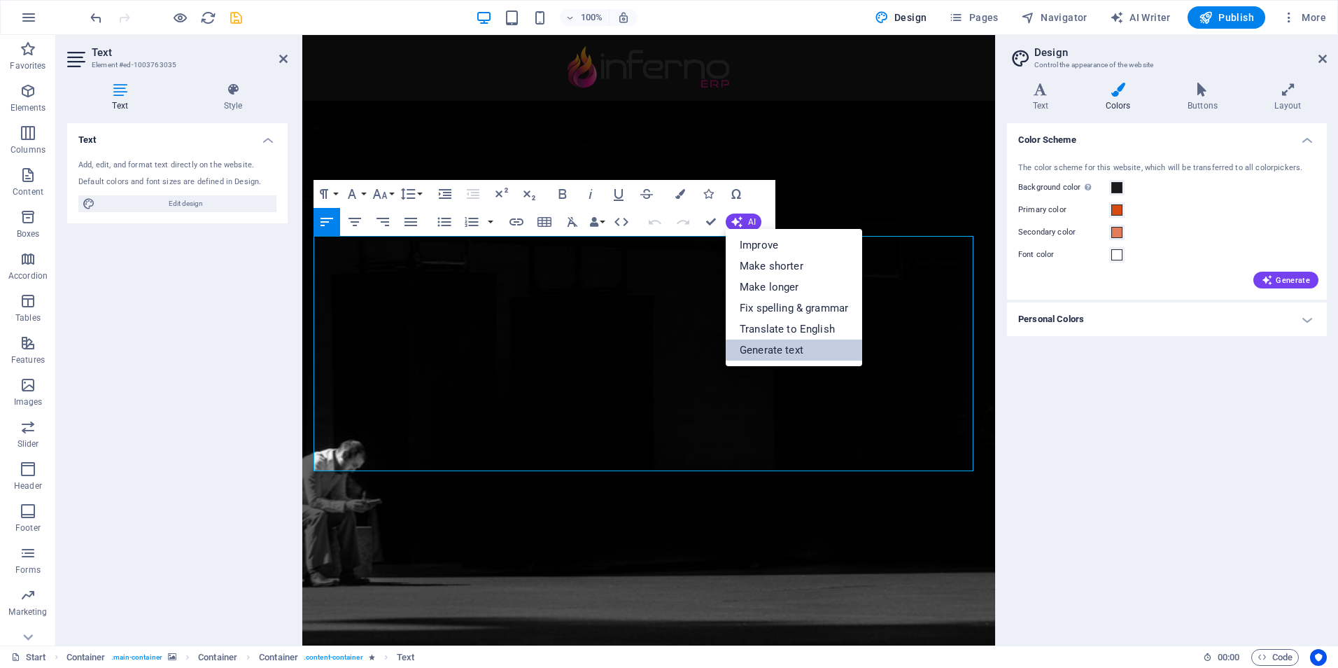
click at [789, 347] on link "Generate text" at bounding box center [794, 349] width 136 height 21
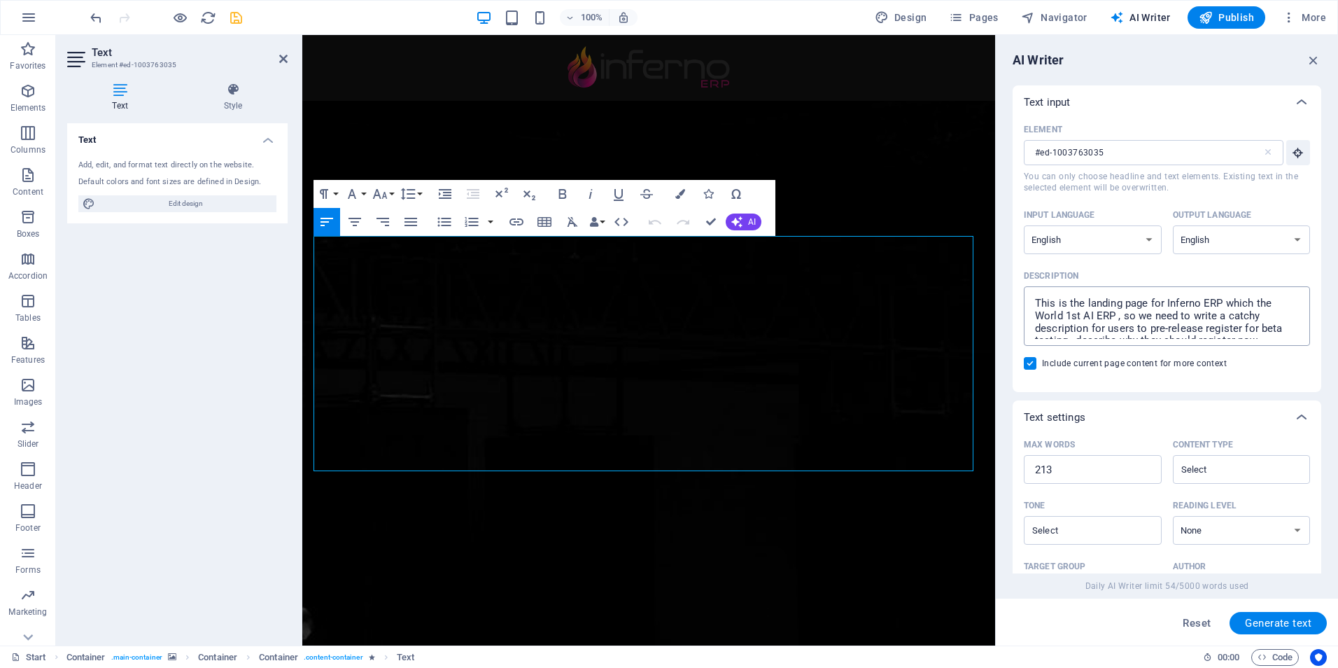
click at [1245, 318] on textarea "This is the landing page for Inferno ERP which the World 1st AI ERP , so we nee…" at bounding box center [1167, 315] width 272 height 45
click at [1277, 328] on textarea "This is the landing page for Inferno ERP which the World 1st AI ERP , so we nee…" at bounding box center [1167, 315] width 272 height 45
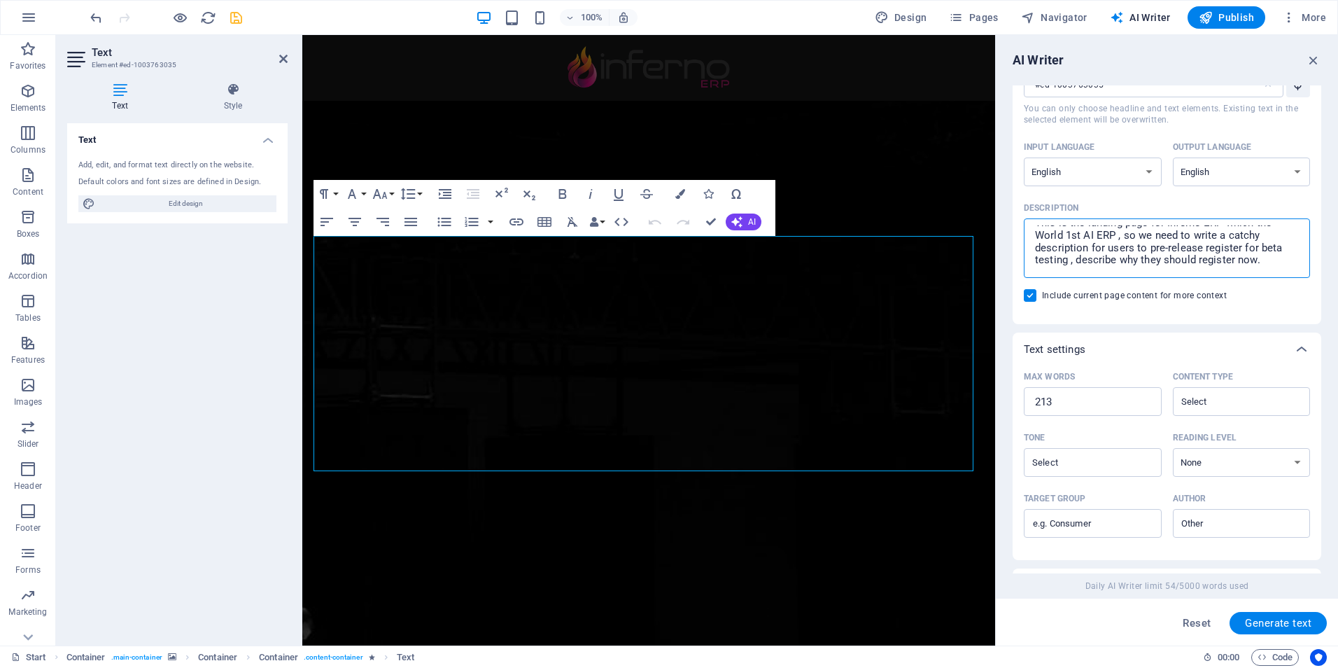
scroll to position [70, 0]
click at [1274, 262] on textarea "This is the landing page for Inferno ERP which the World 1st AI ERP , so we nee…" at bounding box center [1167, 245] width 272 height 45
click at [1274, 621] on span "Generate text" at bounding box center [1278, 622] width 66 height 11
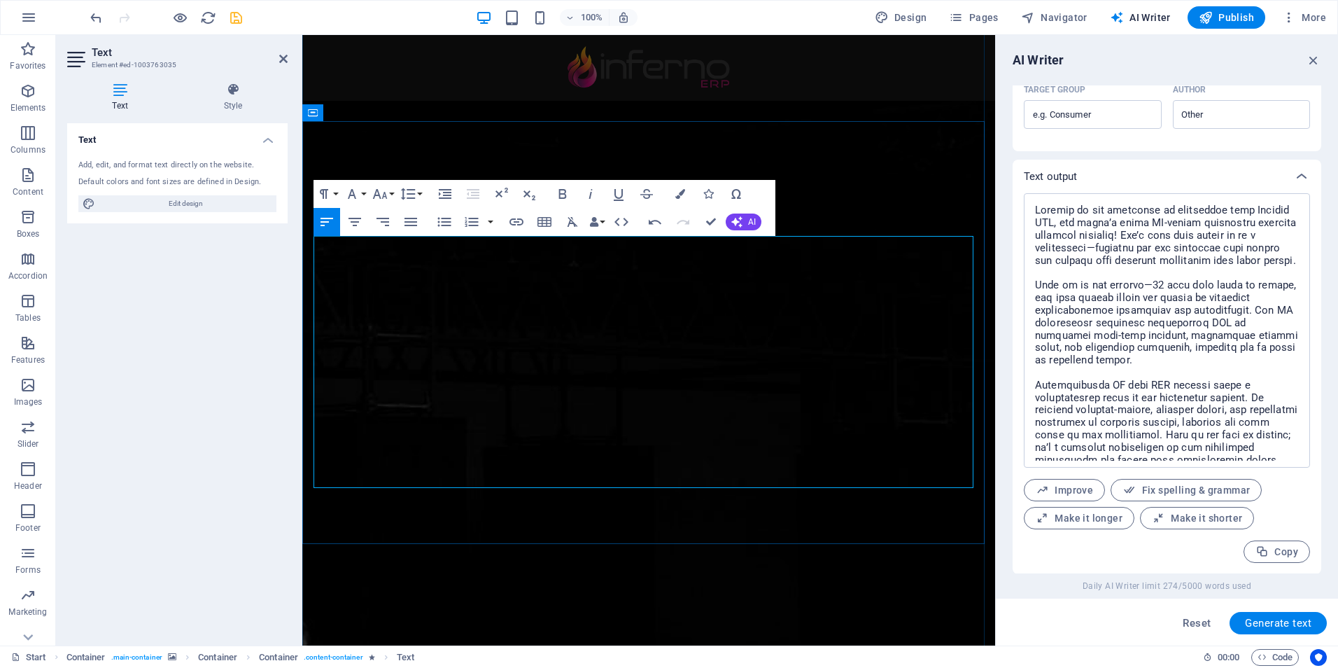
scroll to position [477, 0]
click at [1157, 283] on textarea at bounding box center [1167, 329] width 272 height 260
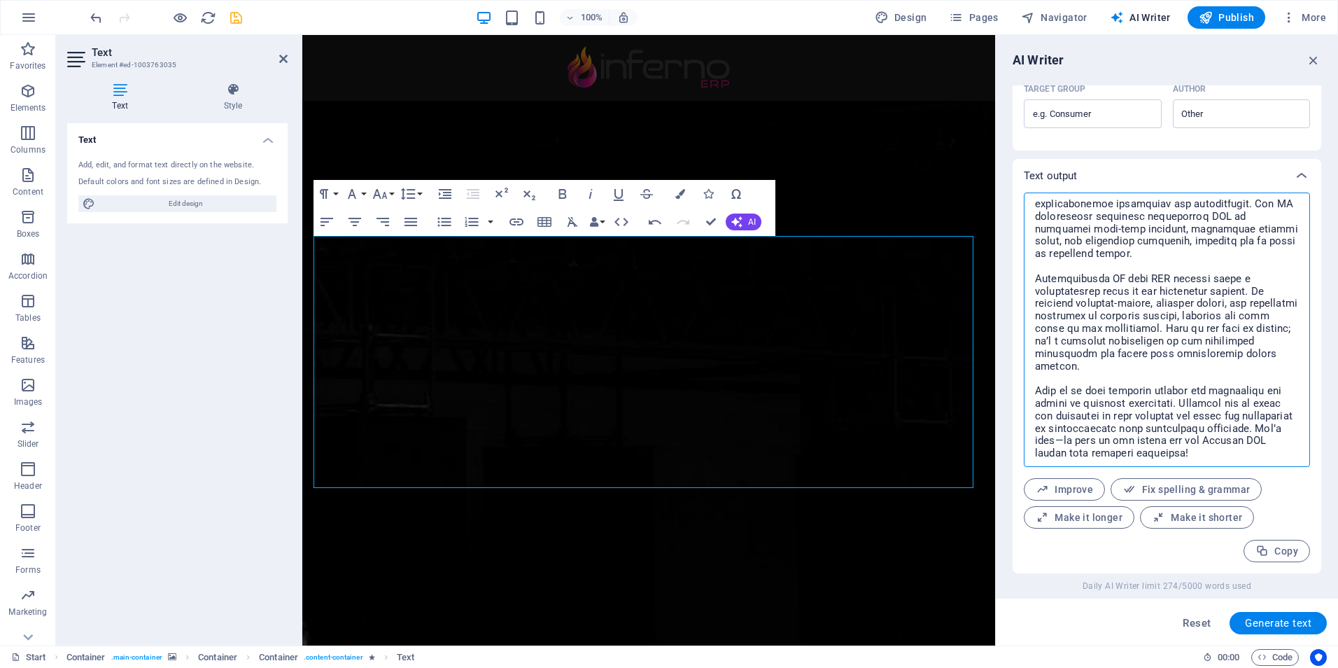
click at [1149, 318] on textarea at bounding box center [1167, 329] width 272 height 260
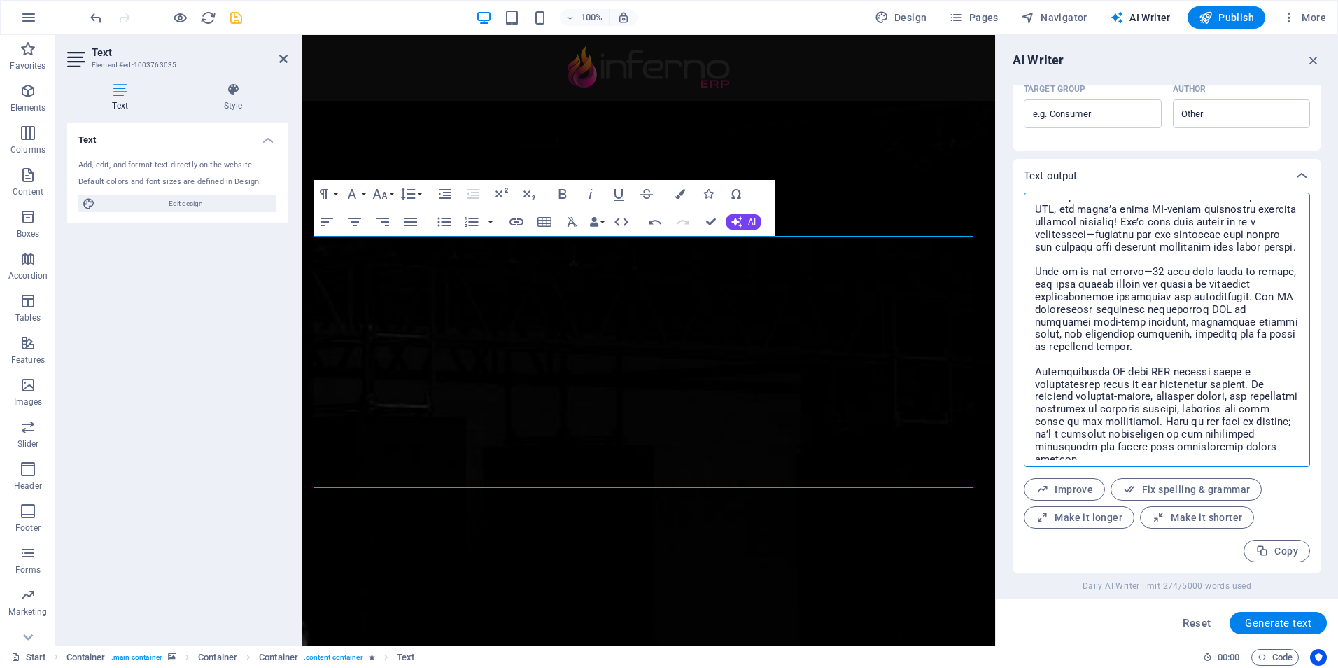
scroll to position [0, 0]
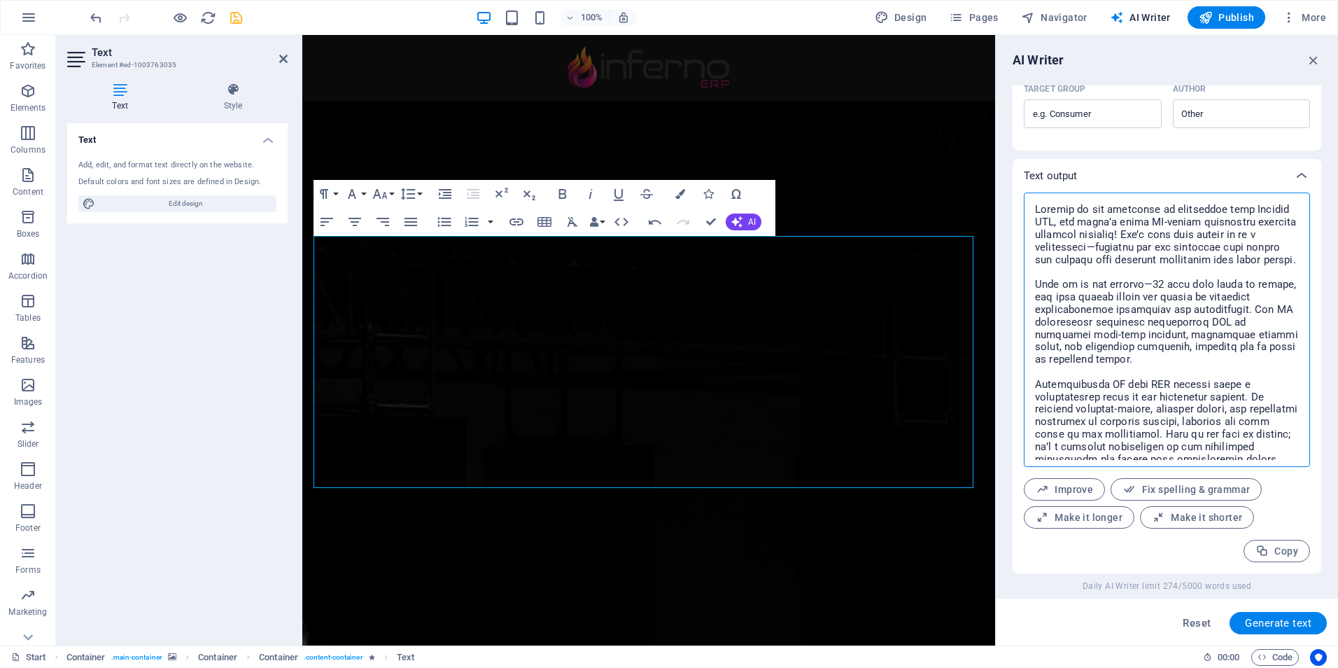
click at [1154, 288] on textarea at bounding box center [1167, 329] width 272 height 260
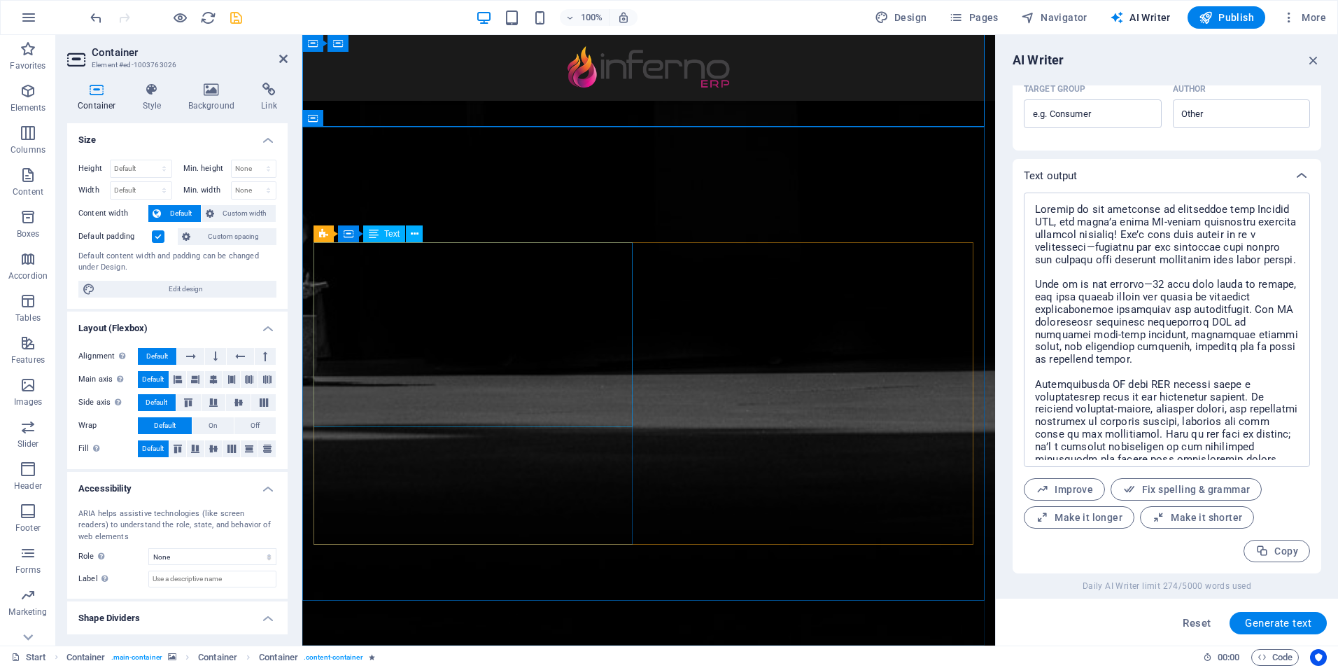
scroll to position [907, 0]
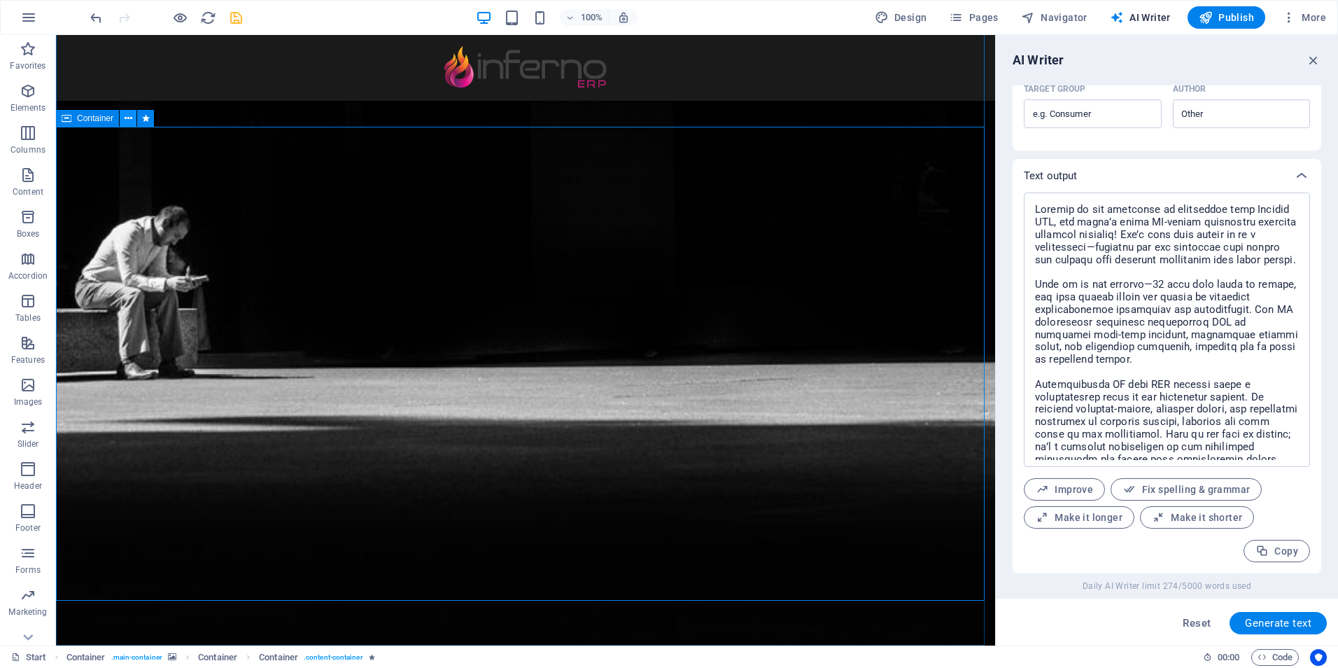
click at [126, 114] on icon at bounding box center [129, 118] width 8 height 15
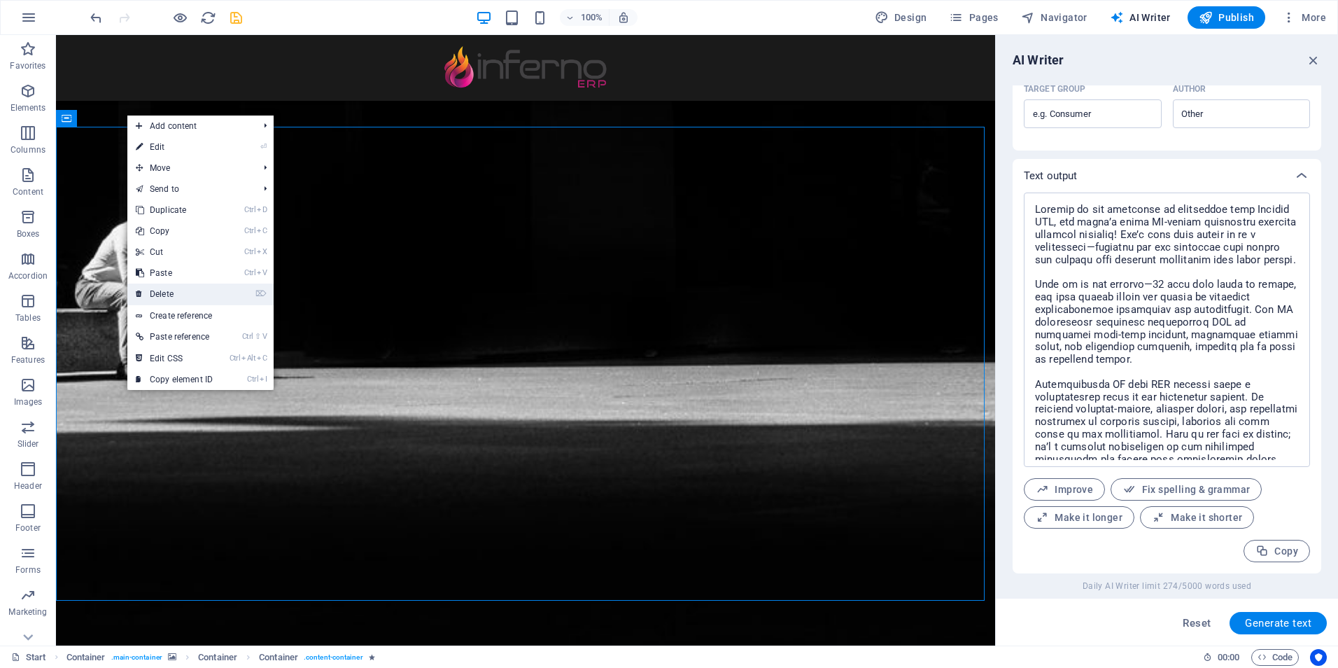
click at [171, 295] on link "⌦ Delete" at bounding box center [174, 293] width 94 height 21
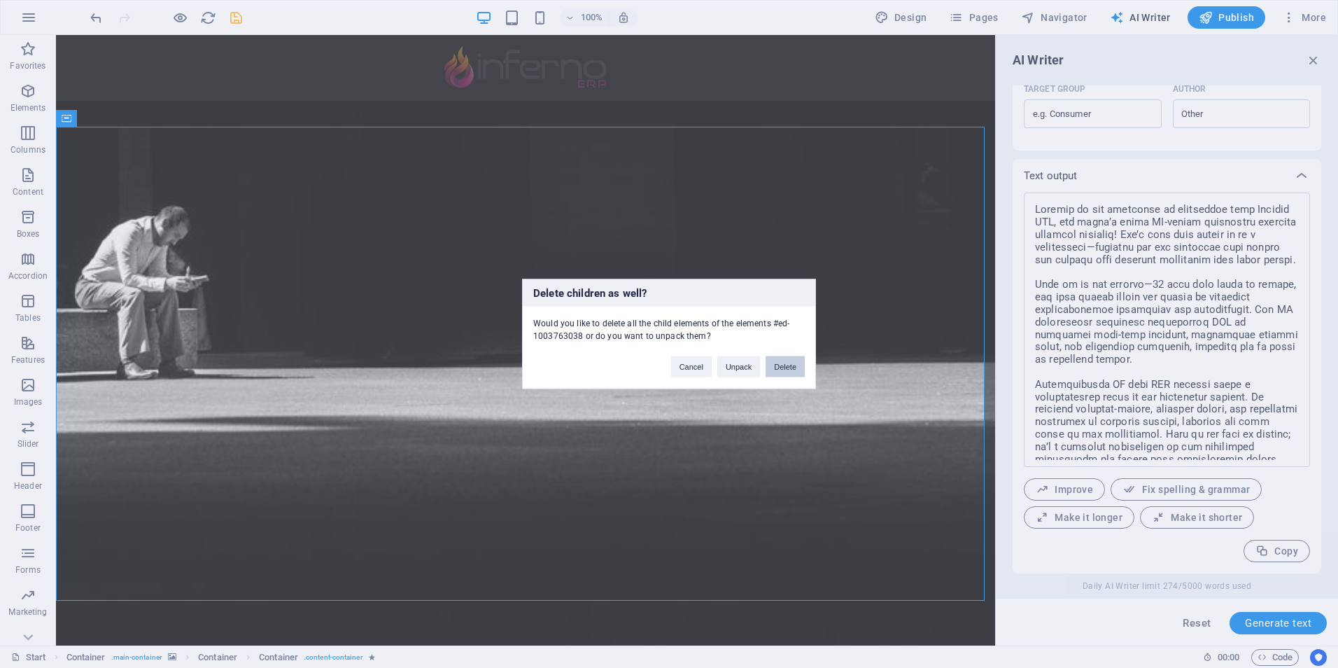
click at [791, 362] on button "Delete" at bounding box center [785, 366] width 39 height 21
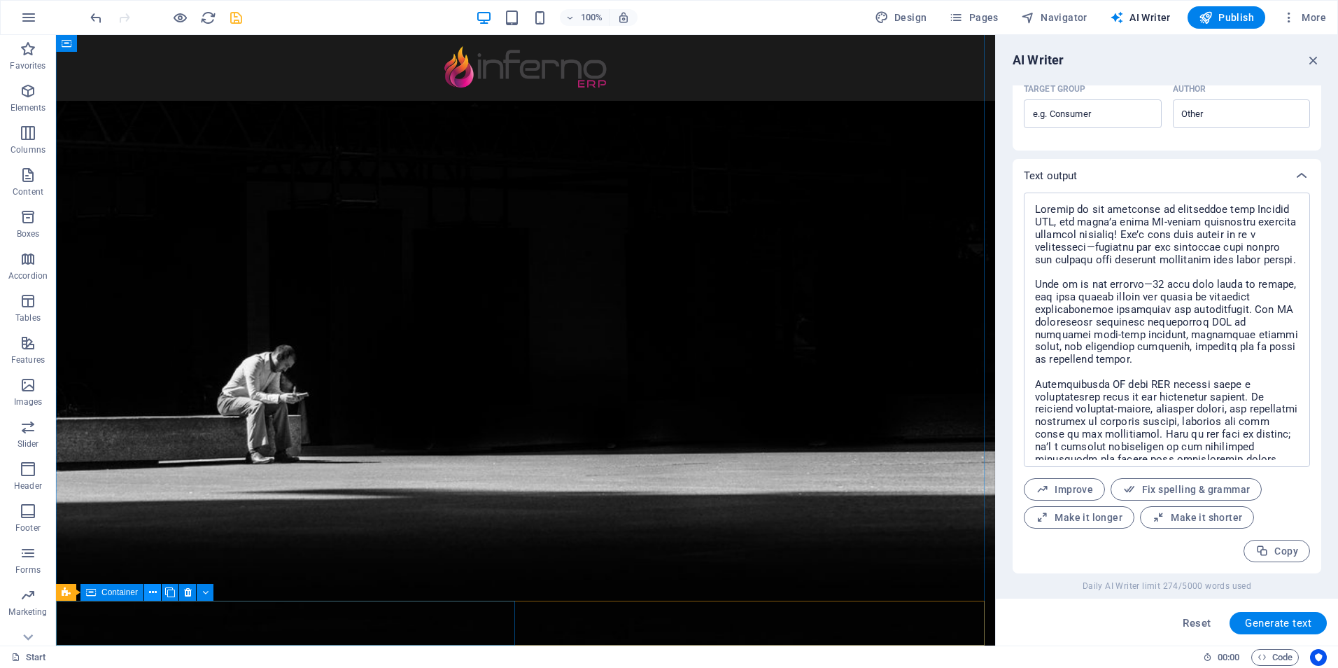
click at [157, 595] on button at bounding box center [152, 592] width 17 height 17
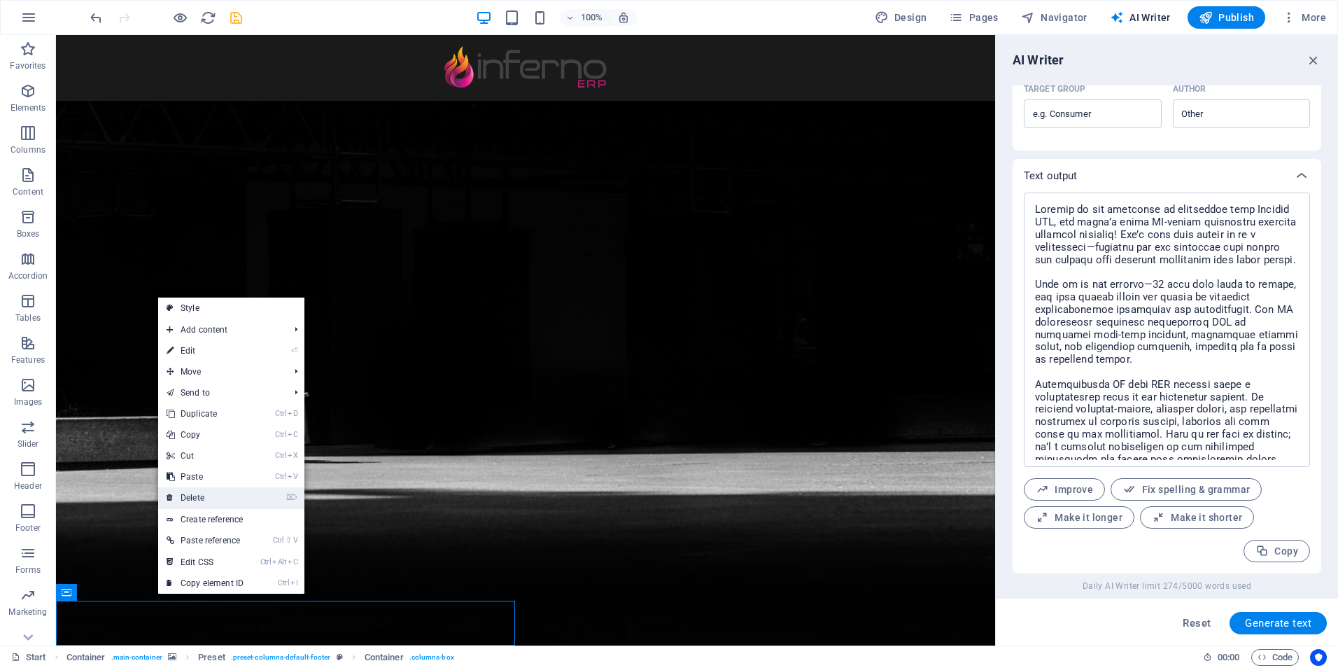
click at [208, 498] on link "⌦ Delete" at bounding box center [205, 497] width 94 height 21
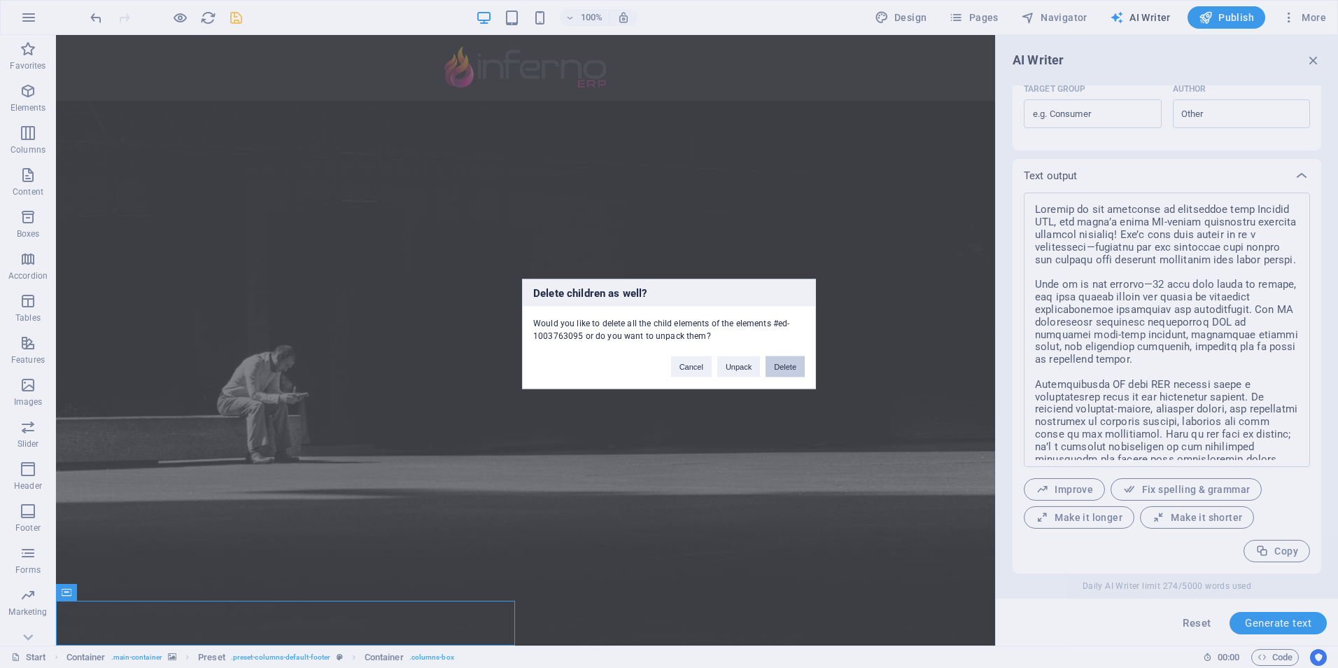
click at [785, 365] on button "Delete" at bounding box center [785, 366] width 39 height 21
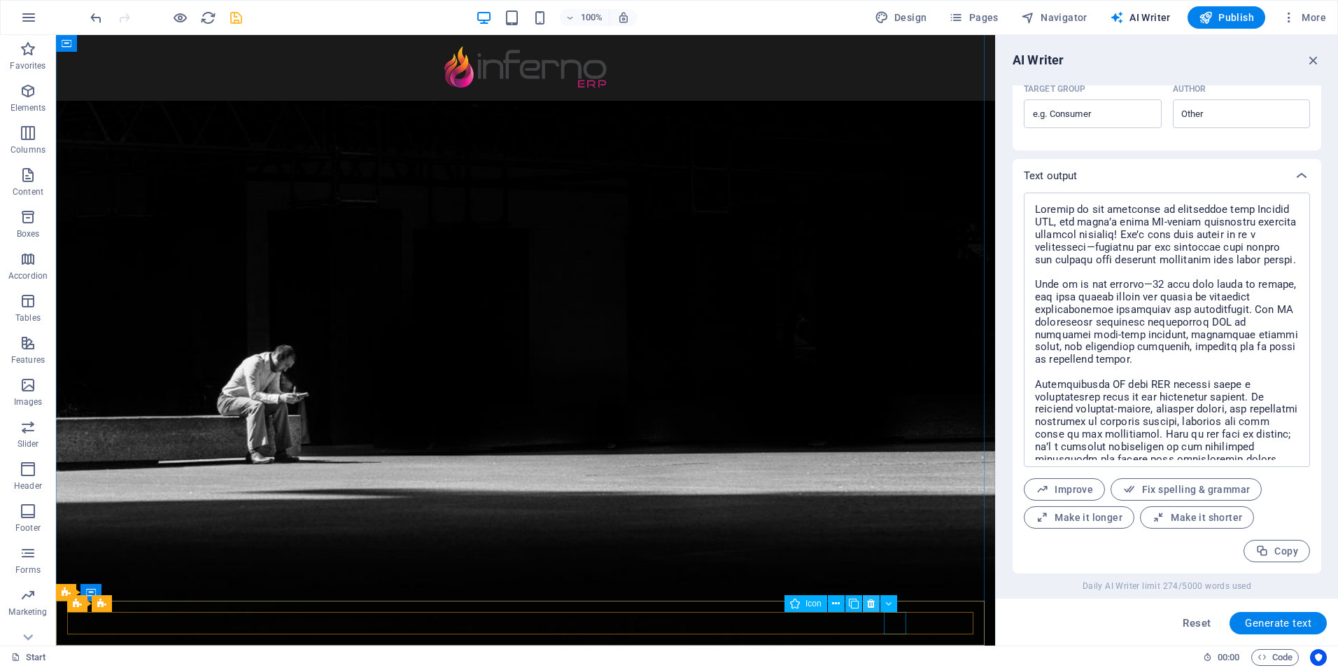
click at [868, 602] on icon at bounding box center [871, 603] width 8 height 15
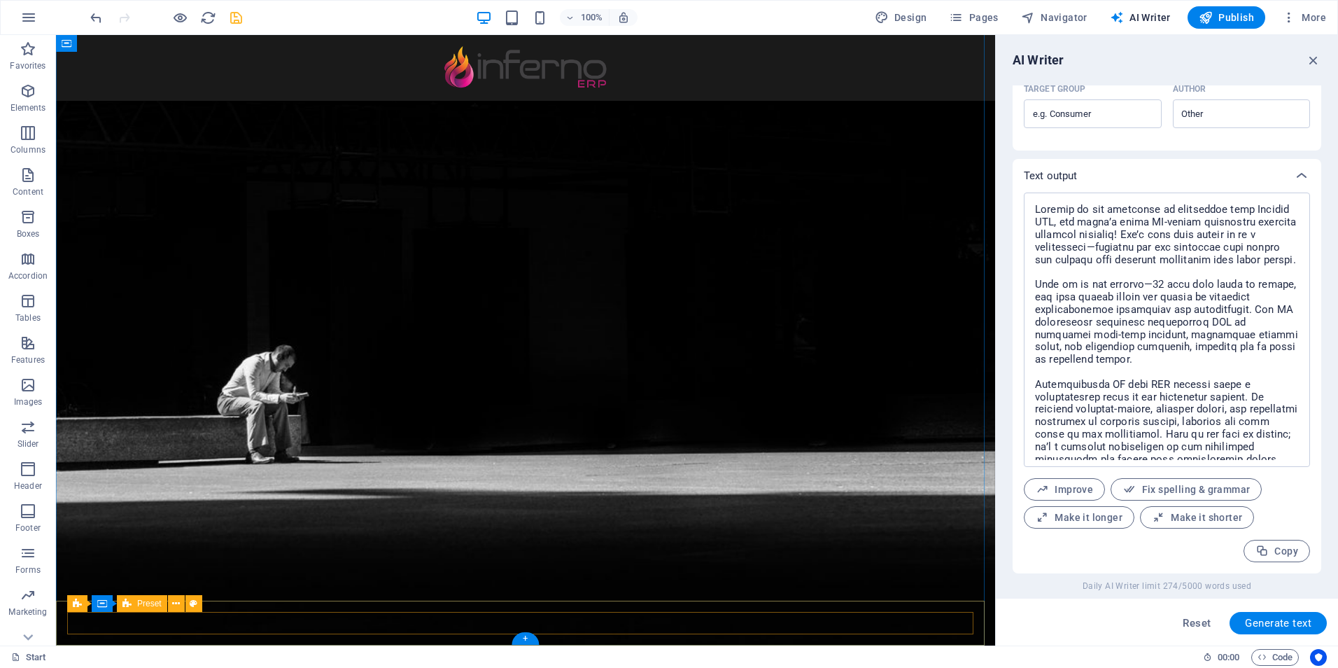
click at [182, 605] on button at bounding box center [176, 603] width 17 height 17
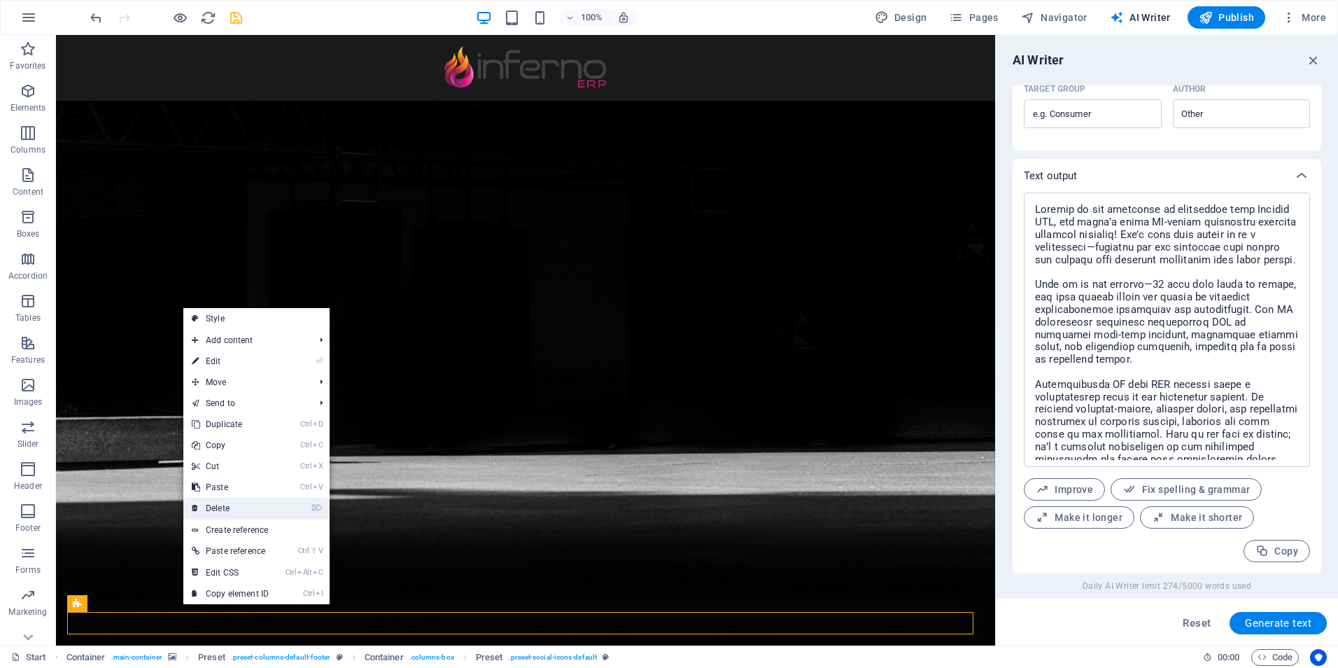
click at [223, 507] on link "⌦ Delete" at bounding box center [230, 508] width 94 height 21
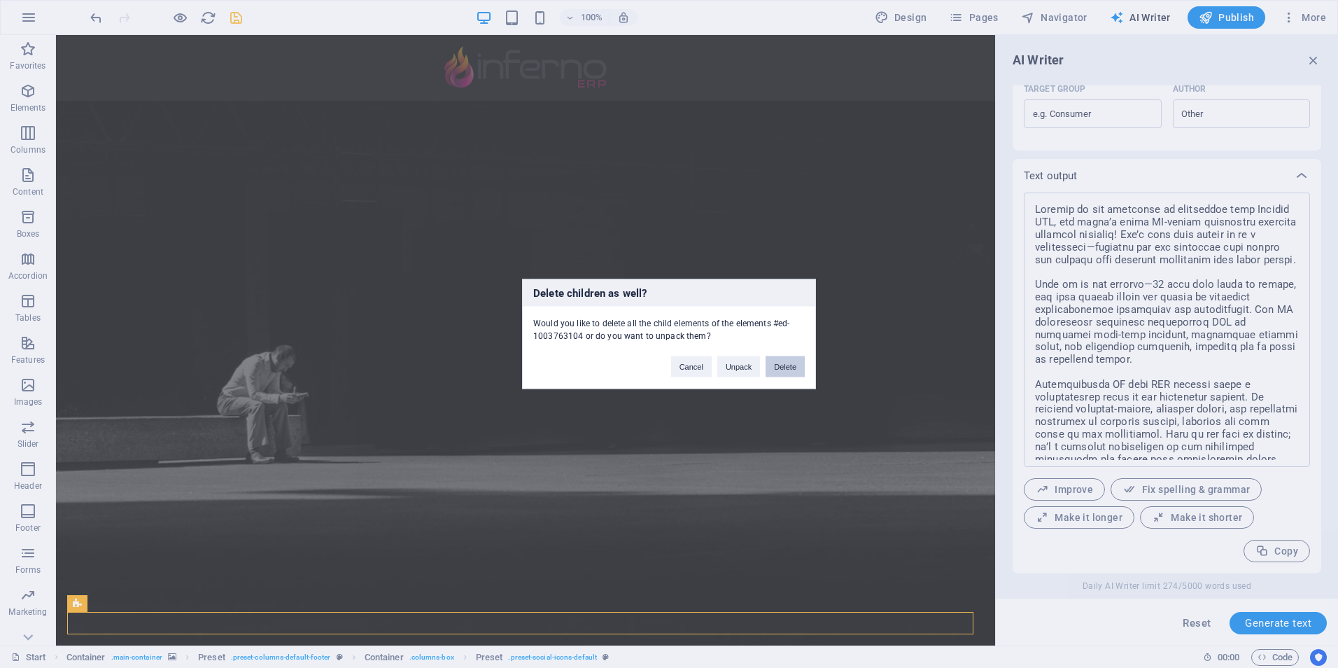
click at [780, 367] on button "Delete" at bounding box center [785, 366] width 39 height 21
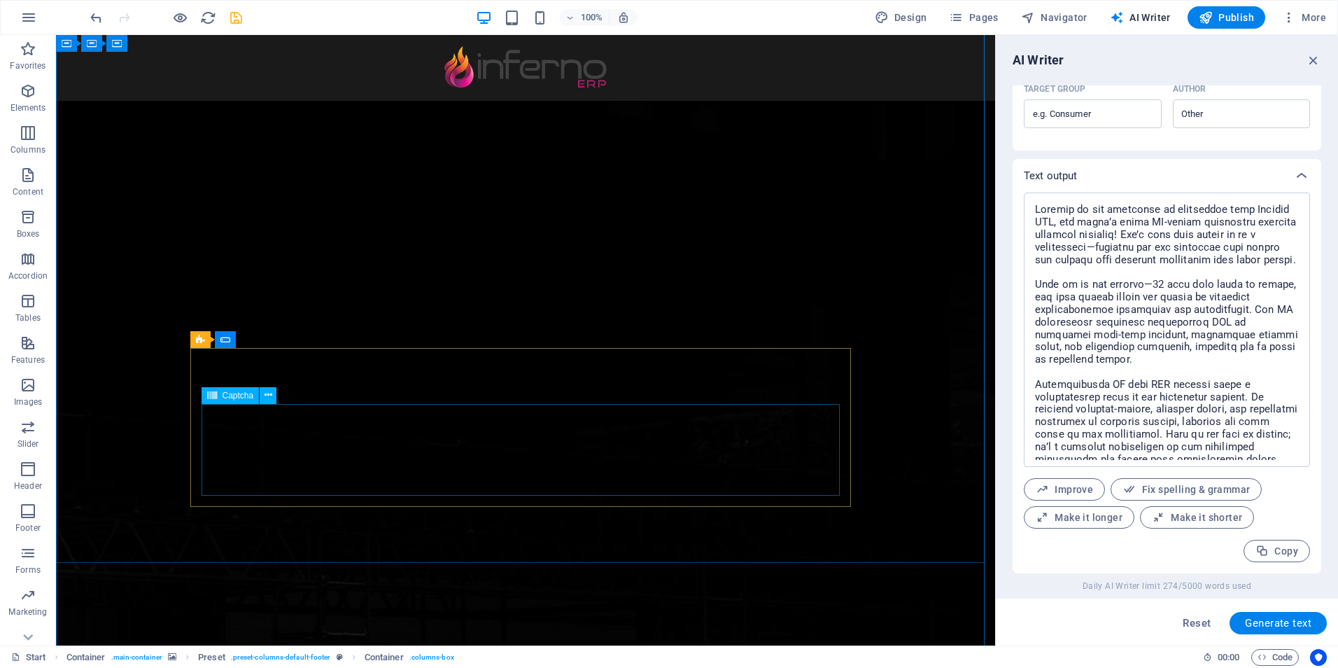
scroll to position [0, 0]
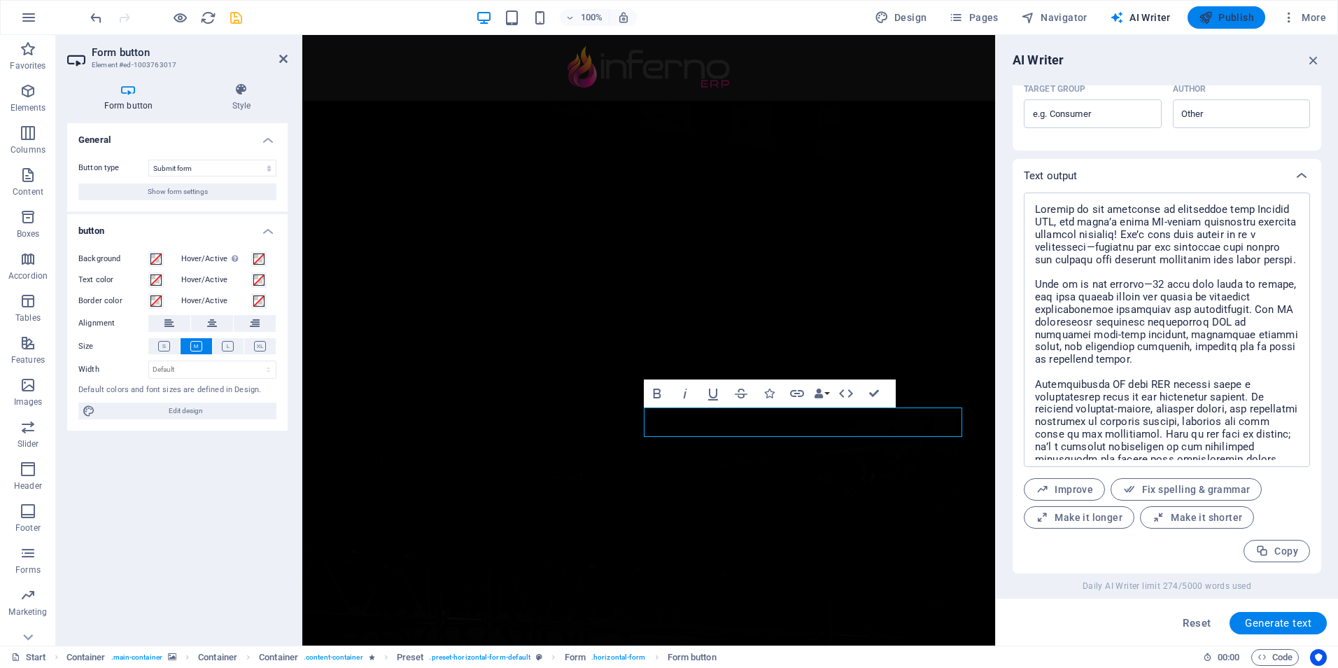
click at [1217, 15] on span "Publish" at bounding box center [1226, 17] width 55 height 14
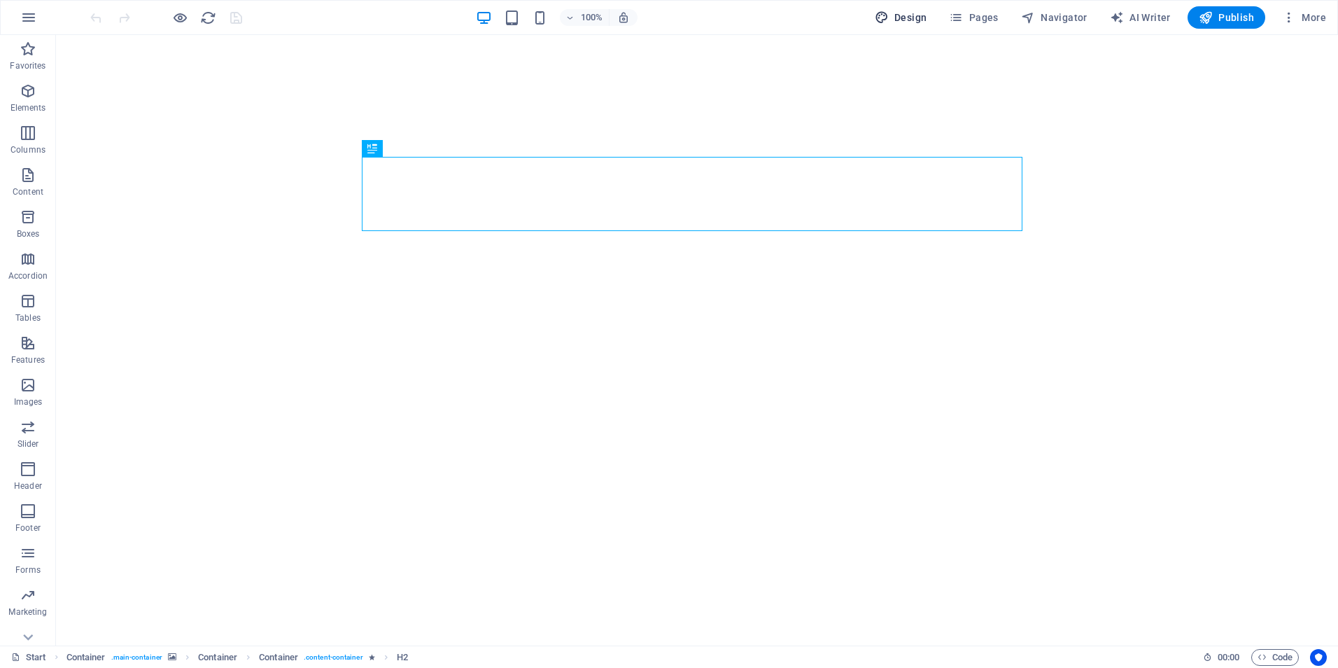
click at [897, 11] on span "Design" at bounding box center [901, 17] width 52 height 14
select select "px"
select select "300"
select select "px"
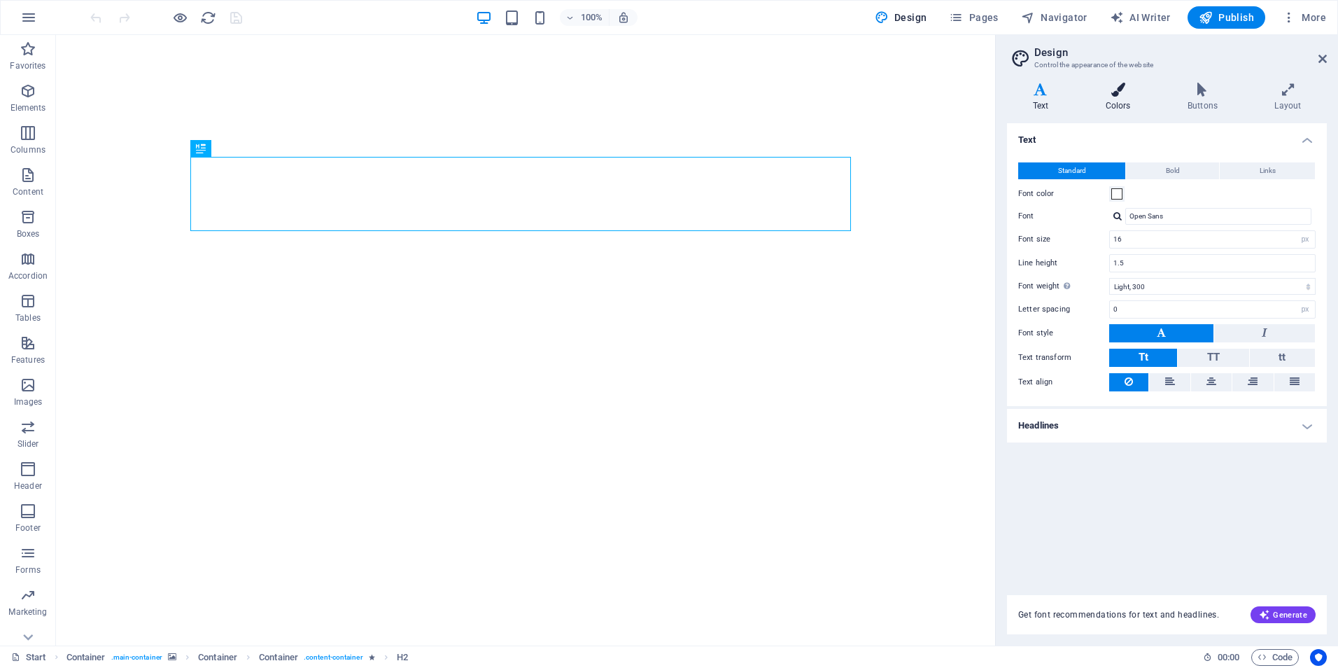
click at [1114, 101] on h4 "Colors" at bounding box center [1121, 97] width 82 height 29
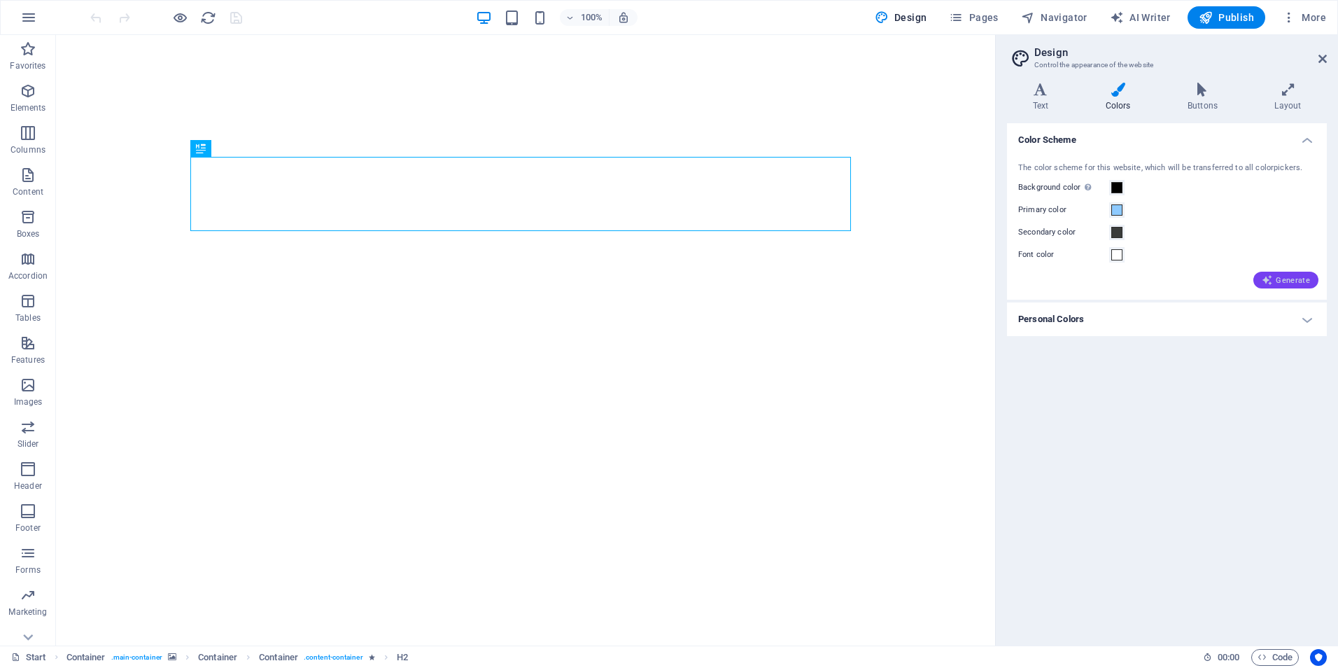
click at [1290, 279] on span "Generate" at bounding box center [1286, 279] width 48 height 11
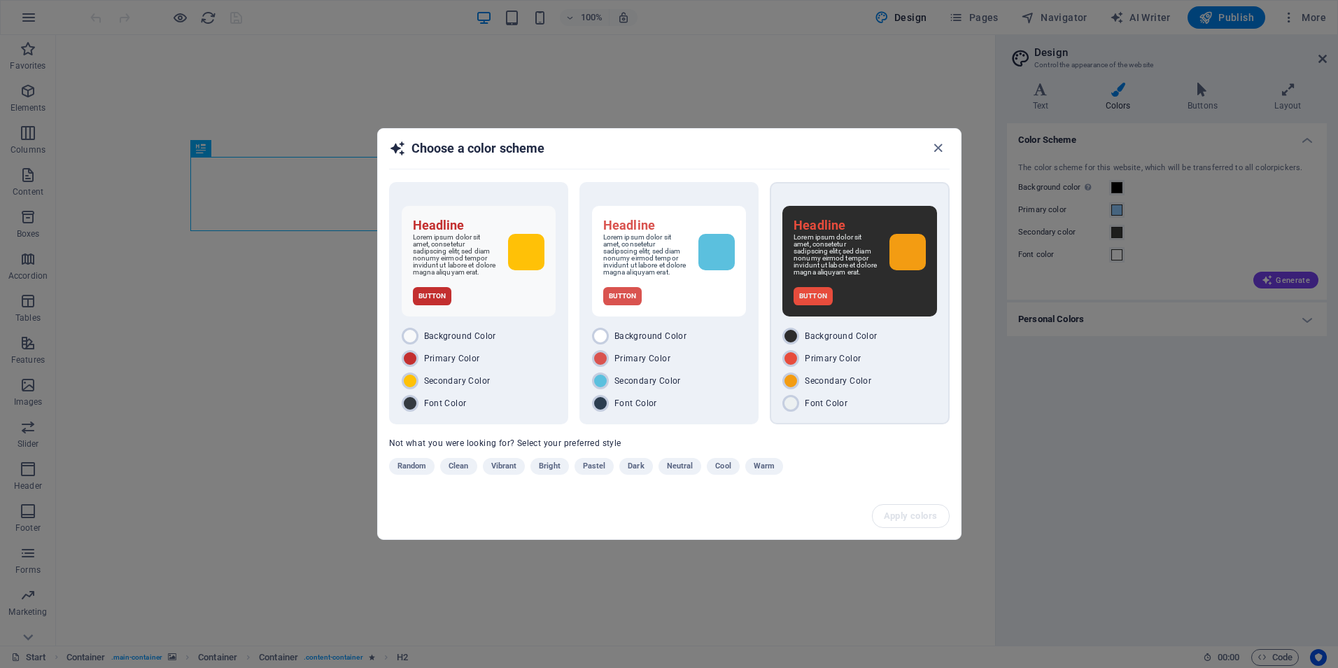
click at [887, 325] on div "Headline Lorem ipsum dolor sit amet, consetetur sadipscing elitr, sed diam nonu…" at bounding box center [859, 303] width 179 height 242
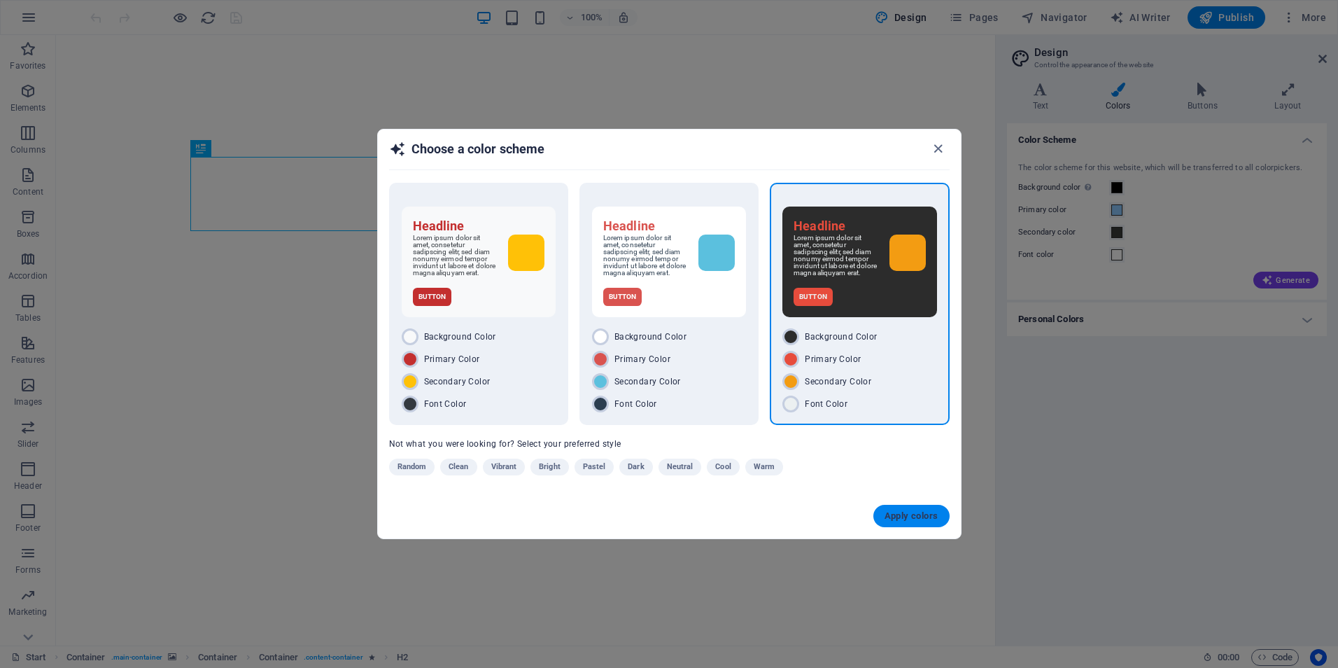
click at [903, 521] on span "Apply colors" at bounding box center [912, 515] width 54 height 11
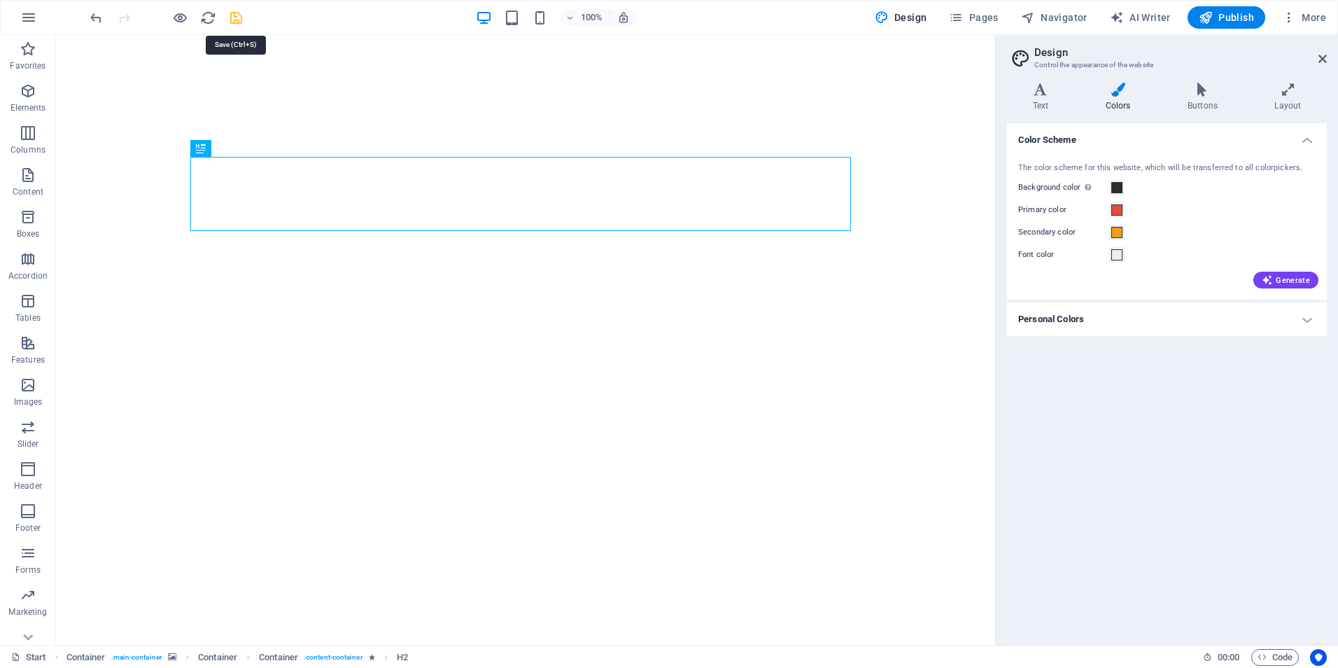
click at [233, 13] on icon "save" at bounding box center [236, 18] width 16 height 16
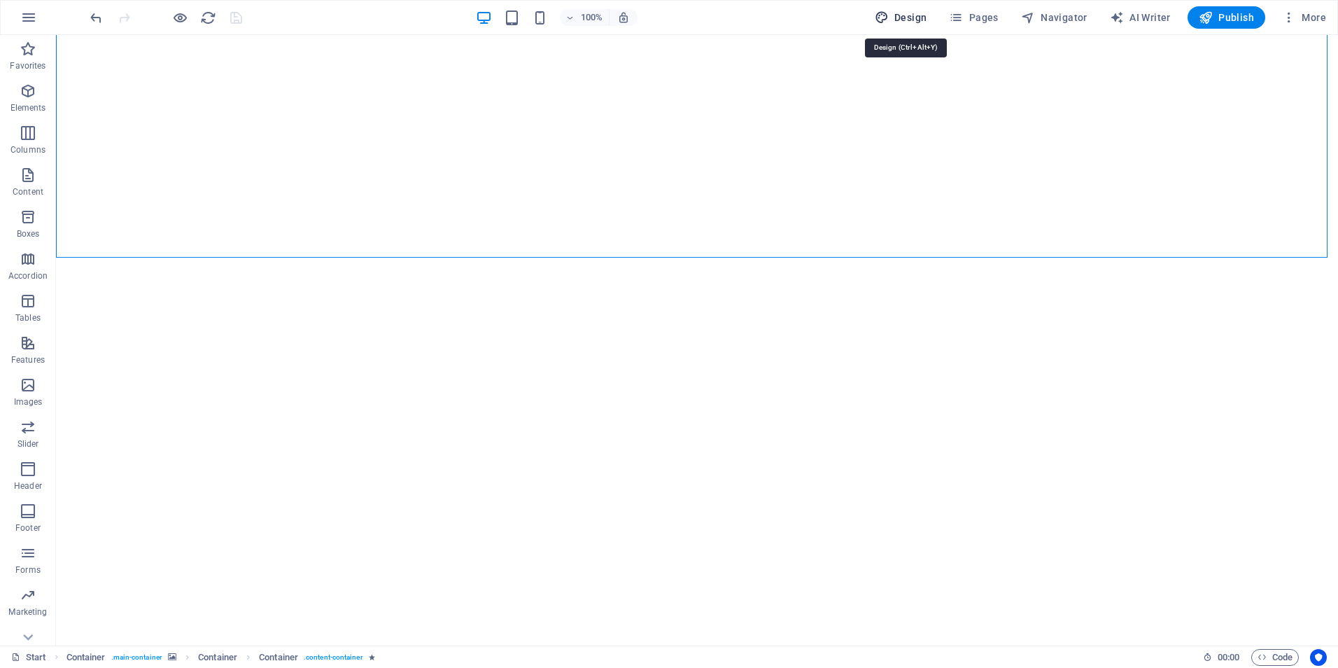
click at [914, 11] on span "Design" at bounding box center [901, 17] width 52 height 14
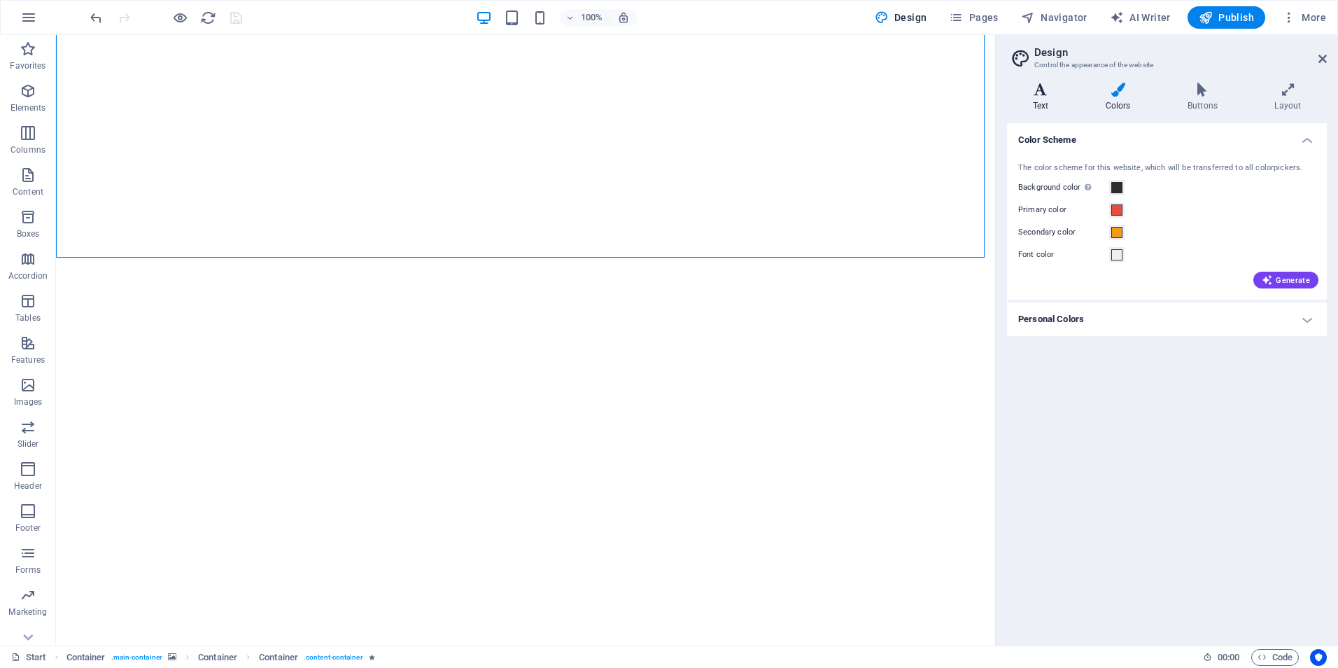
click at [1054, 92] on icon at bounding box center [1040, 90] width 67 height 14
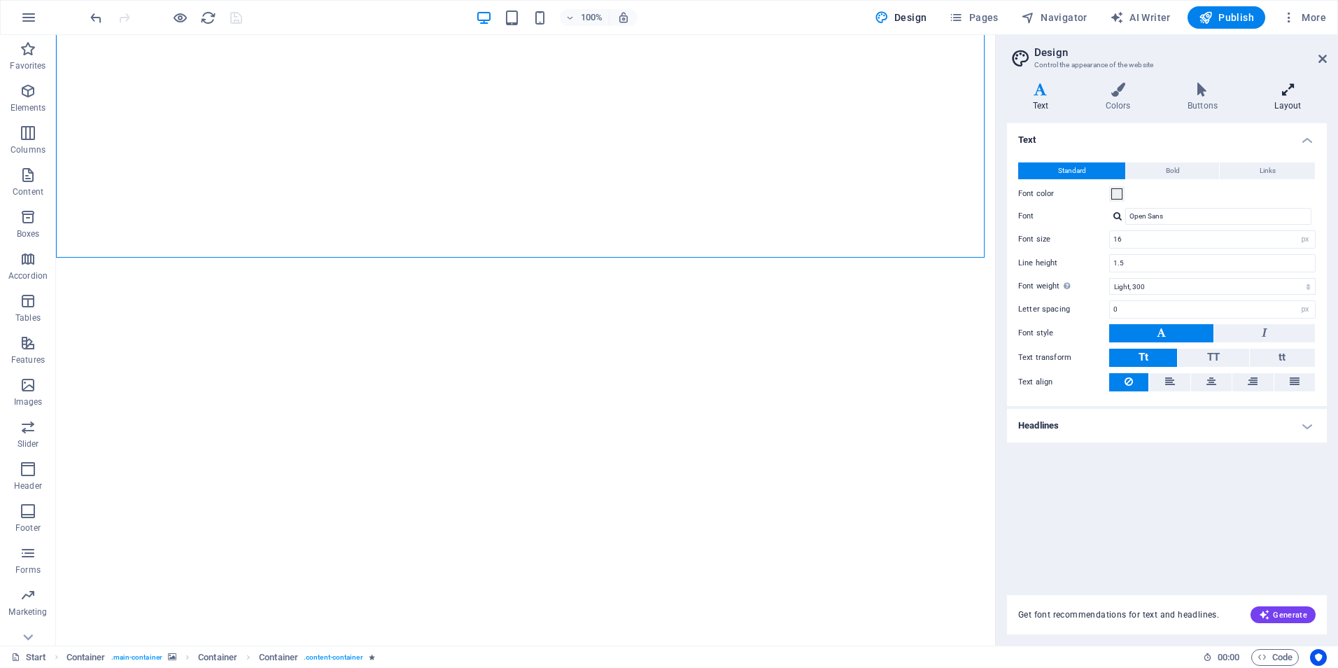
click at [1289, 92] on icon at bounding box center [1288, 90] width 78 height 14
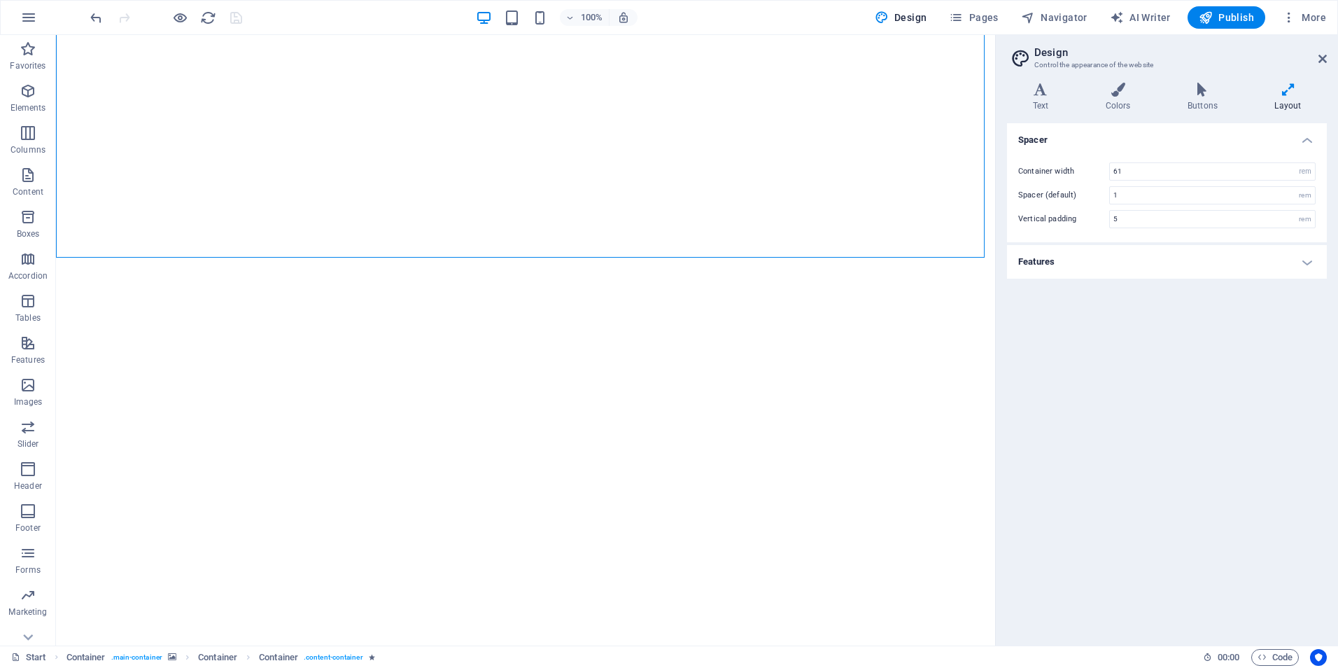
click at [1067, 248] on h4 "Features" at bounding box center [1167, 262] width 320 height 34
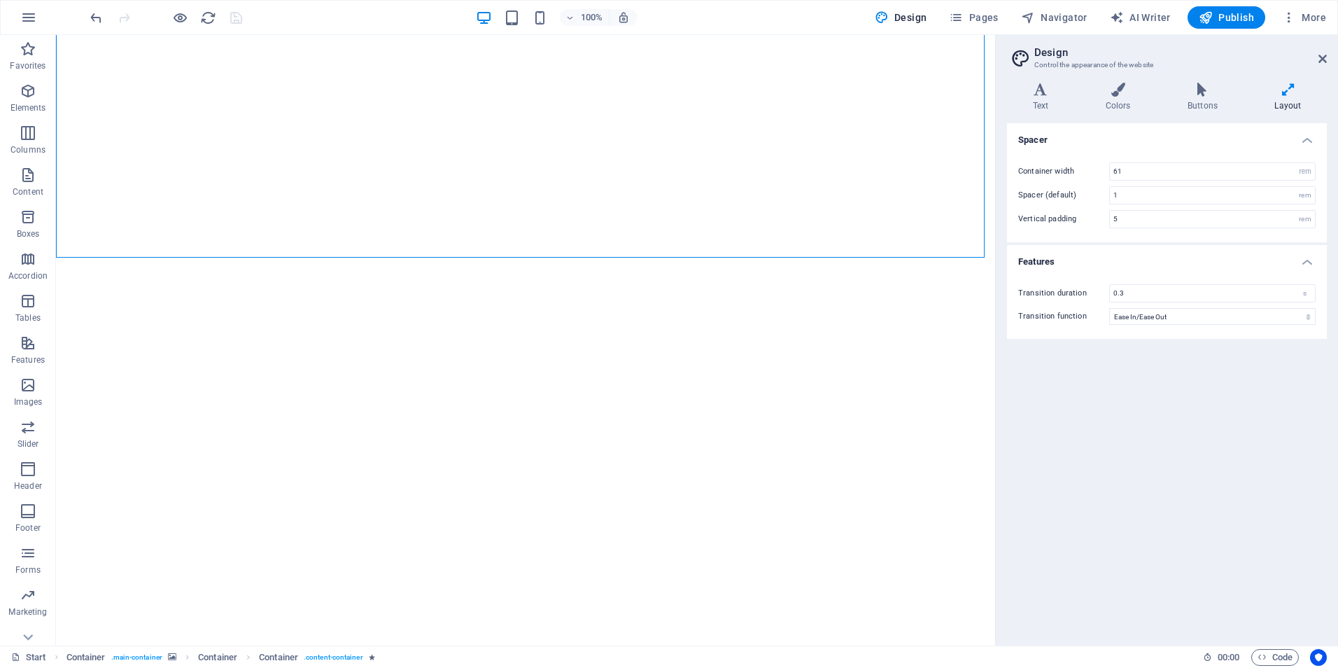
click at [1064, 253] on h4 "Features" at bounding box center [1167, 257] width 320 height 25
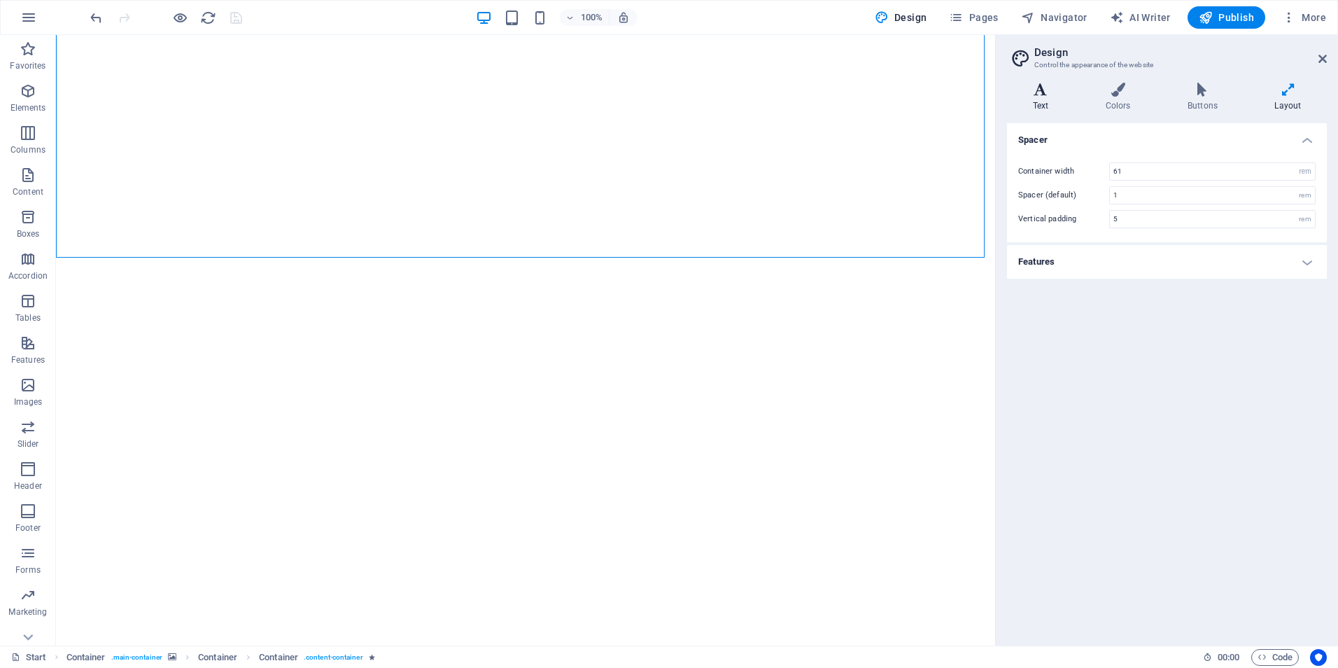
click at [1062, 105] on h4 "Text" at bounding box center [1043, 97] width 73 height 29
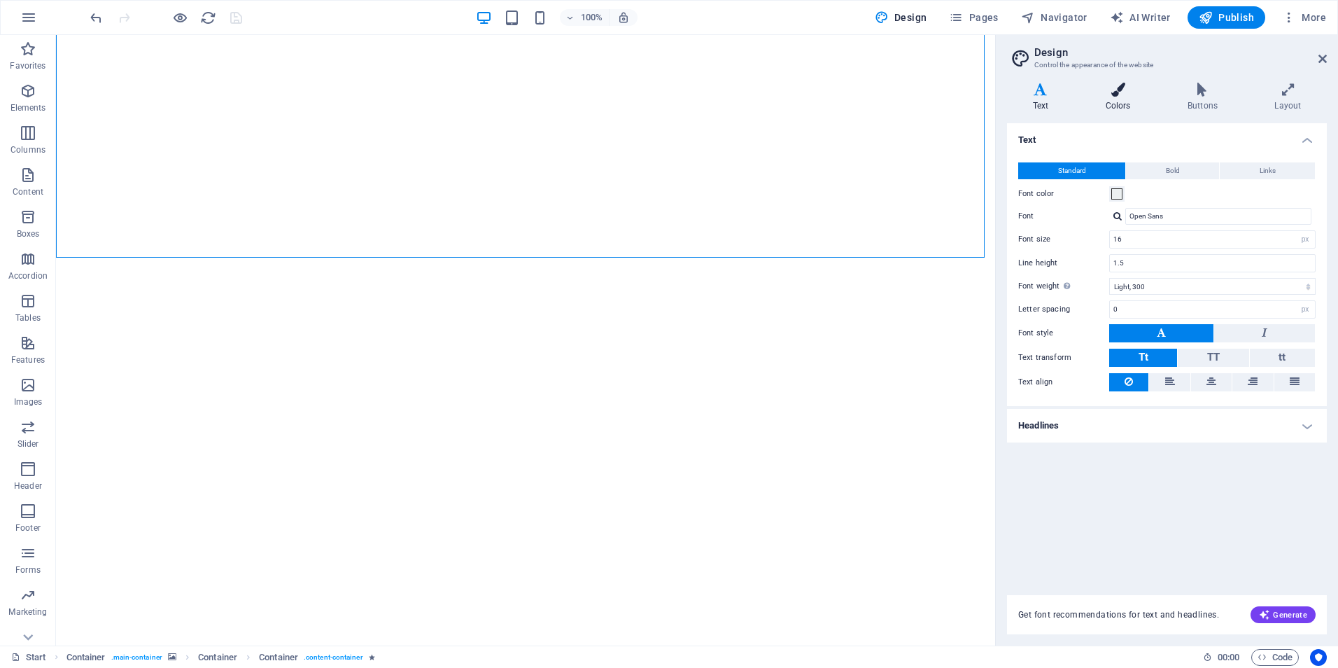
click at [1120, 96] on icon at bounding box center [1118, 90] width 76 height 14
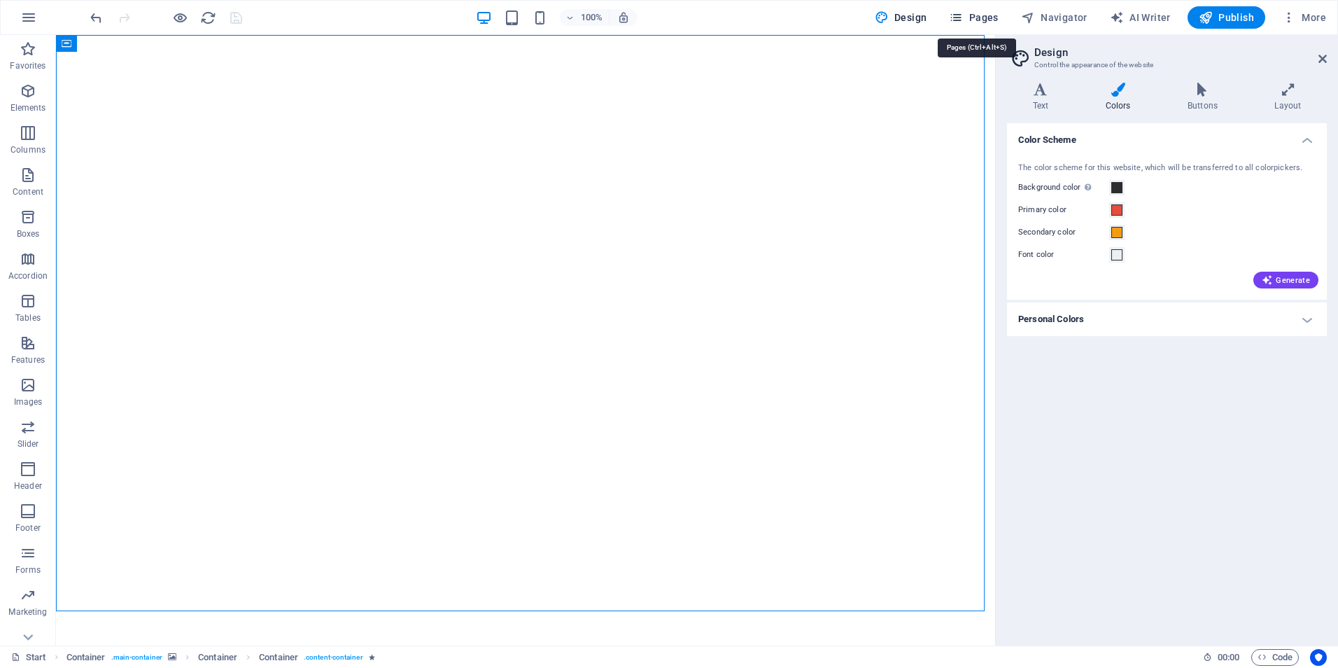
click at [990, 17] on span "Pages" at bounding box center [973, 17] width 49 height 14
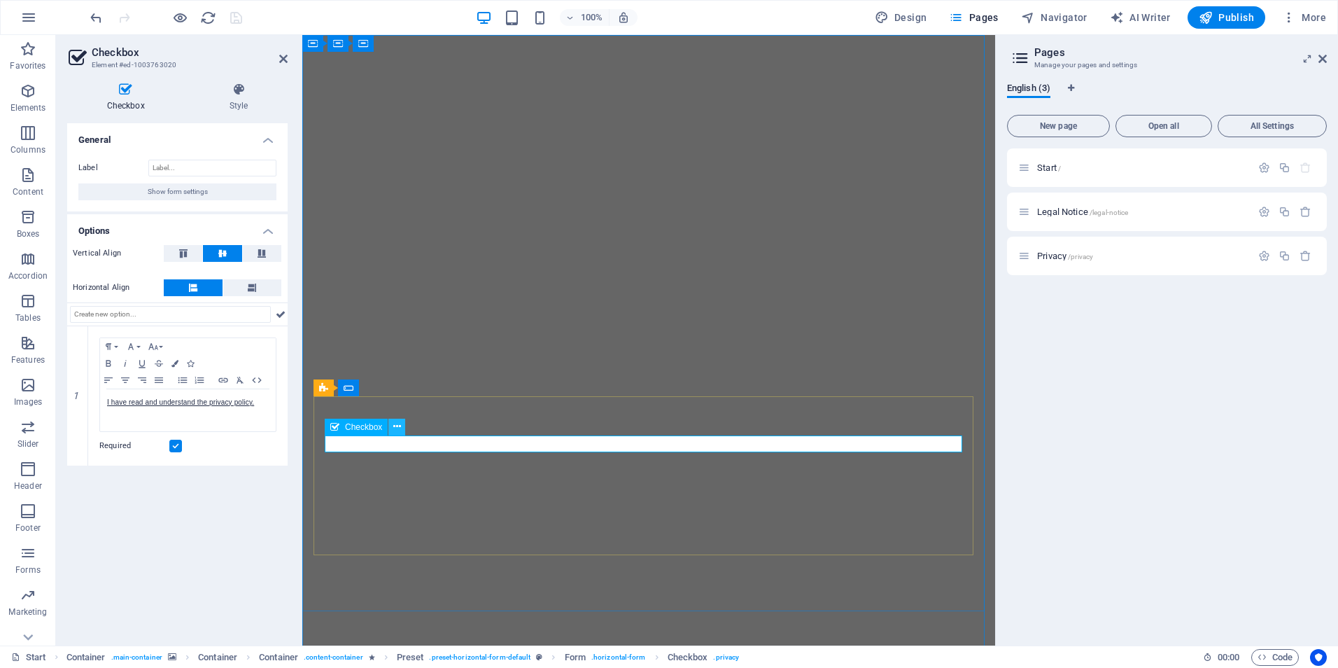
click at [397, 430] on icon at bounding box center [397, 426] width 8 height 15
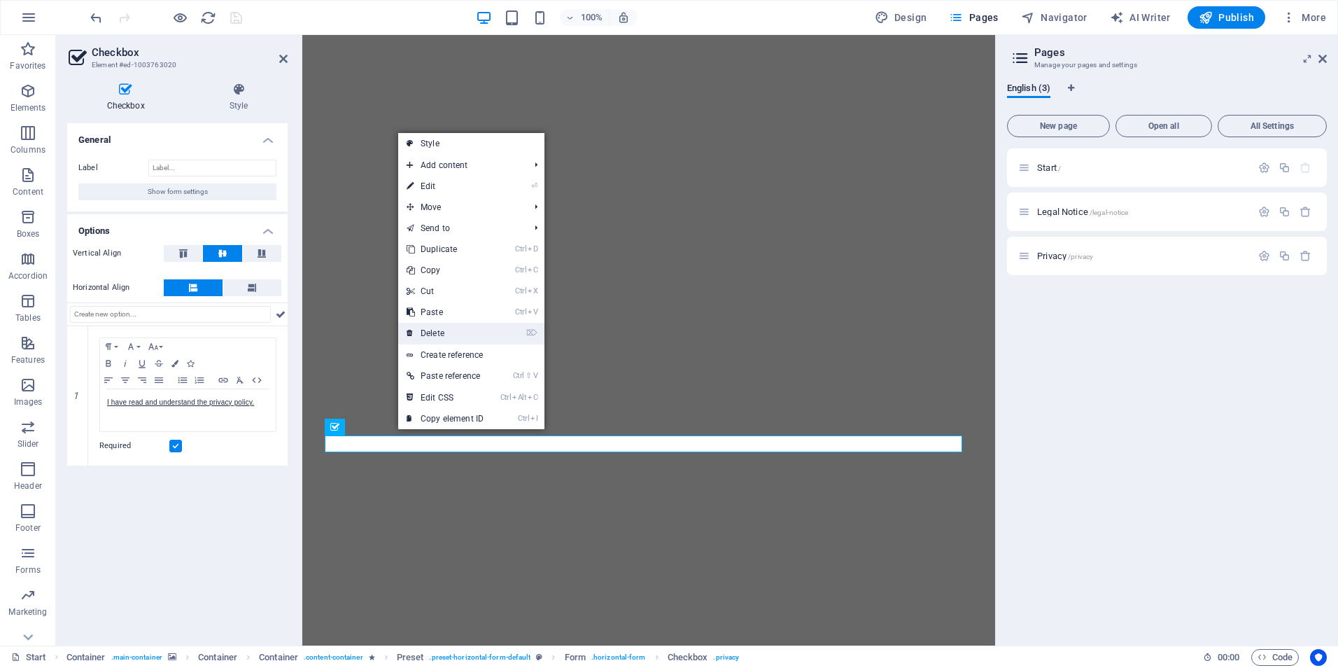
click at [444, 335] on link "⌦ Delete" at bounding box center [445, 333] width 94 height 21
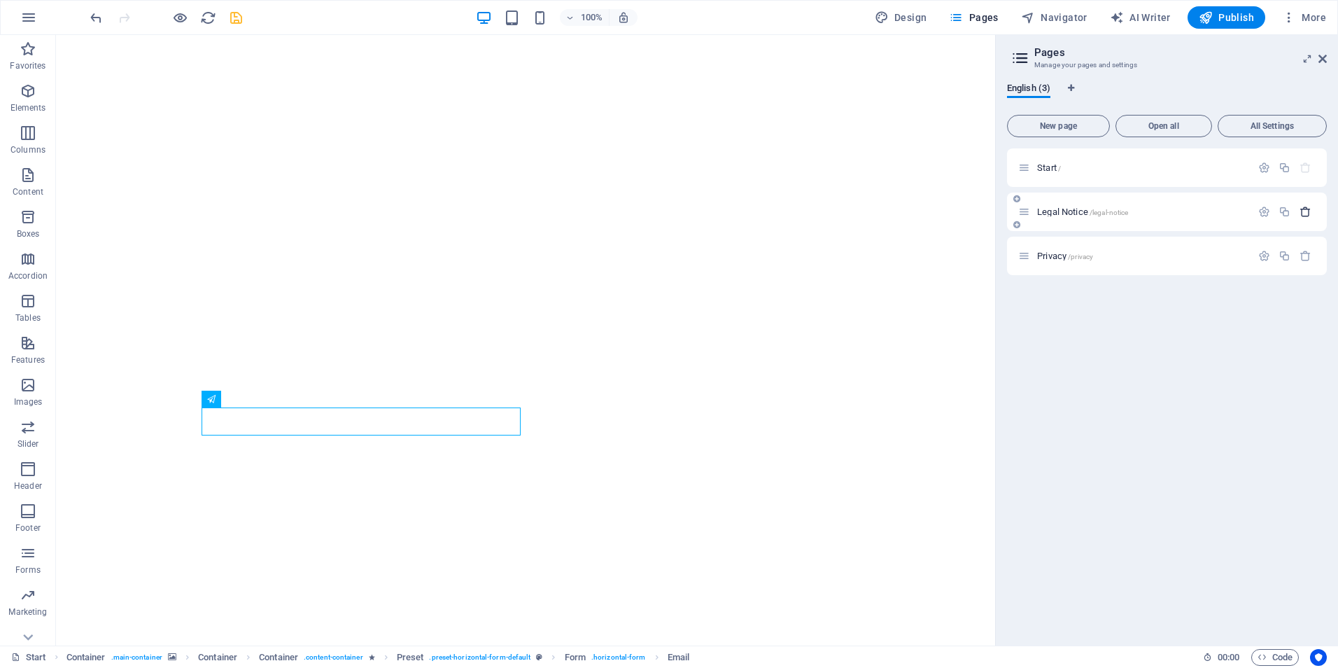
click at [1311, 213] on button "button" at bounding box center [1305, 212] width 20 height 12
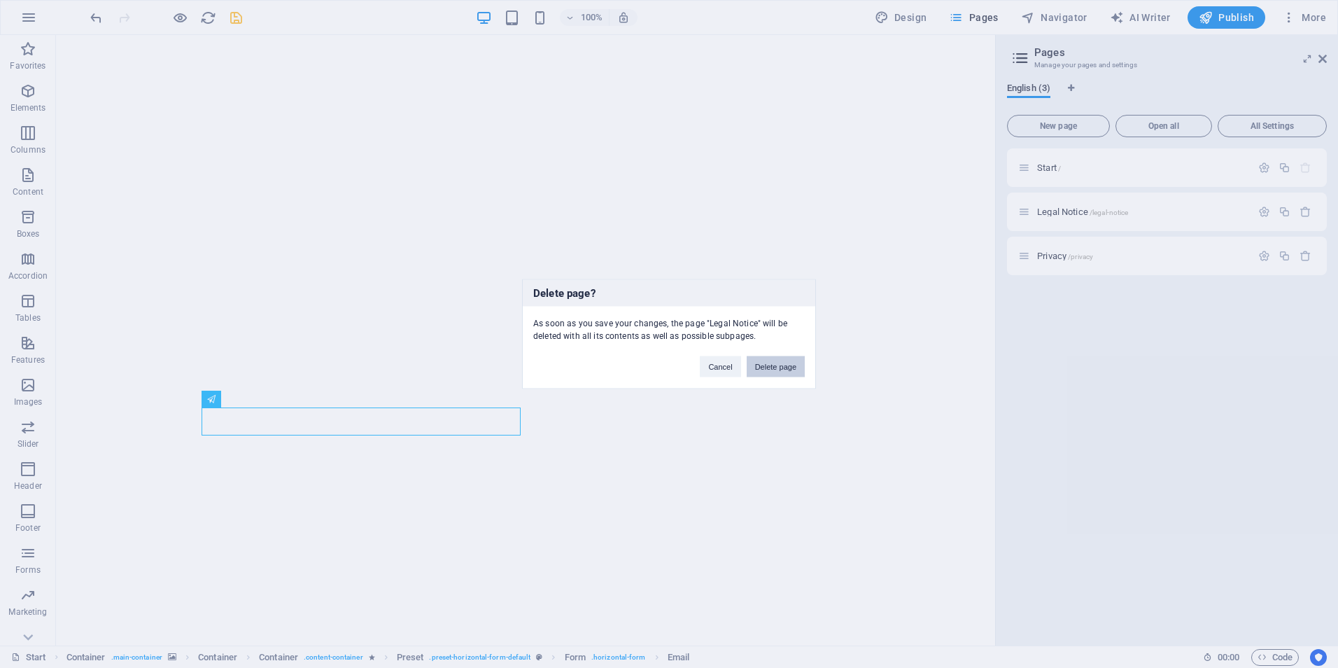
click at [774, 374] on button "Delete page" at bounding box center [776, 366] width 58 height 21
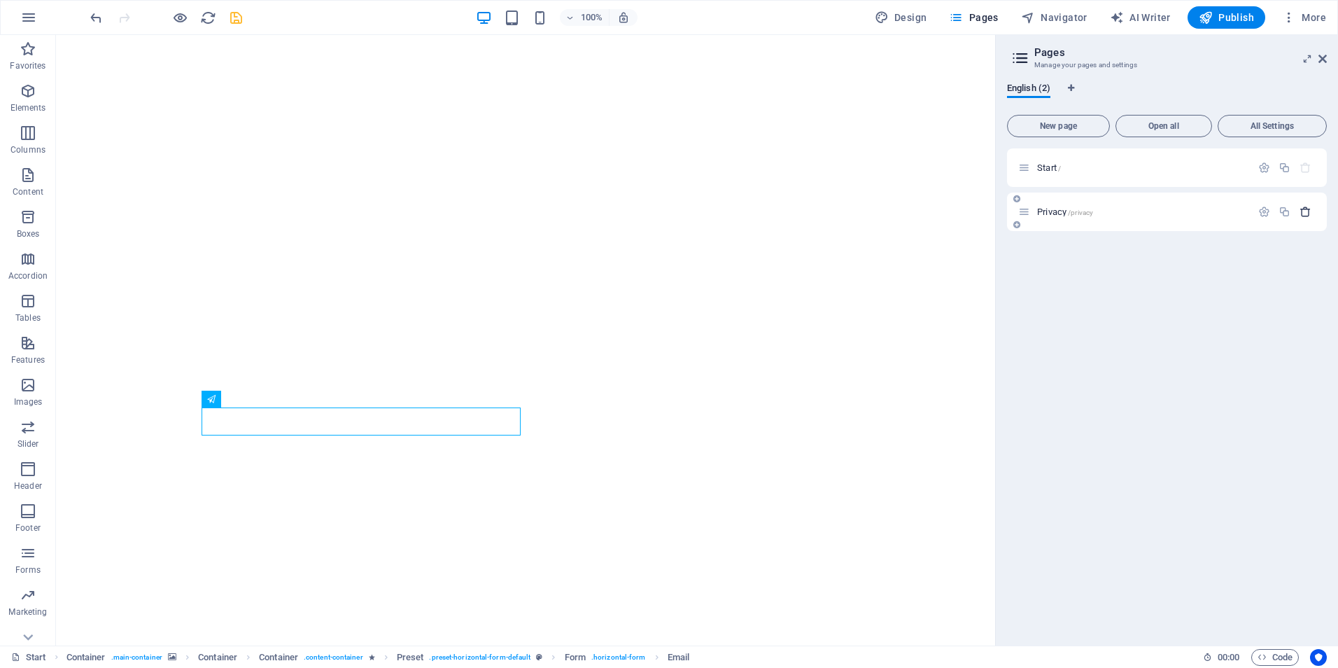
click at [1311, 216] on icon "button" at bounding box center [1306, 212] width 12 height 12
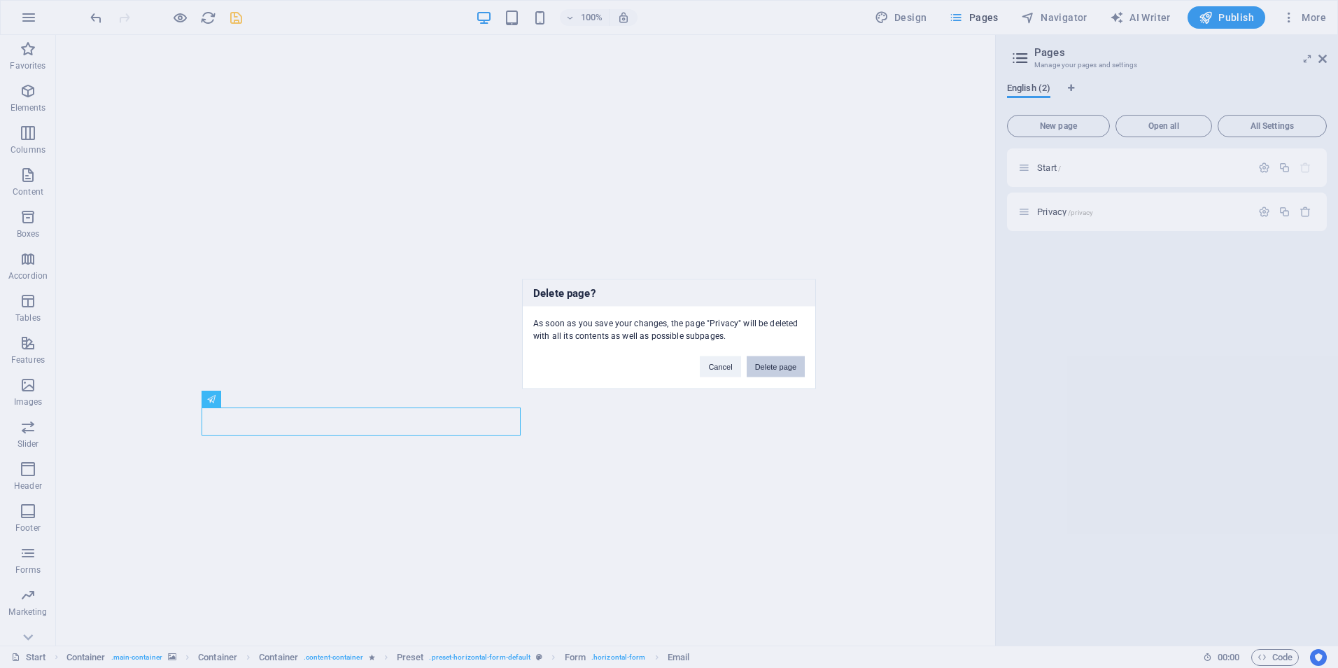
click at [769, 365] on button "Delete page" at bounding box center [776, 366] width 58 height 21
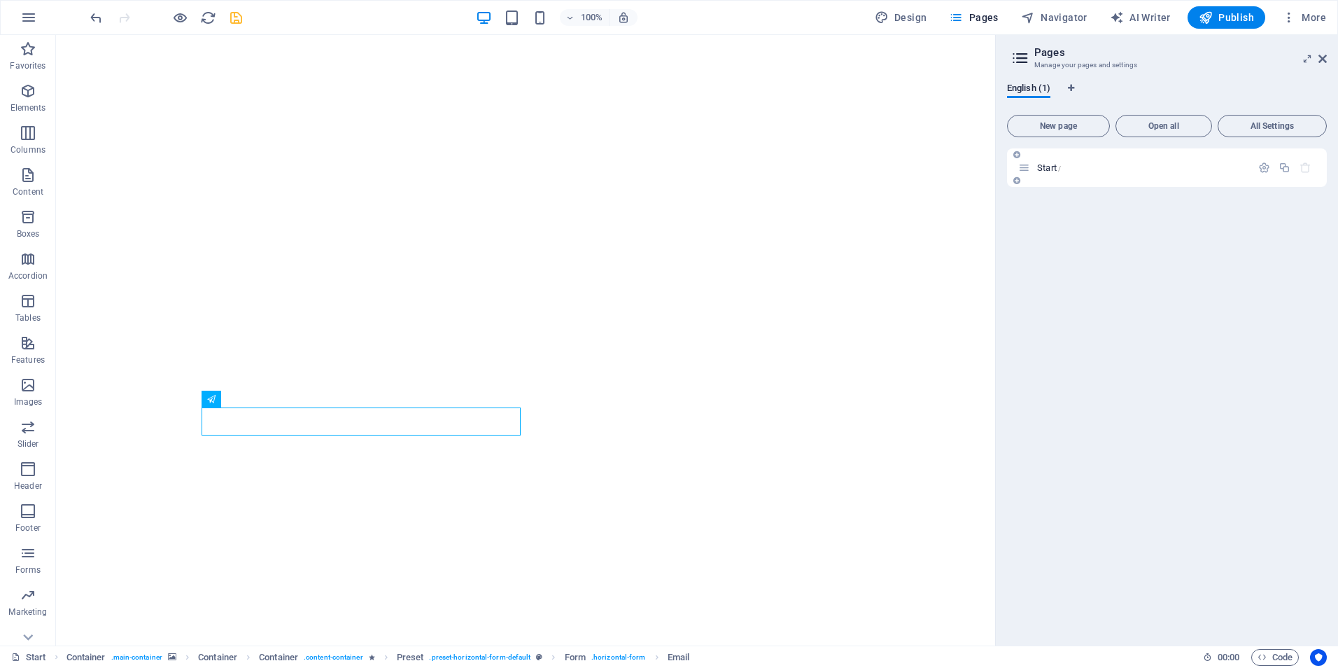
click at [1060, 167] on span "/" at bounding box center [1059, 168] width 3 height 8
click at [1269, 167] on icon "button" at bounding box center [1264, 168] width 12 height 12
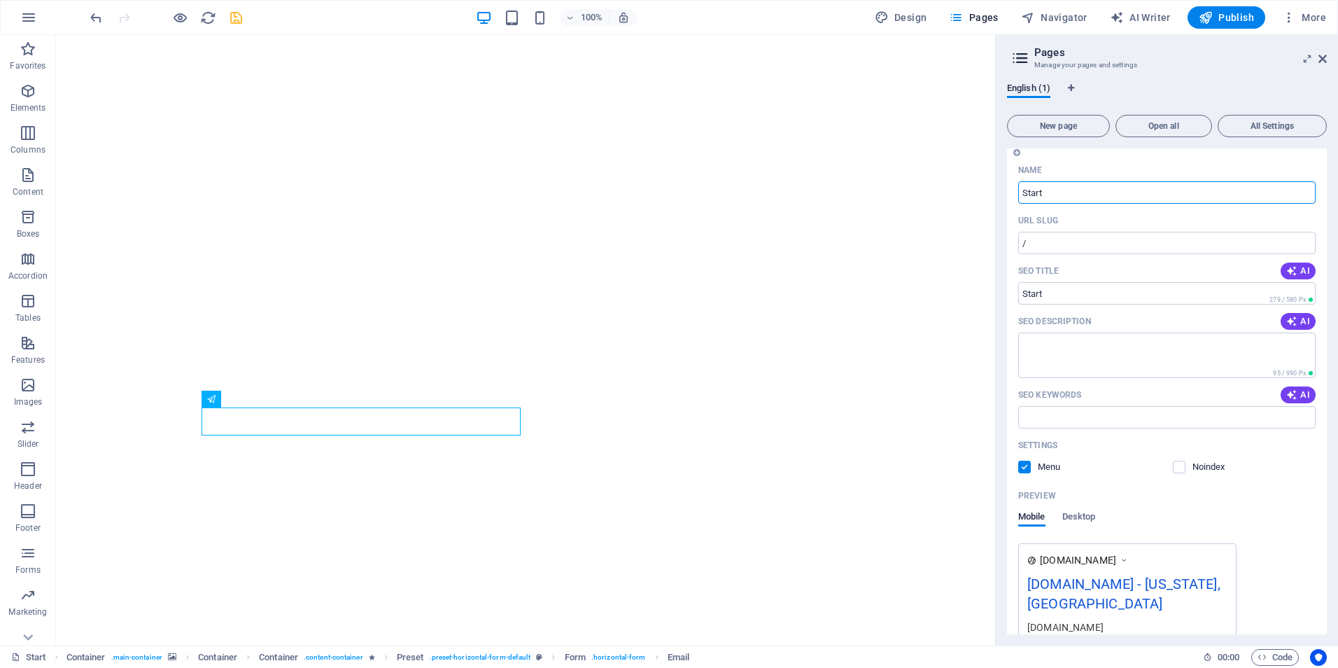
scroll to position [80, 0]
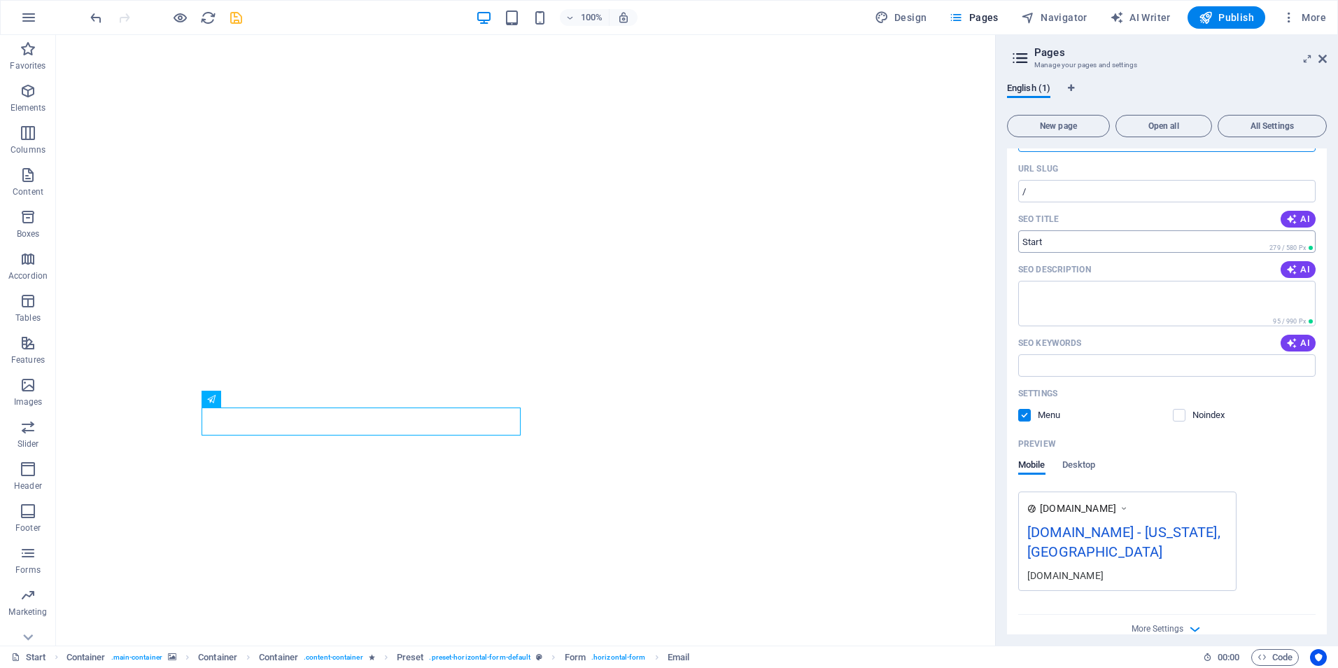
click at [1088, 248] on input "SEO Title" at bounding box center [1166, 241] width 297 height 22
type input "Inferno ERP"
click at [1062, 306] on textarea "SEO Description" at bounding box center [1166, 303] width 297 height 45
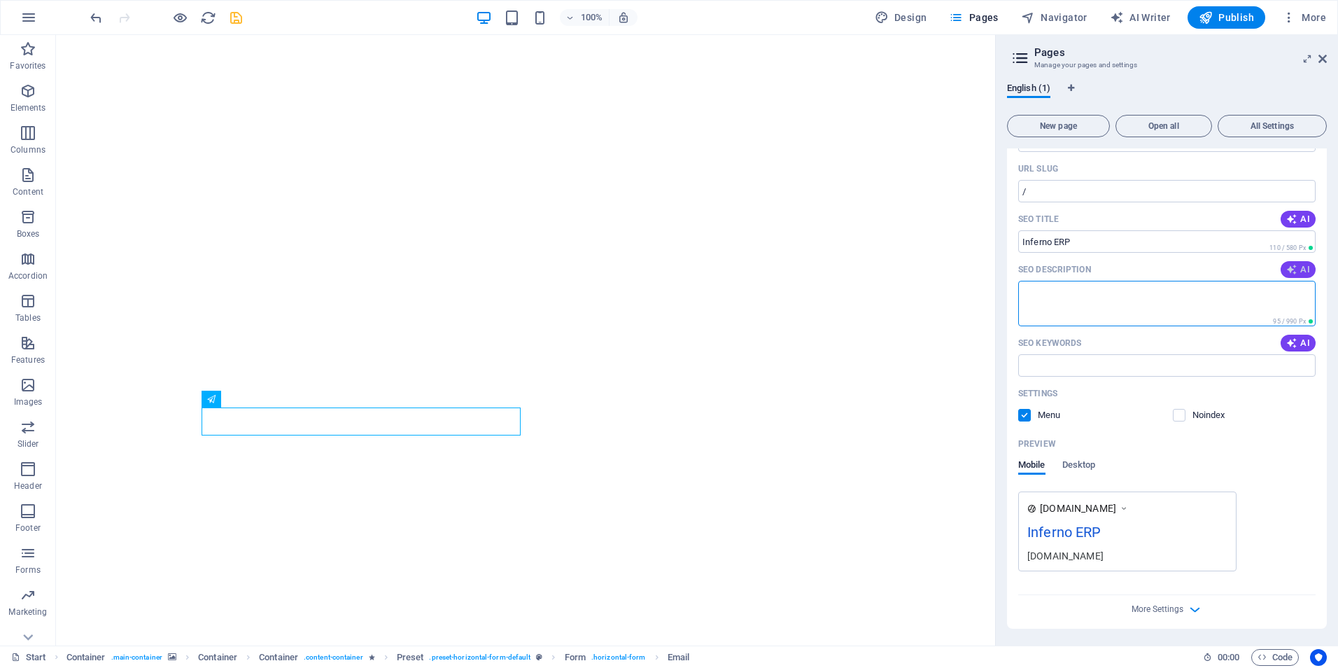
click at [1293, 268] on icon "button" at bounding box center [1291, 269] width 11 height 11
type textarea "Join our beta for Inferno ERP, the first AI-driven solution, and transform your…"
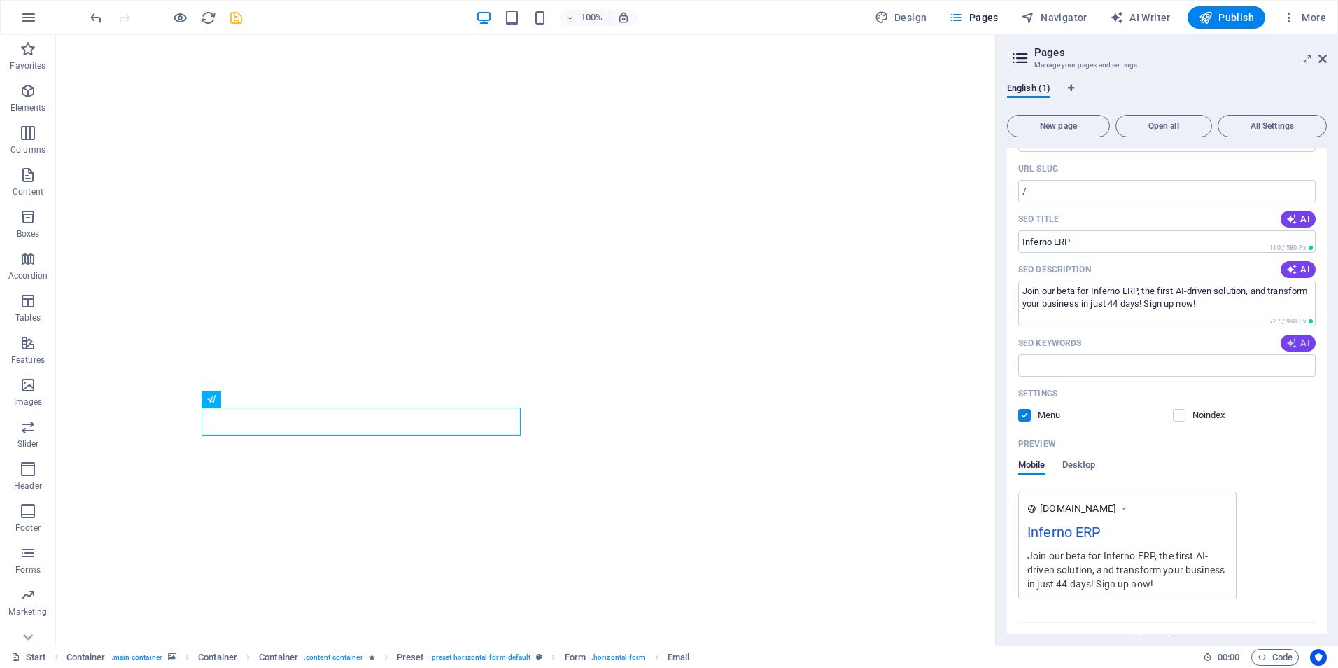
click at [1299, 338] on span "AI" at bounding box center [1298, 342] width 24 height 11
type input "AI ERP, beta testing, enterprise resource planning, business operations transfo…"
click at [1305, 216] on span "AI" at bounding box center [1298, 218] width 24 height 11
type input "Join the AI ERP Revolution!"
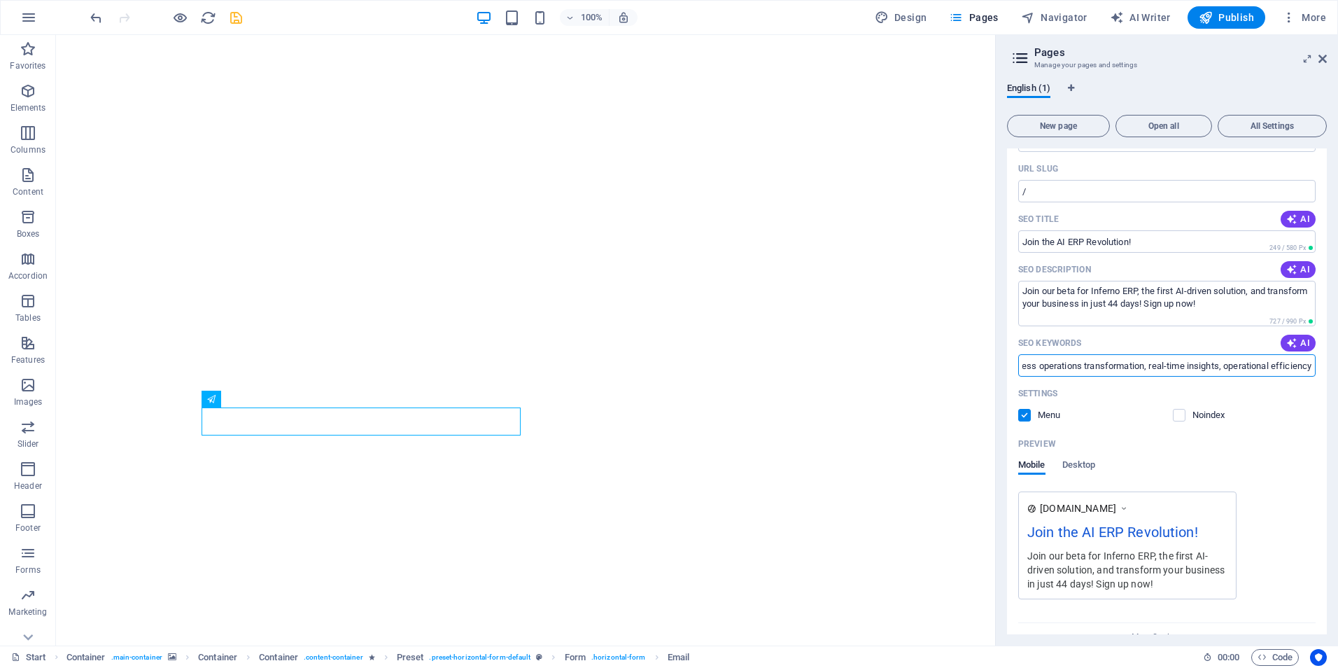
drag, startPoint x: 1254, startPoint y: 365, endPoint x: 1406, endPoint y: 361, distance: 151.9
click at [1337, 361] on html "infernoerp.com Start Favorites Elements Columns Content Boxes Accordion Tables …" at bounding box center [669, 334] width 1338 height 668
click at [1116, 366] on input "AI ERP, beta testing, enterprise resource planning, business operations transfo…" at bounding box center [1166, 365] width 297 height 22
click at [1220, 301] on textarea "Join our beta for Inferno ERP, the first AI-driven solution, and transform your…" at bounding box center [1166, 303] width 297 height 45
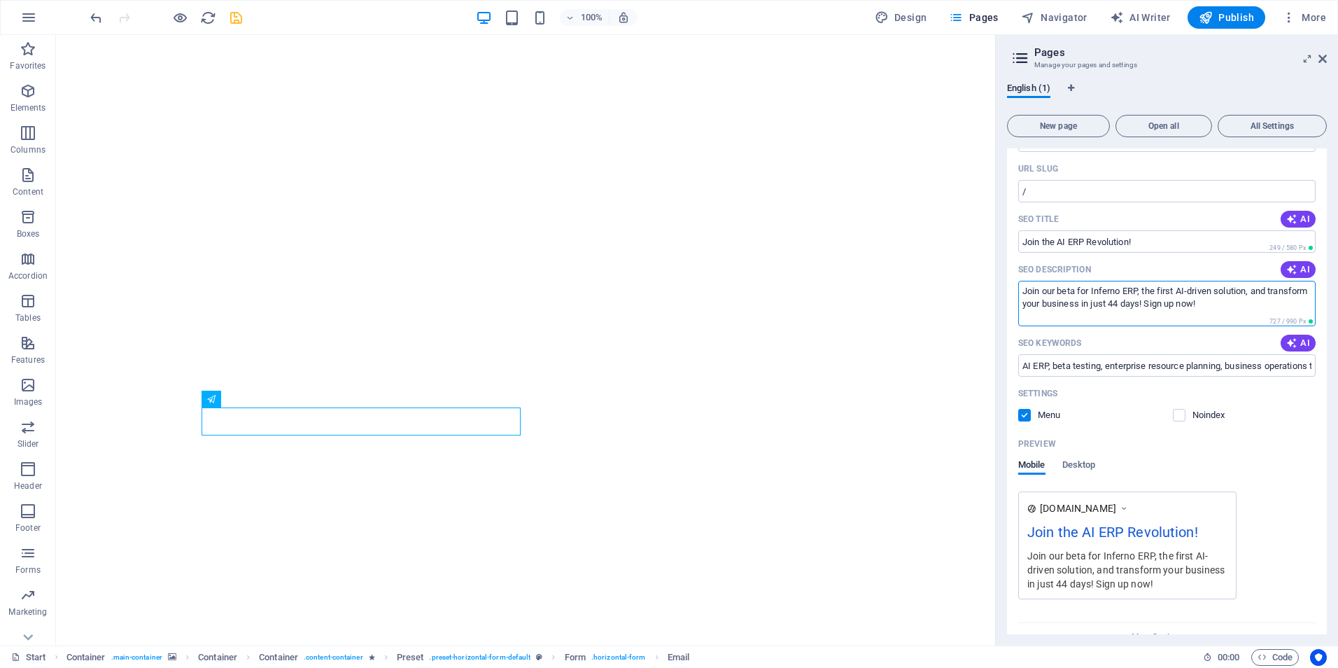
click at [1157, 301] on textarea "Join our beta for Inferno ERP, the first AI-driven solution, and transform your…" at bounding box center [1166, 303] width 297 height 45
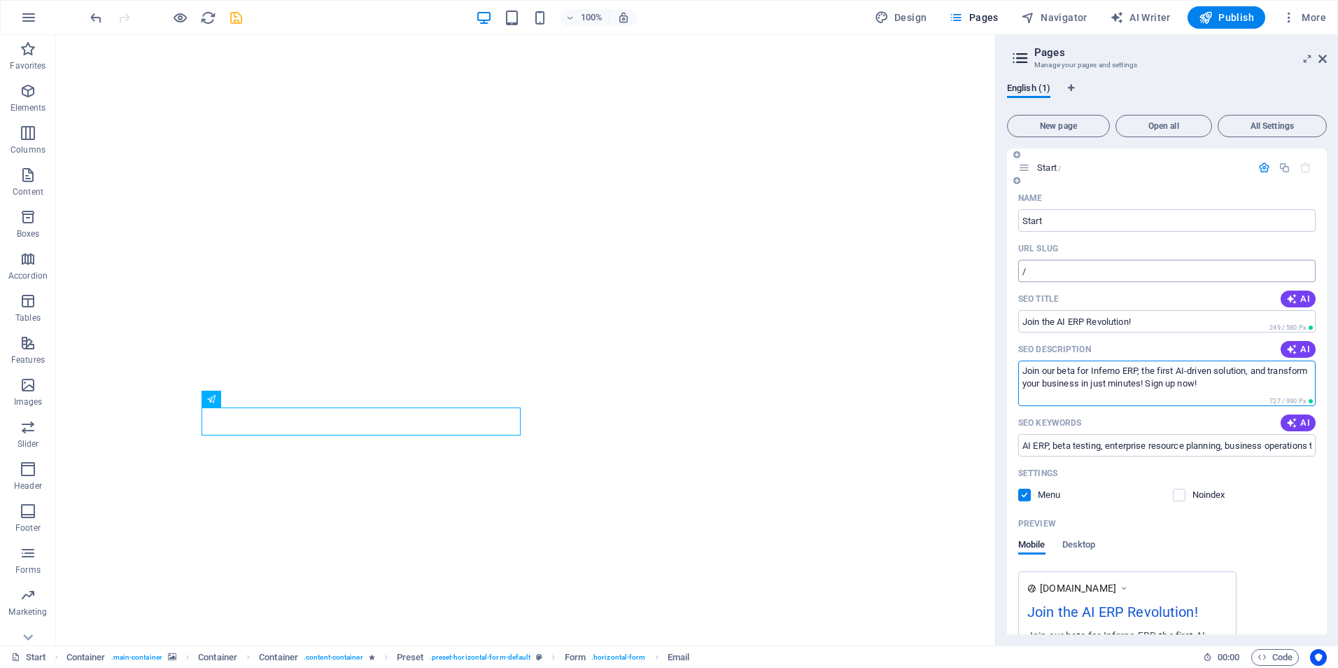
type textarea "Join our beta for Inferno ERP, the first AI-driven solution, and transform your…"
click at [1061, 267] on input "/" at bounding box center [1166, 271] width 297 height 22
click at [1087, 219] on input "Start" at bounding box center [1166, 220] width 297 height 22
type input "Inferno ERP"
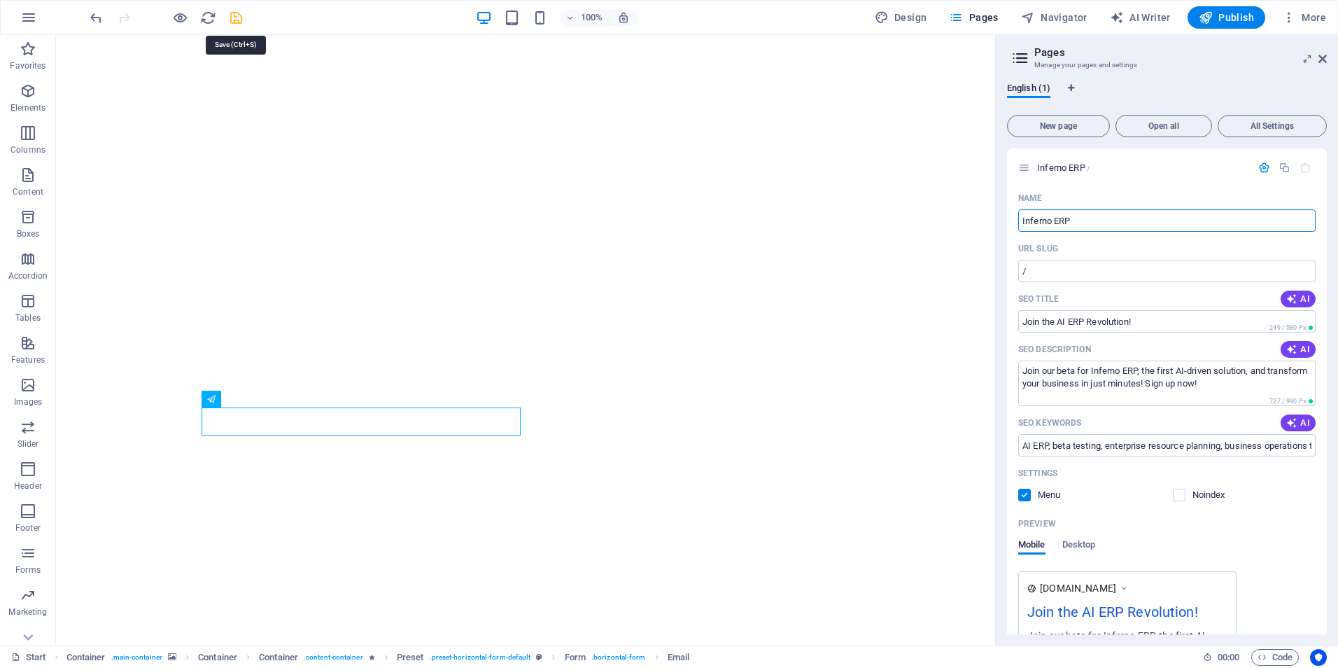
click at [228, 13] on icon "save" at bounding box center [236, 18] width 16 height 16
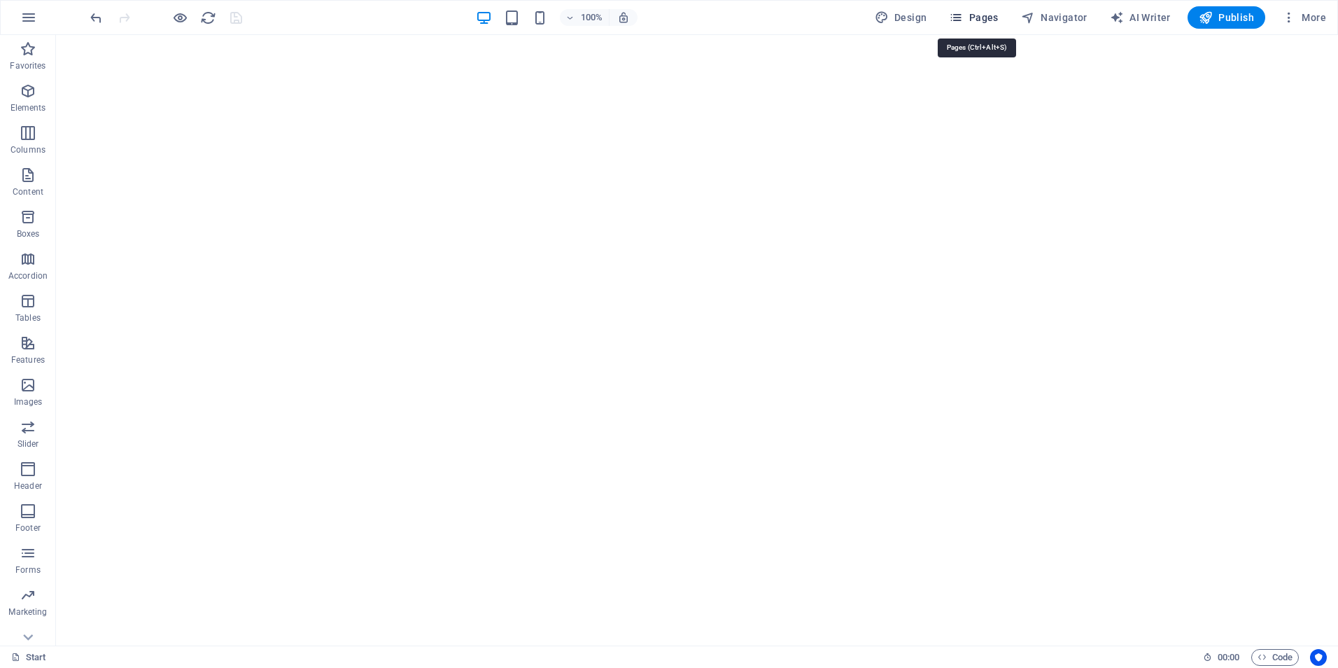
click at [963, 13] on icon "button" at bounding box center [956, 17] width 14 height 14
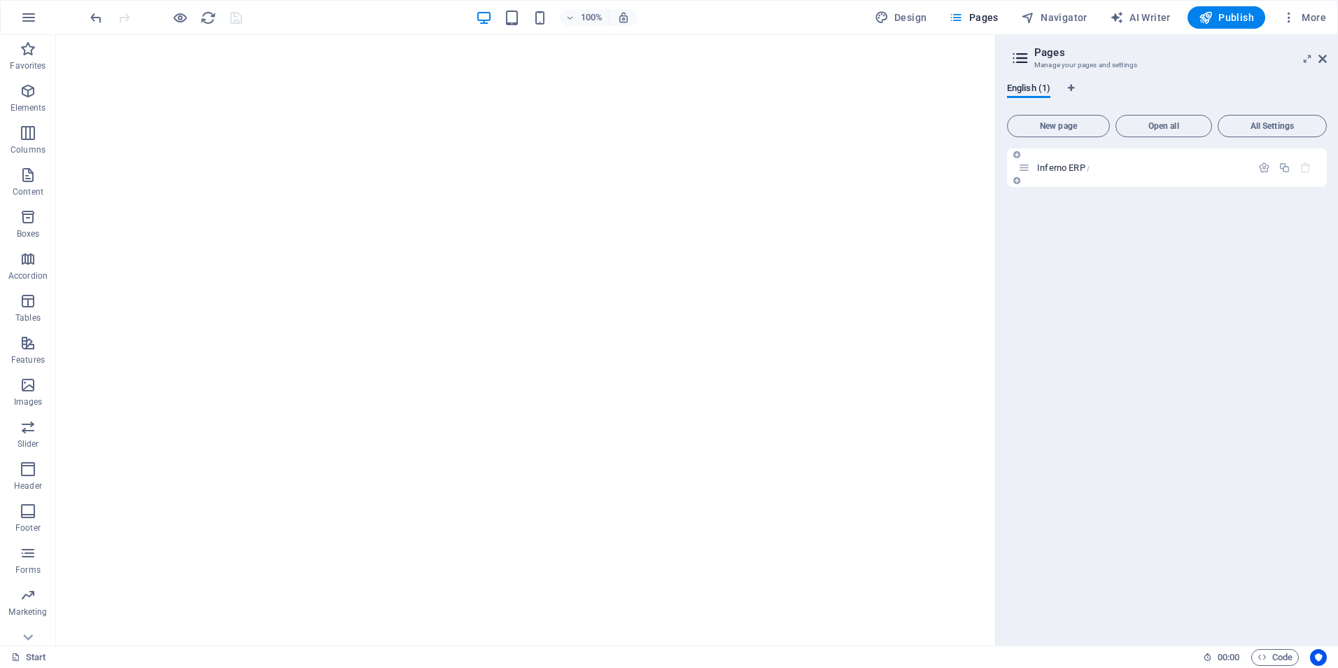
click at [1099, 172] on div "Inferno ERP /" at bounding box center [1134, 168] width 233 height 16
click at [1258, 167] on icon "button" at bounding box center [1264, 168] width 12 height 12
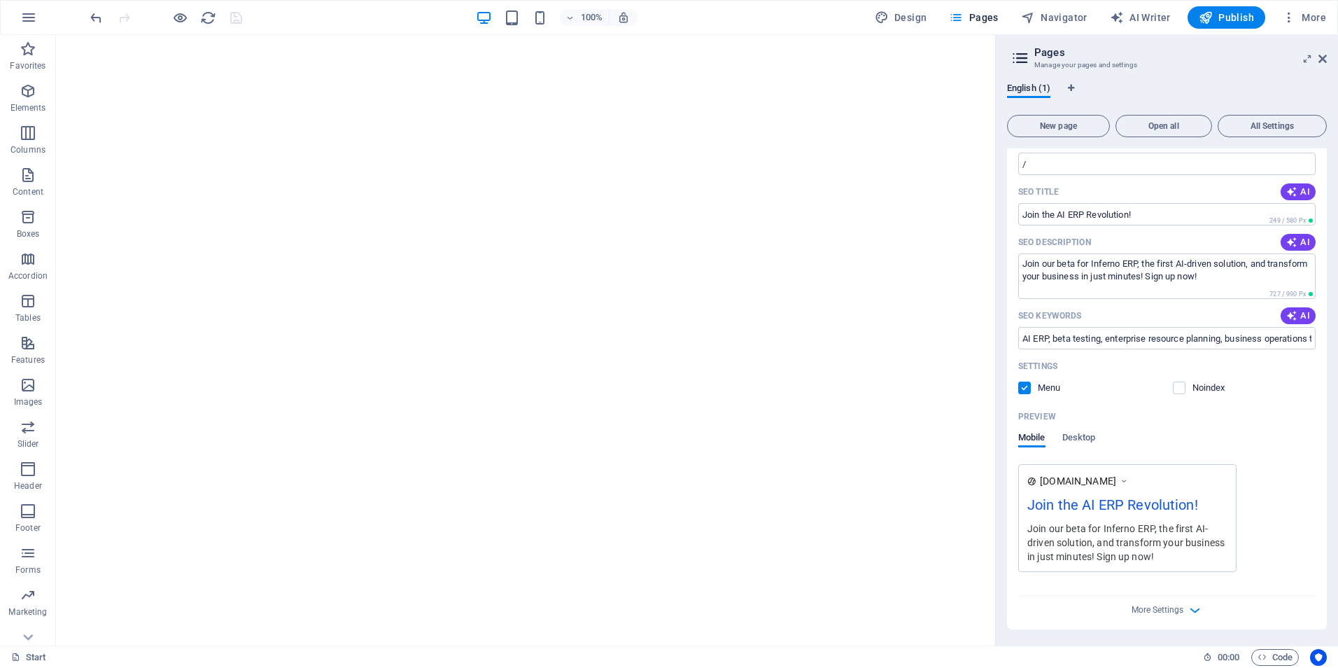
scroll to position [108, 0]
click at [1099, 442] on div "Mobile Desktop" at bounding box center [1166, 444] width 297 height 27
click at [1085, 442] on span "Desktop" at bounding box center [1079, 438] width 34 height 20
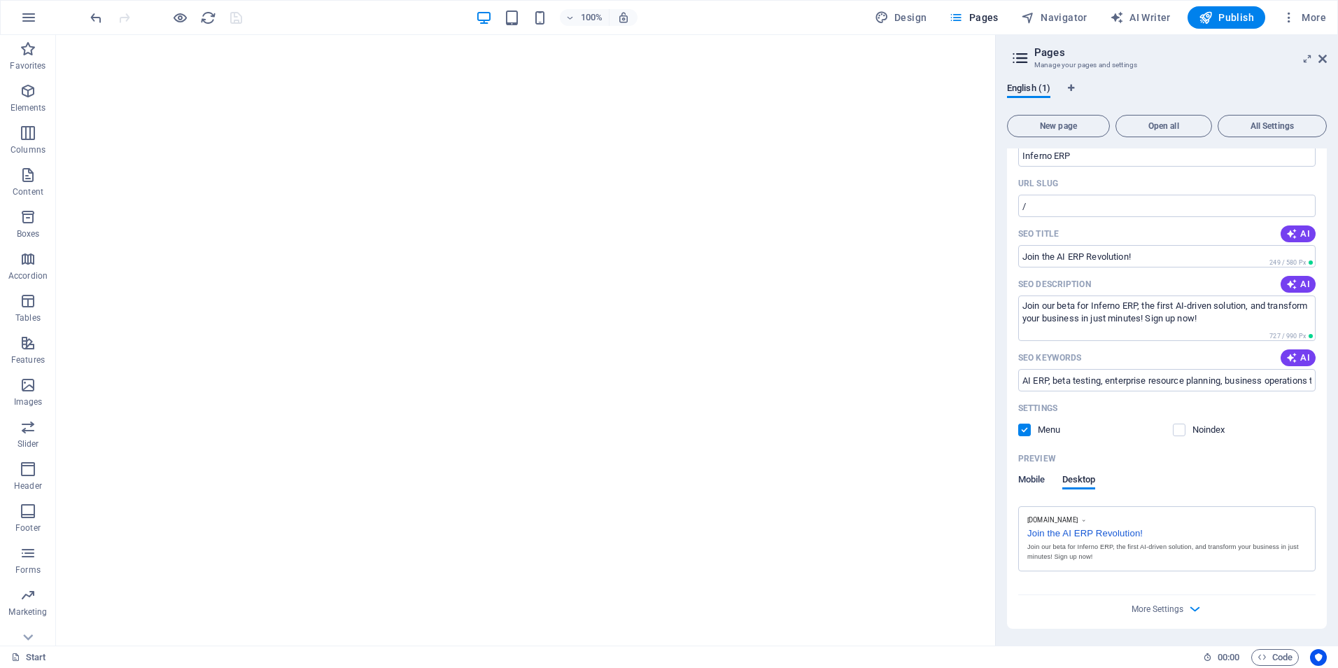
click at [1029, 474] on span "Mobile" at bounding box center [1031, 481] width 27 height 20
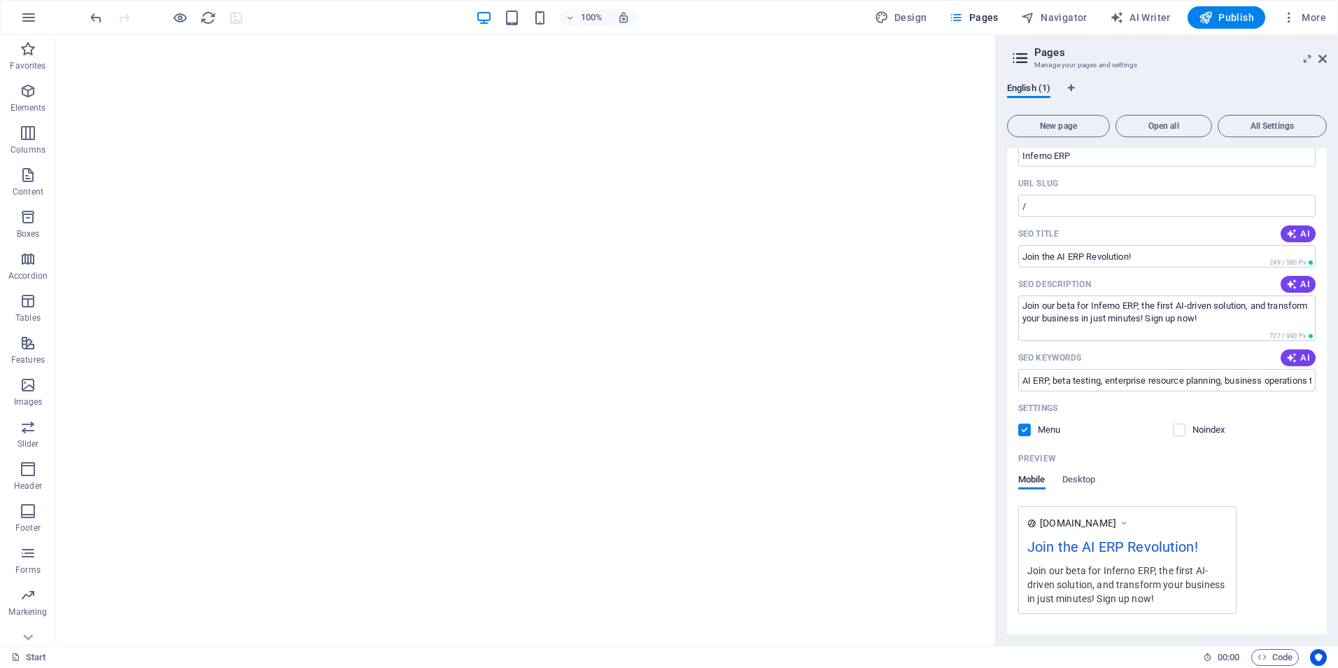
scroll to position [108, 0]
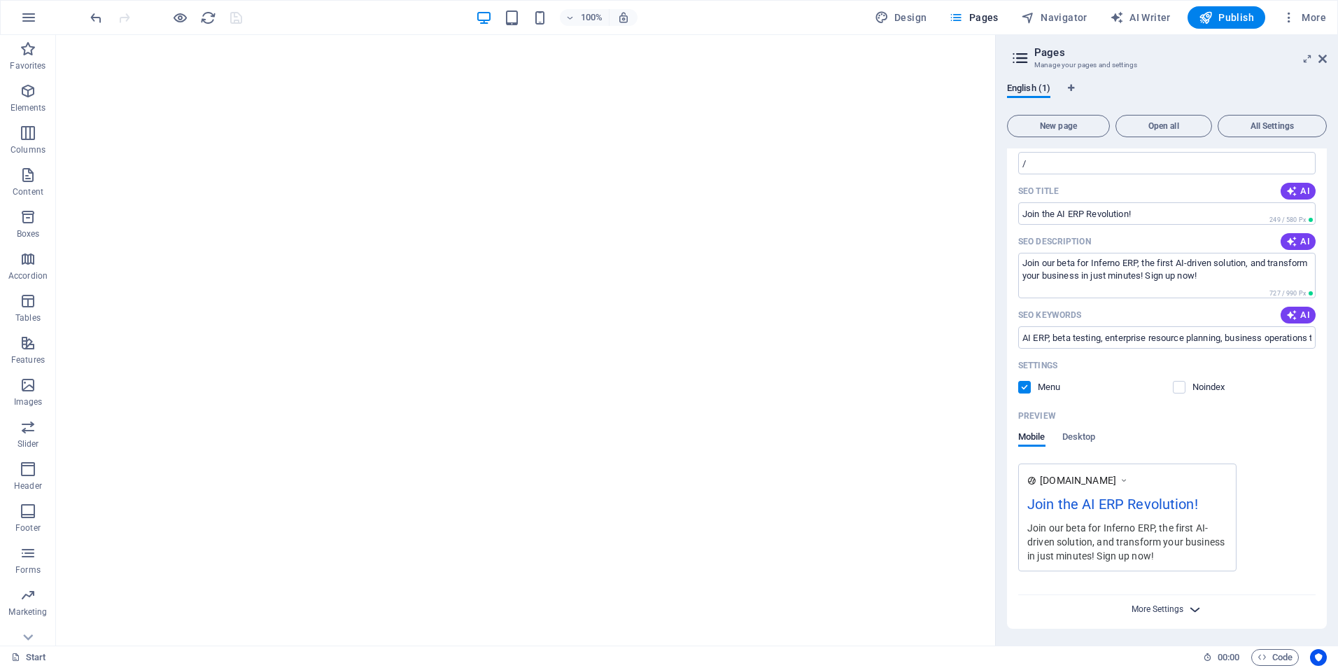
click at [1157, 614] on span "More Settings" at bounding box center [1158, 609] width 52 height 10
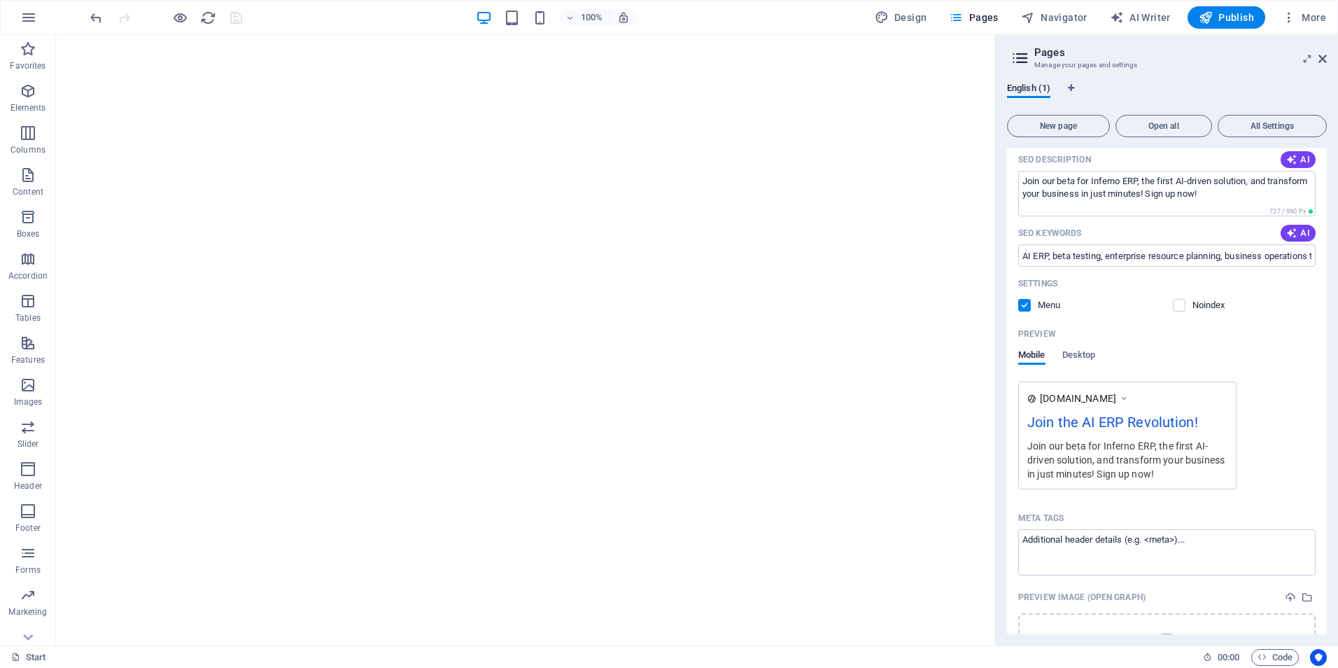
scroll to position [309, 0]
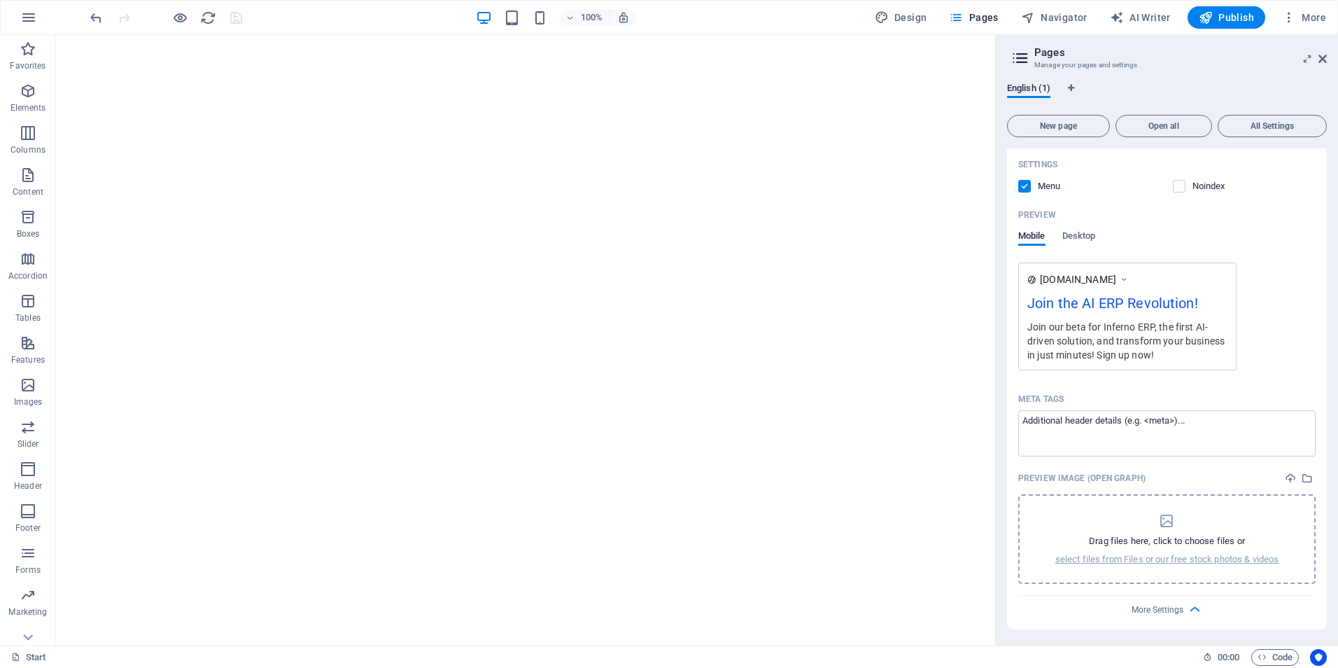
click at [1148, 518] on div "Drag files here, click to choose files or select files from Files or our free s…" at bounding box center [1167, 538] width 224 height 53
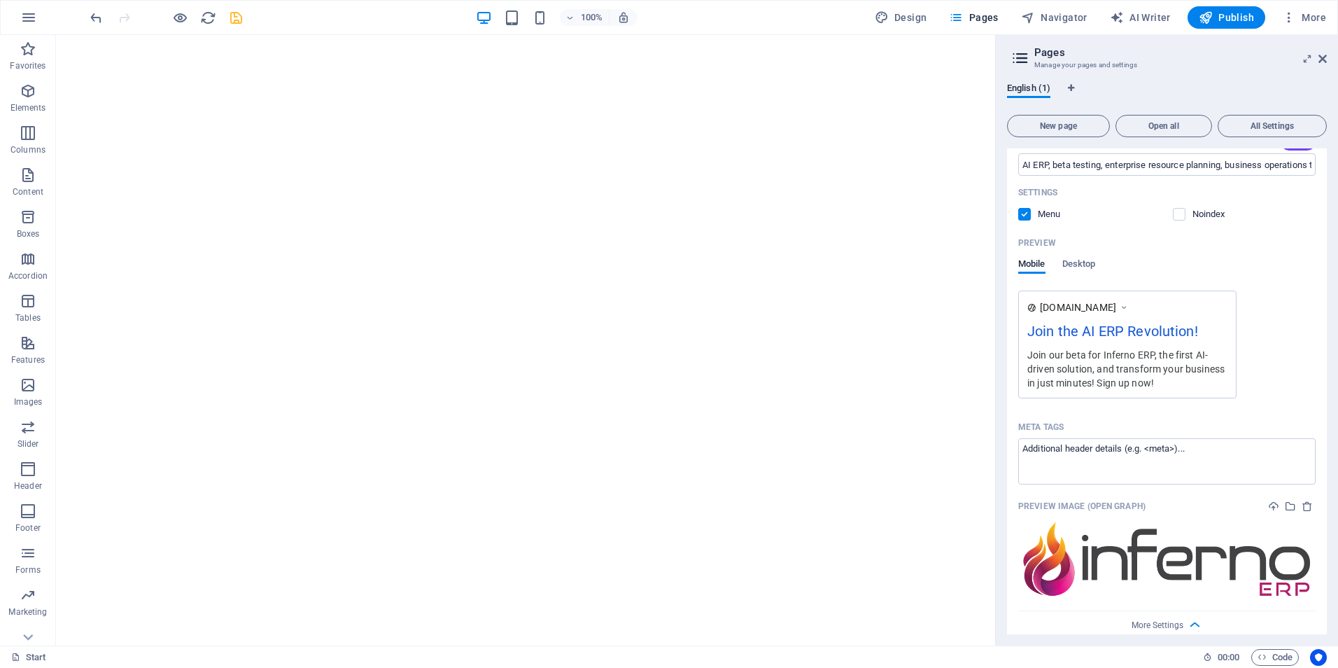
scroll to position [296, 0]
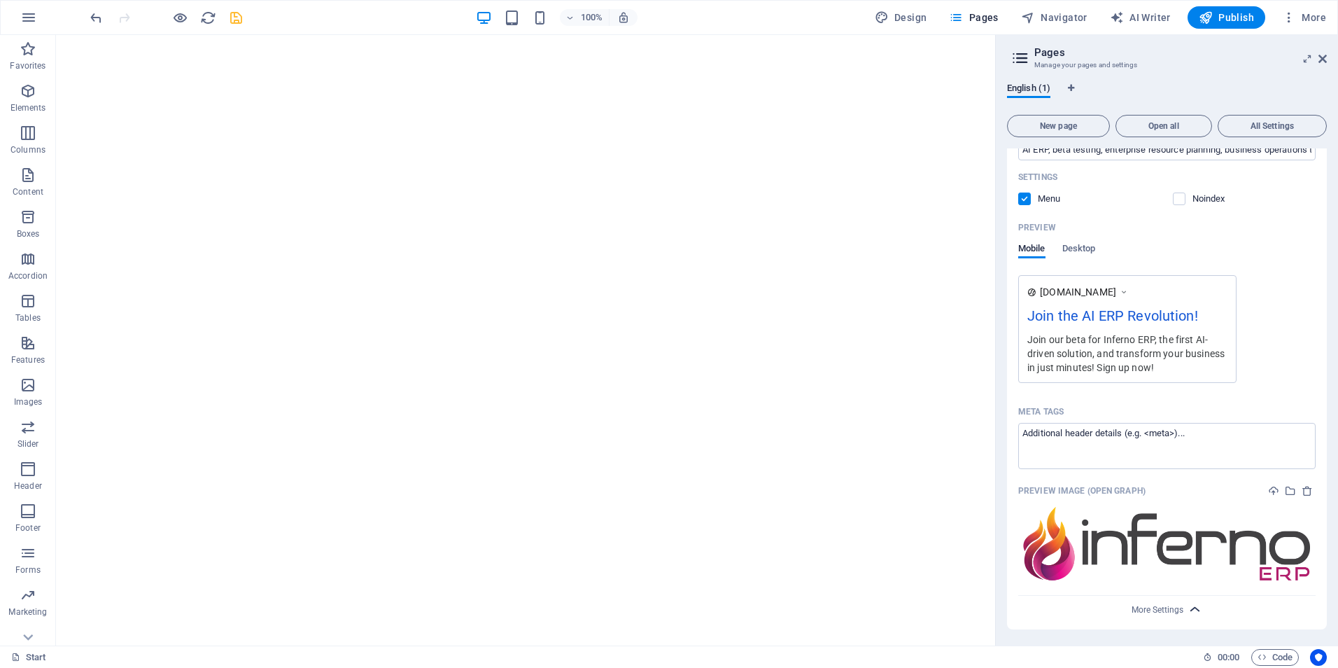
click at [1164, 602] on span "More Settings" at bounding box center [1167, 609] width 17 height 16
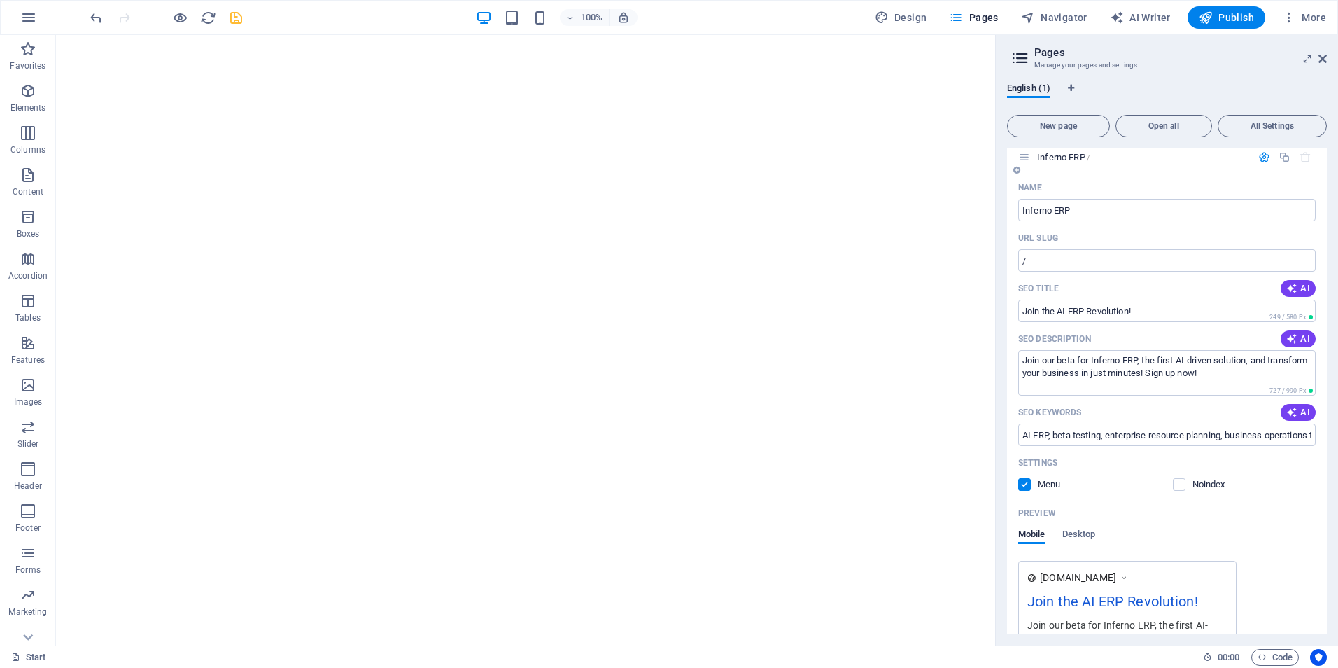
scroll to position [0, 0]
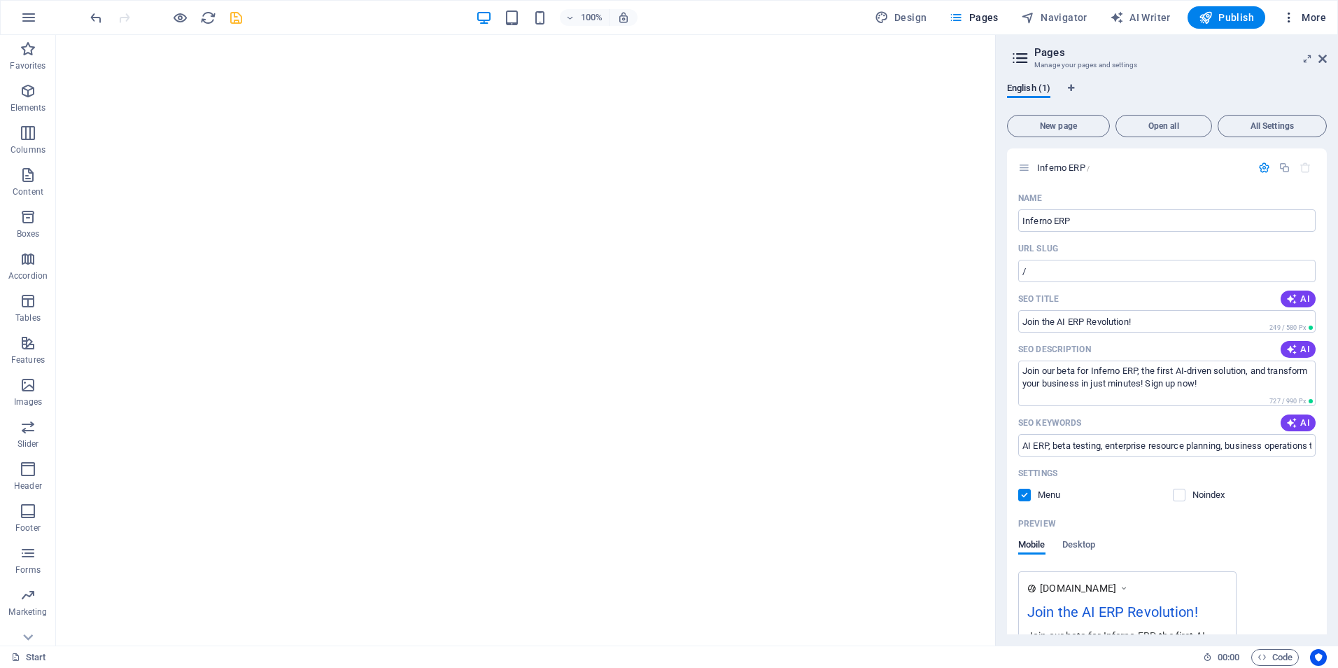
click at [1309, 20] on span "More" at bounding box center [1304, 17] width 44 height 14
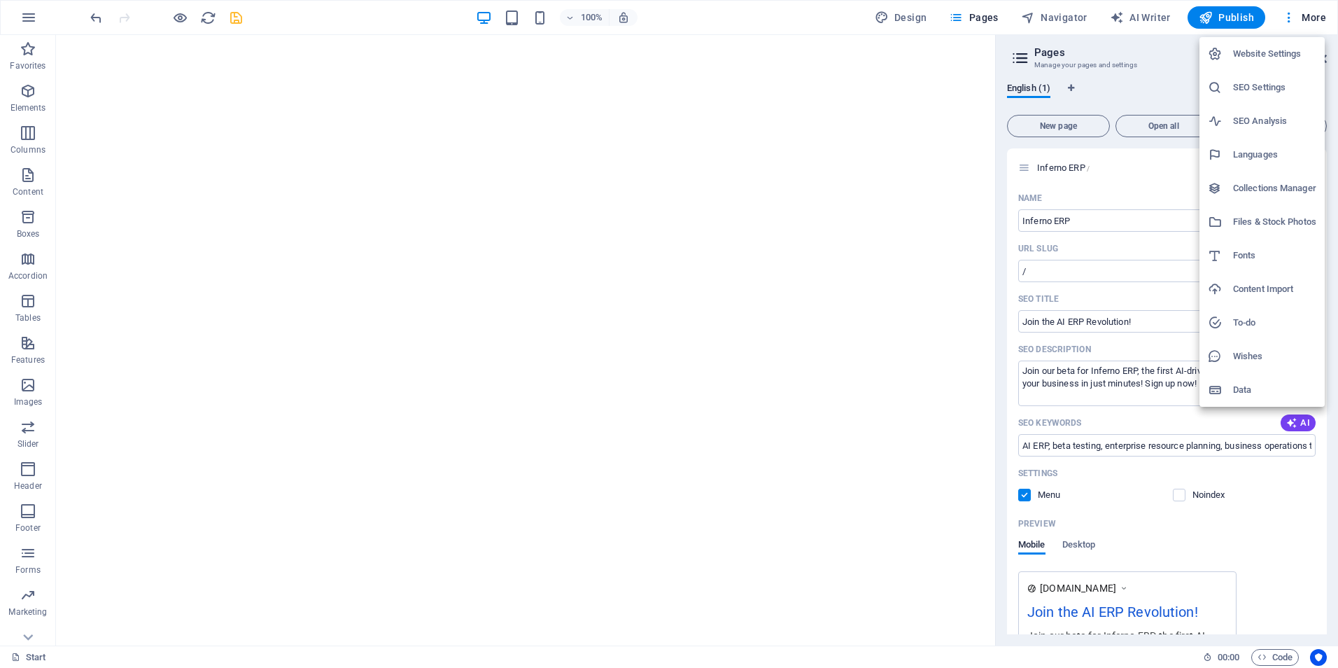
click at [1277, 55] on h6 "Website Settings" at bounding box center [1274, 53] width 83 height 17
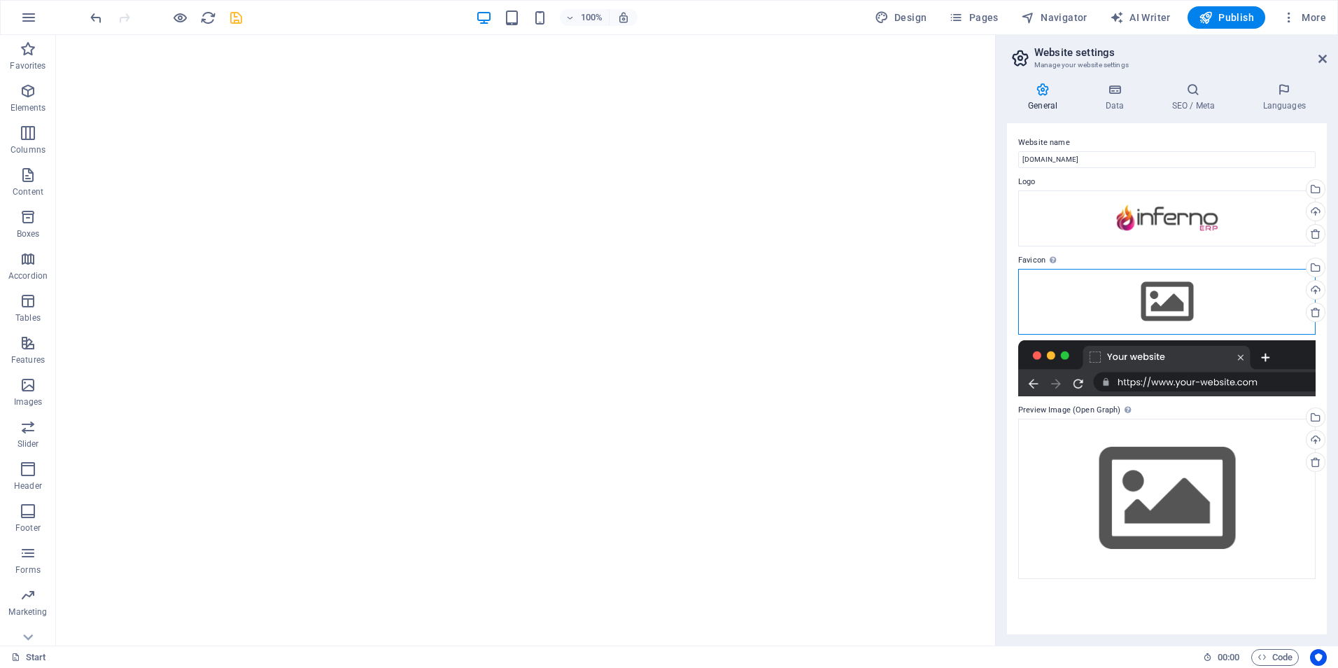
click at [1237, 304] on div "Drag files here, click to choose files or select files from Files or our free s…" at bounding box center [1166, 302] width 297 height 66
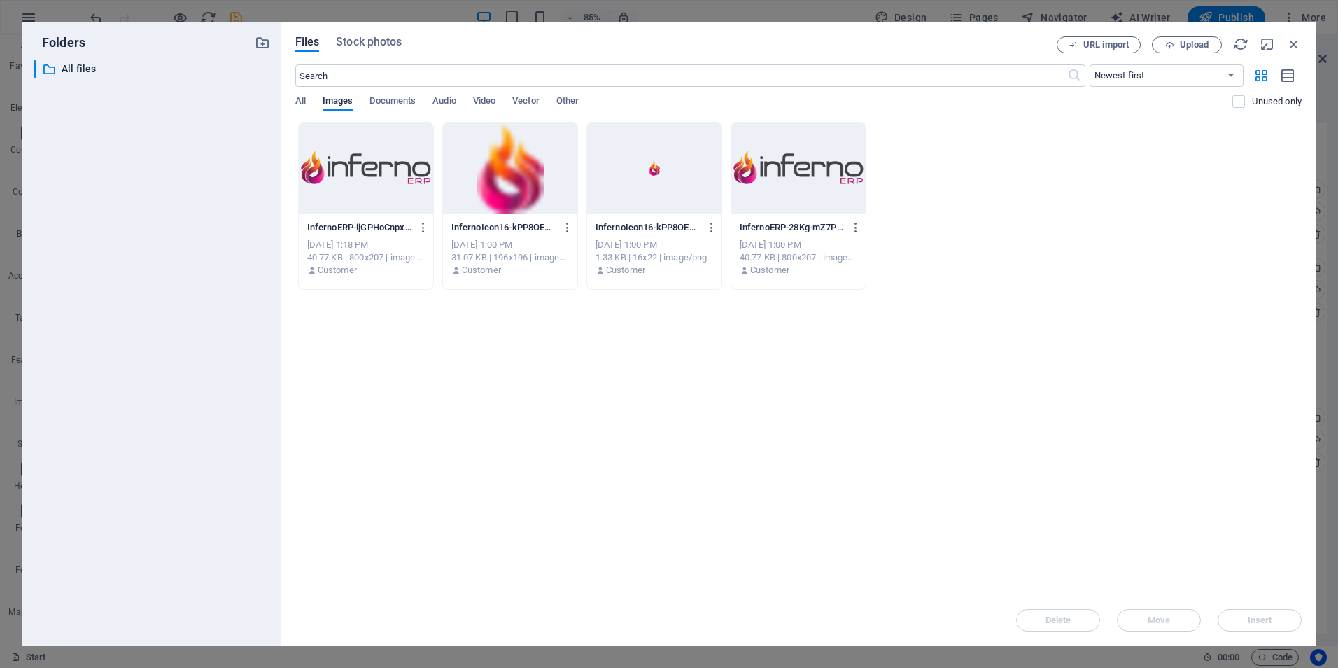
click at [648, 169] on div at bounding box center [654, 167] width 134 height 91
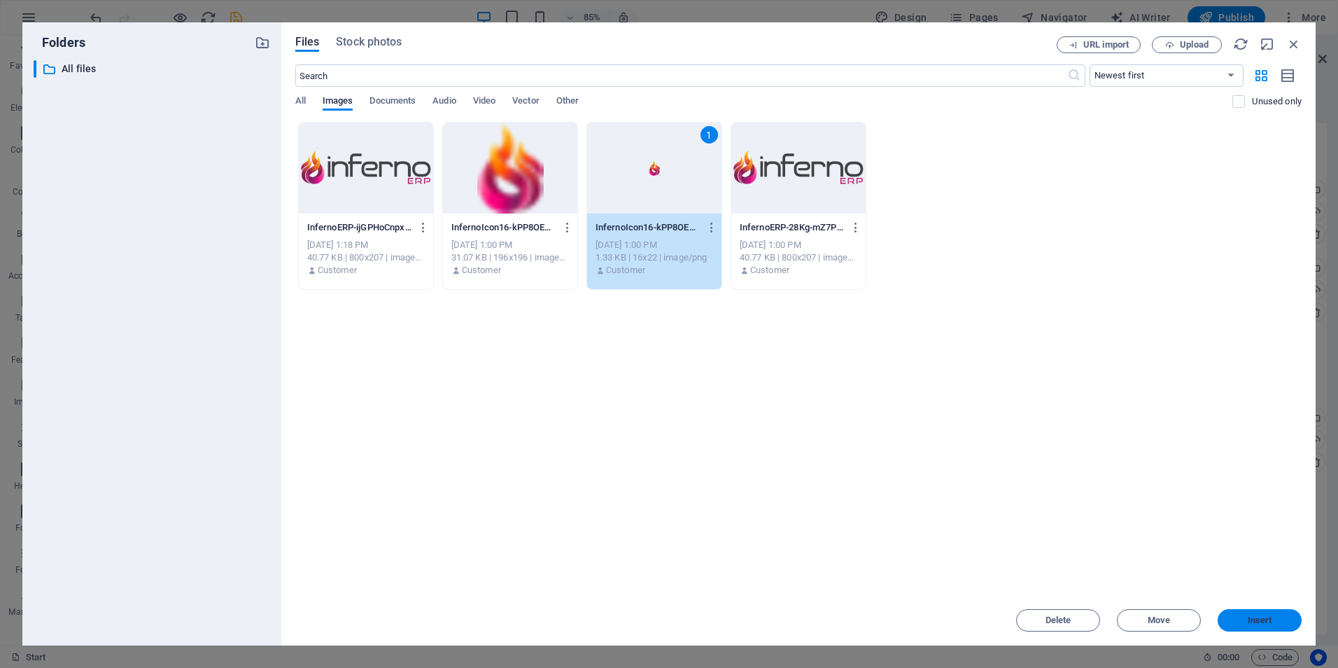
click at [1255, 624] on span "Insert" at bounding box center [1260, 620] width 24 height 8
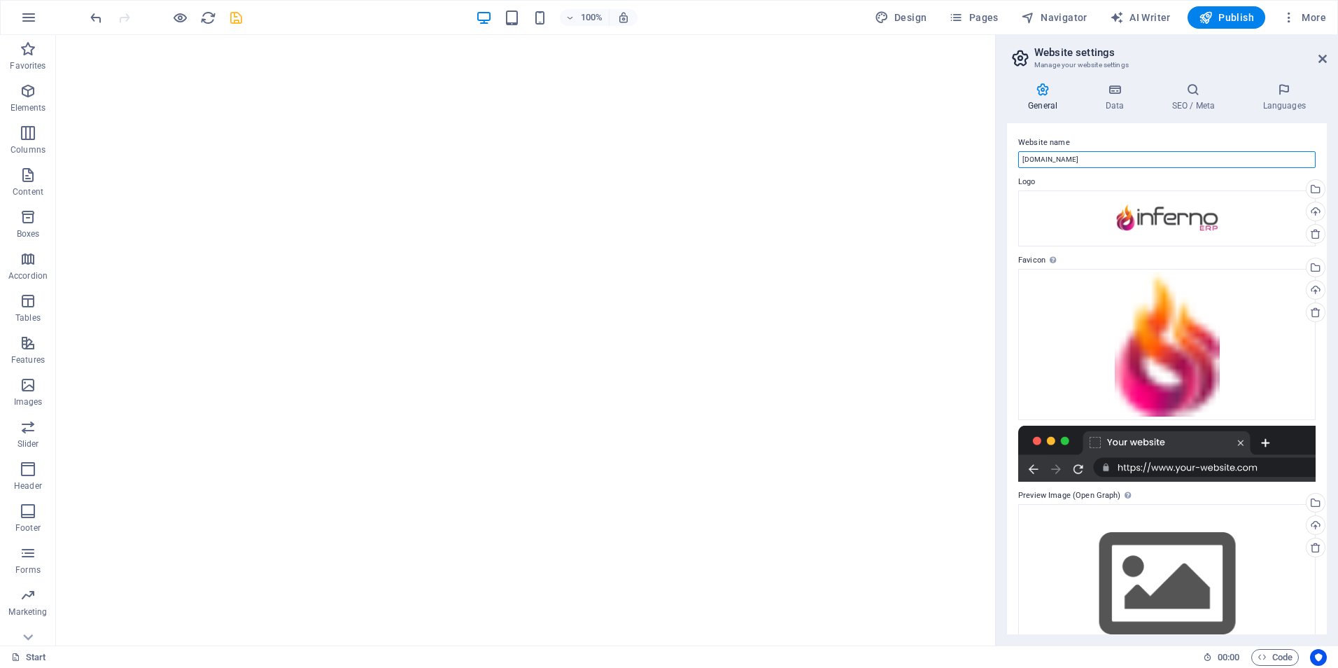
click at [1088, 160] on input "[DOMAIN_NAME]" at bounding box center [1166, 159] width 297 height 17
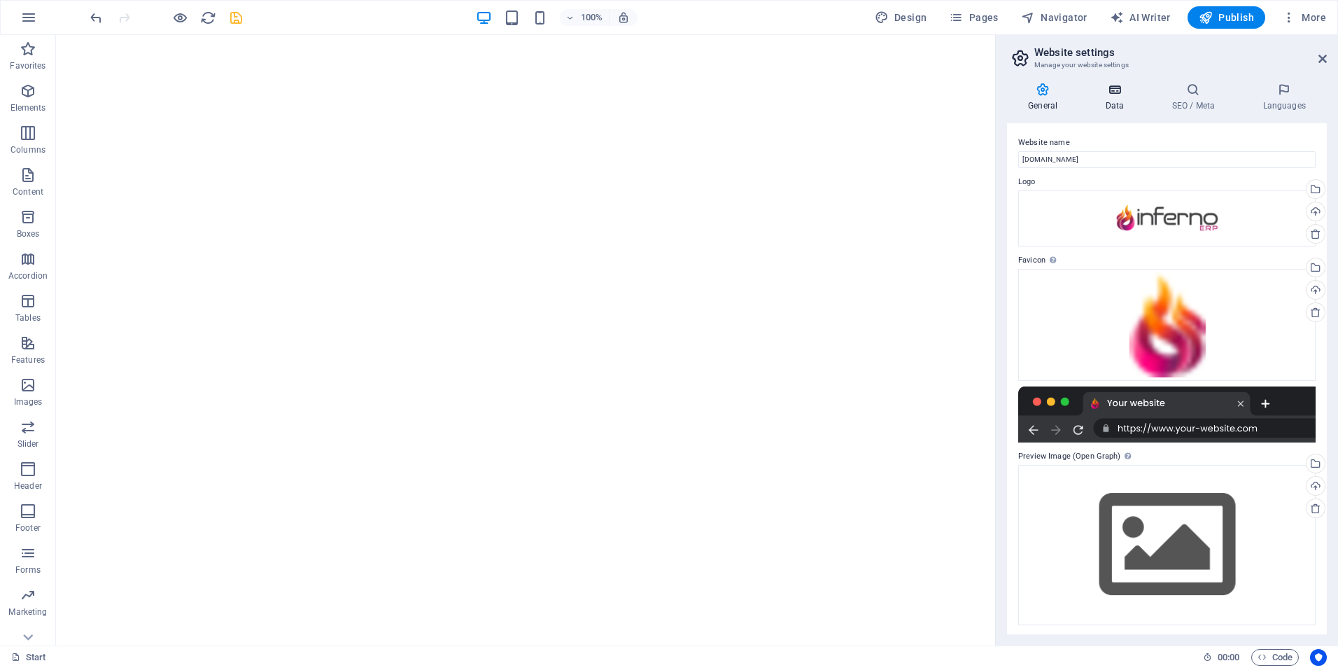
click at [1118, 96] on icon at bounding box center [1114, 90] width 61 height 14
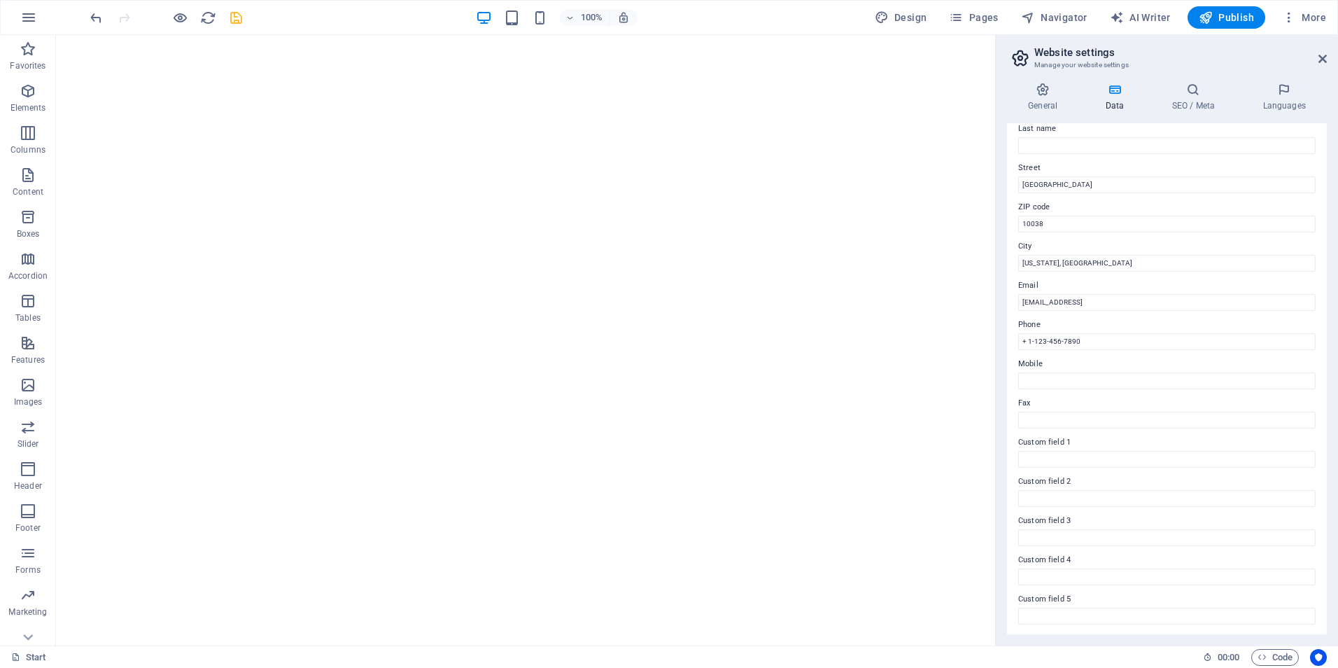
scroll to position [162, 0]
click at [1276, 104] on h4 "Languages" at bounding box center [1283, 97] width 85 height 29
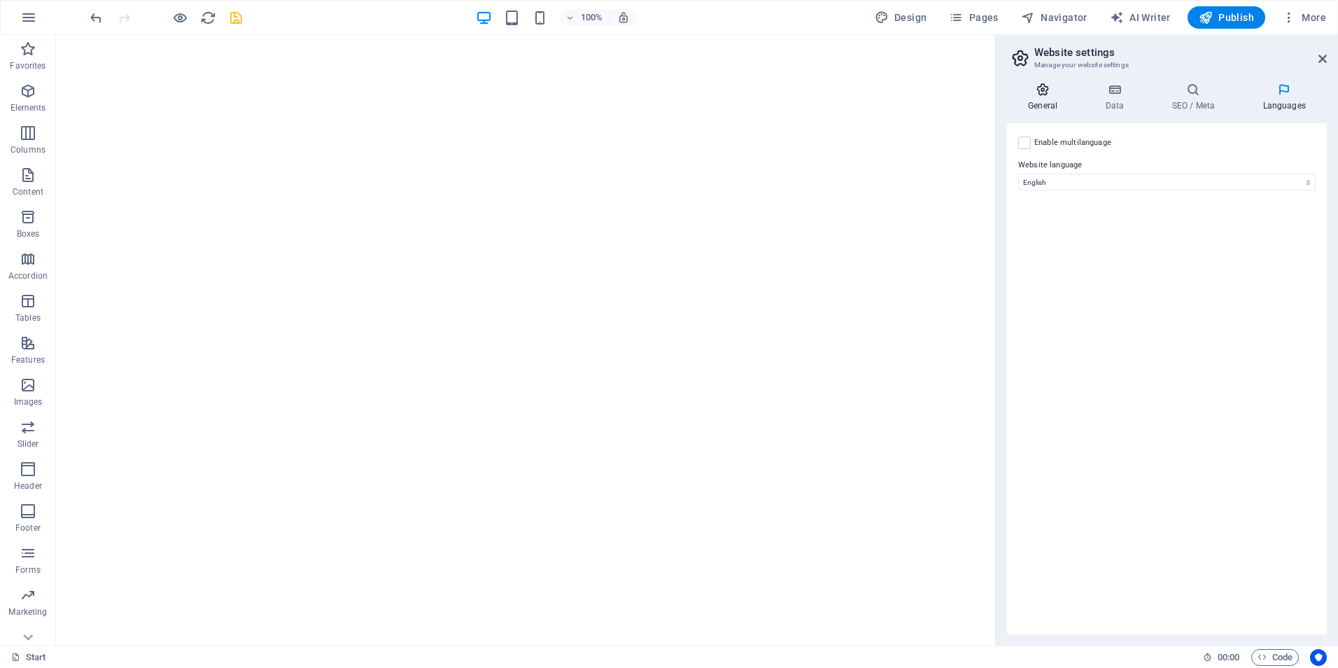
click at [1050, 99] on h4 "General" at bounding box center [1045, 97] width 77 height 29
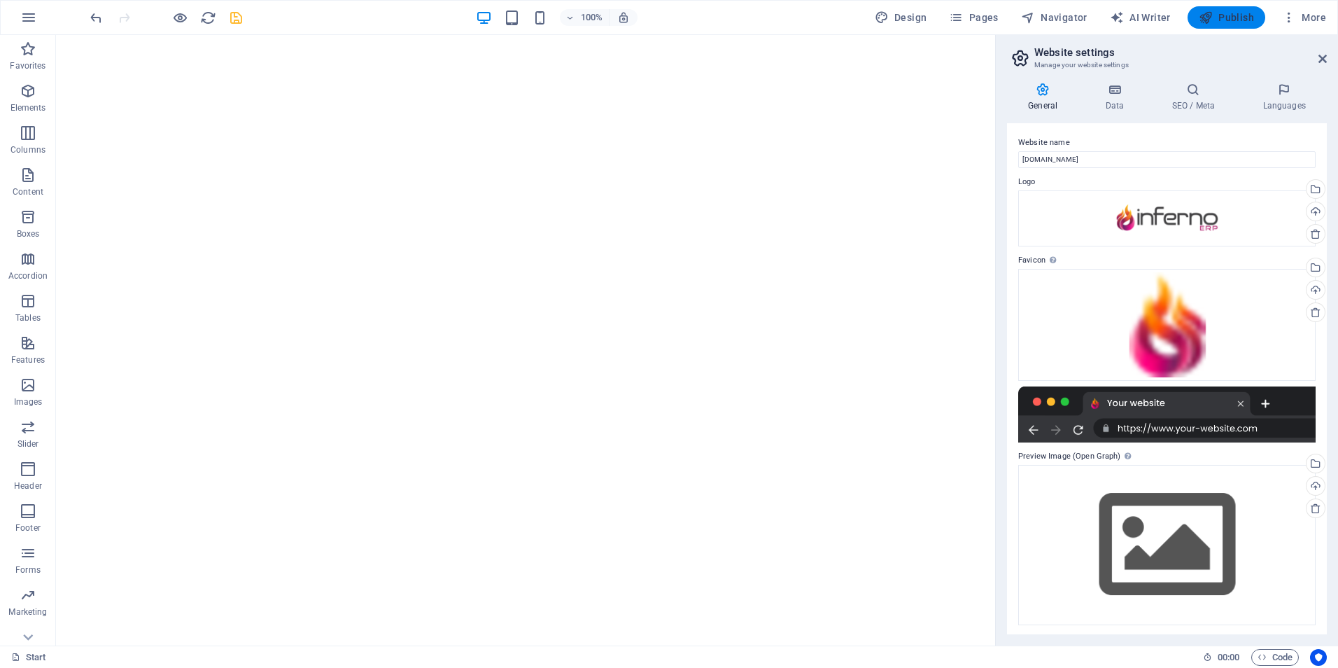
click at [1221, 11] on span "Publish" at bounding box center [1226, 17] width 55 height 14
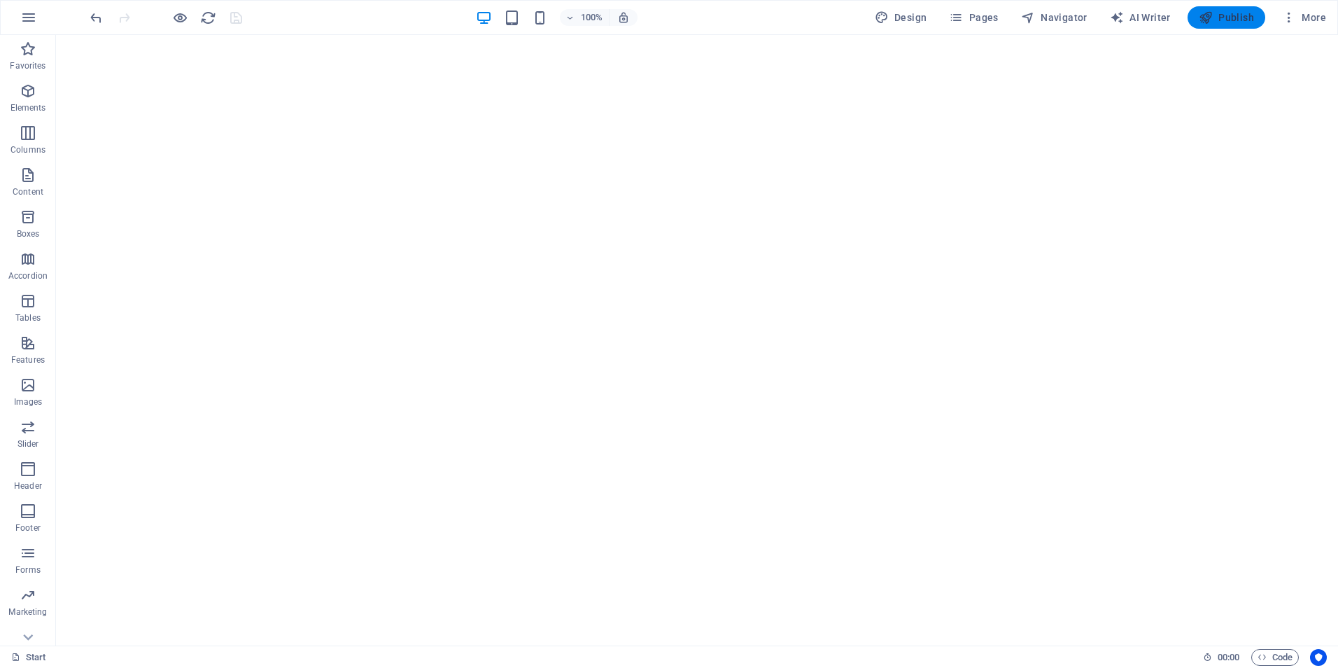
click at [1224, 21] on span "Publish" at bounding box center [1226, 17] width 55 height 14
